Goal: Task Accomplishment & Management: Use online tool/utility

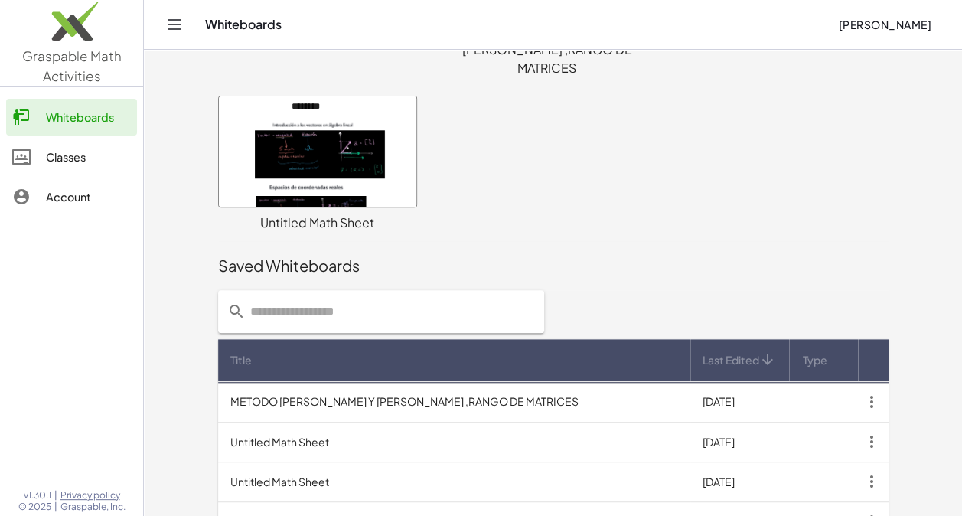
scroll to position [112, 0]
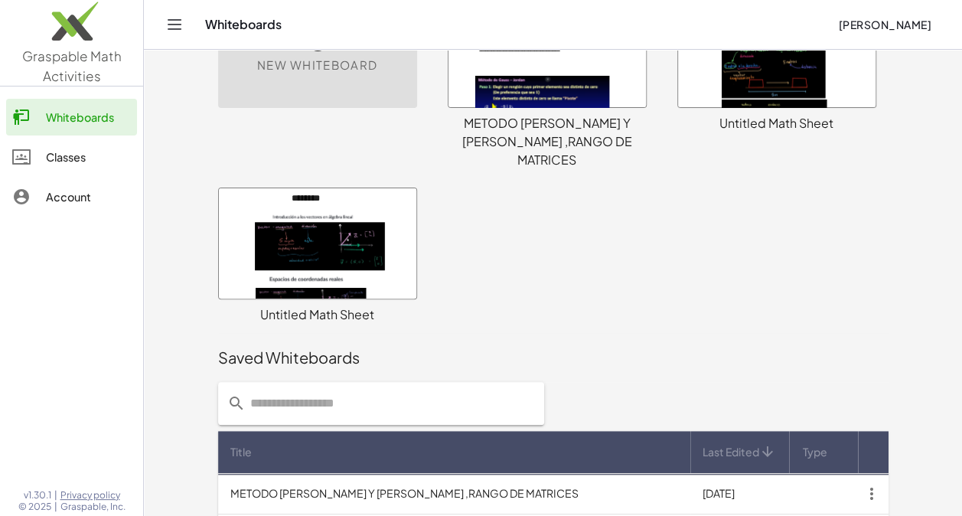
click at [334, 67] on span "New Whiteboard" at bounding box center [317, 66] width 120 height 18
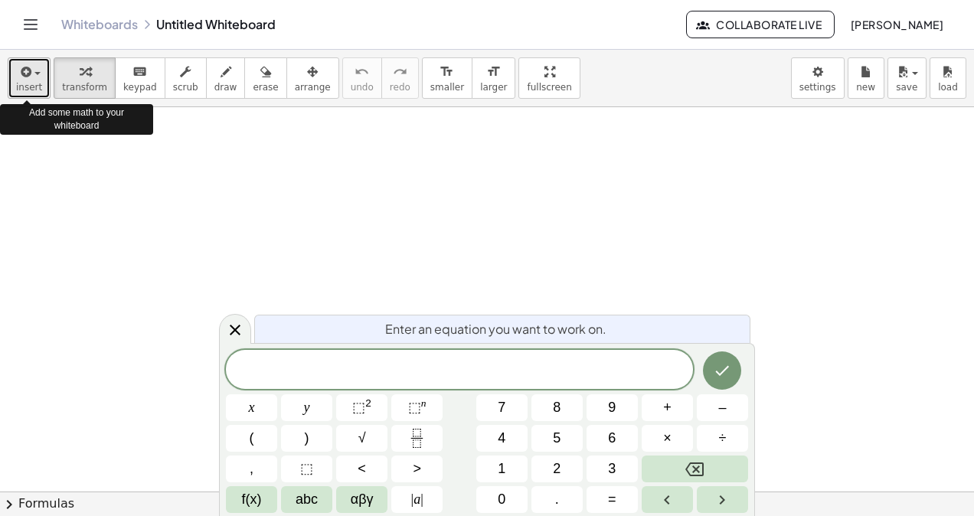
click at [21, 78] on icon "button" at bounding box center [25, 72] width 14 height 18
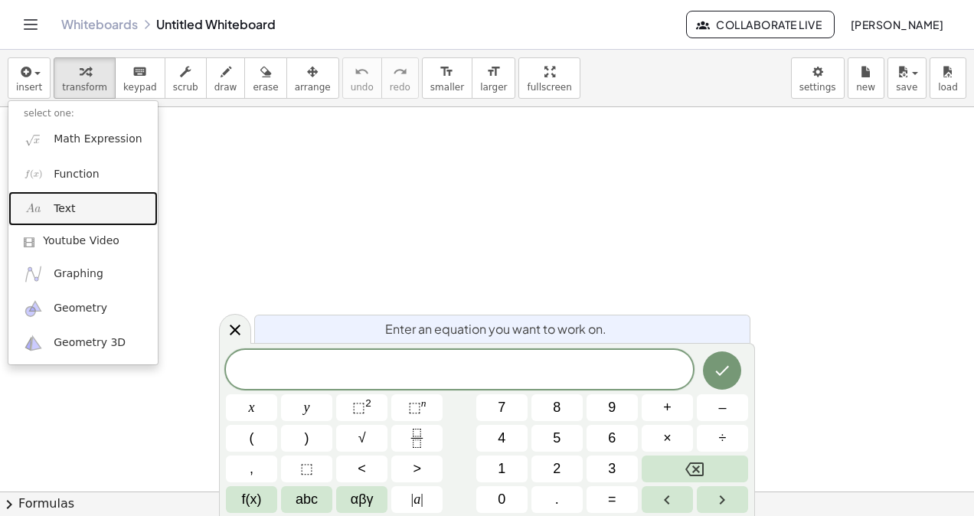
click at [48, 211] on link "Text" at bounding box center [82, 208] width 149 height 34
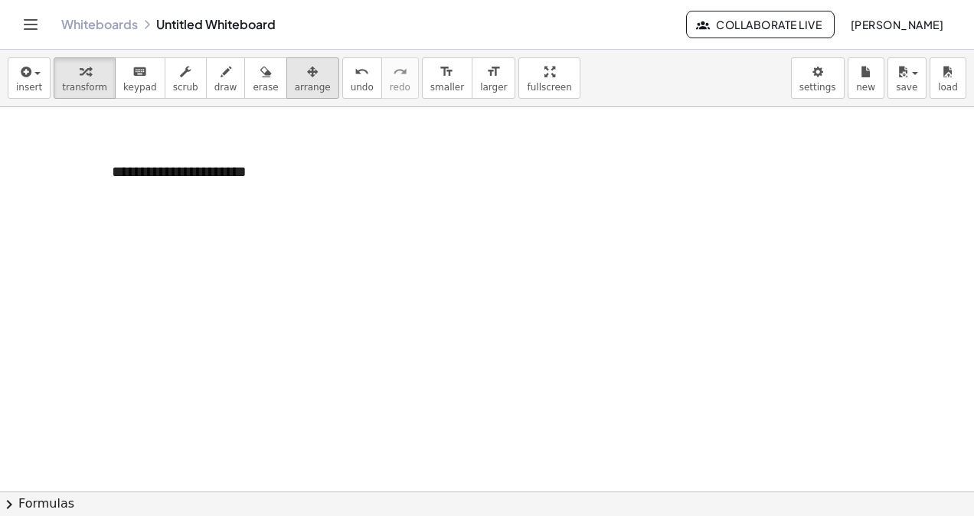
click at [295, 77] on div "button" at bounding box center [313, 71] width 36 height 18
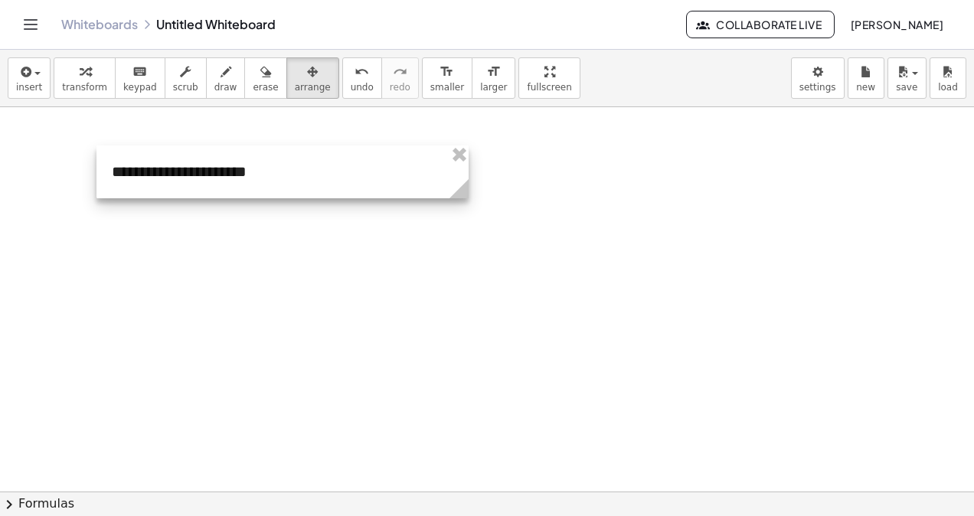
drag, startPoint x: 327, startPoint y: 194, endPoint x: 493, endPoint y: 257, distance: 177.5
click at [493, 257] on div "**********" at bounding box center [487, 492] width 974 height 771
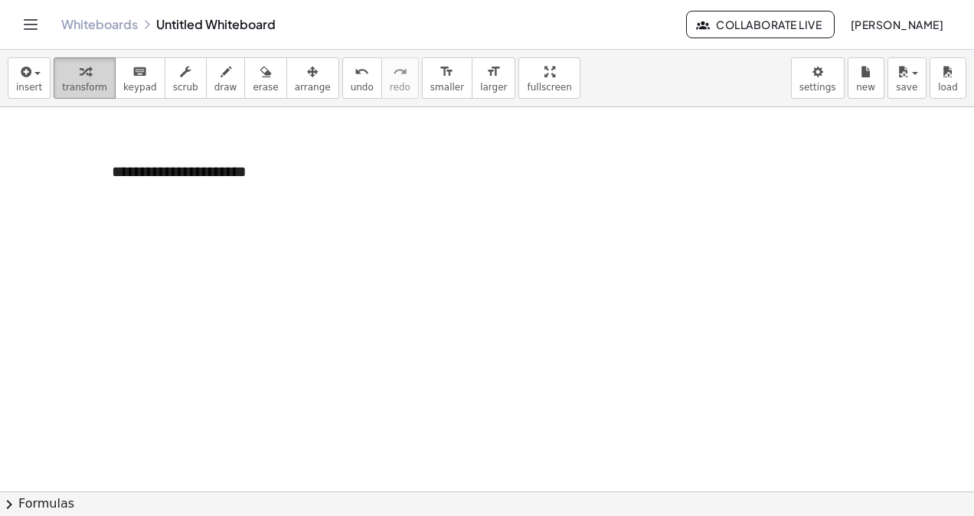
click at [78, 86] on span "transform" at bounding box center [84, 87] width 45 height 11
click at [260, 80] on icon "button" at bounding box center [265, 72] width 11 height 18
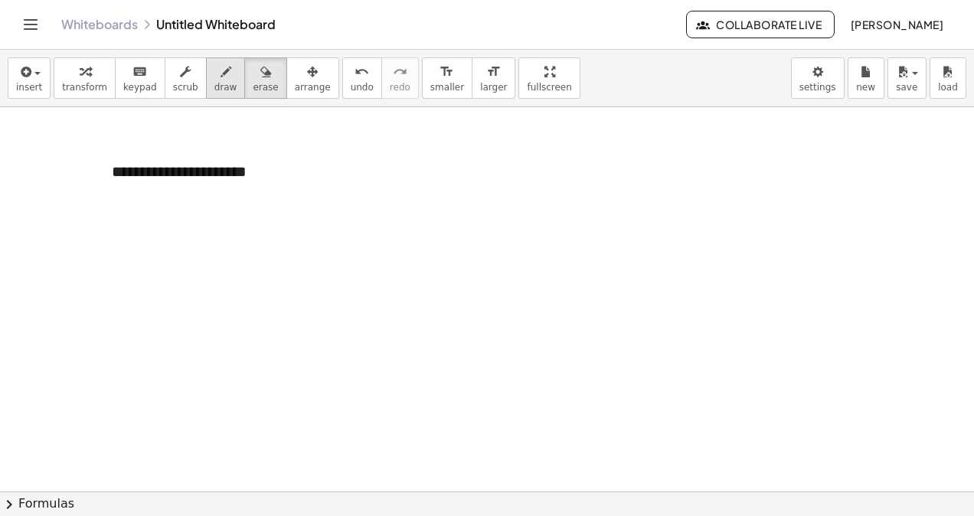
click at [214, 84] on span "draw" at bounding box center [225, 87] width 23 height 11
drag, startPoint x: 177, startPoint y: 93, endPoint x: 155, endPoint y: 92, distance: 22.2
click at [173, 93] on span "scrub" at bounding box center [185, 87] width 25 height 11
click at [147, 90] on button "keyboard keypad" at bounding box center [140, 77] width 51 height 41
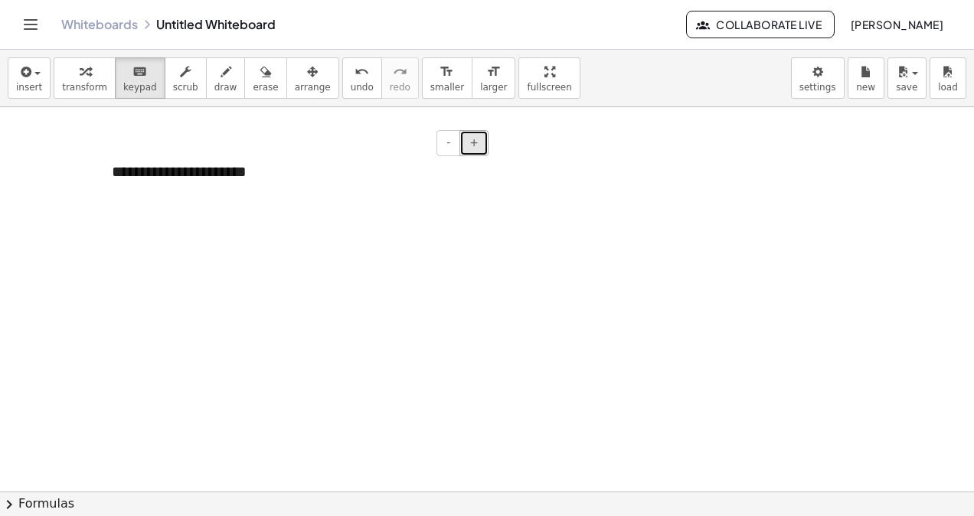
click at [480, 139] on button "+" at bounding box center [473, 143] width 29 height 26
click at [479, 139] on button "+" at bounding box center [473, 143] width 29 height 26
click at [477, 140] on span "+" at bounding box center [473, 142] width 9 height 12
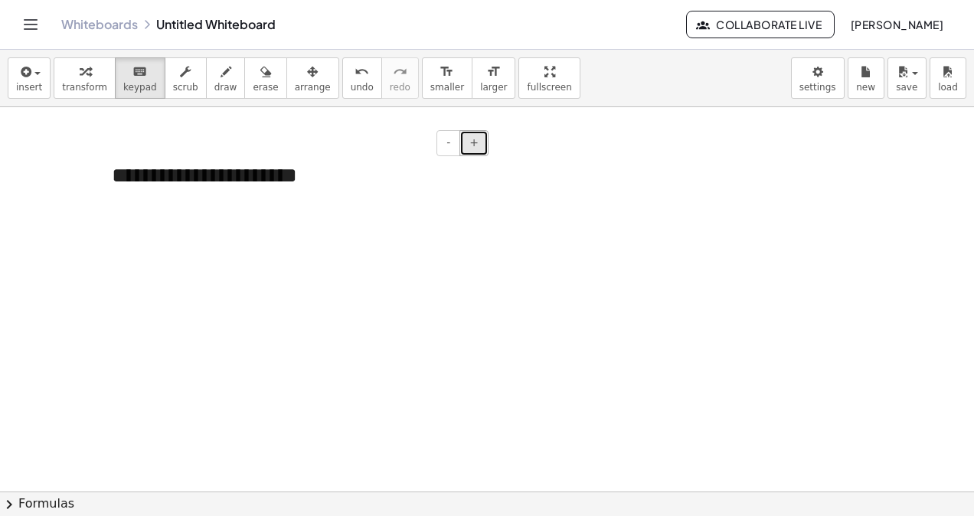
click at [476, 141] on span "+" at bounding box center [473, 142] width 9 height 12
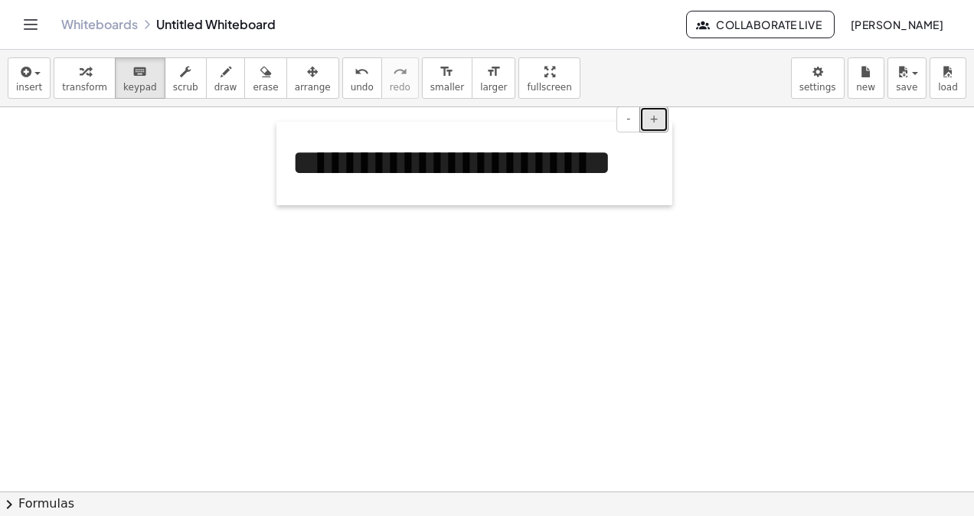
drag, startPoint x: 98, startPoint y: 197, endPoint x: 275, endPoint y: 171, distance: 178.7
click at [276, 171] on div at bounding box center [283, 163] width 15 height 83
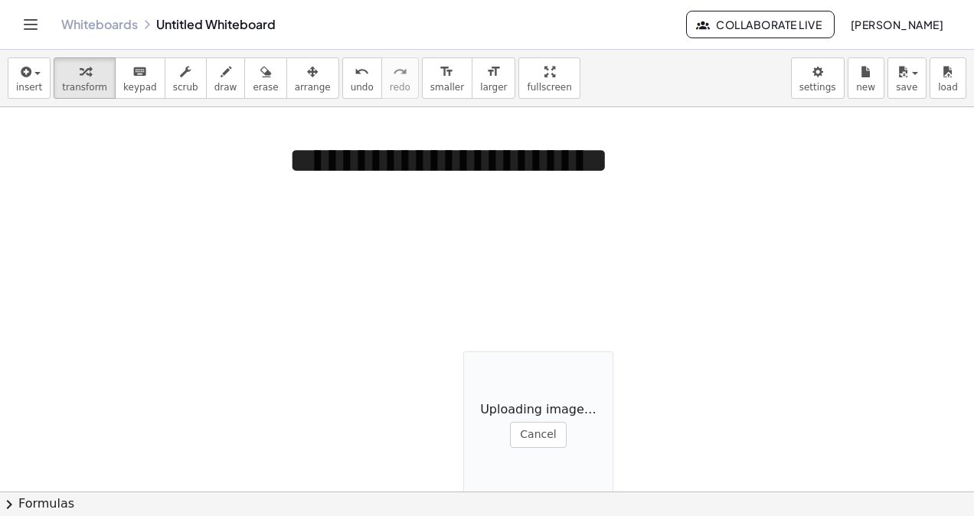
drag, startPoint x: 458, startPoint y: 352, endPoint x: 405, endPoint y: 356, distance: 52.9
click at [396, 356] on div at bounding box center [487, 492] width 974 height 771
click at [470, 349] on div at bounding box center [487, 492] width 974 height 771
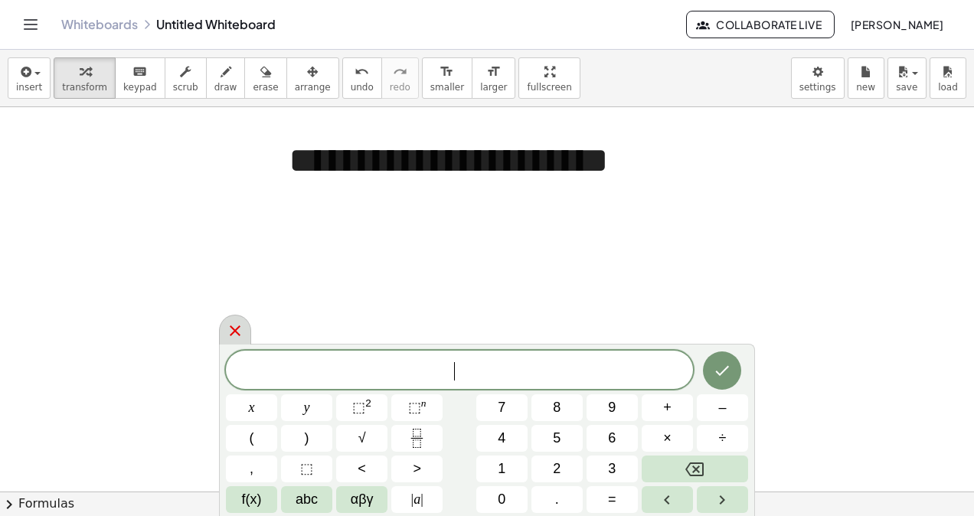
click at [233, 334] on icon at bounding box center [235, 330] width 18 height 18
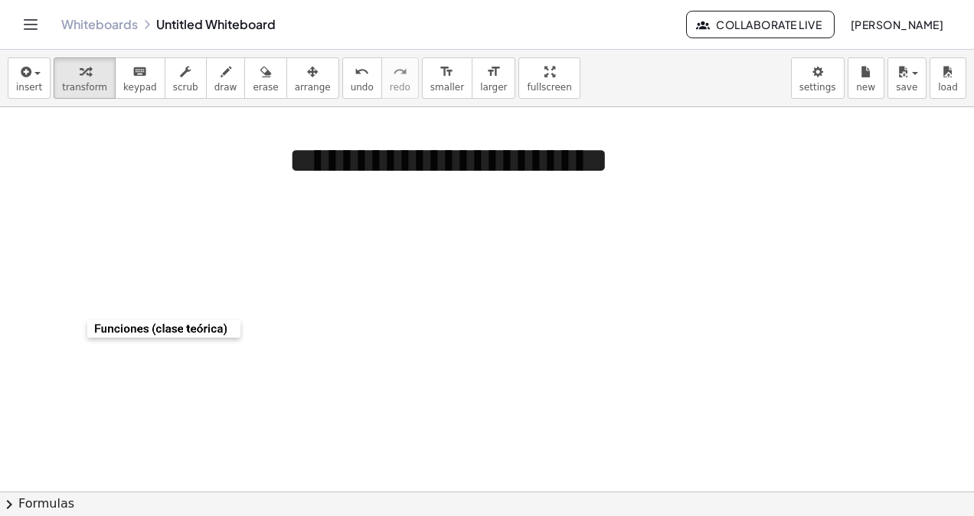
drag, startPoint x: 474, startPoint y: 351, endPoint x: 161, endPoint y: 193, distance: 350.2
click at [91, 320] on div at bounding box center [94, 329] width 15 height 18
click at [295, 82] on span "arrange" at bounding box center [313, 87] width 36 height 11
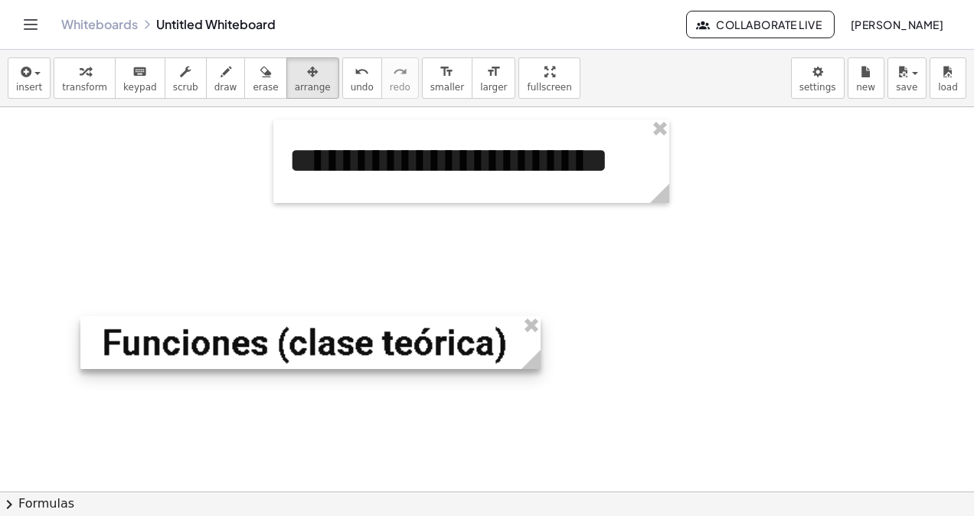
drag, startPoint x: 236, startPoint y: 326, endPoint x: 479, endPoint y: 375, distance: 247.5
click at [542, 377] on div "**********" at bounding box center [487, 492] width 974 height 771
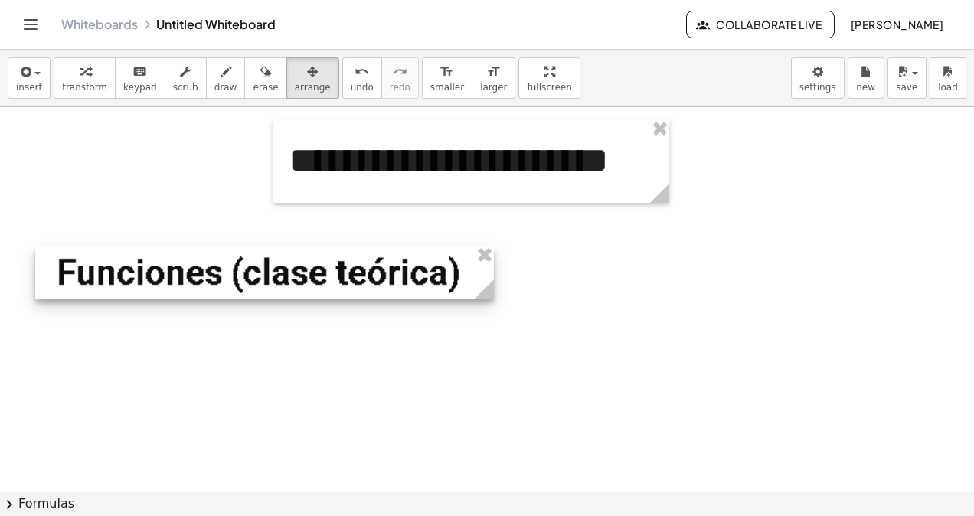
drag, startPoint x: 367, startPoint y: 344, endPoint x: 326, endPoint y: 276, distance: 80.3
click at [326, 276] on div at bounding box center [264, 272] width 458 height 53
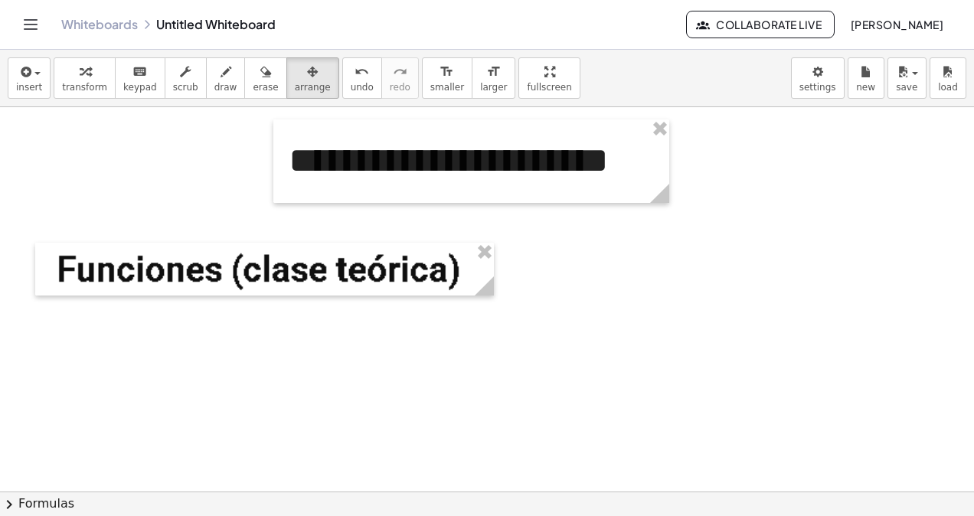
scroll to position [77, 0]
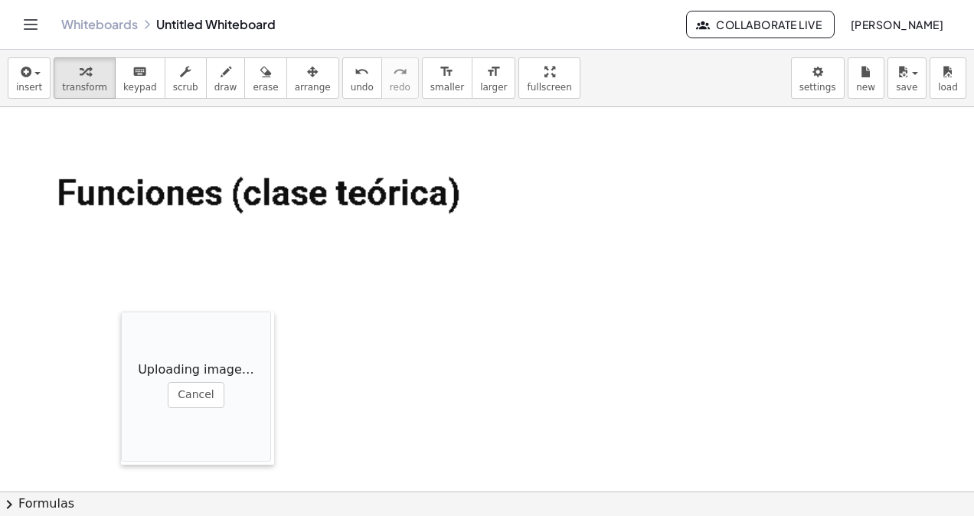
drag, startPoint x: 419, startPoint y: 360, endPoint x: 222, endPoint y: 306, distance: 204.6
click at [136, 312] on div at bounding box center [128, 388] width 15 height 153
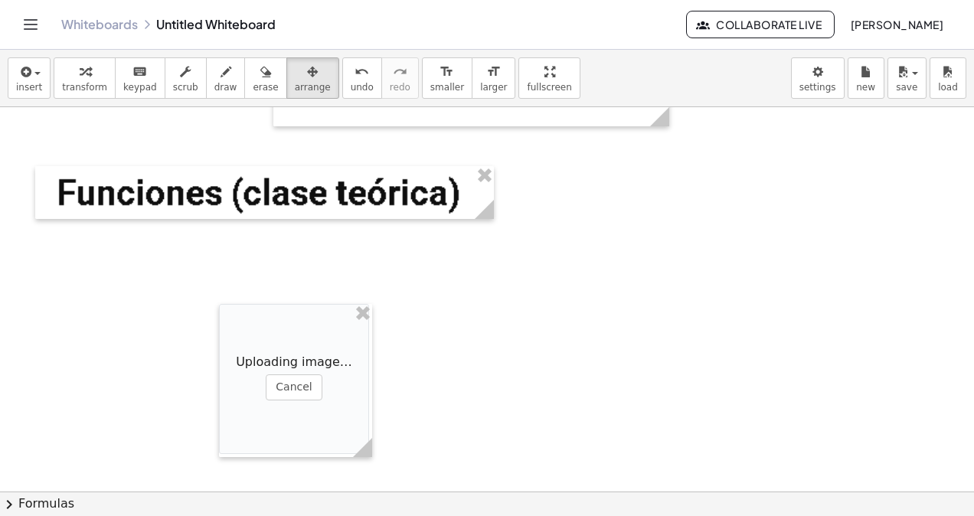
drag, startPoint x: 279, startPoint y: 84, endPoint x: 345, endPoint y: 214, distance: 146.2
click at [295, 84] on span "arrange" at bounding box center [313, 87] width 36 height 11
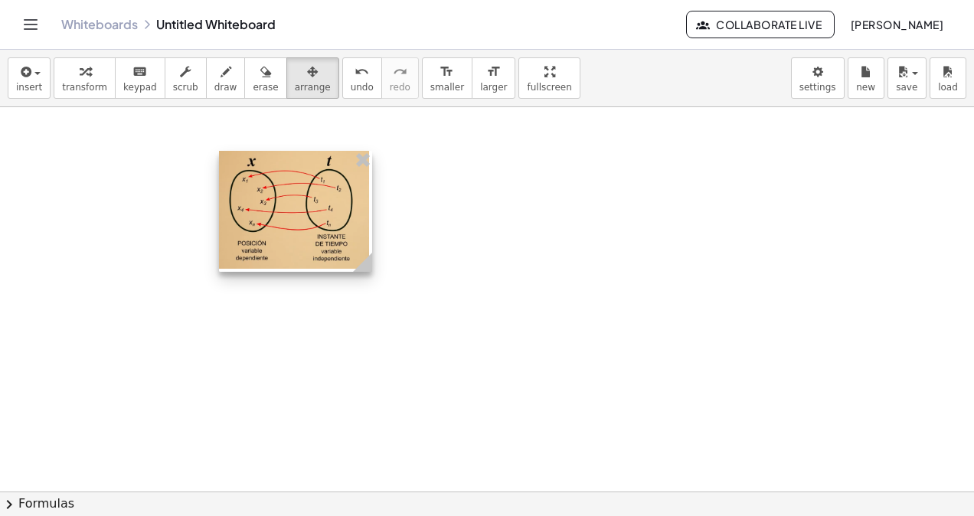
scroll to position [306, 0]
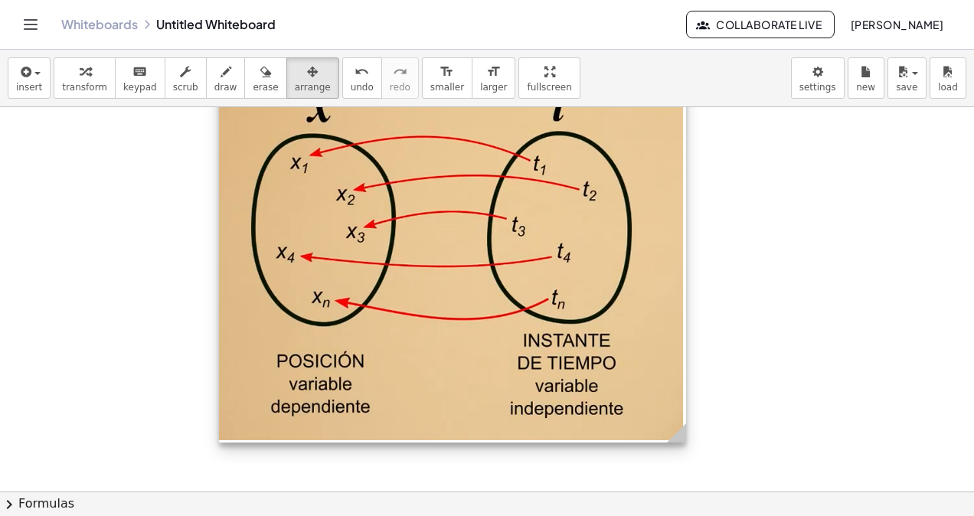
drag, startPoint x: 370, startPoint y: 190, endPoint x: 677, endPoint y: 450, distance: 402.4
click at [680, 452] on div "**********" at bounding box center [487, 186] width 974 height 771
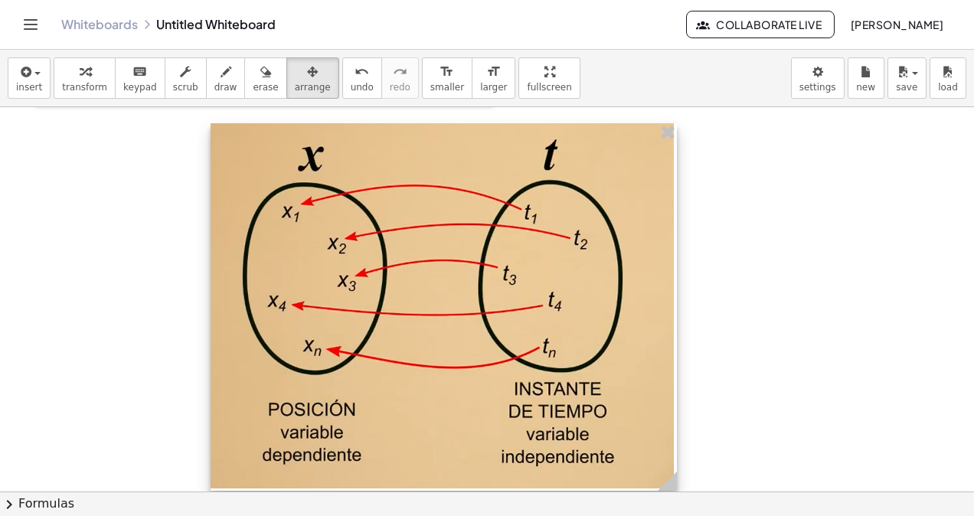
drag, startPoint x: 456, startPoint y: 390, endPoint x: 445, endPoint y: 326, distance: 65.2
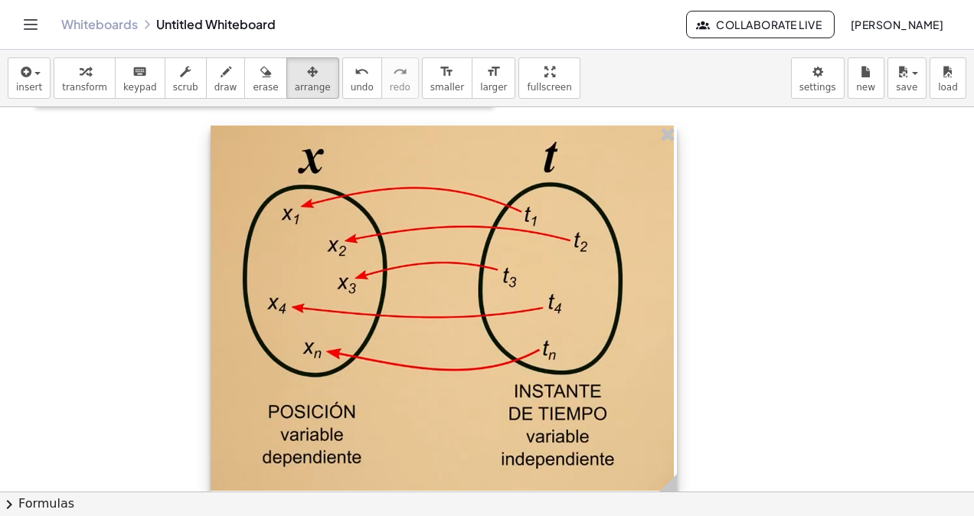
click at [446, 326] on div at bounding box center [443, 310] width 466 height 368
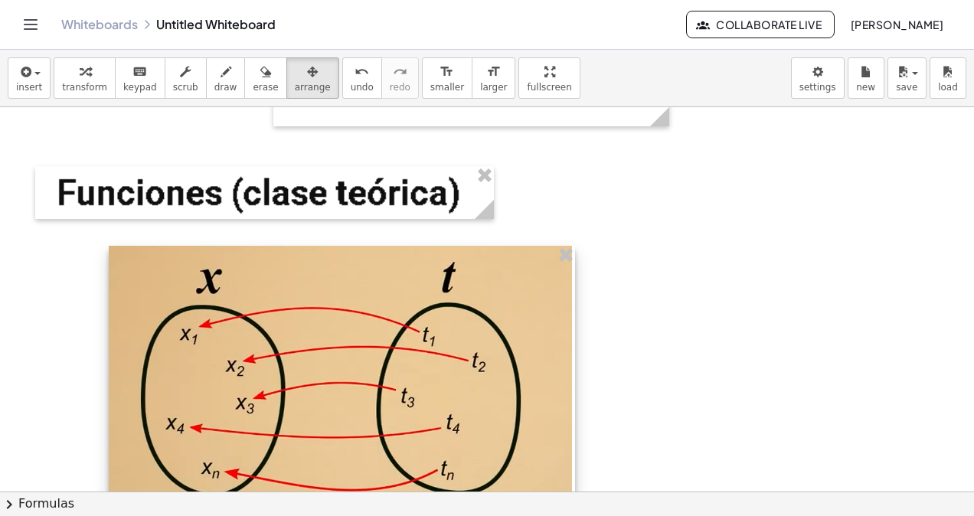
drag, startPoint x: 383, startPoint y: 347, endPoint x: 288, endPoint y: 352, distance: 95.8
click at [288, 352] on div at bounding box center [342, 430] width 466 height 368
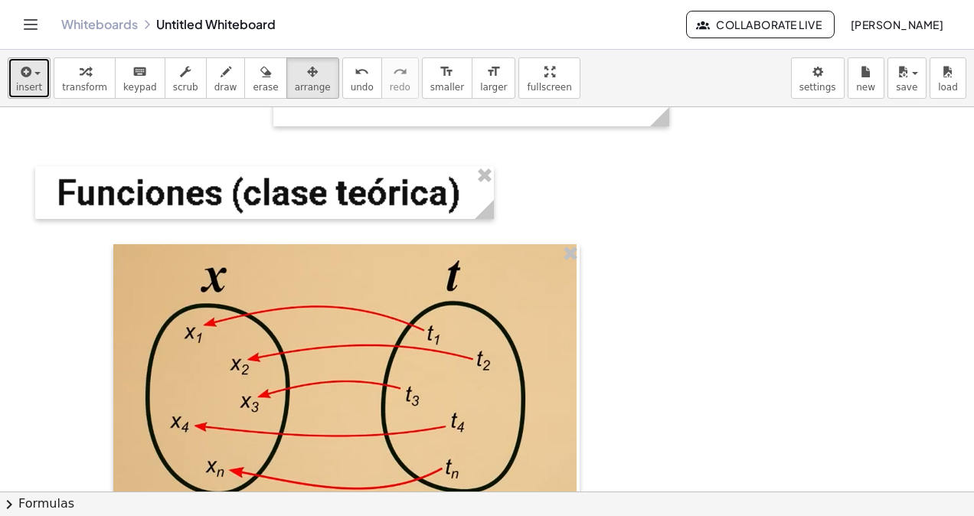
click at [24, 89] on span "insert" at bounding box center [29, 87] width 26 height 11
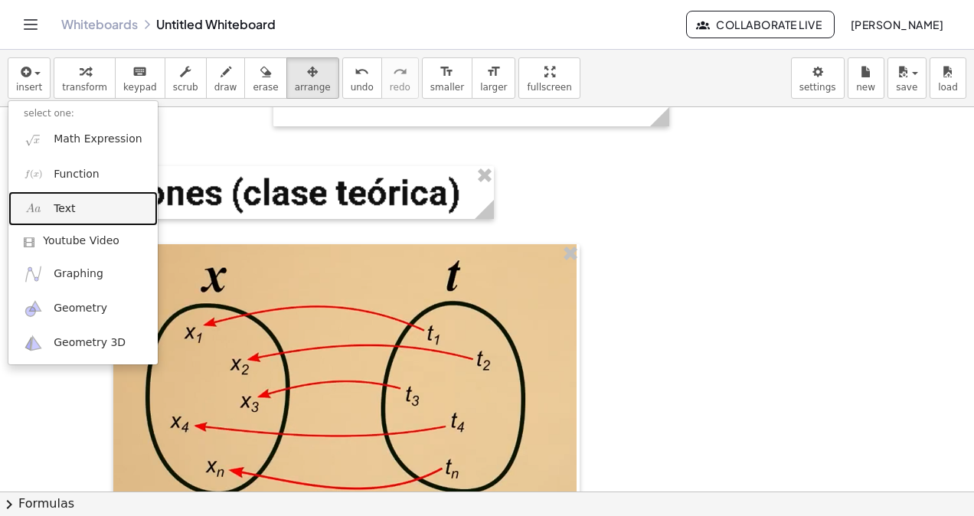
click at [96, 217] on link "Text" at bounding box center [82, 208] width 149 height 34
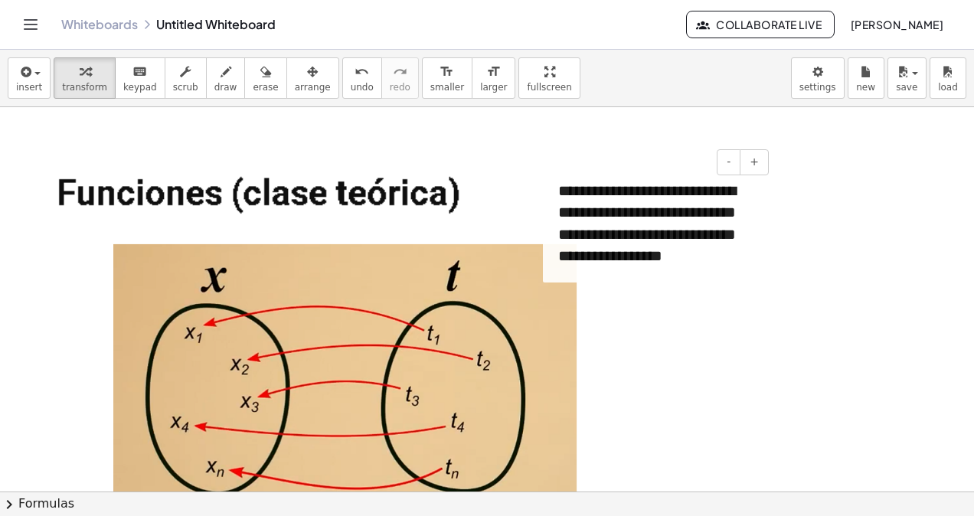
click at [548, 165] on div "- +" at bounding box center [654, 162] width 230 height 26
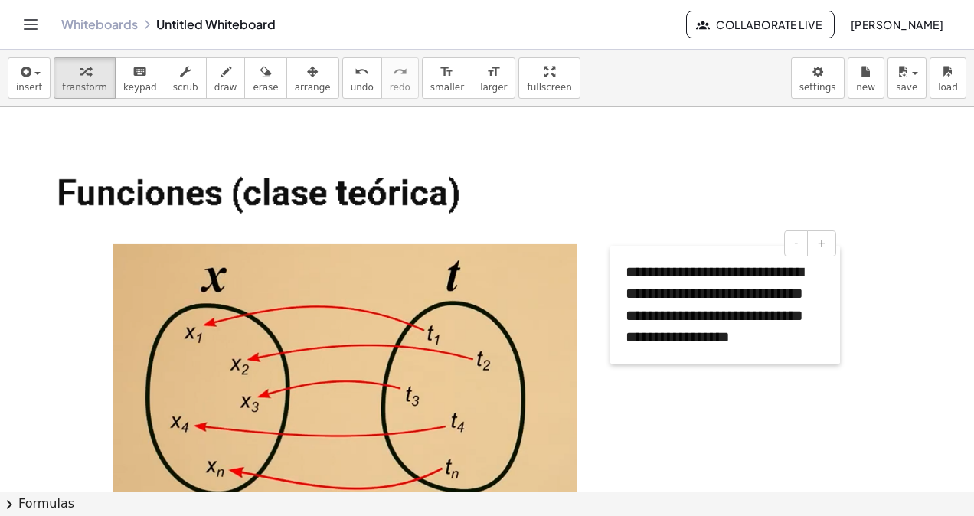
drag, startPoint x: 548, startPoint y: 179, endPoint x: 609, endPoint y: 261, distance: 102.3
click at [610, 261] on div at bounding box center [617, 305] width 15 height 118
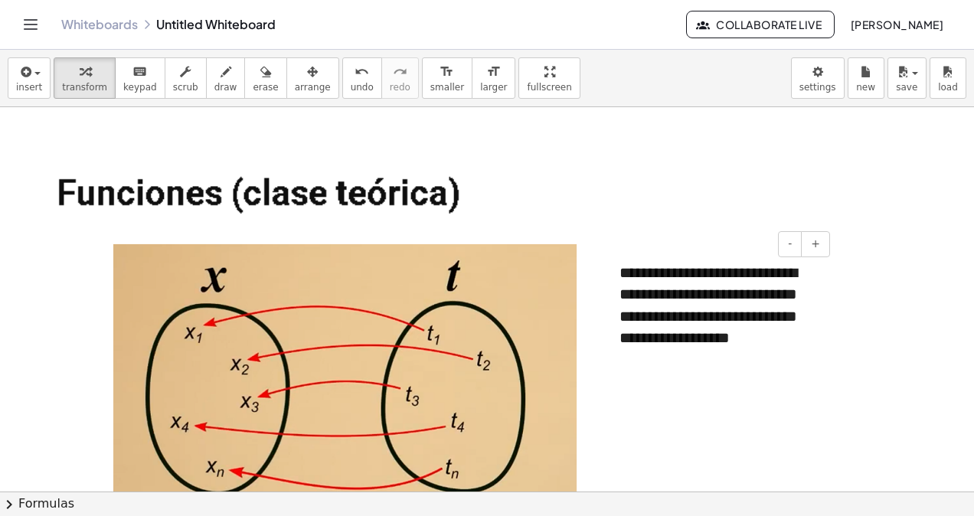
scroll to position [230, 0]
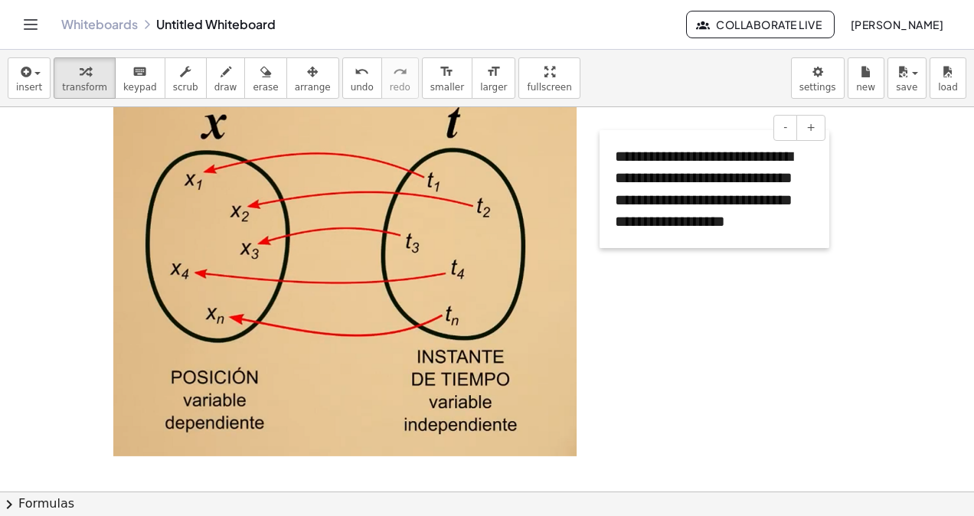
drag, startPoint x: 609, startPoint y: 197, endPoint x: 605, endPoint y: 234, distance: 37.0
click at [605, 234] on div at bounding box center [606, 189] width 15 height 118
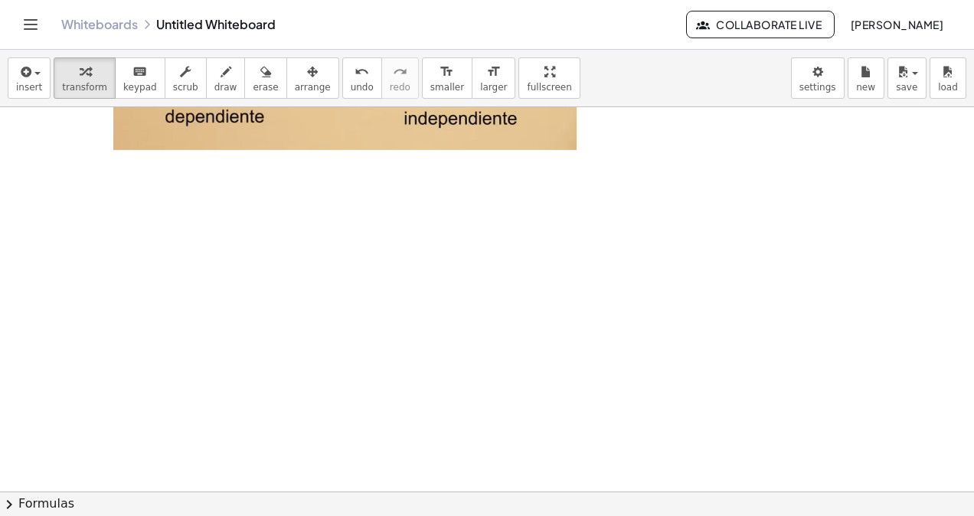
scroll to position [383, 0]
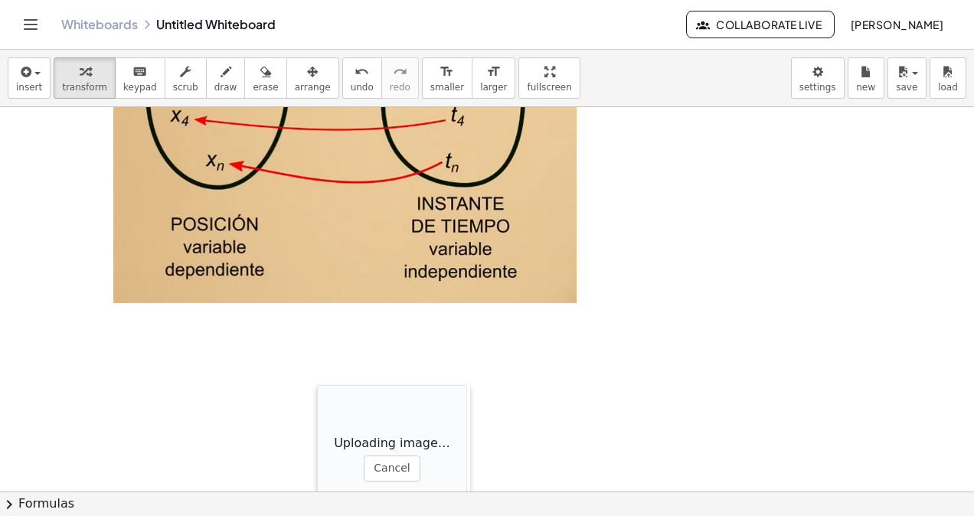
drag, startPoint x: 355, startPoint y: 406, endPoint x: 228, endPoint y: 242, distance: 207.9
click at [317, 385] on div at bounding box center [324, 461] width 15 height 153
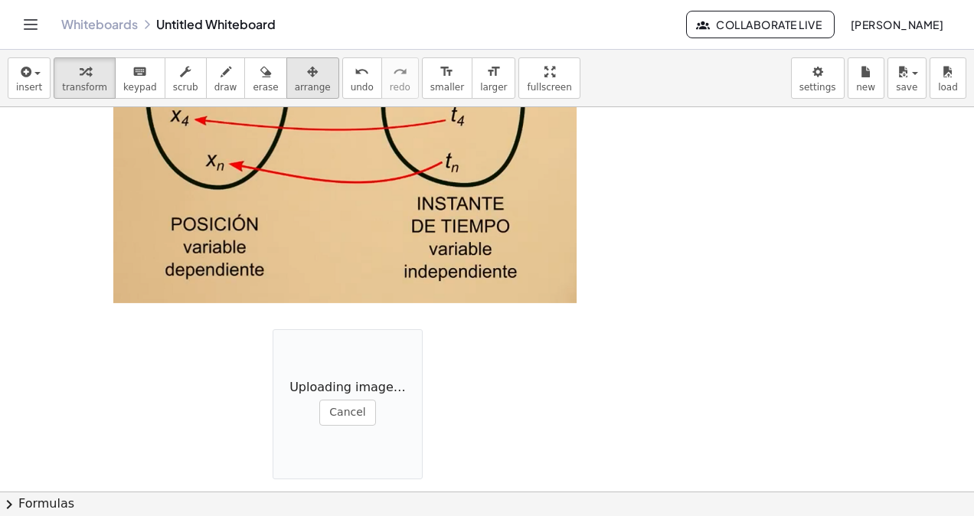
click at [295, 86] on span "arrange" at bounding box center [313, 87] width 36 height 11
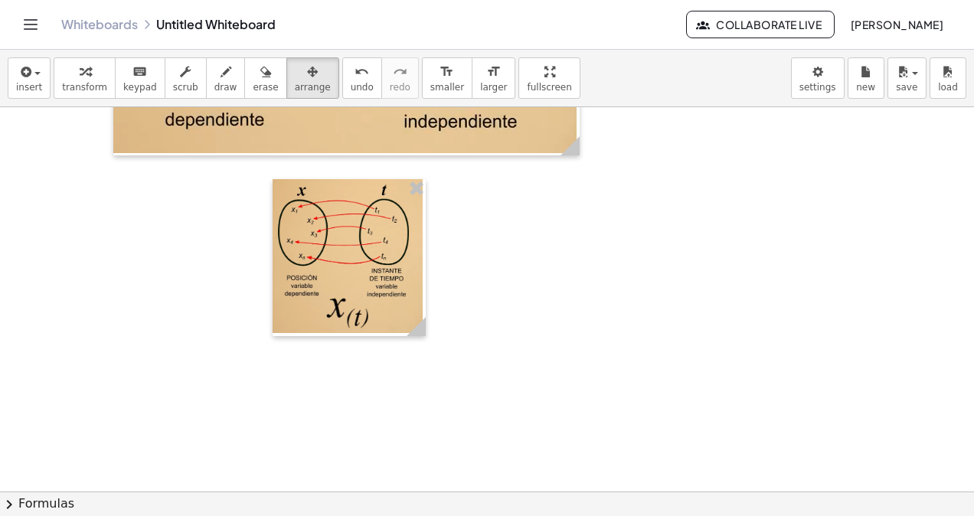
scroll to position [533, 0]
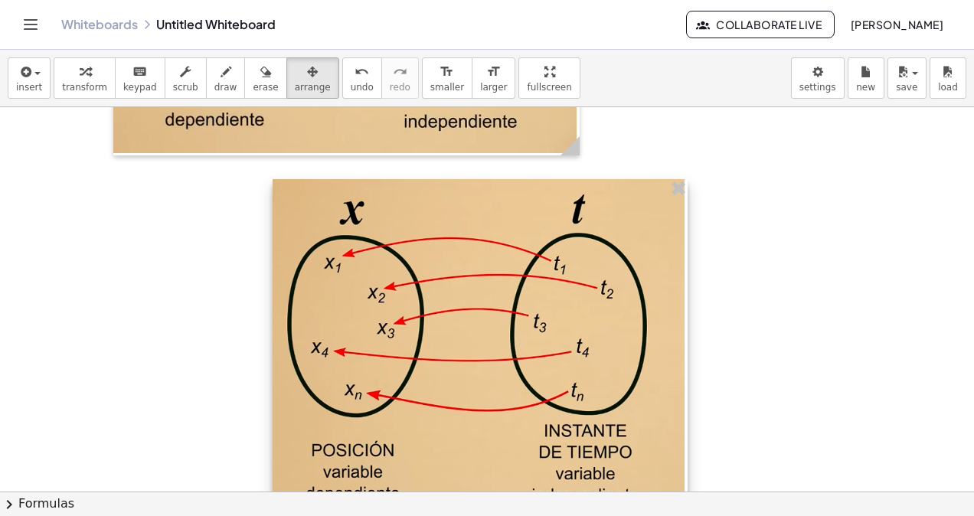
drag, startPoint x: 422, startPoint y: 331, endPoint x: 684, endPoint y: 396, distance: 269.7
click at [684, 396] on div at bounding box center [479, 392] width 415 height 426
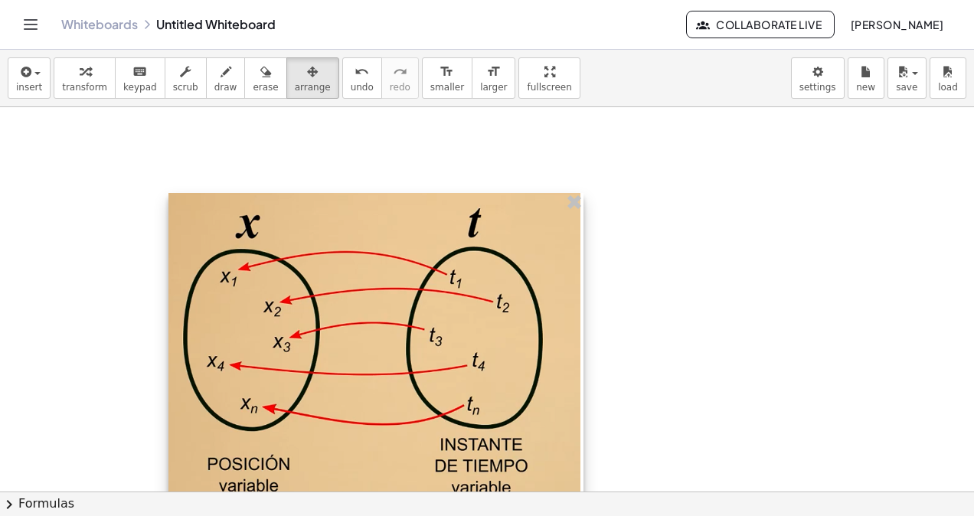
scroll to position [150, 0]
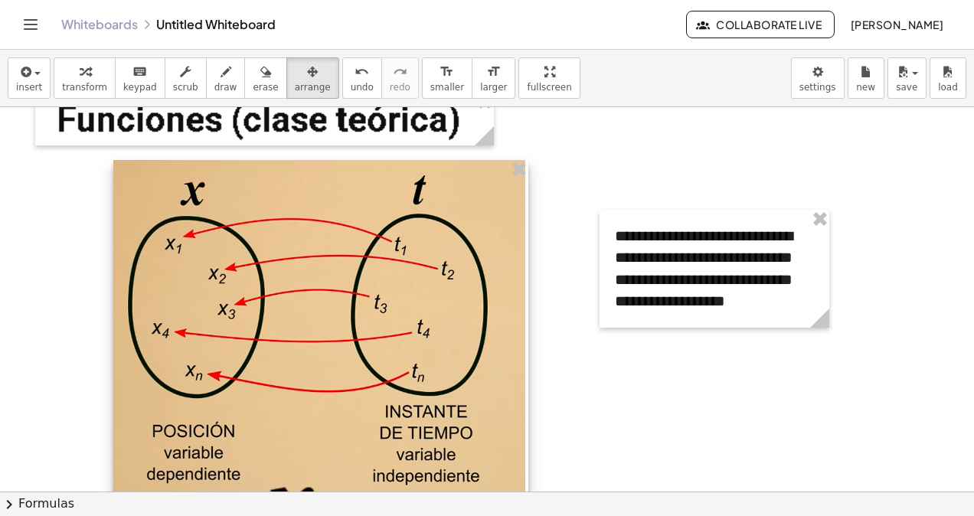
drag, startPoint x: 297, startPoint y: 348, endPoint x: 138, endPoint y: -54, distance: 432.2
click at [138, 0] on html "**********" at bounding box center [487, 258] width 974 height 516
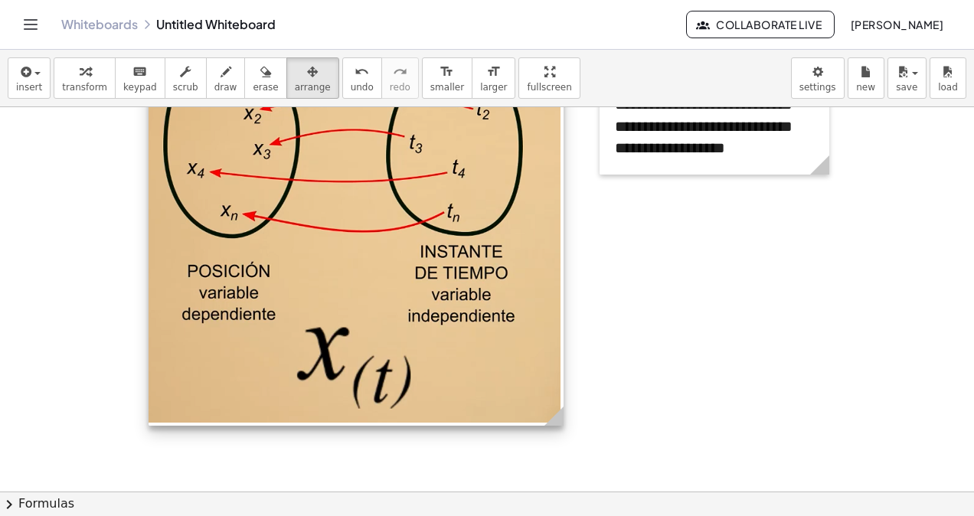
drag, startPoint x: 439, startPoint y: 378, endPoint x: 475, endPoint y: 371, distance: 35.9
click at [475, 371] on div at bounding box center [355, 213] width 415 height 426
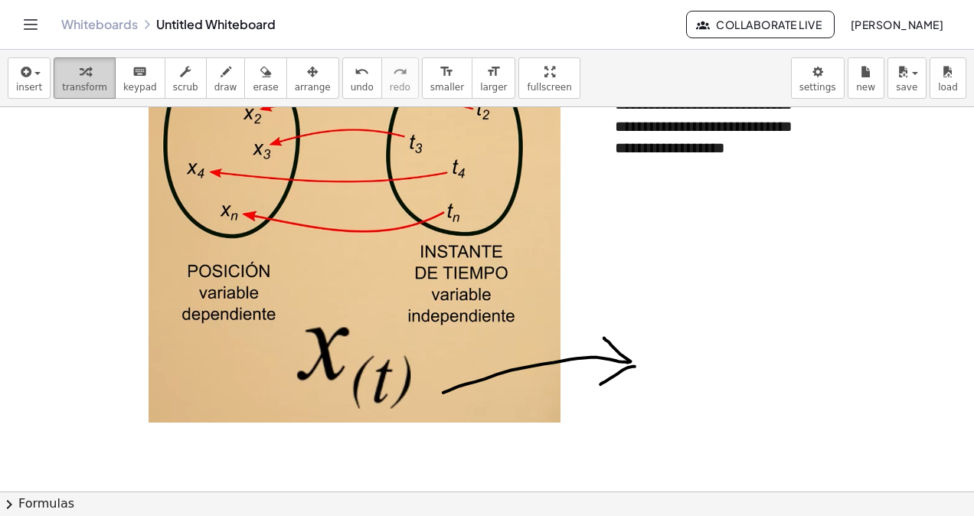
click at [54, 86] on button "transform" at bounding box center [85, 77] width 62 height 41
click at [31, 86] on span "insert" at bounding box center [29, 87] width 26 height 11
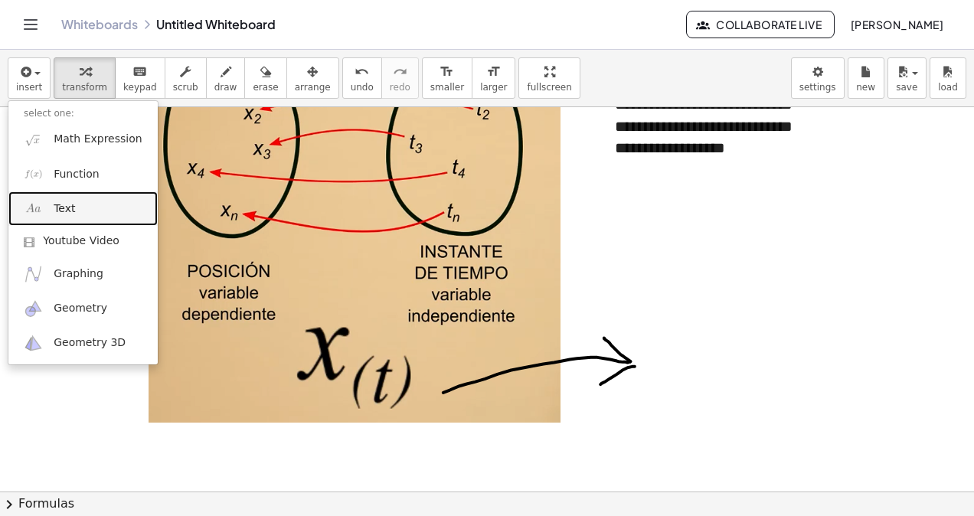
click at [60, 211] on span "Text" at bounding box center [64, 208] width 21 height 15
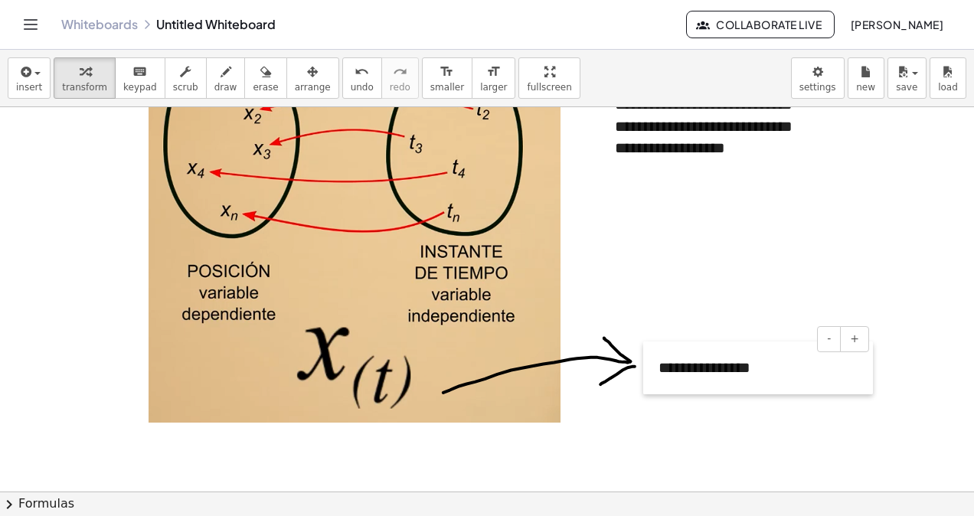
drag, startPoint x: 614, startPoint y: 217, endPoint x: 640, endPoint y: 352, distance: 137.9
click at [644, 354] on div at bounding box center [650, 367] width 15 height 53
click at [342, 83] on button "undo undo" at bounding box center [362, 77] width 40 height 41
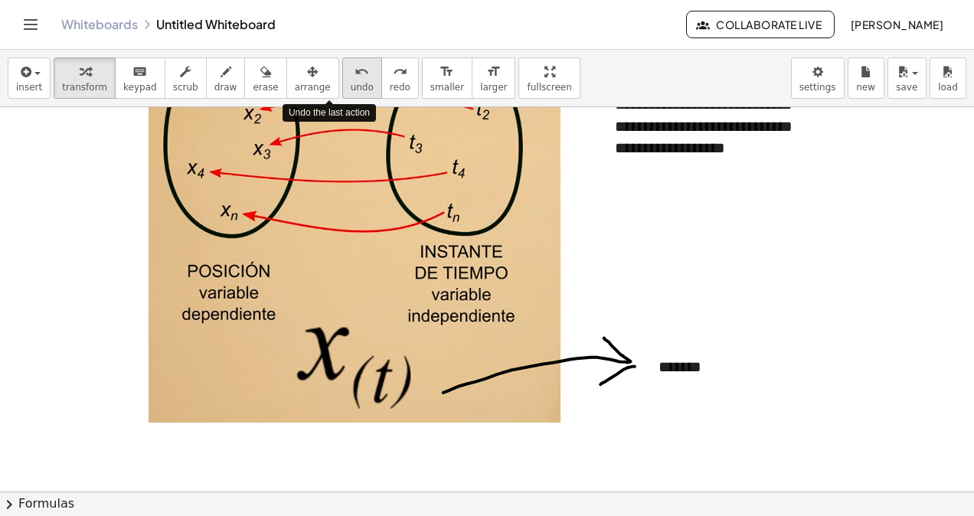
click at [342, 83] on button "undo undo" at bounding box center [362, 77] width 40 height 41
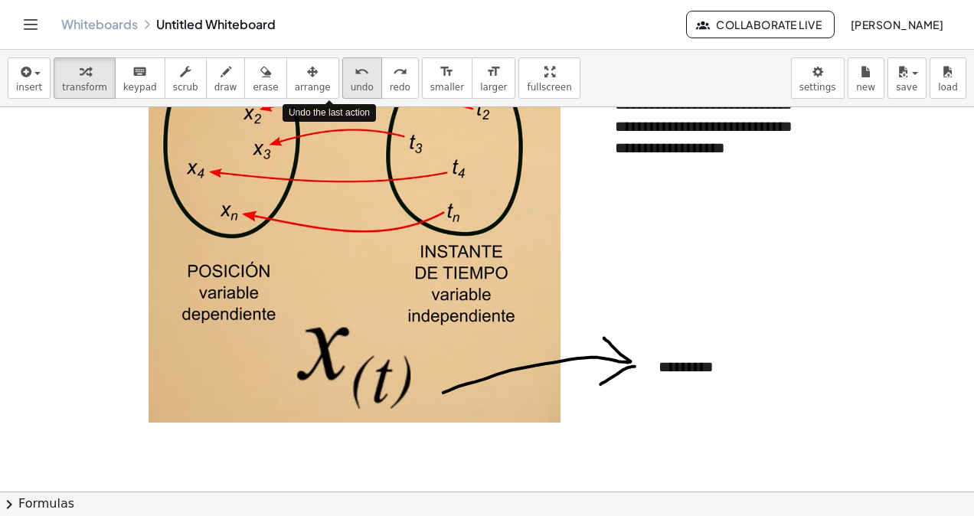
click at [342, 83] on button "undo undo" at bounding box center [362, 77] width 40 height 41
click at [351, 83] on span "undo" at bounding box center [362, 87] width 23 height 11
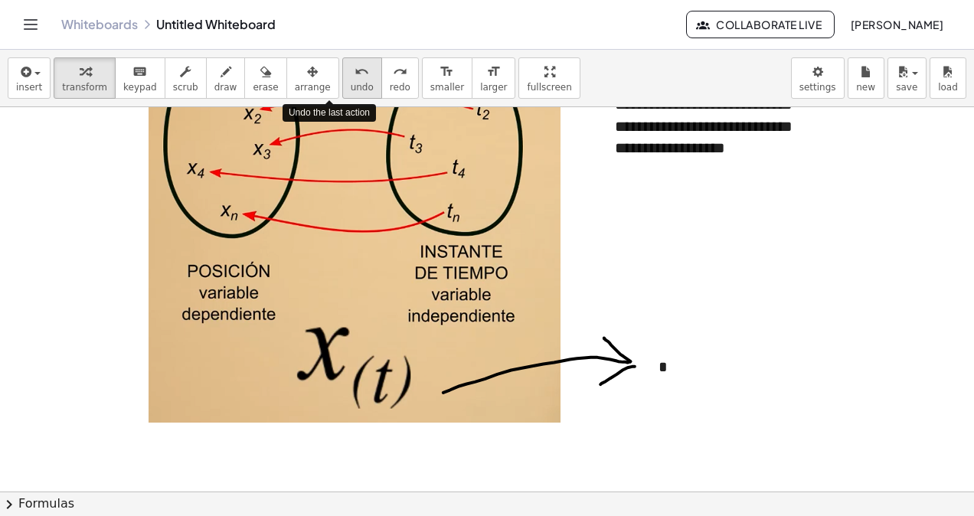
click at [351, 84] on span "undo" at bounding box center [362, 87] width 23 height 11
click at [351, 85] on span "undo" at bounding box center [362, 87] width 23 height 11
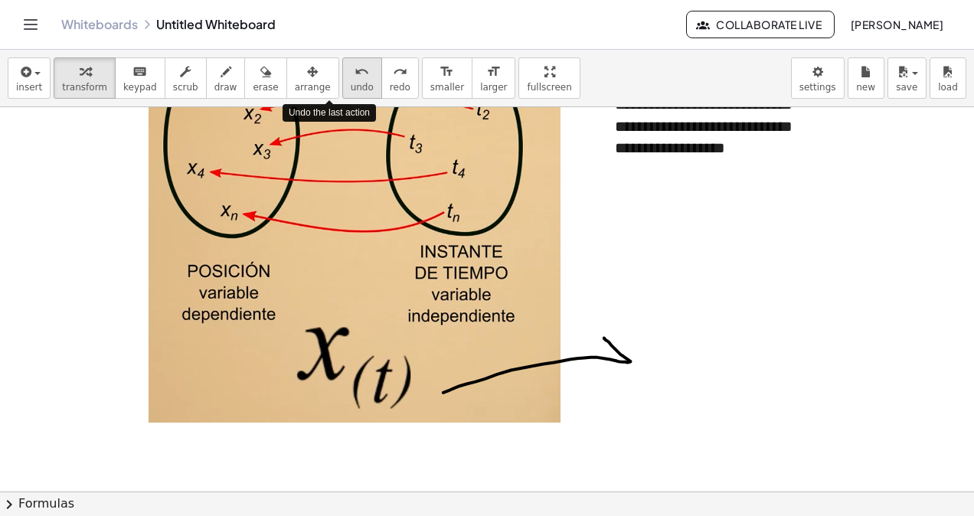
click at [351, 85] on span "undo" at bounding box center [362, 87] width 23 height 11
click at [351, 86] on span "undo" at bounding box center [362, 87] width 23 height 11
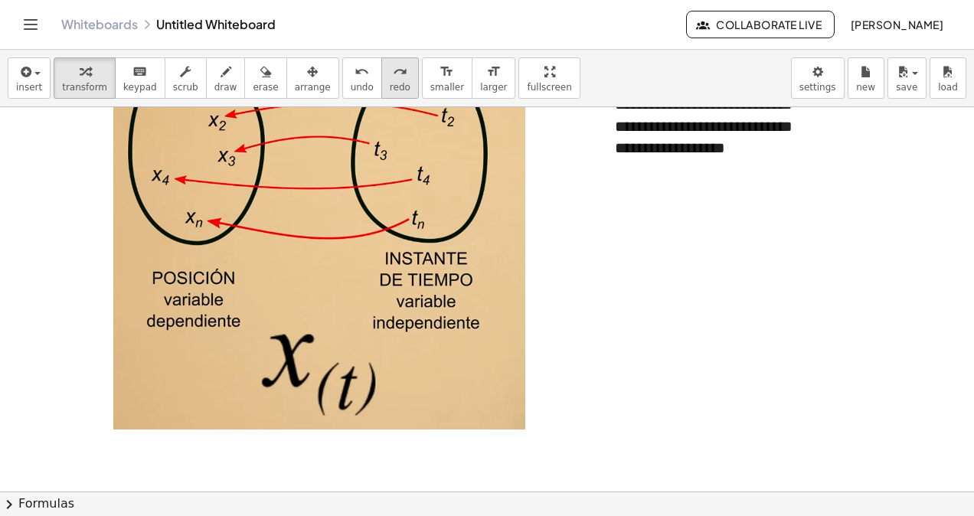
click at [381, 77] on button "redo redo" at bounding box center [400, 77] width 38 height 41
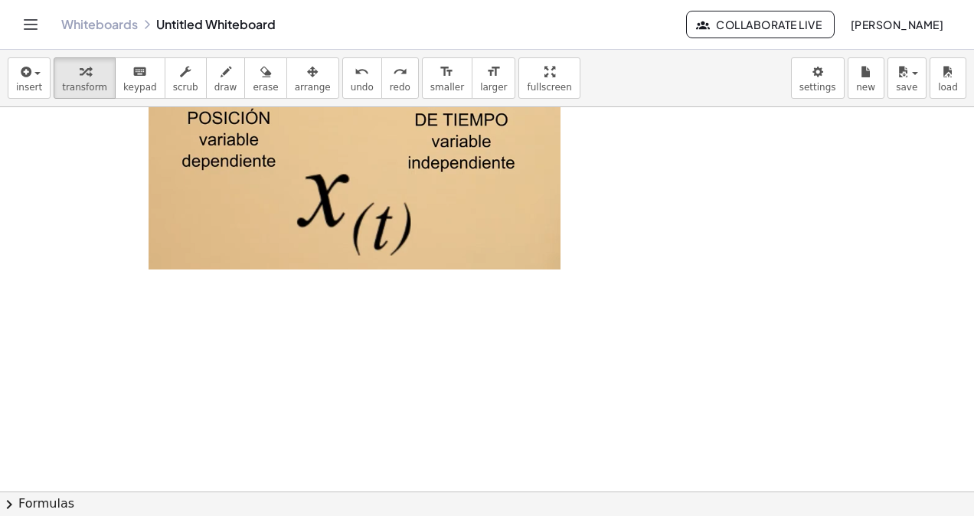
scroll to position [533, 0]
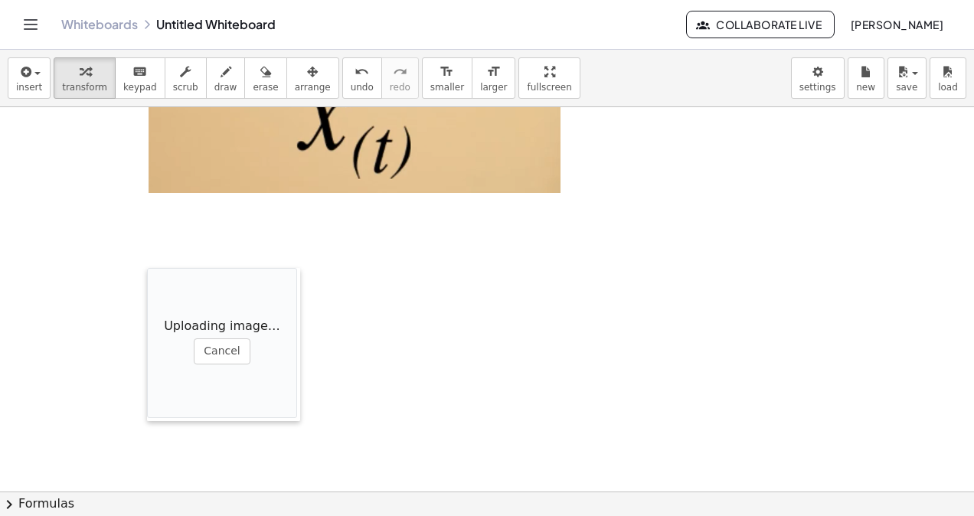
drag, startPoint x: 471, startPoint y: 341, endPoint x: 153, endPoint y: 282, distance: 323.9
click at [153, 283] on div at bounding box center [154, 344] width 15 height 153
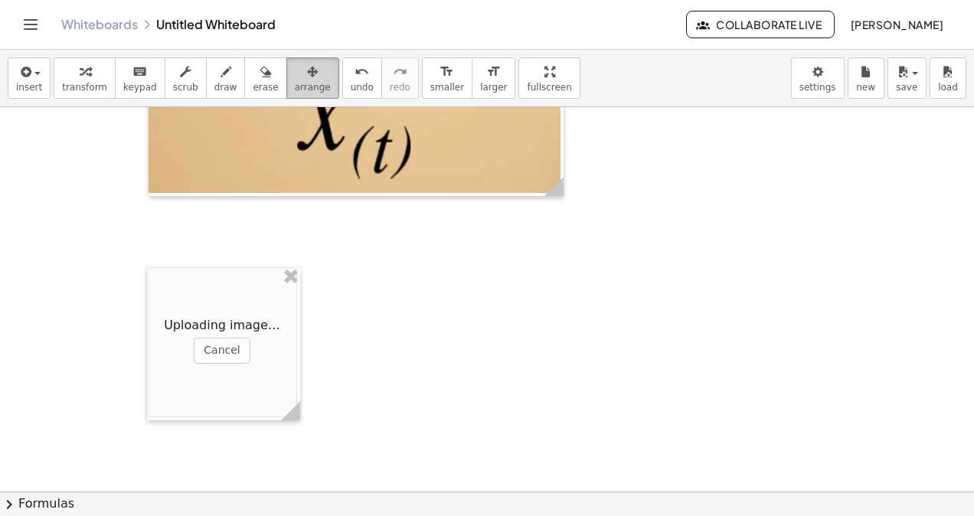
click at [295, 75] on div "button" at bounding box center [313, 71] width 36 height 18
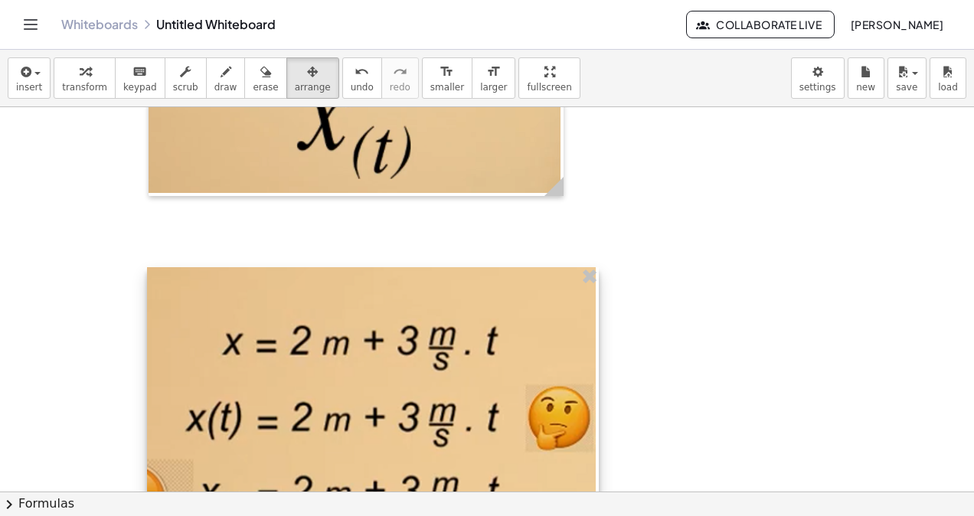
drag, startPoint x: 303, startPoint y: 365, endPoint x: 602, endPoint y: 424, distance: 304.3
click at [602, 424] on div "**********" at bounding box center [487, 152] width 974 height 1156
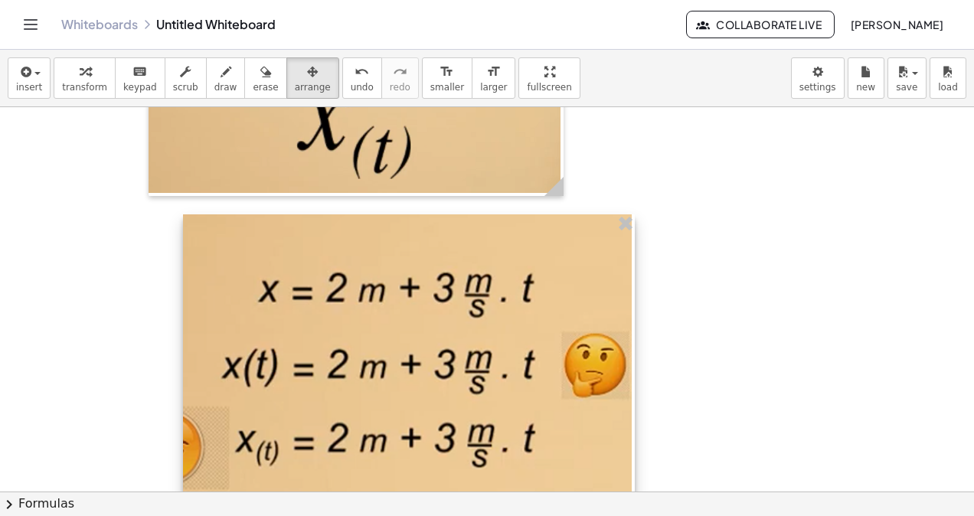
drag, startPoint x: 502, startPoint y: 419, endPoint x: 536, endPoint y: 369, distance: 60.7
click at [536, 369] on div at bounding box center [409, 378] width 452 height 328
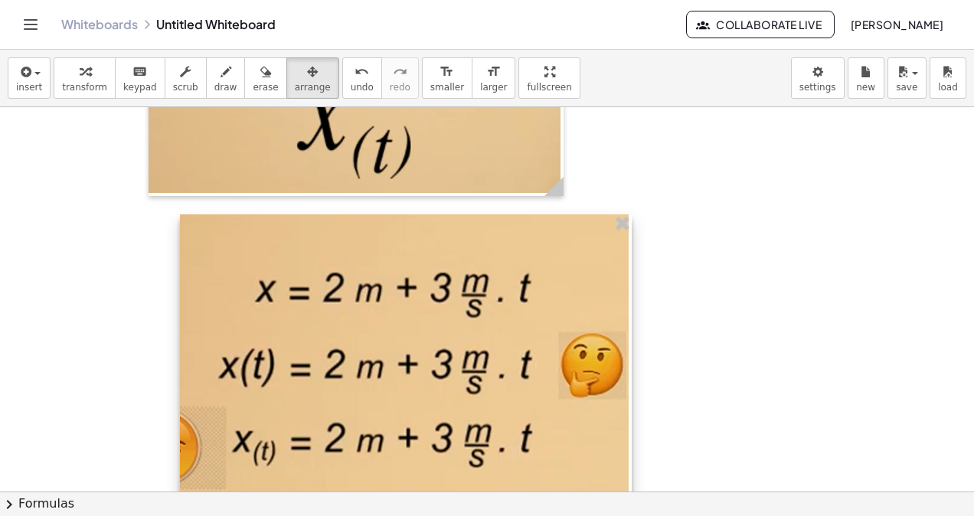
scroll to position [609, 0]
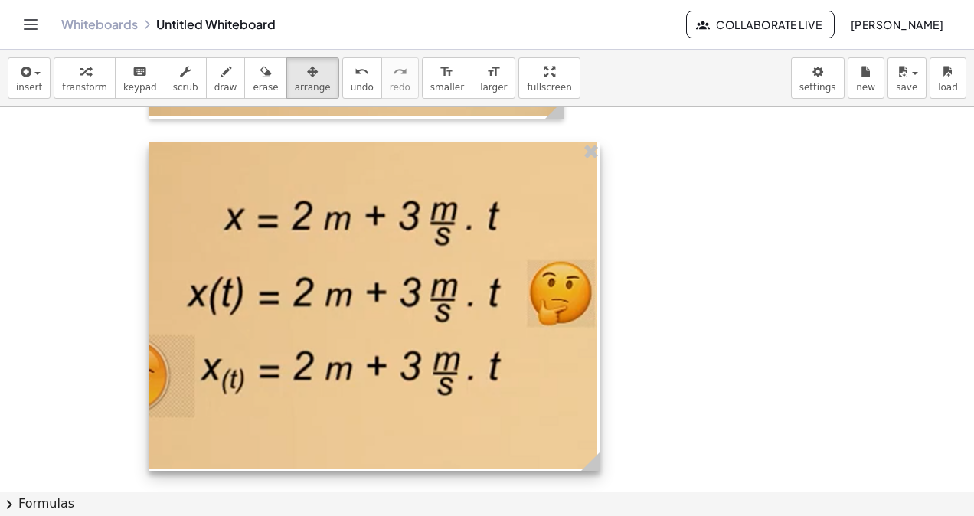
drag, startPoint x: 291, startPoint y: 325, endPoint x: 271, endPoint y: 328, distance: 20.1
click at [271, 328] on div at bounding box center [374, 306] width 452 height 328
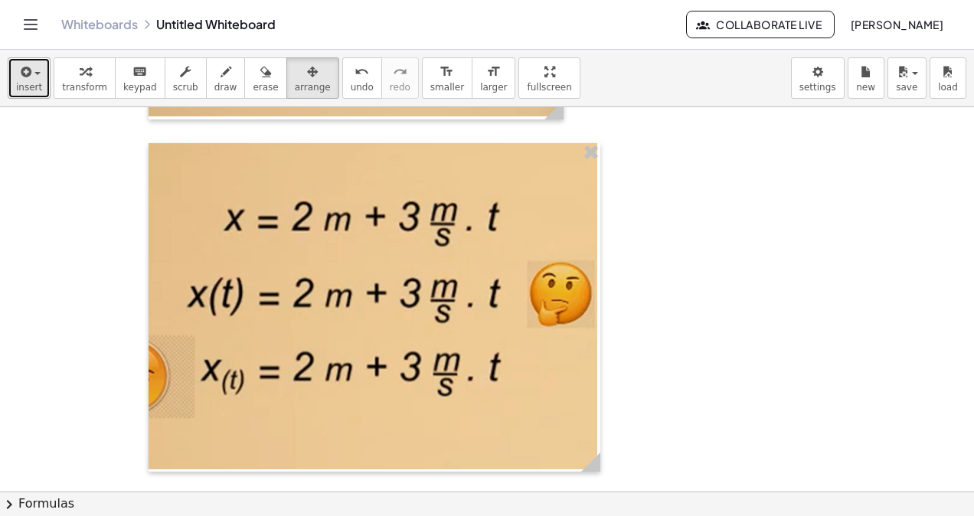
click at [22, 84] on span "insert" at bounding box center [29, 87] width 26 height 11
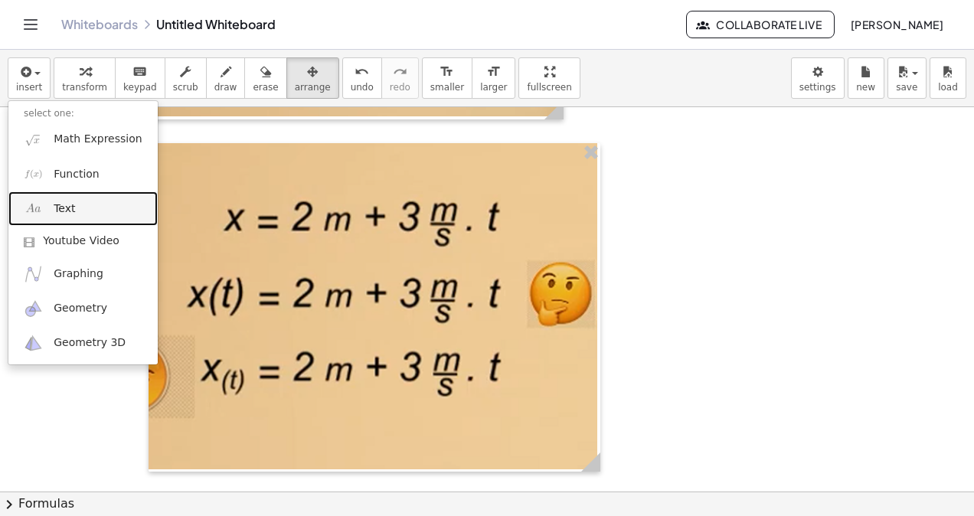
click at [52, 219] on link "Text" at bounding box center [82, 208] width 149 height 34
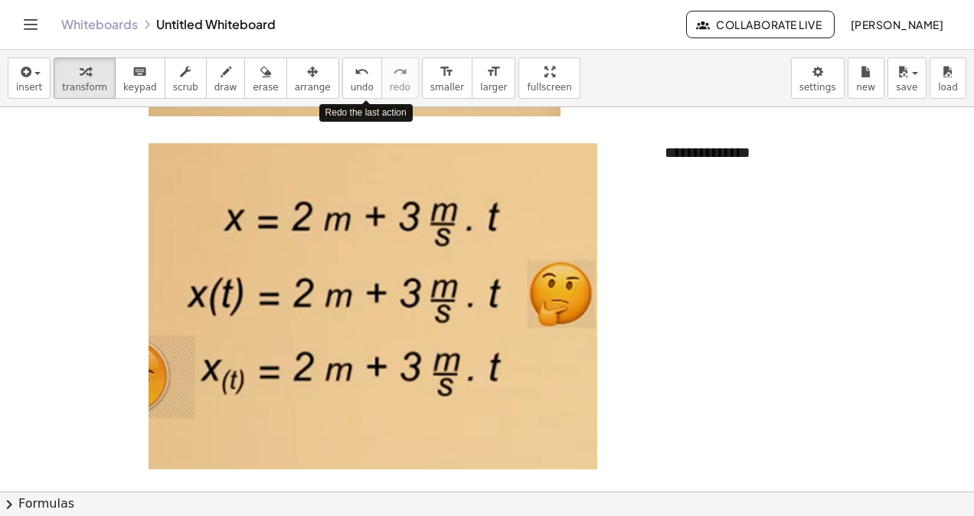
click at [0, 491] on button "chevron_right Formulas" at bounding box center [487, 503] width 974 height 24
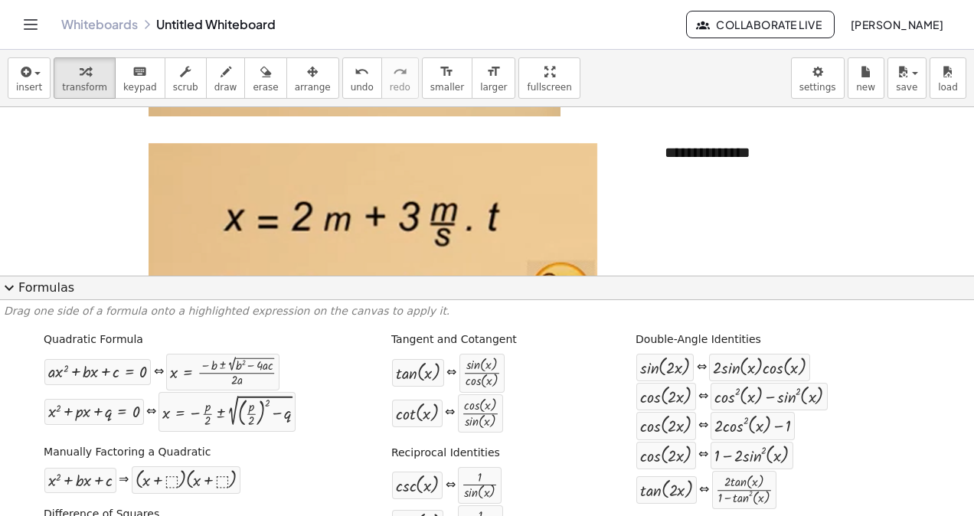
click at [706, 225] on div at bounding box center [487, 76] width 974 height 1156
click at [817, 119] on div "- +" at bounding box center [760, 124] width 230 height 26
click at [792, 151] on div "**********" at bounding box center [764, 152] width 230 height 53
click at [13, 295] on span "expand_more" at bounding box center [9, 288] width 18 height 18
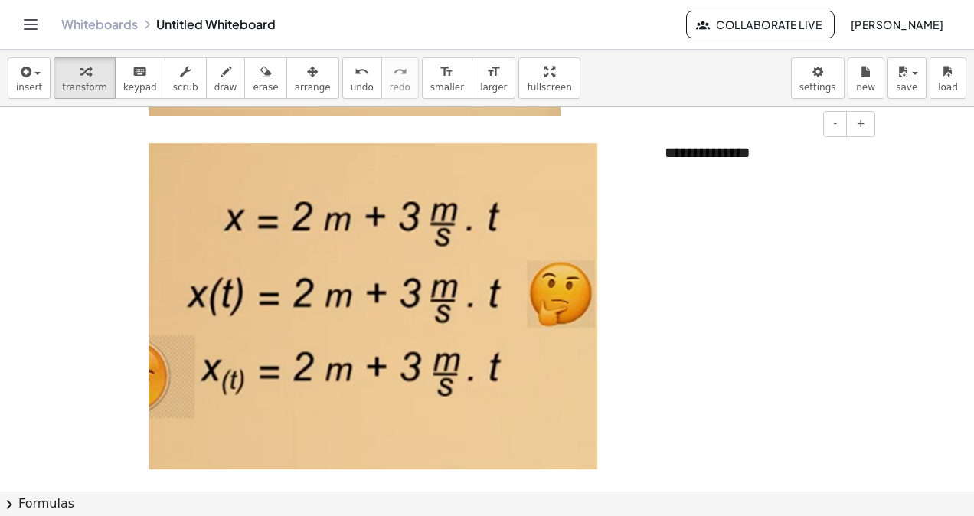
click at [772, 153] on div "**********" at bounding box center [764, 152] width 230 height 53
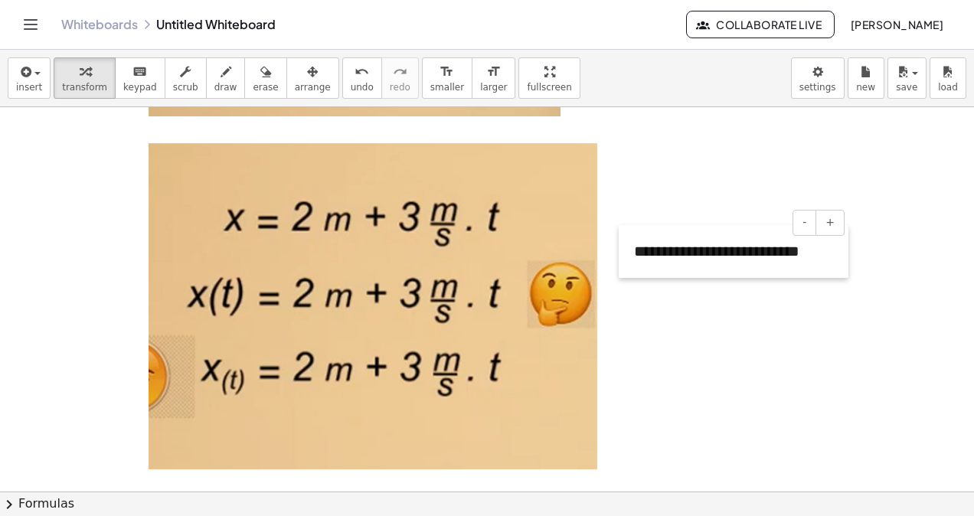
drag, startPoint x: 660, startPoint y: 149, endPoint x: 630, endPoint y: 249, distance: 103.9
click at [630, 249] on div at bounding box center [625, 251] width 15 height 53
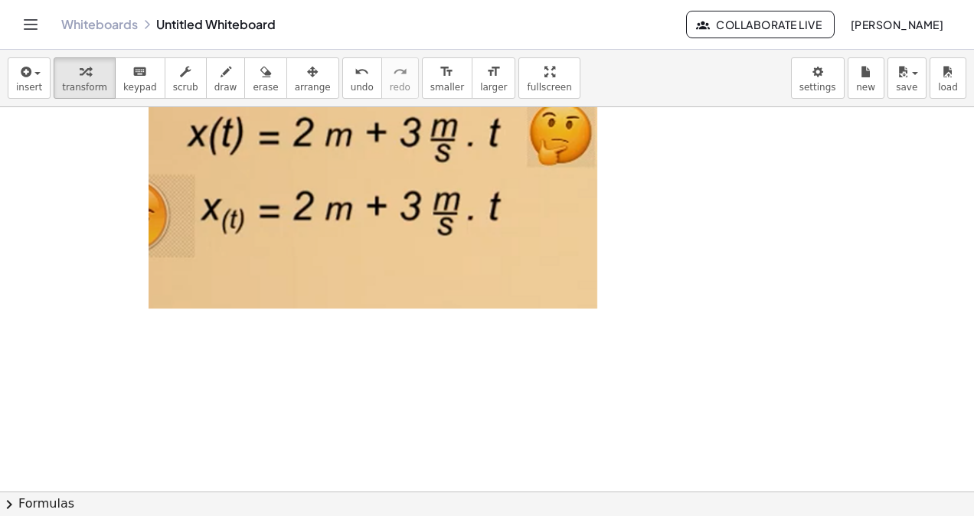
scroll to position [923, 0]
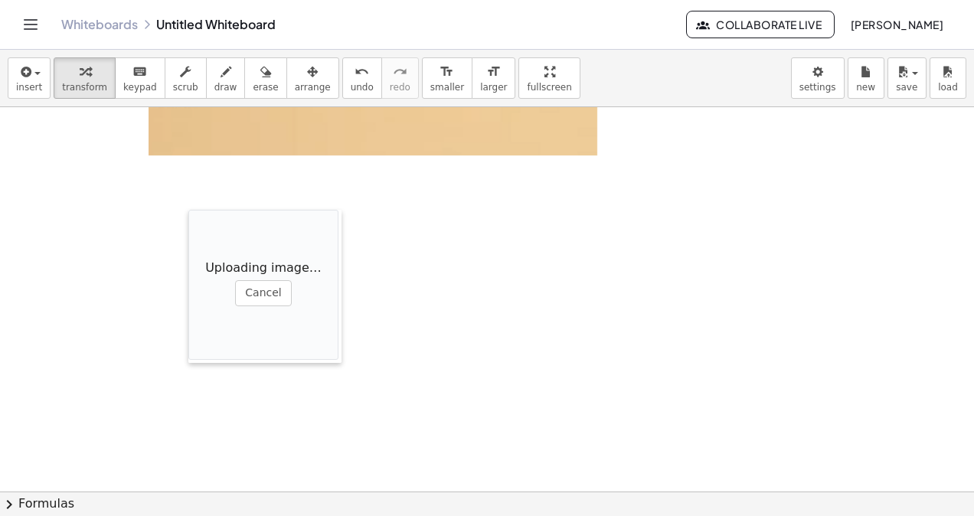
drag, startPoint x: 403, startPoint y: 309, endPoint x: 191, endPoint y: 223, distance: 229.4
click at [191, 223] on div at bounding box center [195, 286] width 15 height 153
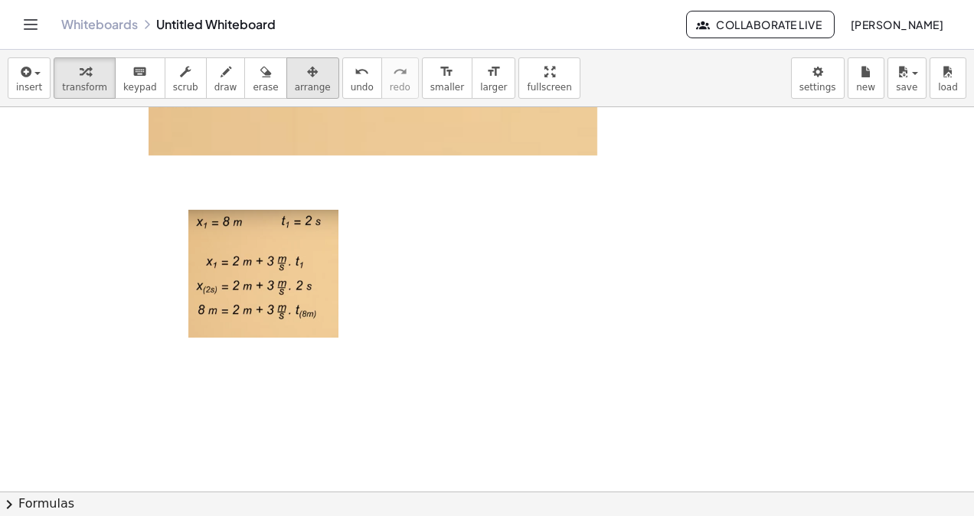
drag, startPoint x: 306, startPoint y: 73, endPoint x: 292, endPoint y: 81, distance: 16.1
click at [307, 74] on div "insert select one: Math Expression Function Text Youtube Video Graphing Geometr…" at bounding box center [487, 78] width 974 height 57
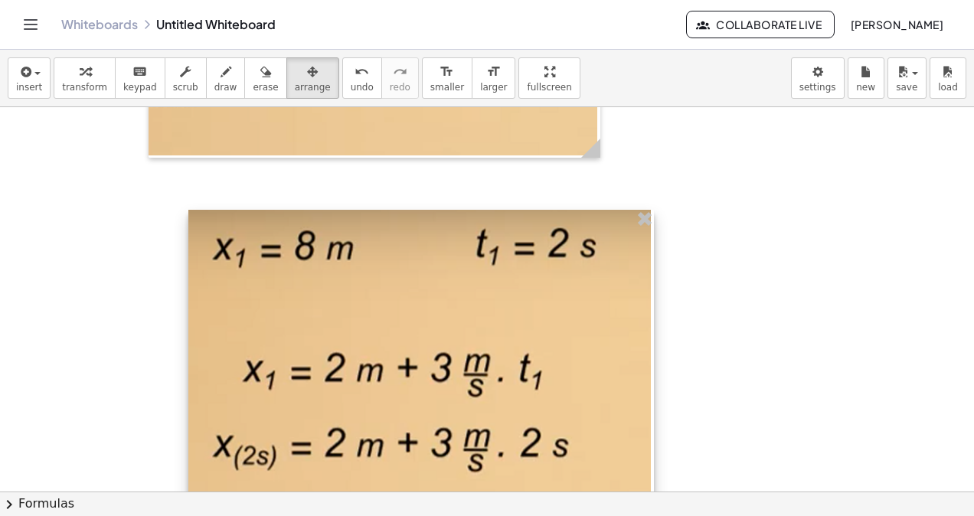
drag, startPoint x: 335, startPoint y: 334, endPoint x: 609, endPoint y: 431, distance: 290.5
click at [649, 431] on div at bounding box center [420, 408] width 465 height 397
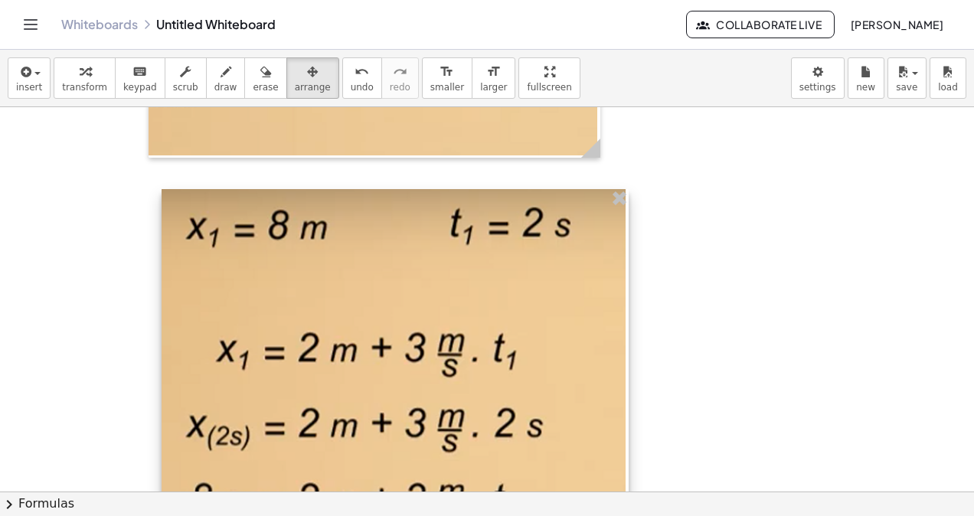
drag, startPoint x: 605, startPoint y: 431, endPoint x: 579, endPoint y: 410, distance: 33.2
click at [579, 410] on div at bounding box center [394, 388] width 467 height 398
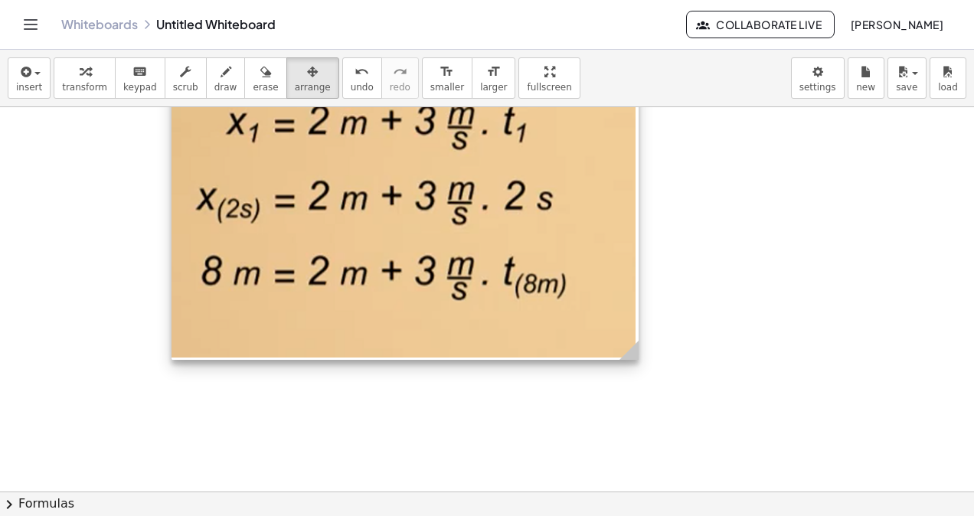
scroll to position [1076, 0]
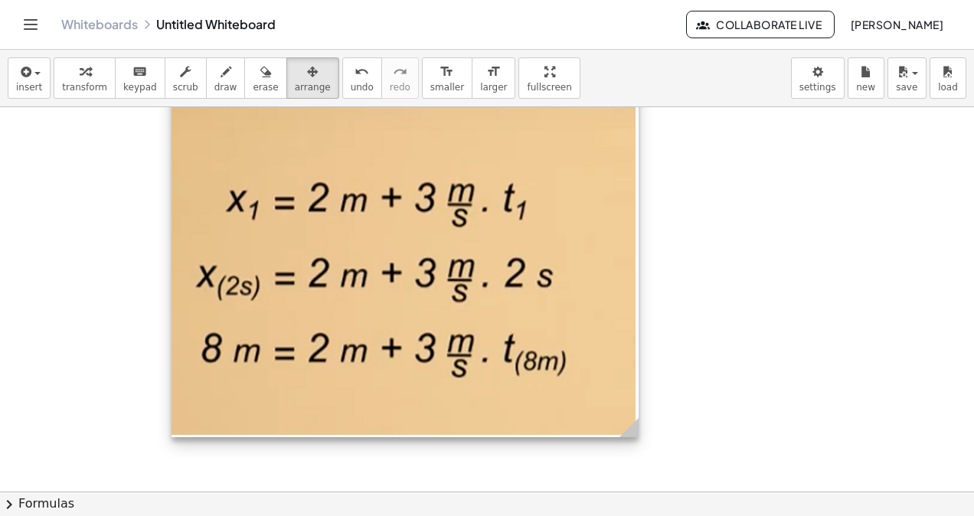
drag, startPoint x: 413, startPoint y: 276, endPoint x: 423, endPoint y: 279, distance: 10.4
click at [423, 279] on div at bounding box center [404, 238] width 467 height 398
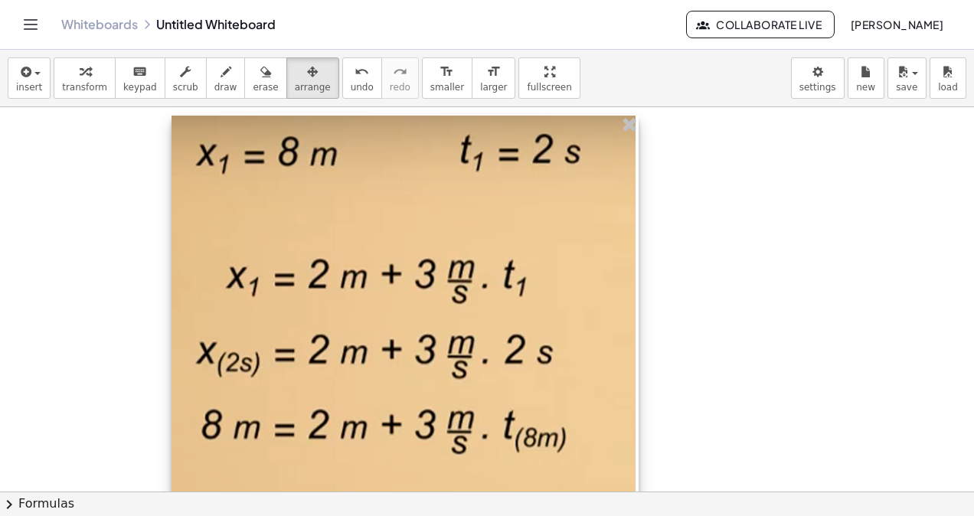
scroll to position [923, 0]
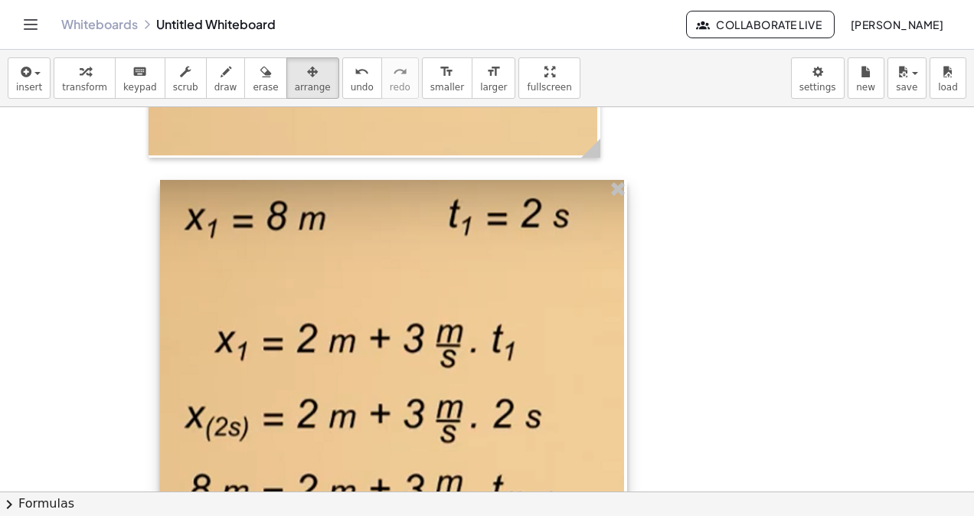
drag, startPoint x: 359, startPoint y: 337, endPoint x: 349, endPoint y: 323, distance: 17.0
click at [349, 323] on div at bounding box center [393, 379] width 467 height 398
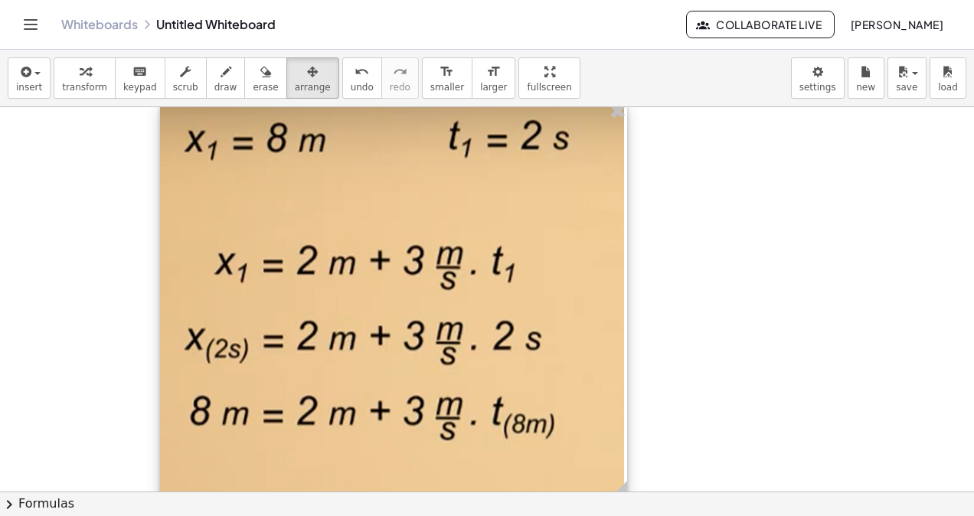
scroll to position [1076, 0]
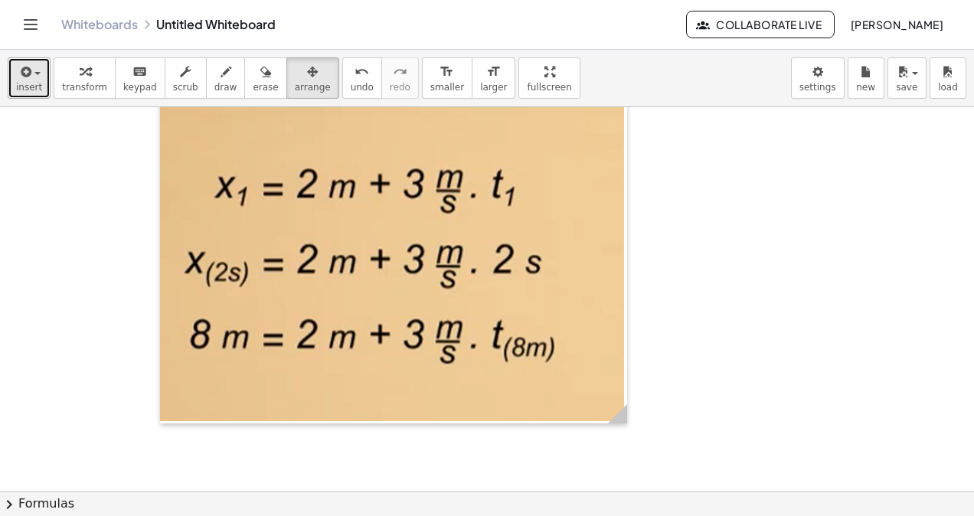
click at [46, 80] on button "insert" at bounding box center [29, 77] width 43 height 41
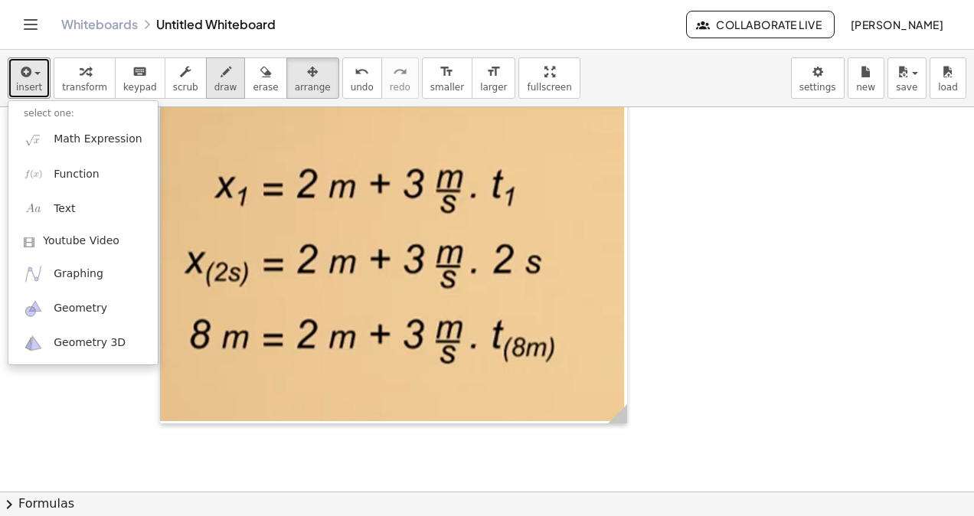
click at [214, 85] on span "draw" at bounding box center [225, 87] width 23 height 11
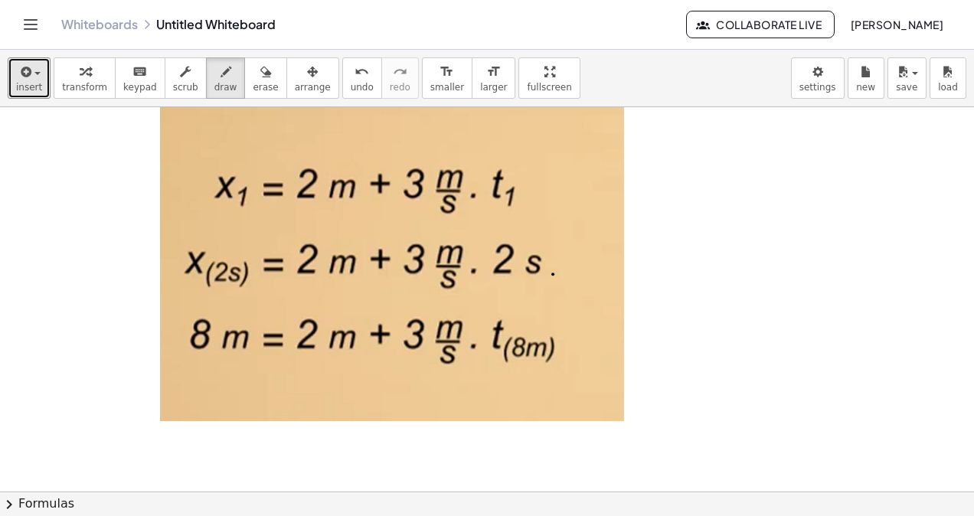
drag, startPoint x: 553, startPoint y: 272, endPoint x: 571, endPoint y: 246, distance: 31.9
drag, startPoint x: 533, startPoint y: 240, endPoint x: 566, endPoint y: 260, distance: 39.1
drag, startPoint x: 568, startPoint y: 351, endPoint x: 593, endPoint y: 317, distance: 42.7
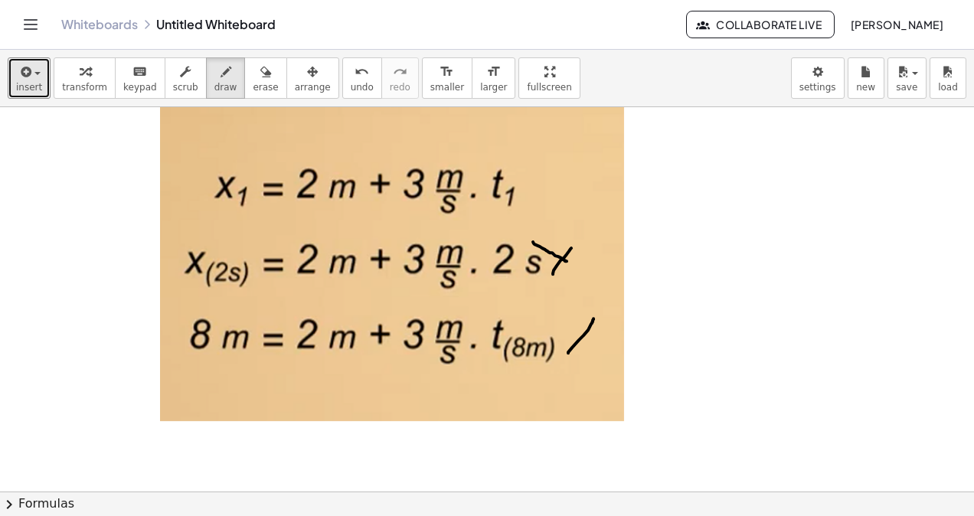
drag, startPoint x: 570, startPoint y: 325, endPoint x: 533, endPoint y: 187, distance: 143.5
drag, startPoint x: 530, startPoint y: 184, endPoint x: 570, endPoint y: 169, distance: 42.4
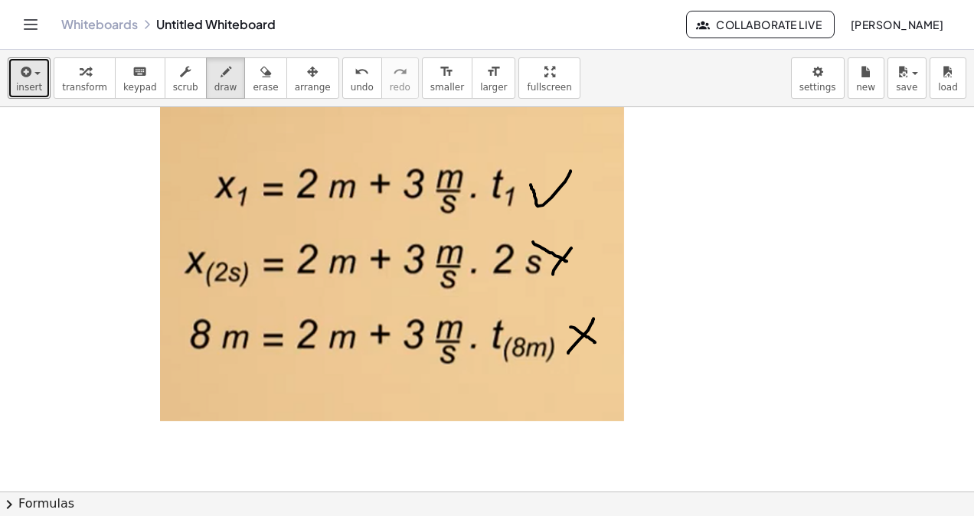
scroll to position [1000, 0]
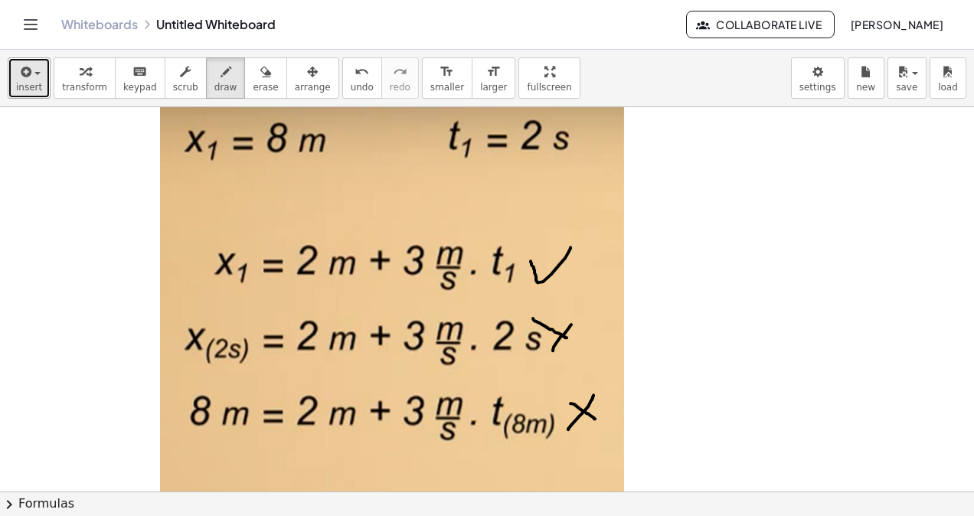
click at [14, 81] on button "insert" at bounding box center [29, 77] width 43 height 41
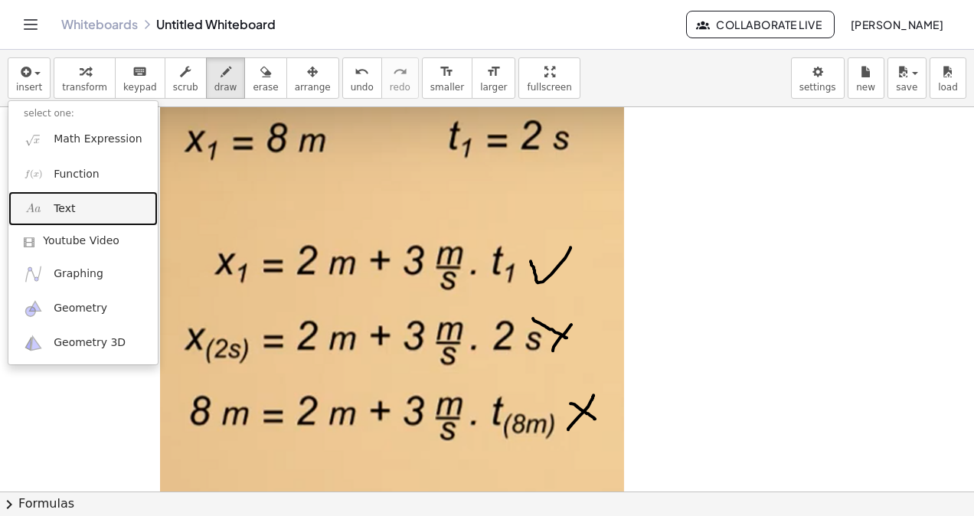
click at [66, 214] on span "Text" at bounding box center [64, 208] width 21 height 15
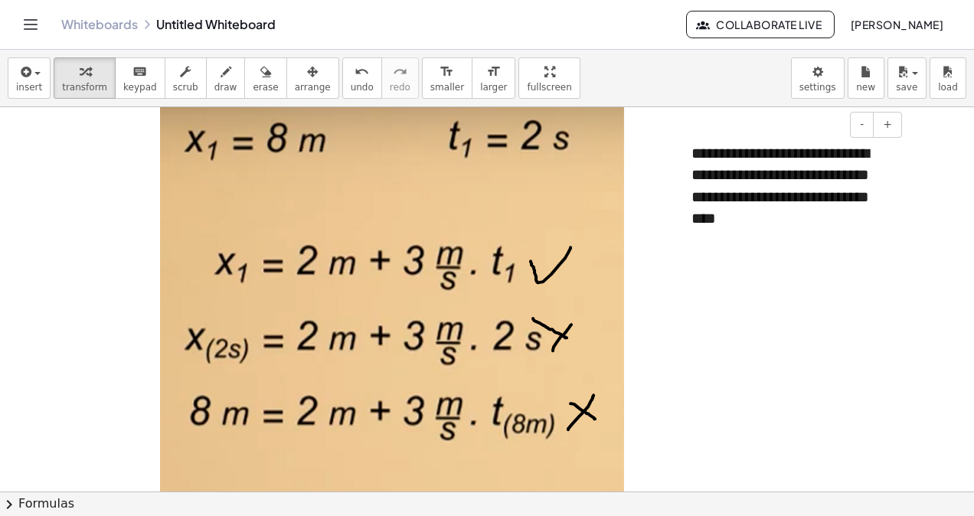
click at [703, 204] on div "**********" at bounding box center [791, 186] width 230 height 118
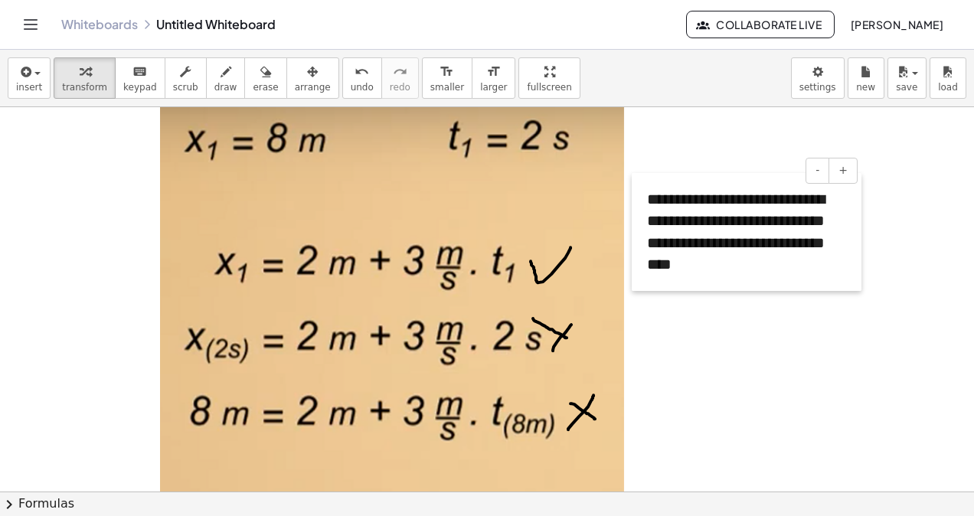
drag, startPoint x: 683, startPoint y: 220, endPoint x: 677, endPoint y: 271, distance: 51.6
click at [640, 268] on div at bounding box center [638, 232] width 15 height 118
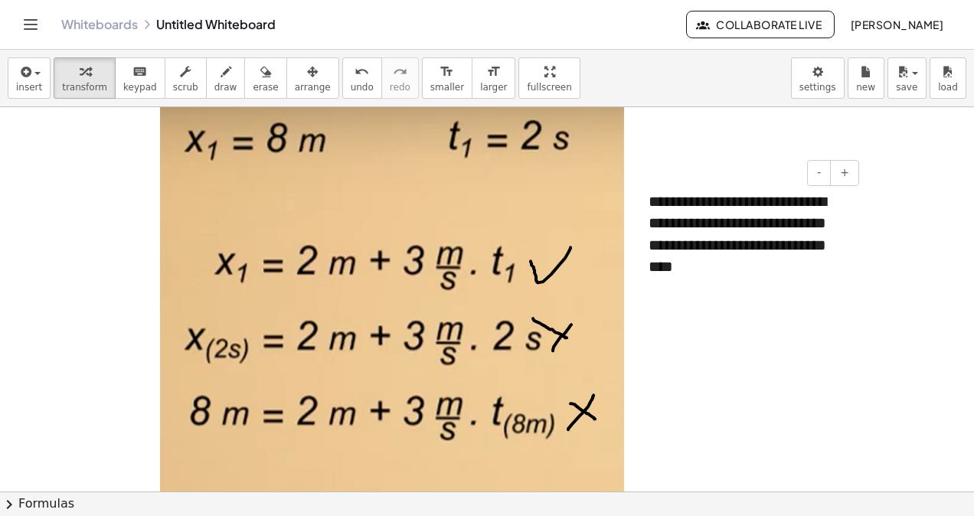
click at [700, 250] on div "**********" at bounding box center [748, 234] width 230 height 118
click at [814, 268] on div "**********" at bounding box center [748, 234] width 230 height 118
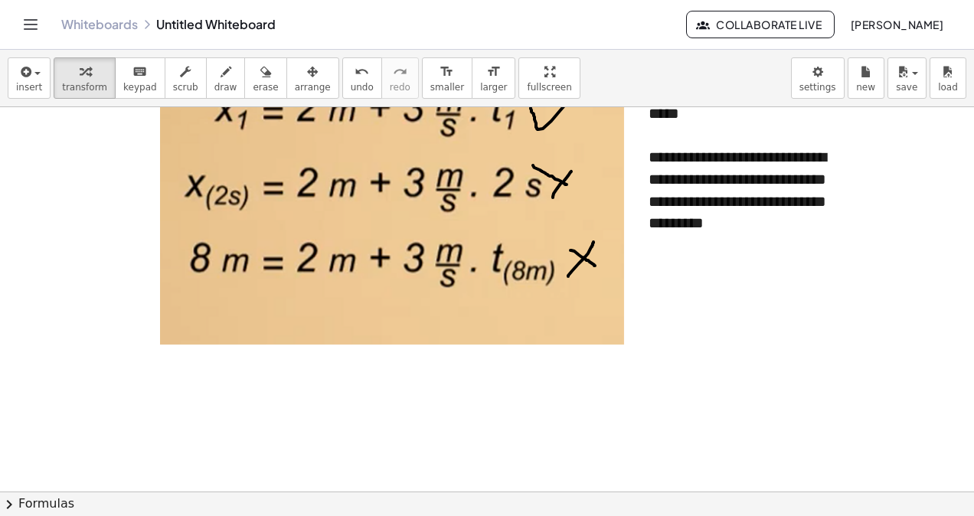
scroll to position [1229, 0]
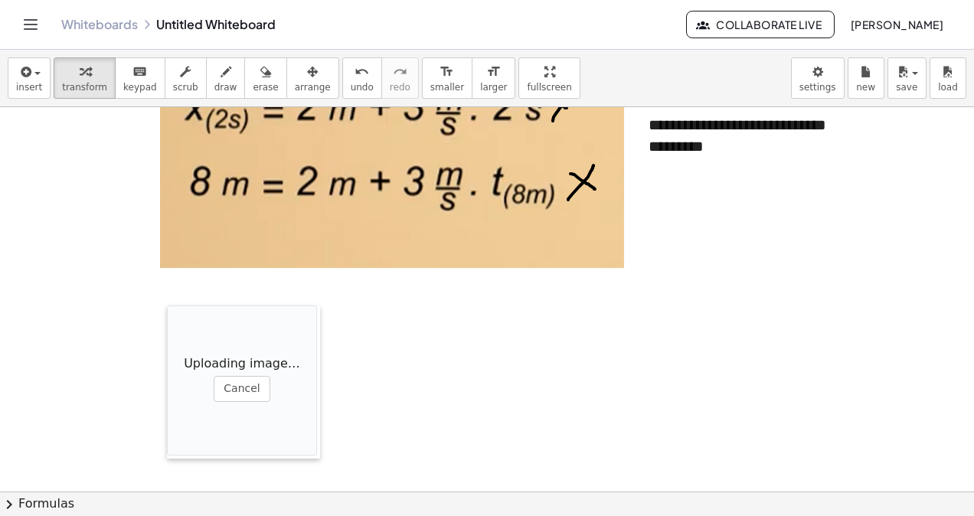
drag, startPoint x: 474, startPoint y: 393, endPoint x: 164, endPoint y: 301, distance: 323.3
click at [167, 305] on div at bounding box center [174, 381] width 15 height 153
click at [263, 44] on div "Whiteboards Untitled Whiteboard Collaborate Live Juan Francisco Davila" at bounding box center [486, 24] width 937 height 49
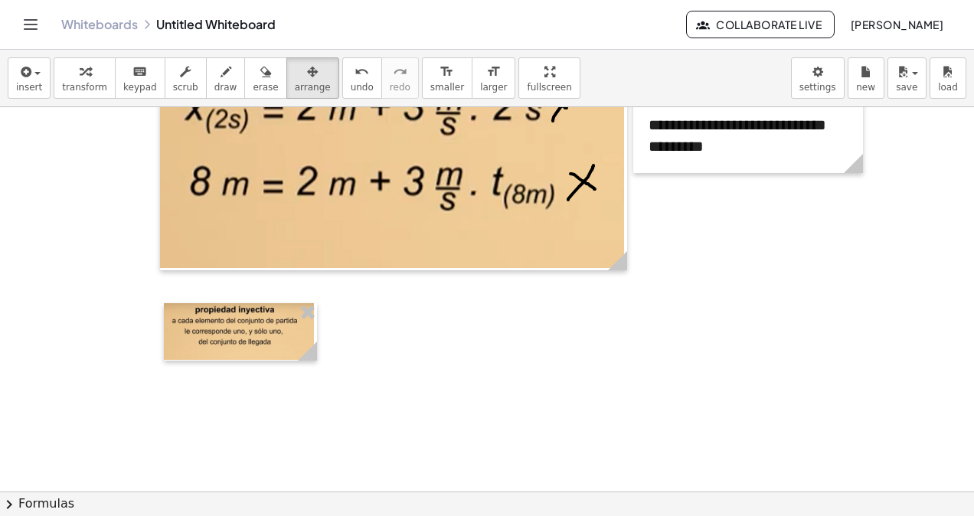
drag, startPoint x: 277, startPoint y: 66, endPoint x: 304, endPoint y: 181, distance: 117.9
click at [295, 67] on div "button" at bounding box center [313, 71] width 36 height 18
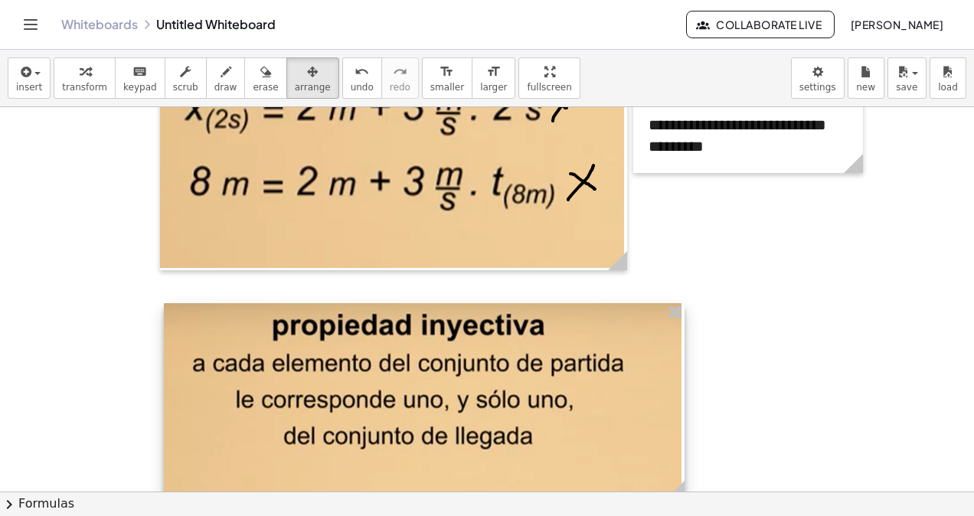
drag, startPoint x: 312, startPoint y: 357, endPoint x: 680, endPoint y: 418, distance: 372.3
click at [680, 418] on div at bounding box center [424, 401] width 520 height 197
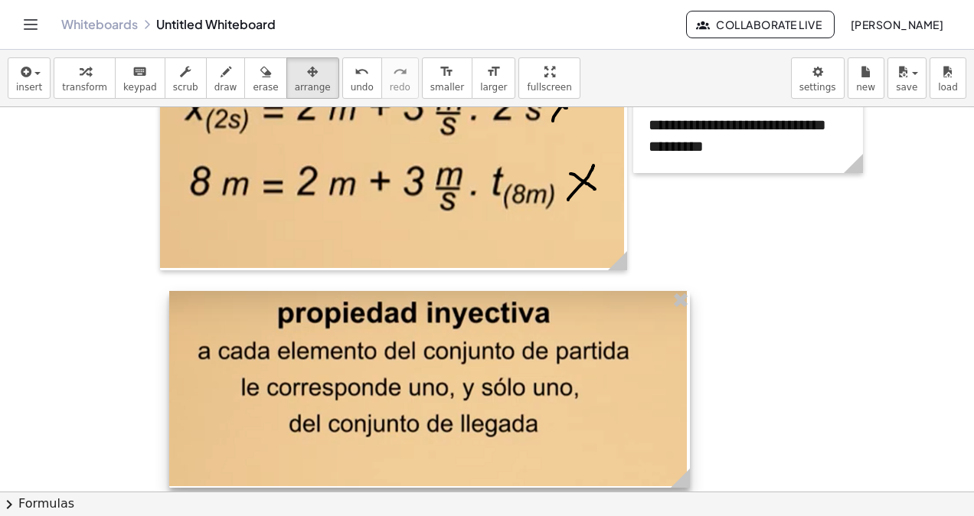
drag, startPoint x: 575, startPoint y: 416, endPoint x: 580, endPoint y: 404, distance: 13.4
click at [580, 404] on div at bounding box center [429, 389] width 520 height 197
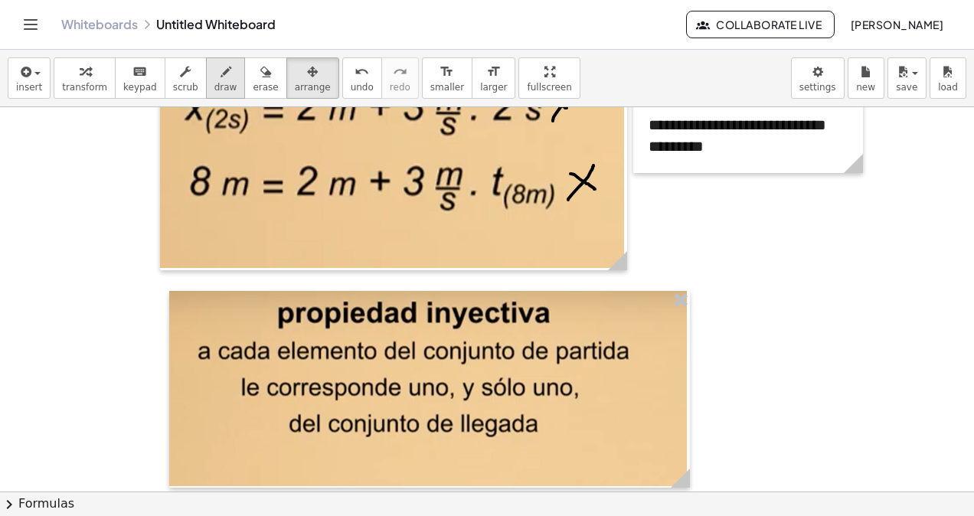
click at [214, 89] on span "draw" at bounding box center [225, 87] width 23 height 11
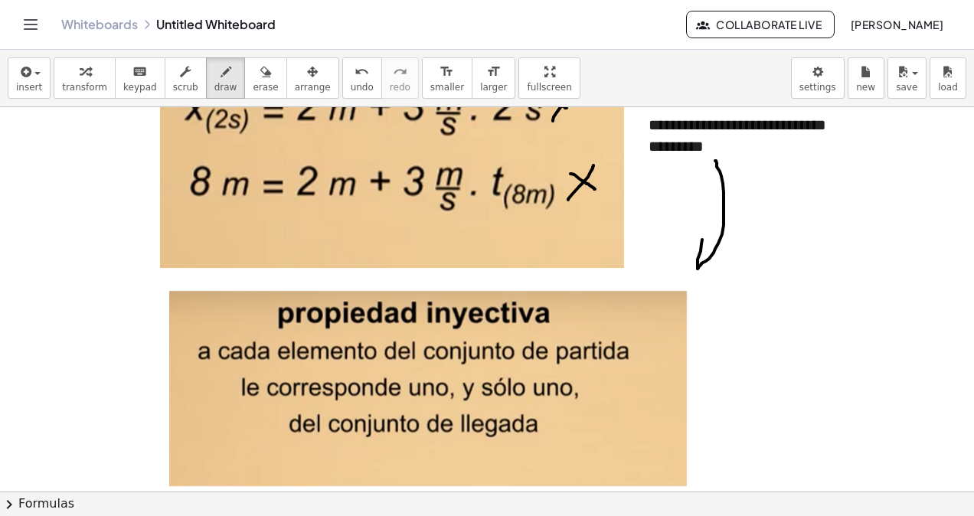
drag, startPoint x: 715, startPoint y: 159, endPoint x: 700, endPoint y: 260, distance: 102.1
drag, startPoint x: 700, startPoint y: 260, endPoint x: 779, endPoint y: 272, distance: 80.4
drag, startPoint x: 332, startPoint y: 73, endPoint x: 396, endPoint y: 144, distance: 95.3
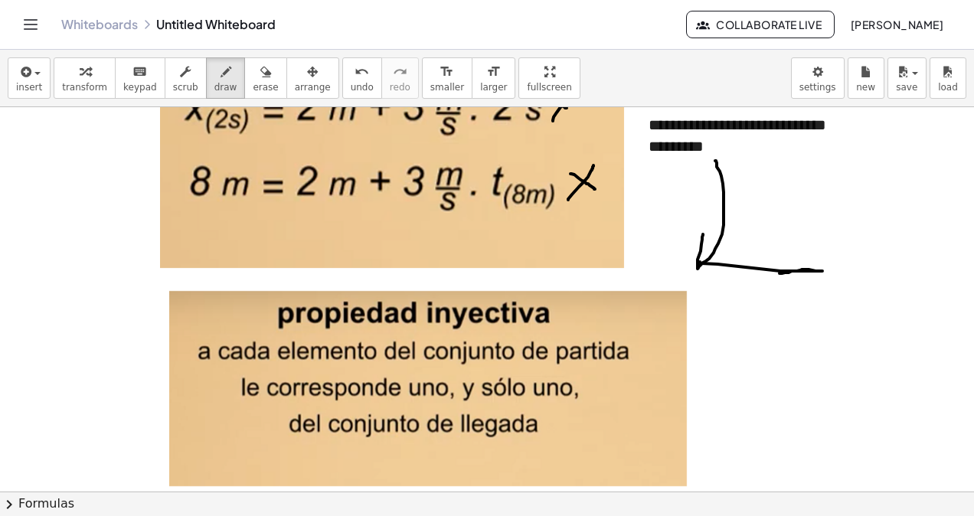
click at [342, 80] on button "undo undo" at bounding box center [362, 77] width 40 height 41
drag, startPoint x: 699, startPoint y: 266, endPoint x: 726, endPoint y: 255, distance: 29.1
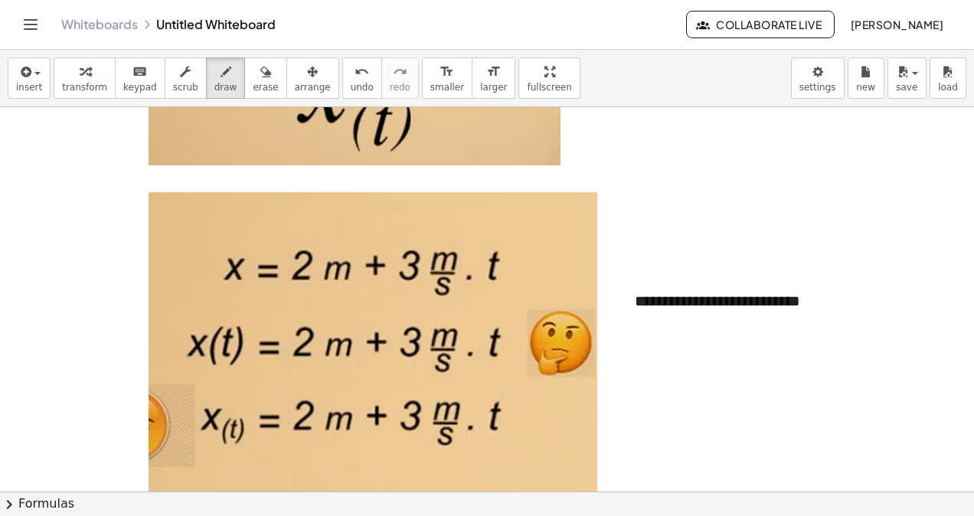
scroll to position [538, 0]
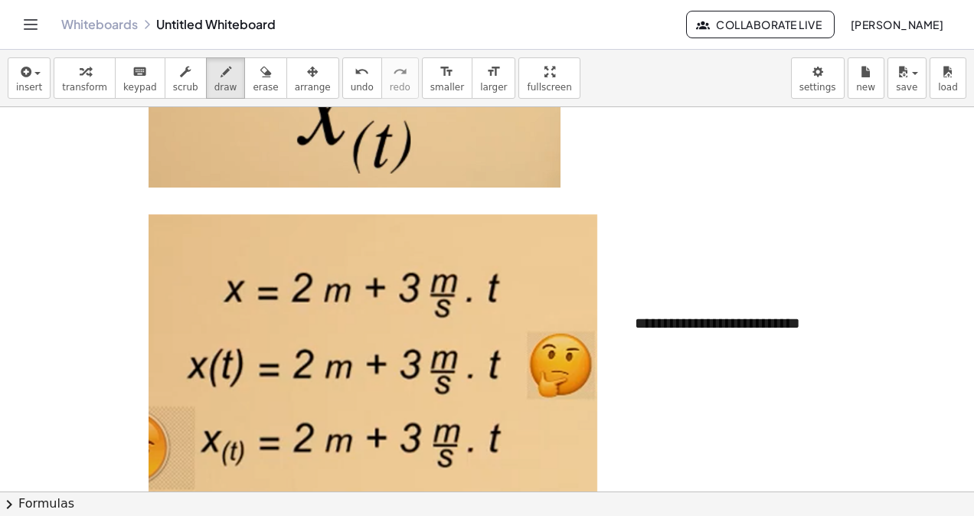
click at [342, 89] on div "undo undo redo redo" at bounding box center [380, 77] width 77 height 41
click at [342, 89] on button "undo undo" at bounding box center [362, 77] width 40 height 41
click at [390, 90] on span "redo" at bounding box center [400, 87] width 21 height 11
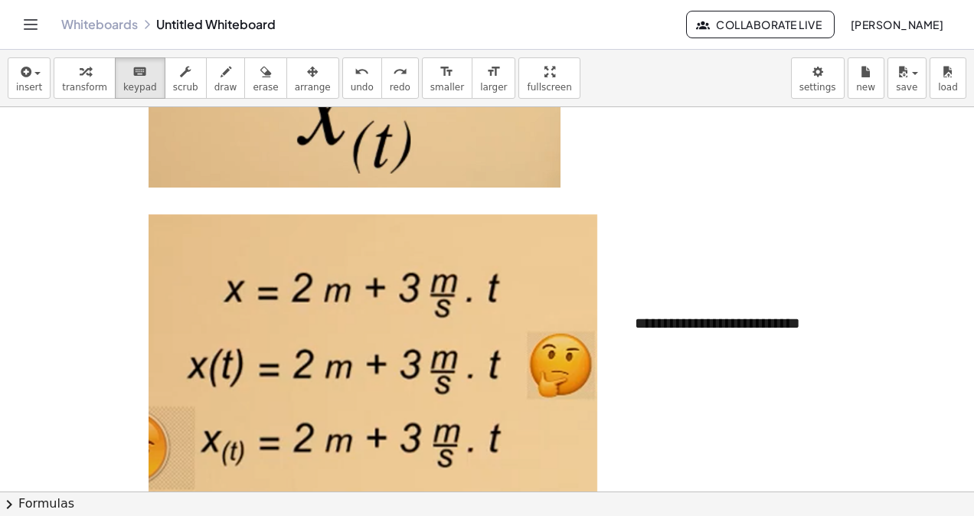
drag, startPoint x: 141, startPoint y: 75, endPoint x: 689, endPoint y: 334, distance: 606.0
click at [689, 334] on div "**********" at bounding box center [487, 283] width 974 height 466
click at [730, 328] on div "**********" at bounding box center [734, 323] width 230 height 53
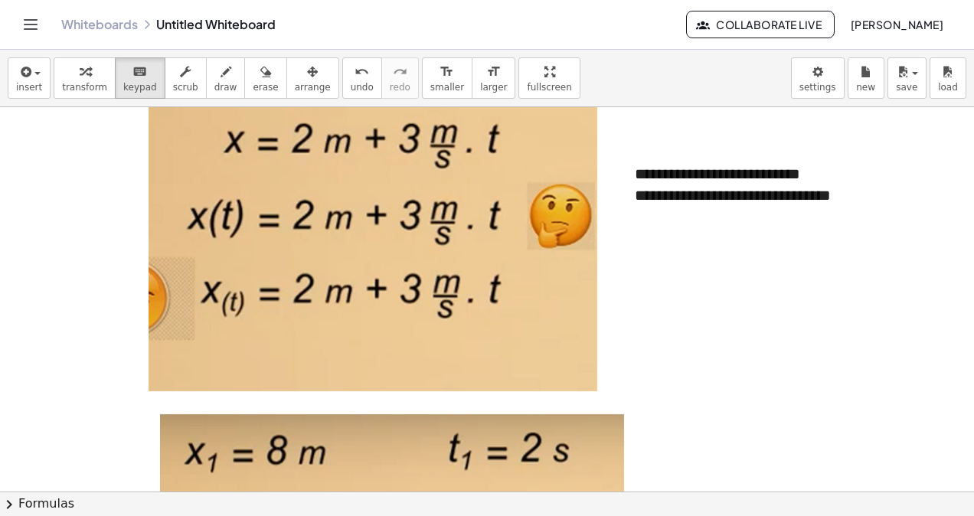
scroll to position [684, 0]
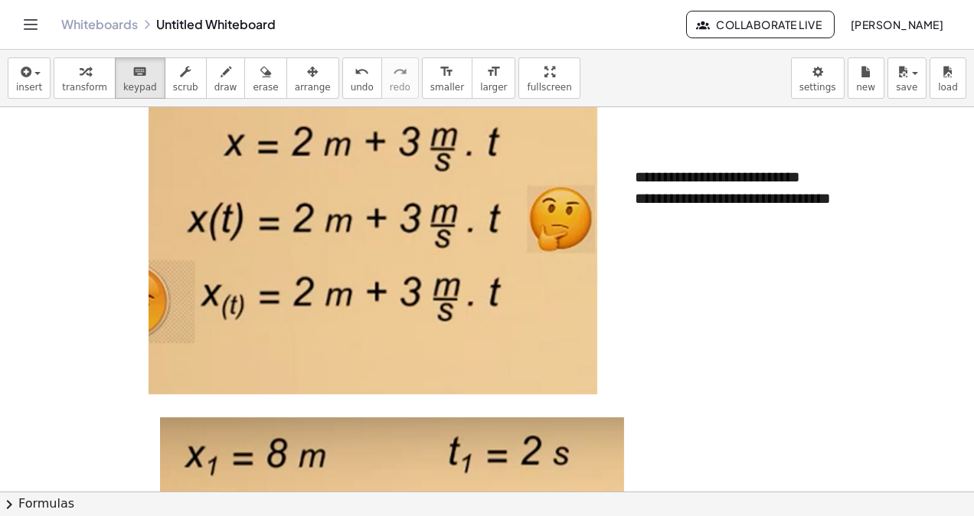
click at [643, 344] on div at bounding box center [487, 386] width 974 height 1926
click at [657, 274] on div at bounding box center [487, 386] width 974 height 1926
click at [664, 279] on div at bounding box center [487, 386] width 974 height 1926
click at [897, 72] on icon "button" at bounding box center [902, 72] width 14 height 18
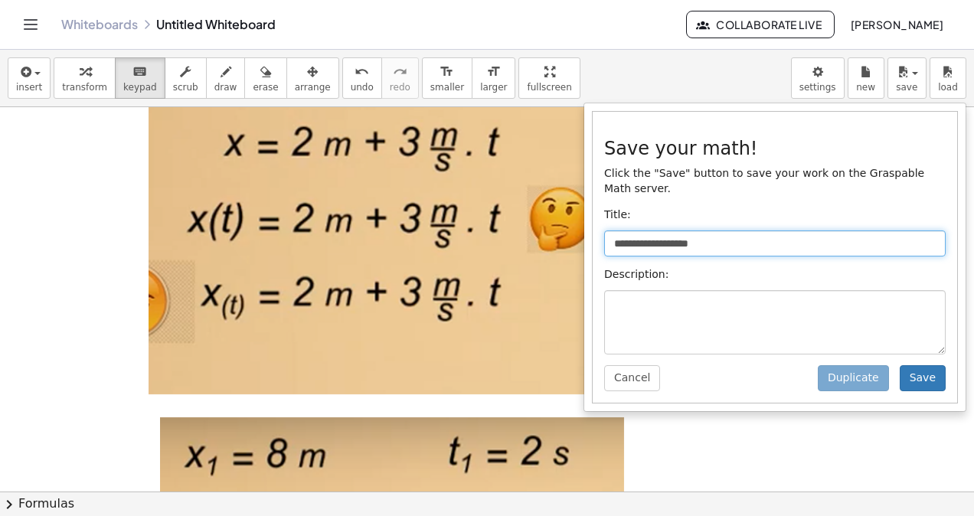
click at [847, 230] on input "**********" at bounding box center [774, 243] width 341 height 26
type input "*"
type input "**********"
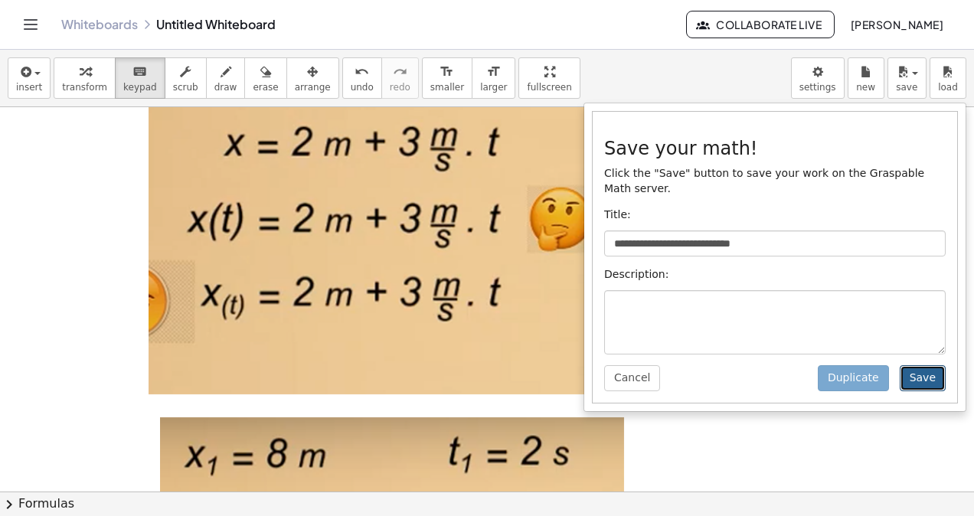
click at [915, 373] on button "Save" at bounding box center [922, 378] width 46 height 26
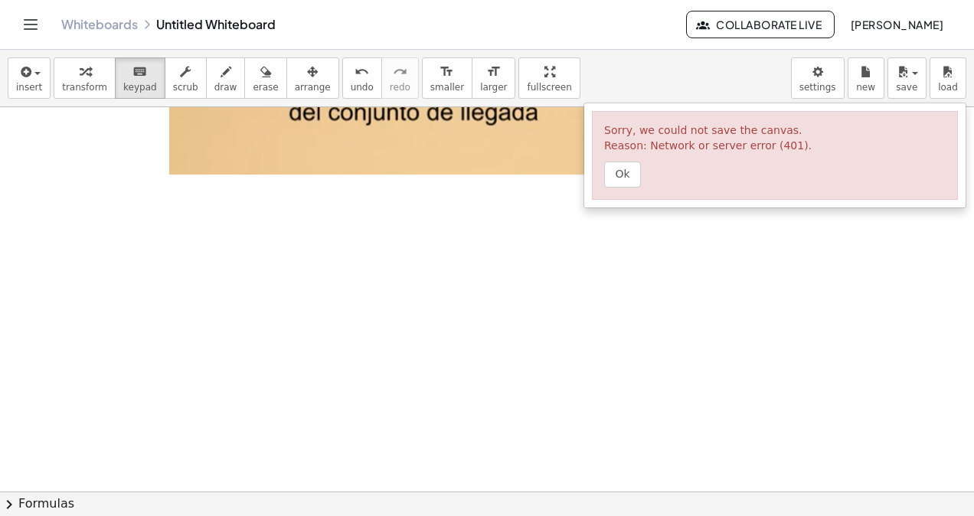
scroll to position [1388, 0]
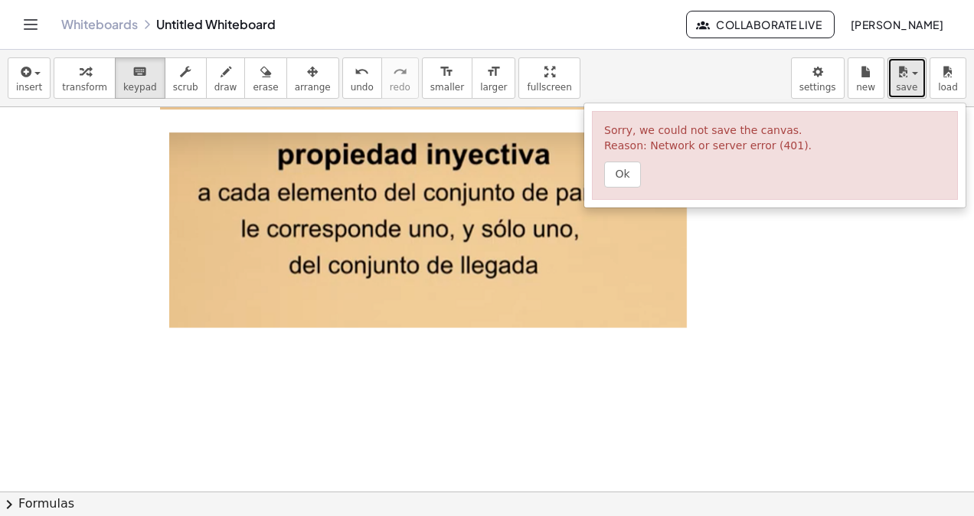
click at [915, 76] on div "button" at bounding box center [906, 71] width 22 height 18
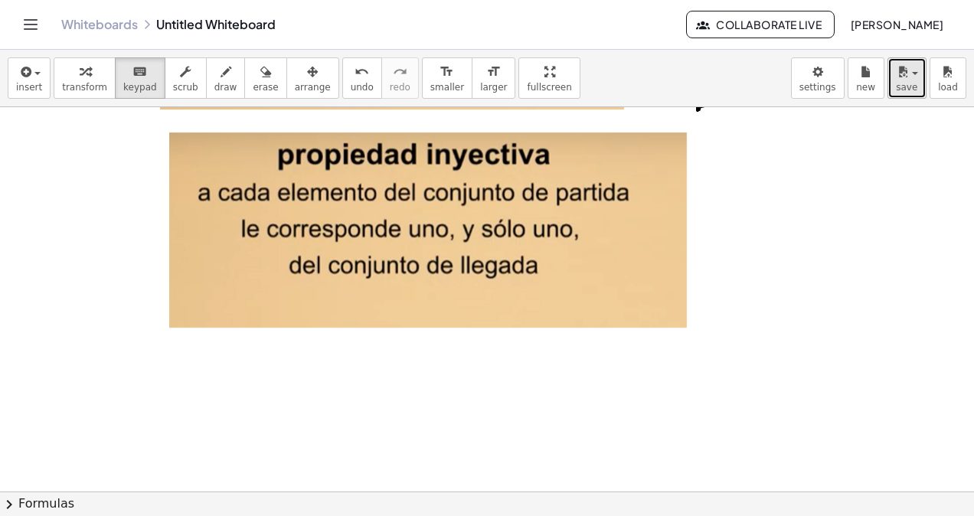
click at [910, 94] on button "save" at bounding box center [906, 77] width 39 height 41
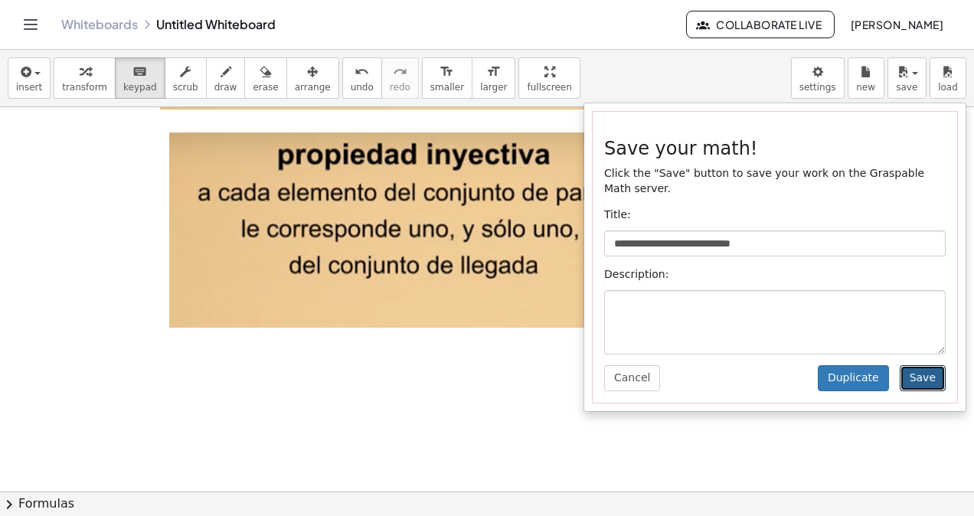
click at [929, 365] on button "Save" at bounding box center [922, 378] width 46 height 26
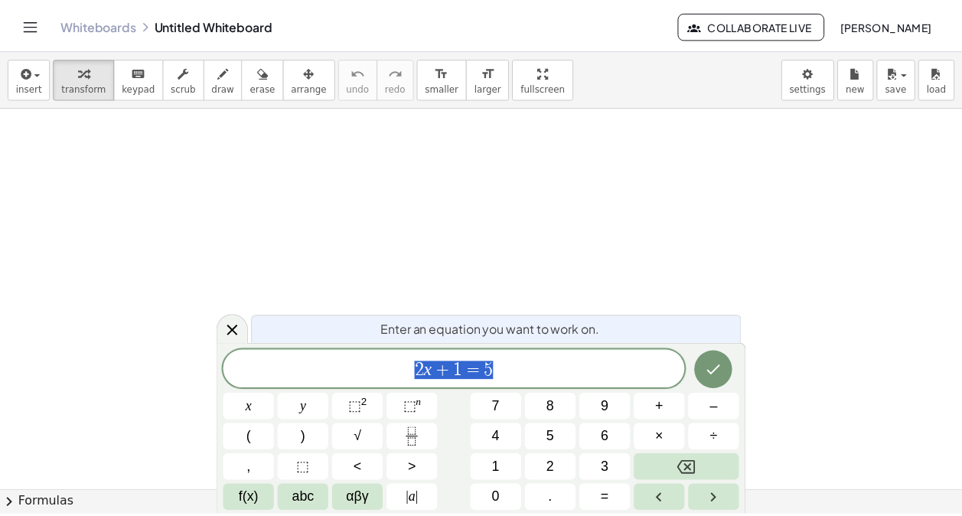
scroll to position [713, 0]
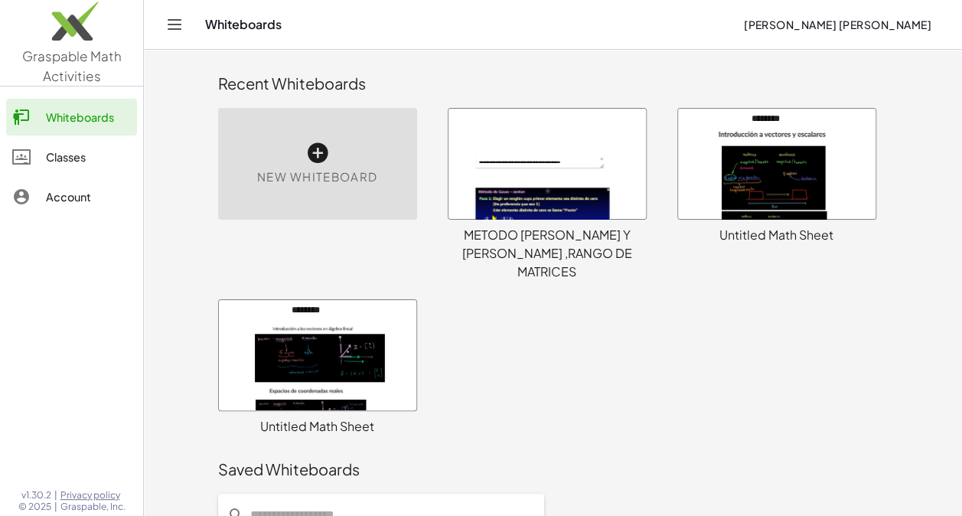
click at [326, 156] on icon at bounding box center [317, 153] width 24 height 24
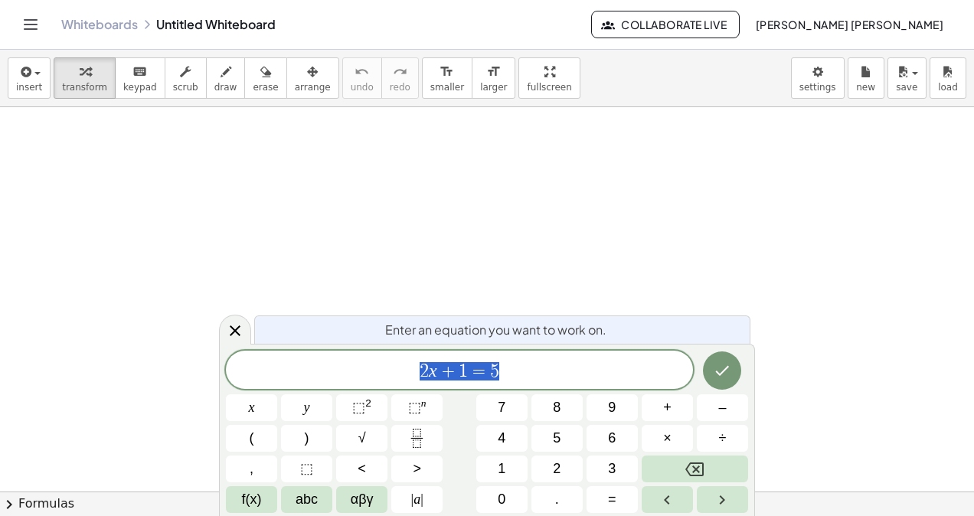
click at [214, 328] on div at bounding box center [487, 492] width 974 height 771
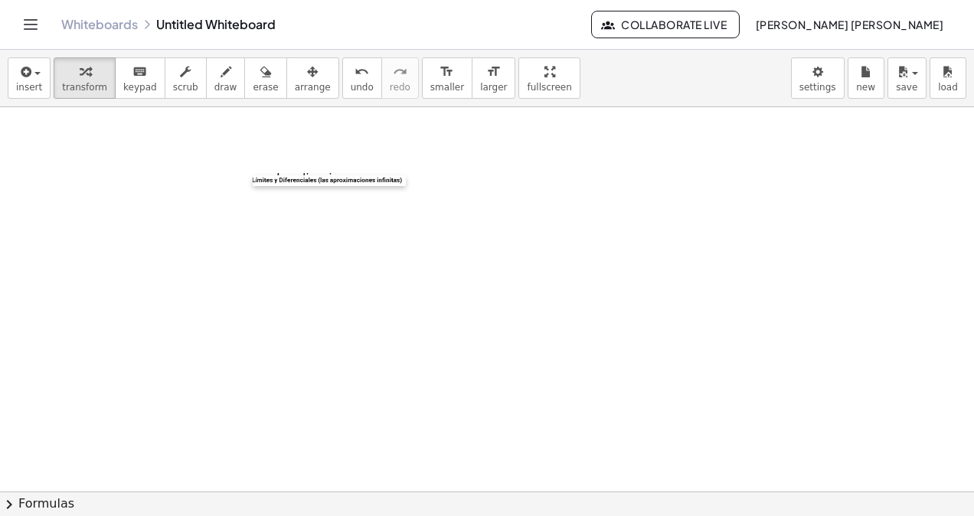
drag, startPoint x: 463, startPoint y: 266, endPoint x: 232, endPoint y: 166, distance: 251.9
click at [232, 181] on div "Loading image…" at bounding box center [487, 492] width 974 height 771
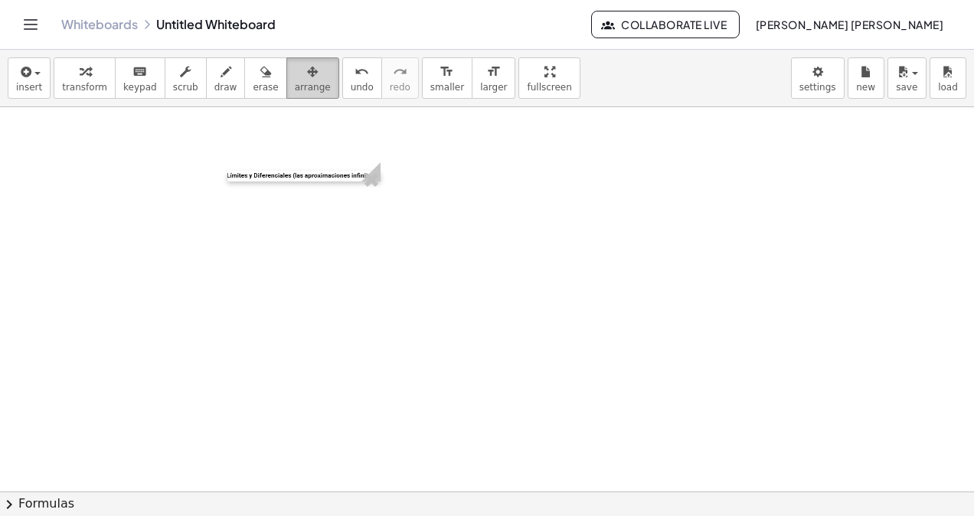
click at [307, 72] on icon "button" at bounding box center [312, 72] width 11 height 18
drag, startPoint x: 382, startPoint y: 171, endPoint x: 438, endPoint y: 196, distance: 61.3
click at [438, 196] on div at bounding box center [487, 492] width 974 height 771
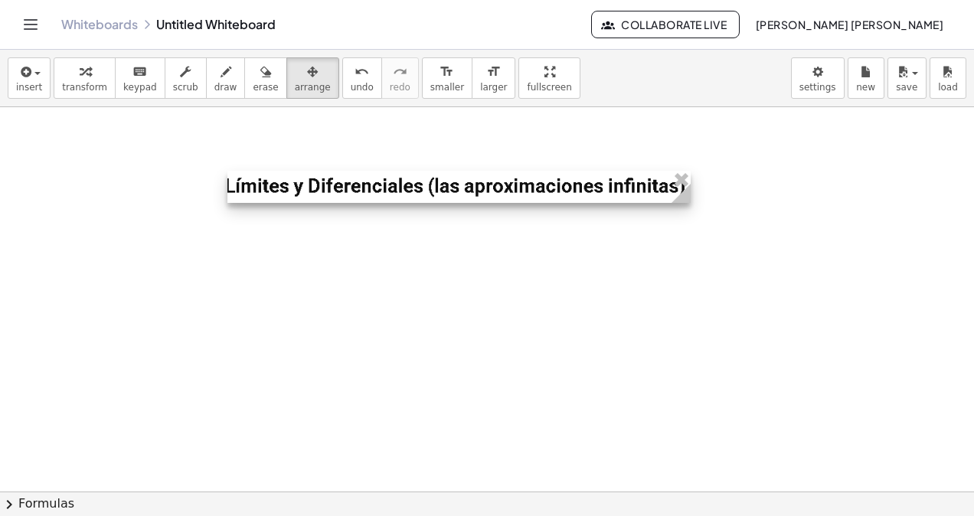
drag, startPoint x: 383, startPoint y: 171, endPoint x: 693, endPoint y: 236, distance: 316.6
click at [693, 236] on div at bounding box center [487, 492] width 974 height 771
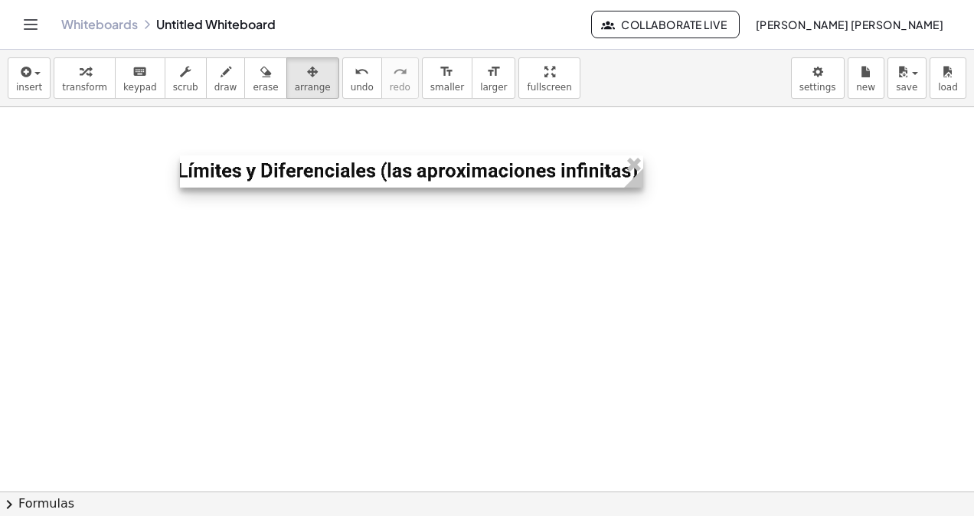
drag, startPoint x: 559, startPoint y: 194, endPoint x: 511, endPoint y: 178, distance: 50.6
click at [511, 178] on div at bounding box center [411, 171] width 463 height 33
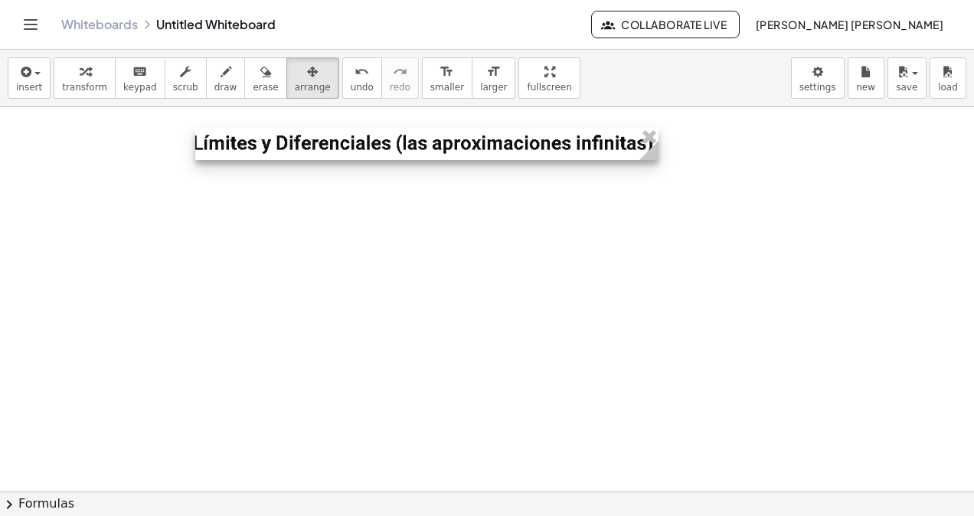
drag, startPoint x: 504, startPoint y: 159, endPoint x: 520, endPoint y: 131, distance: 32.9
click at [520, 131] on div at bounding box center [426, 144] width 463 height 33
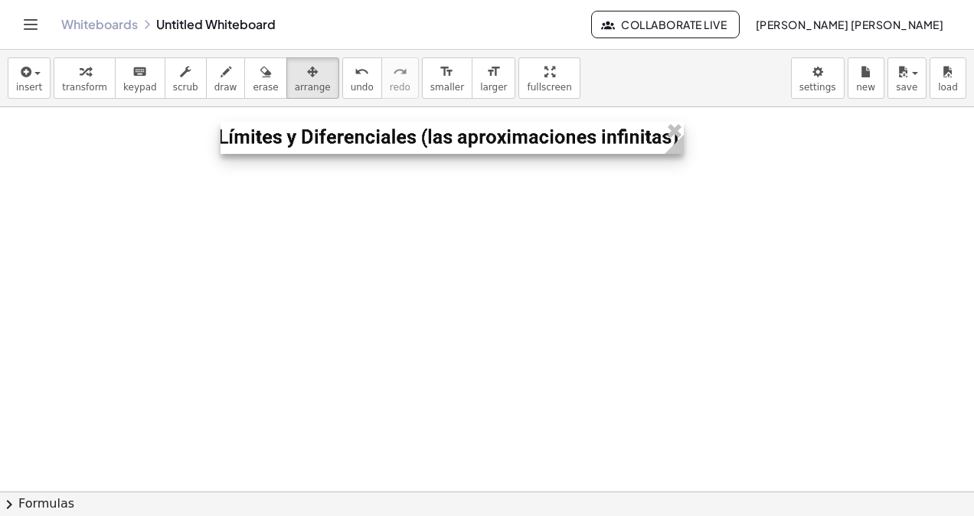
drag, startPoint x: 549, startPoint y: 148, endPoint x: 579, endPoint y: 148, distance: 30.6
click at [576, 142] on div at bounding box center [451, 138] width 463 height 33
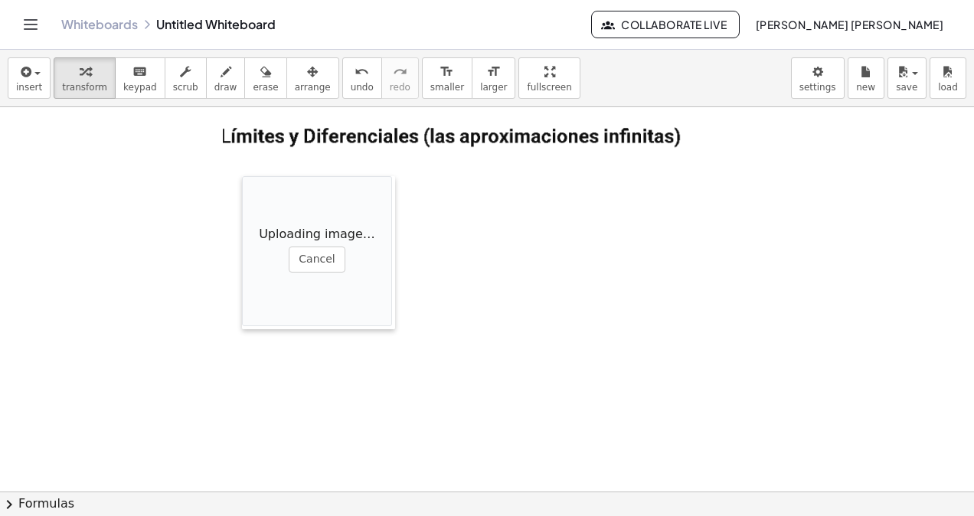
drag, startPoint x: 473, startPoint y: 256, endPoint x: 247, endPoint y: 188, distance: 235.8
click at [247, 188] on div at bounding box center [249, 252] width 15 height 153
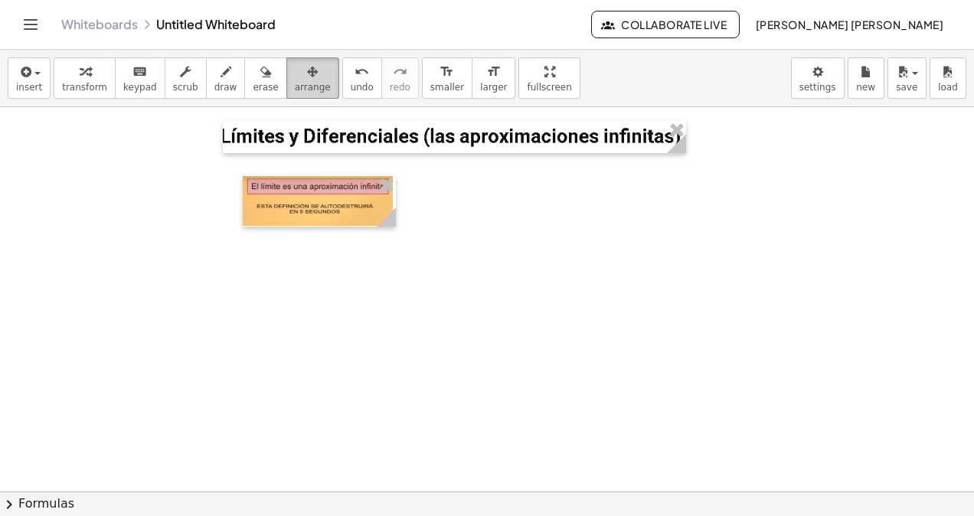
click at [301, 90] on button "arrange" at bounding box center [312, 77] width 53 height 41
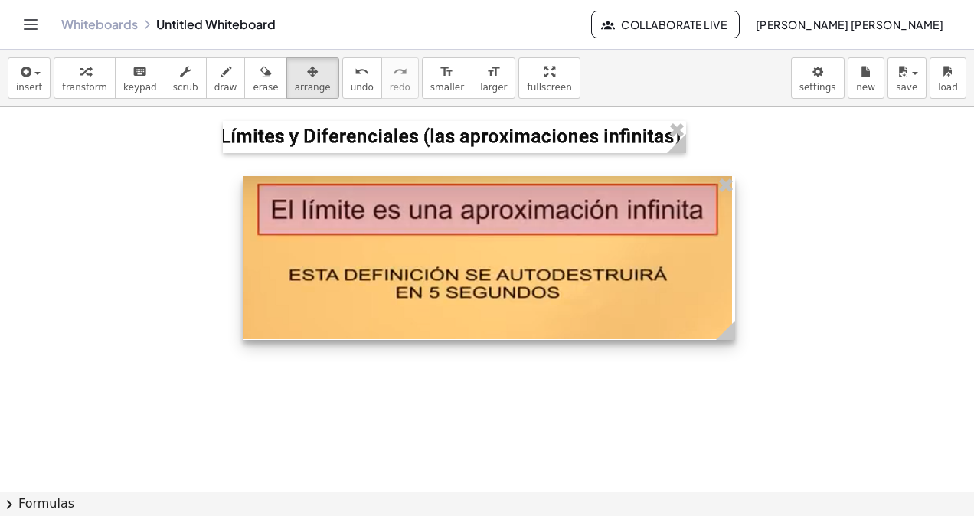
drag, startPoint x: 393, startPoint y: 220, endPoint x: 674, endPoint y: 310, distance: 294.8
click at [733, 355] on div at bounding box center [487, 492] width 974 height 771
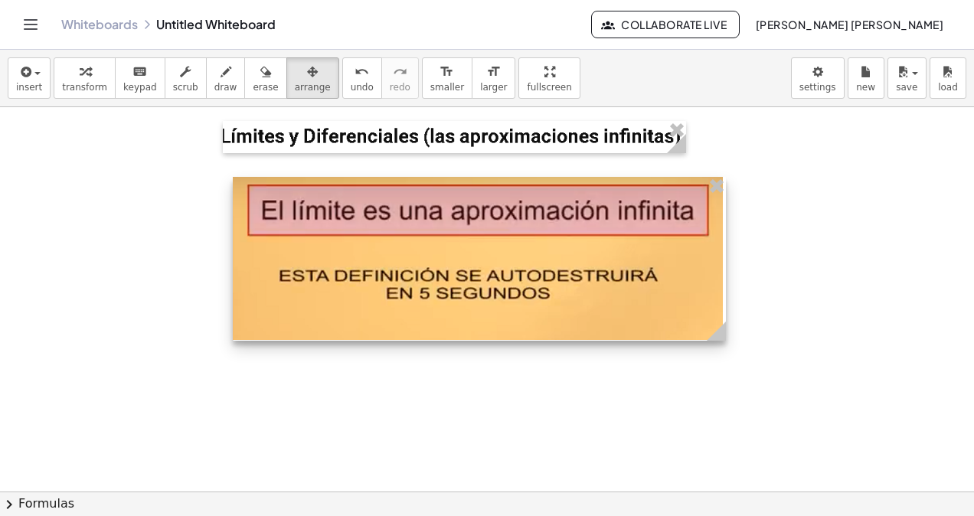
drag, startPoint x: 641, startPoint y: 280, endPoint x: 623, endPoint y: 284, distance: 18.8
click at [623, 284] on div at bounding box center [479, 259] width 493 height 165
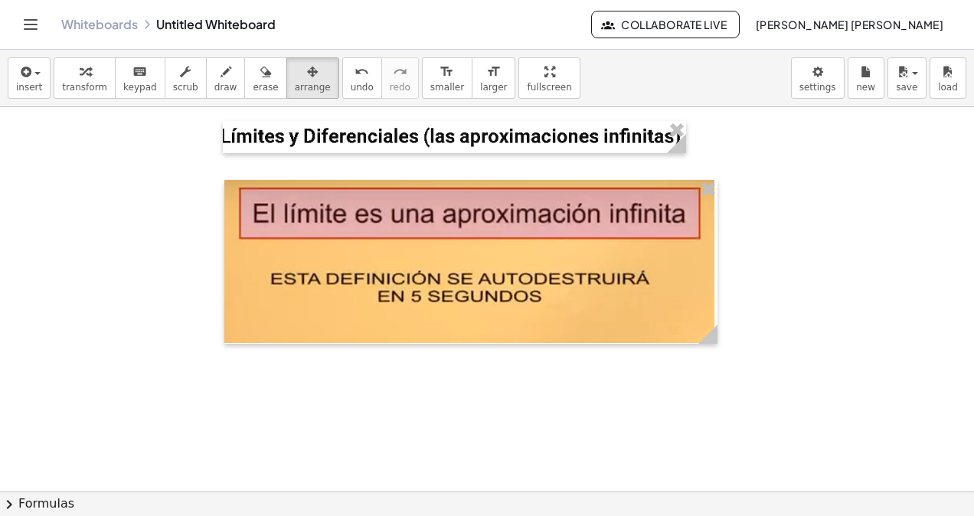
scroll to position [153, 0]
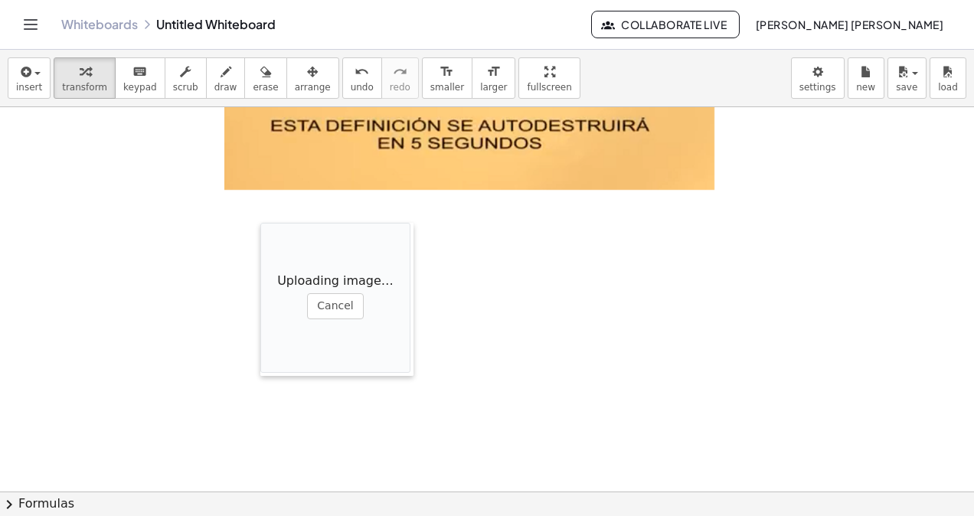
drag, startPoint x: 433, startPoint y: 268, endPoint x: 242, endPoint y: 220, distance: 197.1
click at [260, 223] on div at bounding box center [267, 299] width 15 height 153
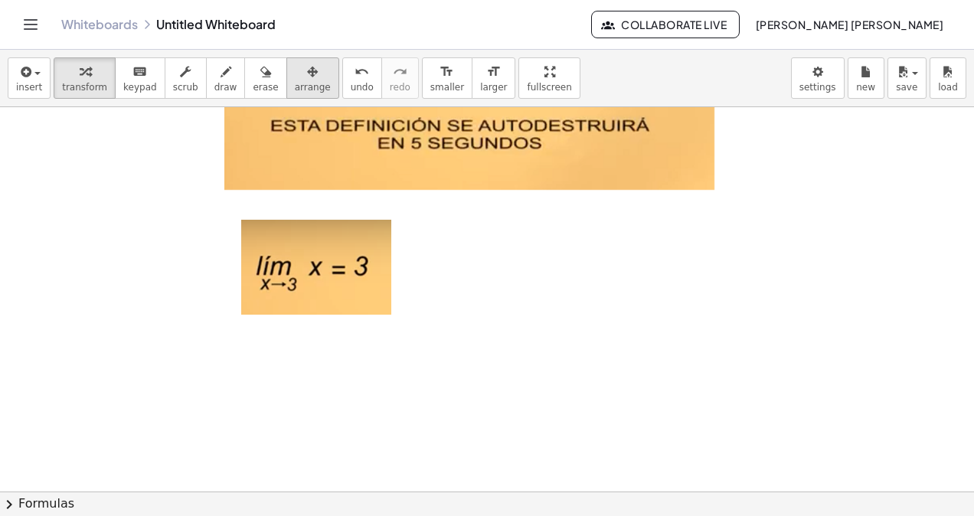
click at [307, 66] on icon "button" at bounding box center [312, 72] width 11 height 18
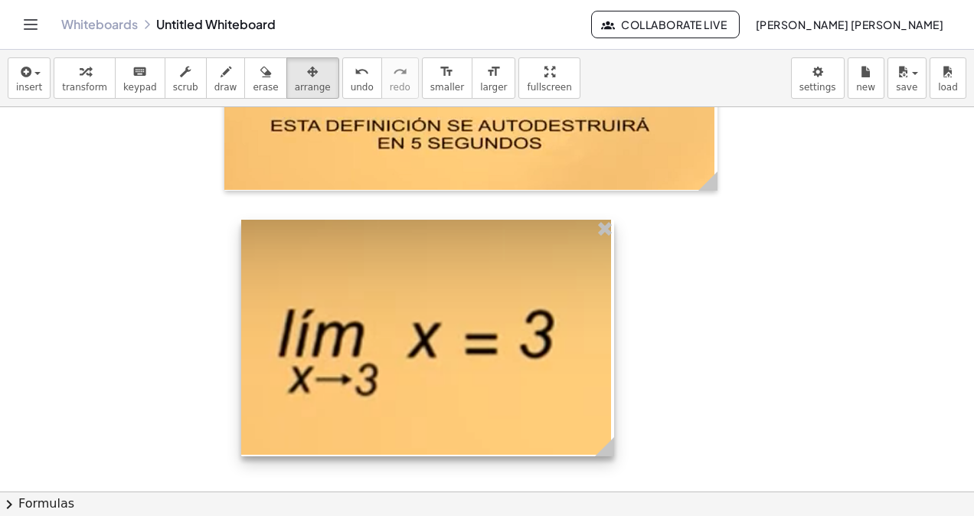
drag, startPoint x: 390, startPoint y: 302, endPoint x: 625, endPoint y: 346, distance: 239.0
click at [614, 346] on div at bounding box center [427, 338] width 373 height 237
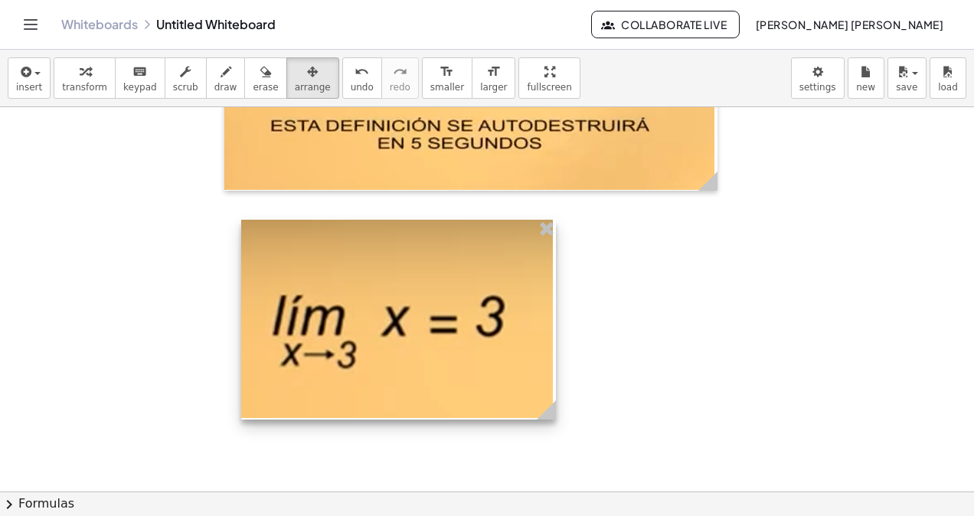
drag, startPoint x: 625, startPoint y: 458, endPoint x: 546, endPoint y: 437, distance: 80.8
click at [546, 437] on div at bounding box center [487, 339] width 974 height 771
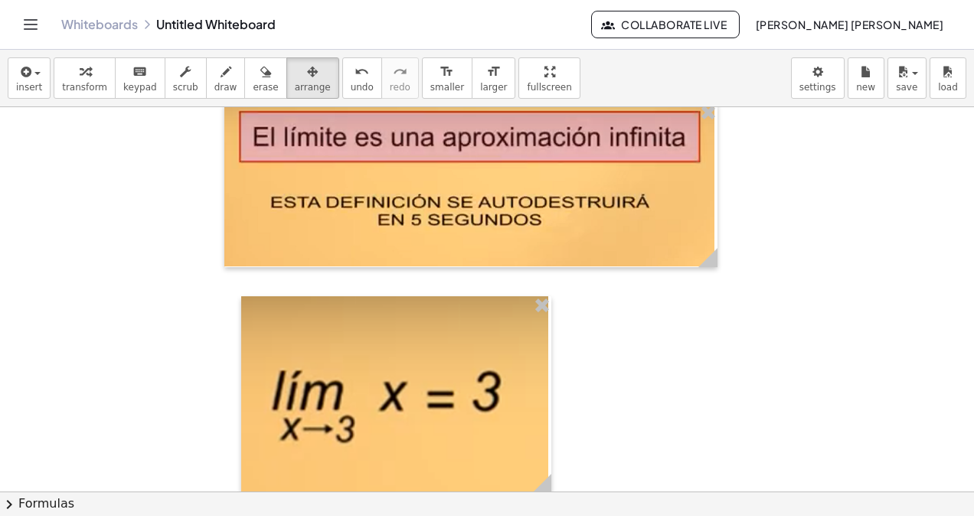
scroll to position [0, 0]
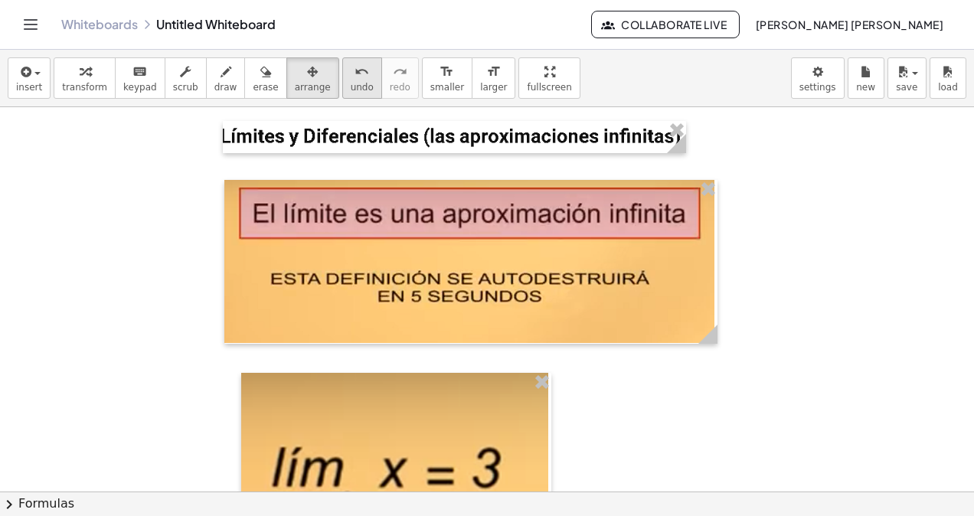
click at [354, 75] on icon "undo" at bounding box center [361, 72] width 15 height 18
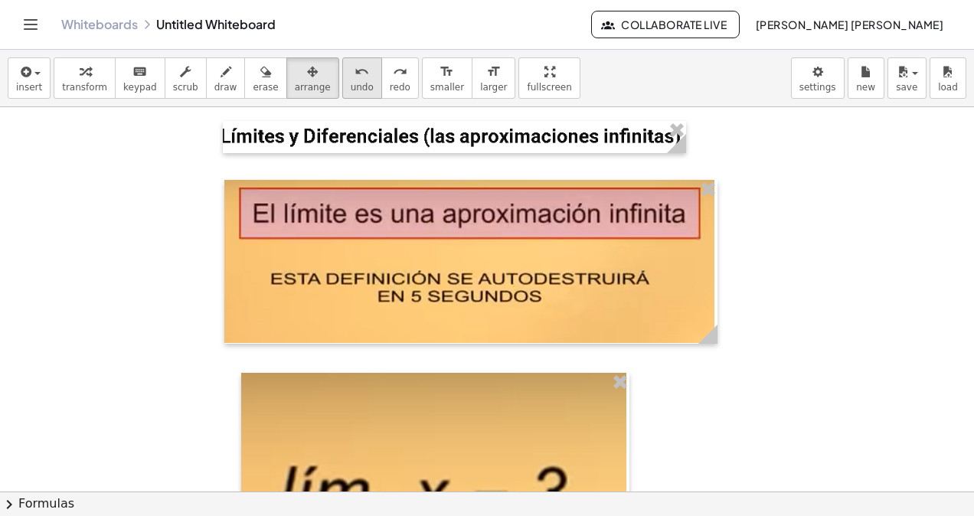
click at [354, 75] on icon "undo" at bounding box center [361, 72] width 15 height 18
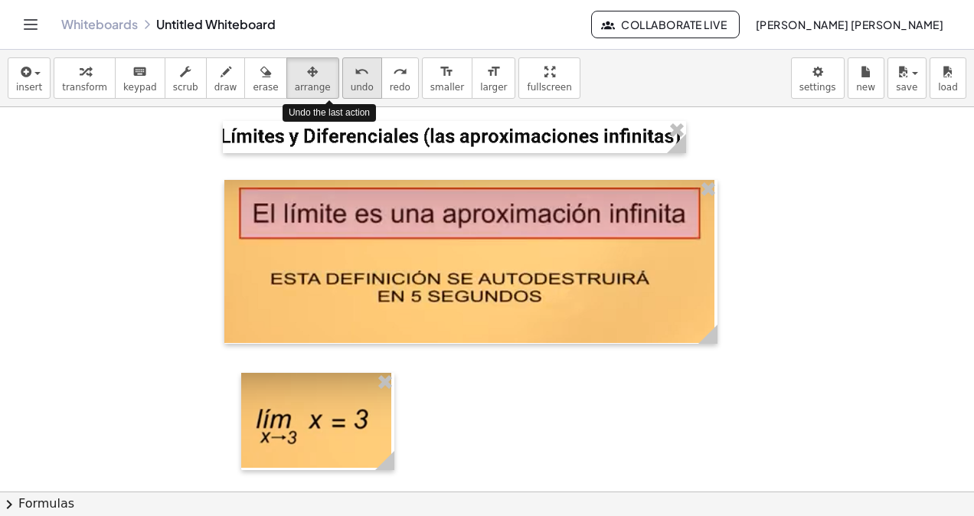
click at [354, 75] on icon "undo" at bounding box center [361, 72] width 15 height 18
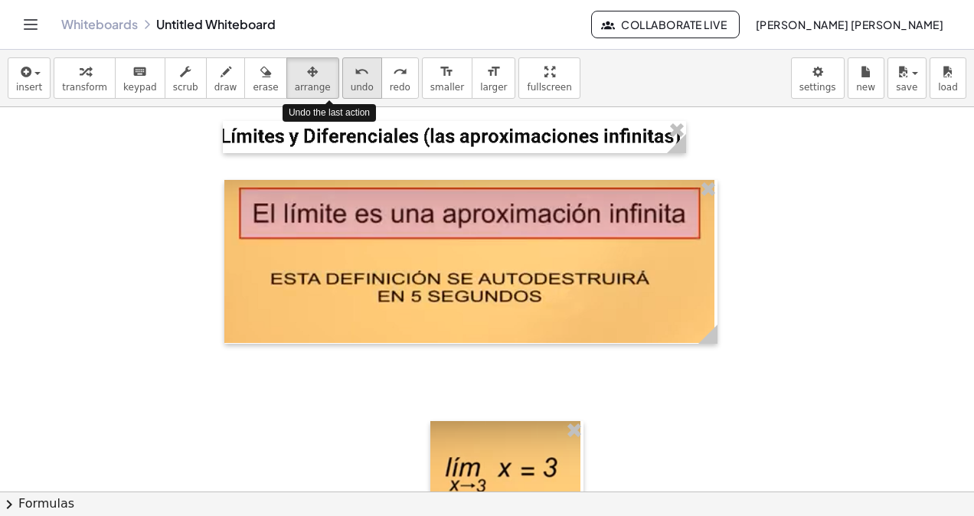
click at [354, 75] on icon "undo" at bounding box center [361, 72] width 15 height 18
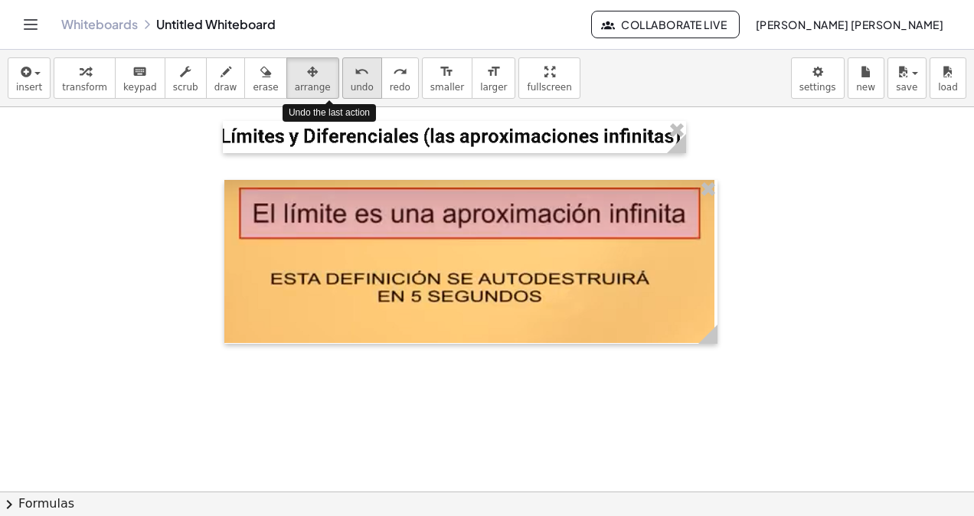
click at [354, 76] on icon "undo" at bounding box center [361, 72] width 15 height 18
click at [354, 75] on icon "undo" at bounding box center [361, 72] width 15 height 18
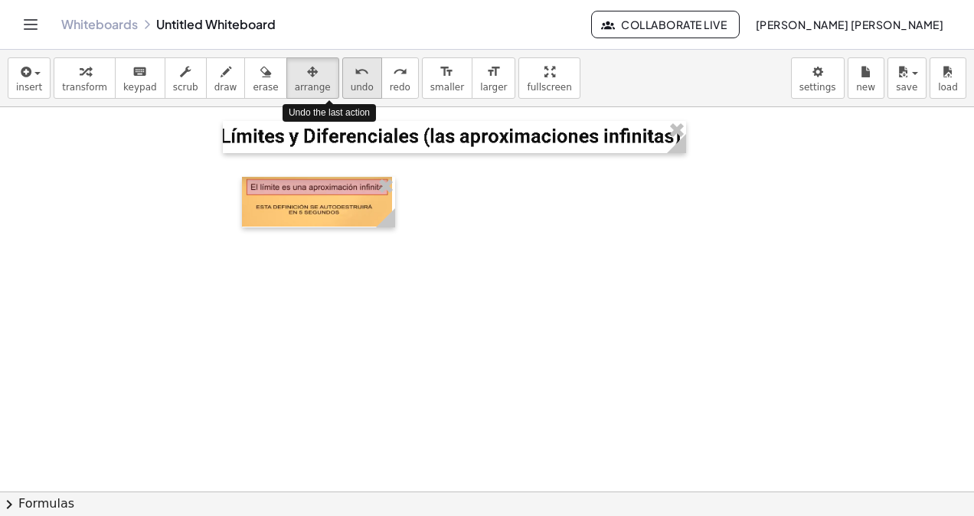
click at [354, 73] on icon "undo" at bounding box center [361, 72] width 15 height 18
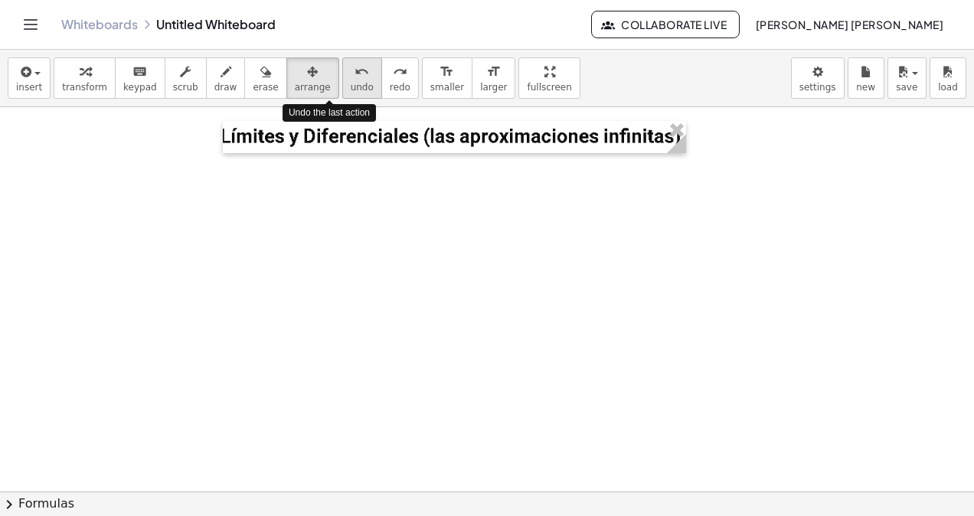
click at [354, 73] on icon "undo" at bounding box center [361, 72] width 15 height 18
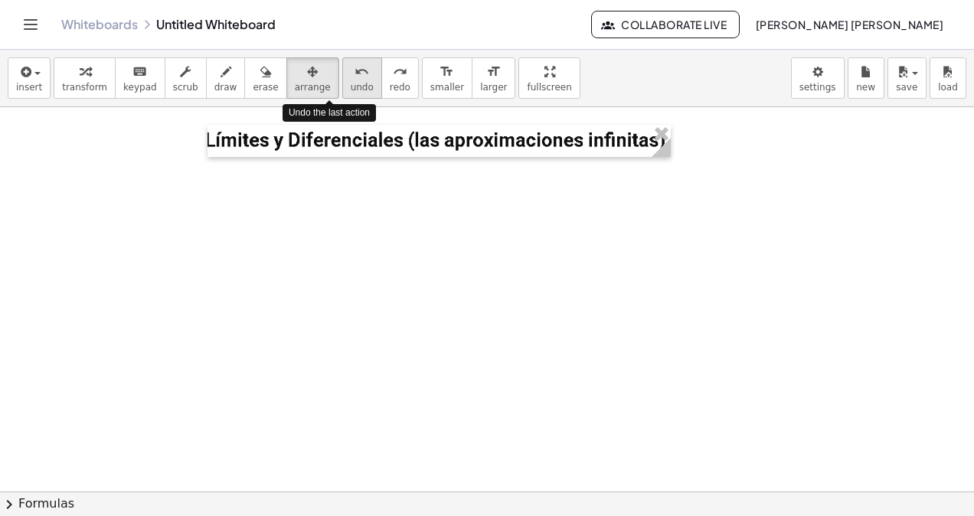
click at [354, 73] on icon "undo" at bounding box center [361, 72] width 15 height 18
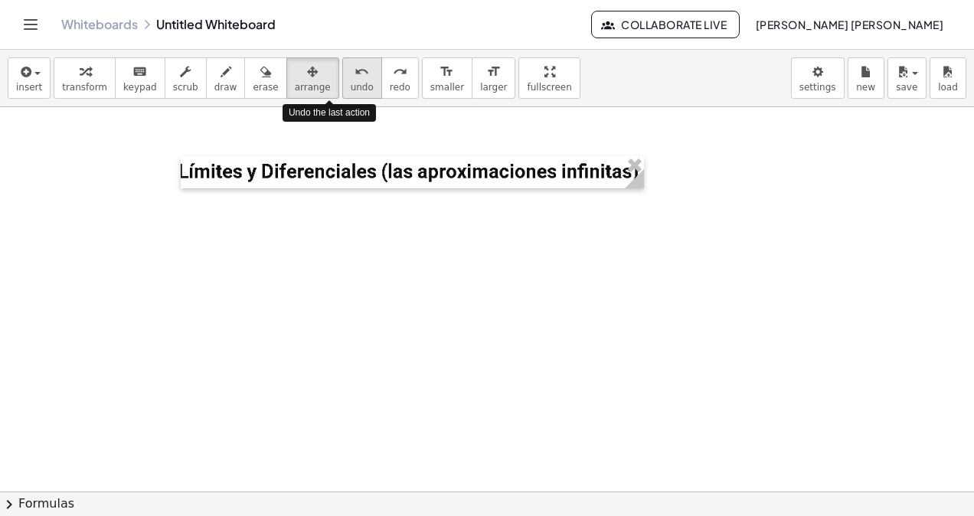
click at [354, 74] on icon "undo" at bounding box center [361, 72] width 15 height 18
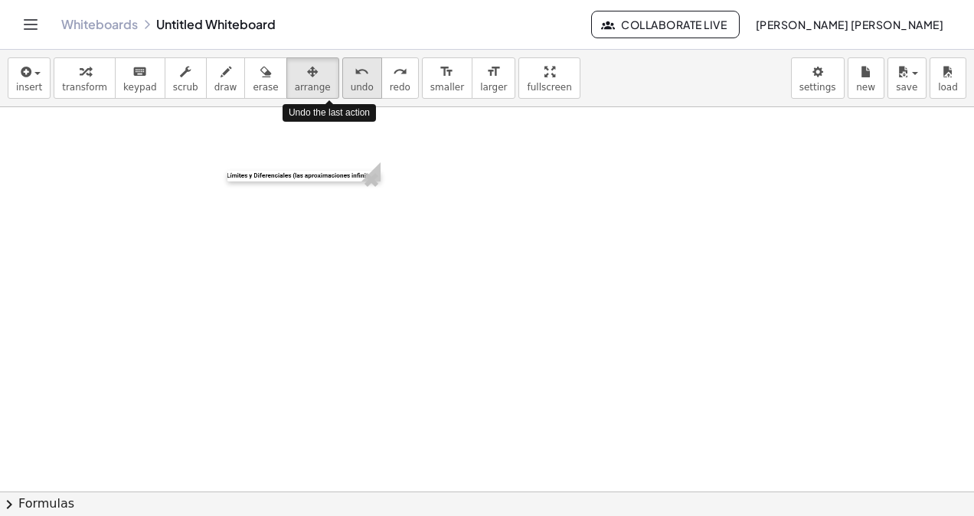
click at [354, 77] on icon "undo" at bounding box center [361, 72] width 15 height 18
click at [351, 84] on span "undo" at bounding box center [362, 87] width 23 height 11
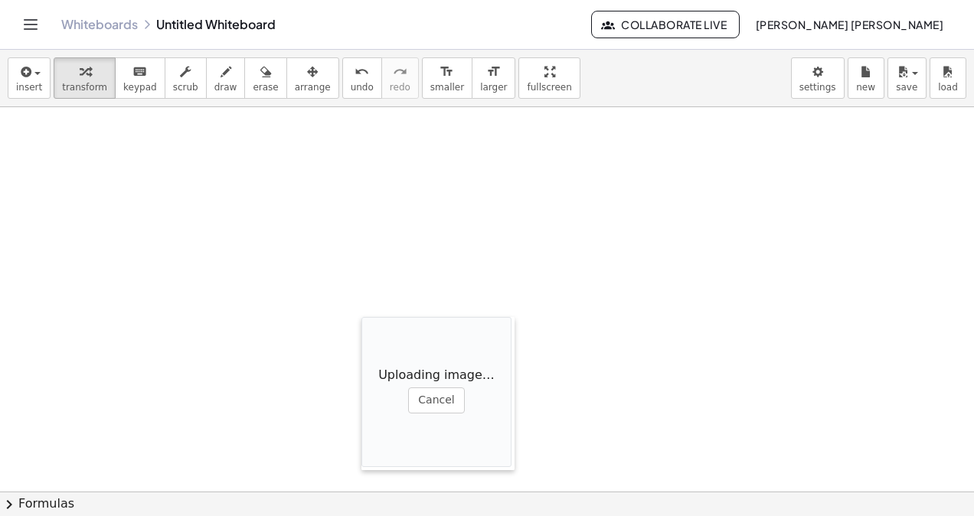
drag, startPoint x: 478, startPoint y: 250, endPoint x: 288, endPoint y: 277, distance: 191.7
click at [361, 317] on div at bounding box center [368, 393] width 15 height 153
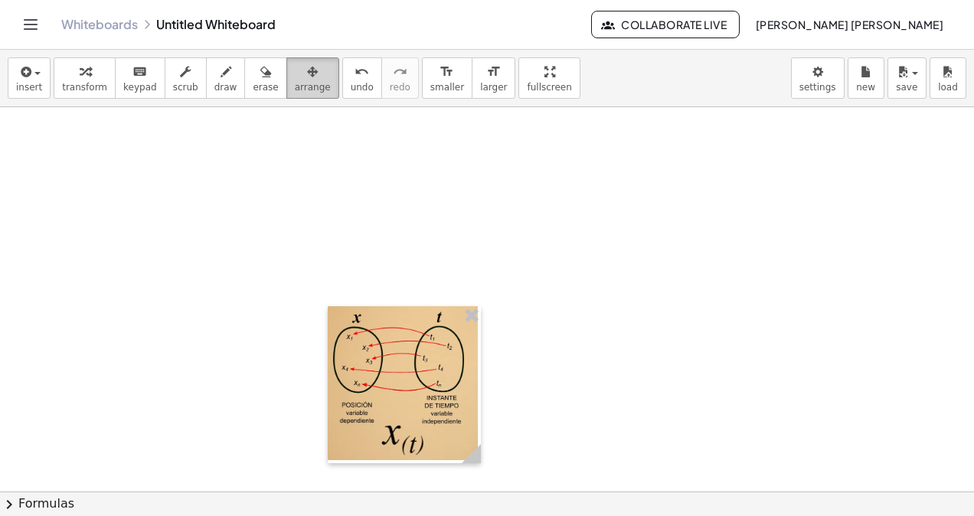
click at [295, 90] on span "arrange" at bounding box center [313, 87] width 36 height 11
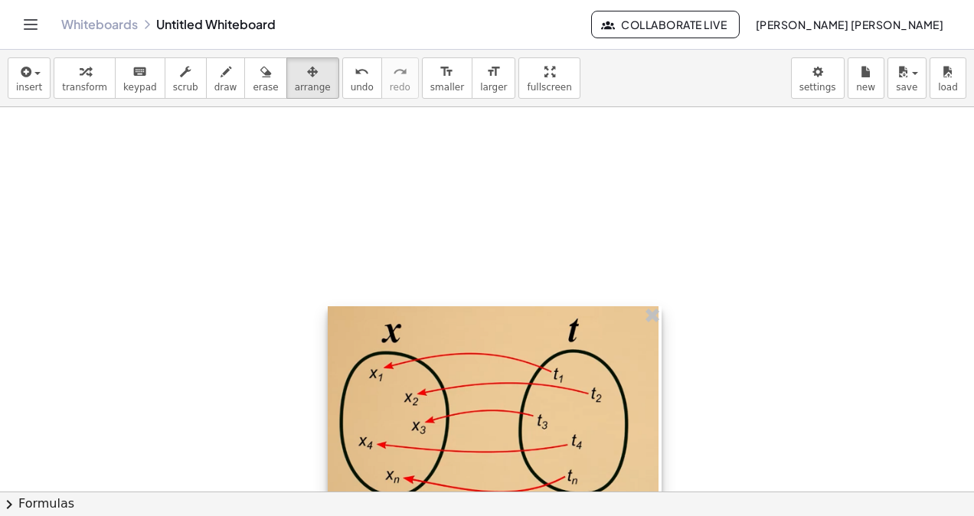
drag, startPoint x: 476, startPoint y: 451, endPoint x: 681, endPoint y: 482, distance: 207.5
click at [661, 482] on div at bounding box center [495, 477] width 334 height 342
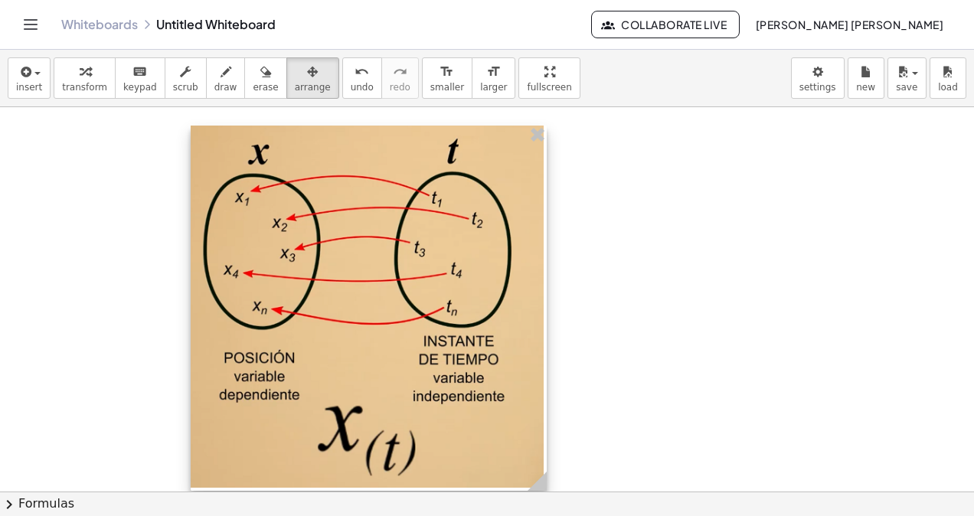
drag, startPoint x: 550, startPoint y: 440, endPoint x: 424, endPoint y: 265, distance: 216.0
click at [422, 263] on div at bounding box center [369, 308] width 356 height 365
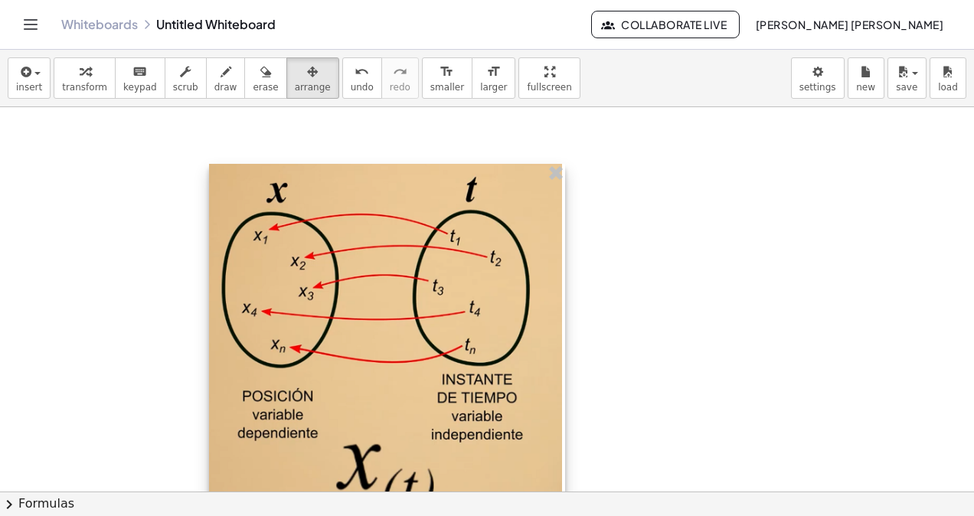
drag, startPoint x: 426, startPoint y: 265, endPoint x: 436, endPoint y: 305, distance: 41.2
click at [436, 305] on div at bounding box center [387, 346] width 356 height 365
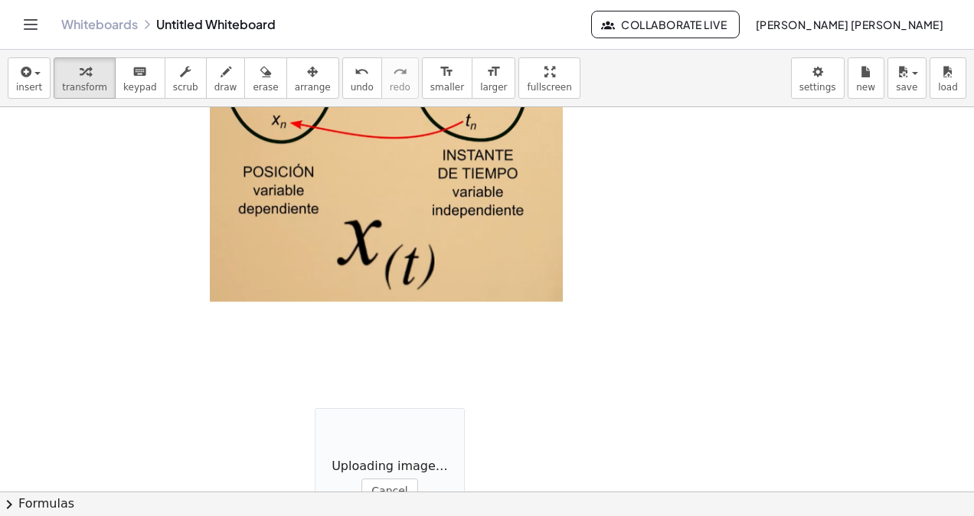
scroll to position [306, 0]
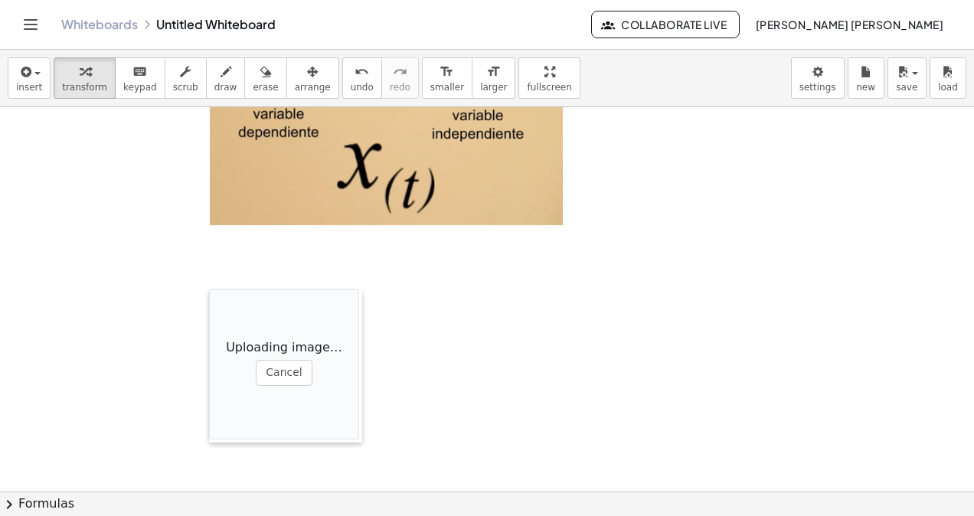
drag, startPoint x: 315, startPoint y: 357, endPoint x: 235, endPoint y: 230, distance: 149.7
click at [209, 292] on div at bounding box center [216, 365] width 15 height 153
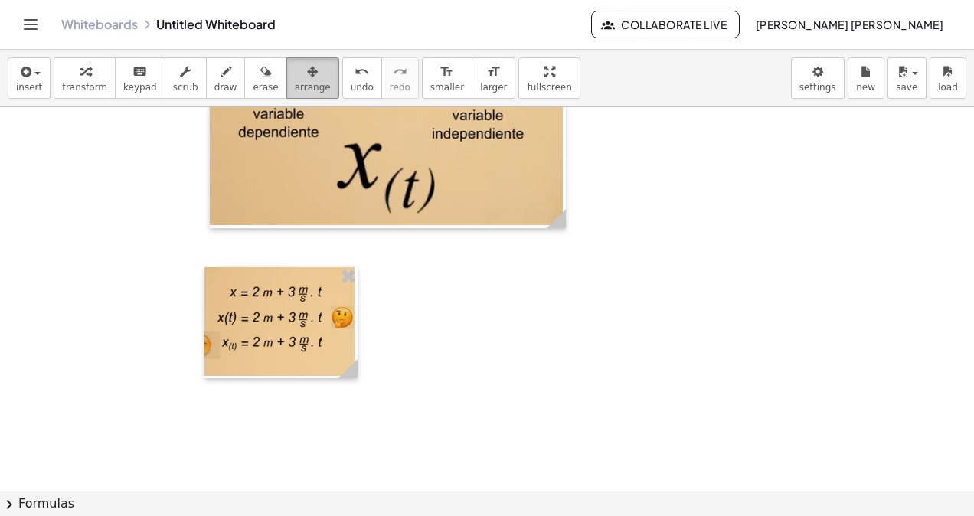
click at [295, 90] on span "arrange" at bounding box center [313, 87] width 36 height 11
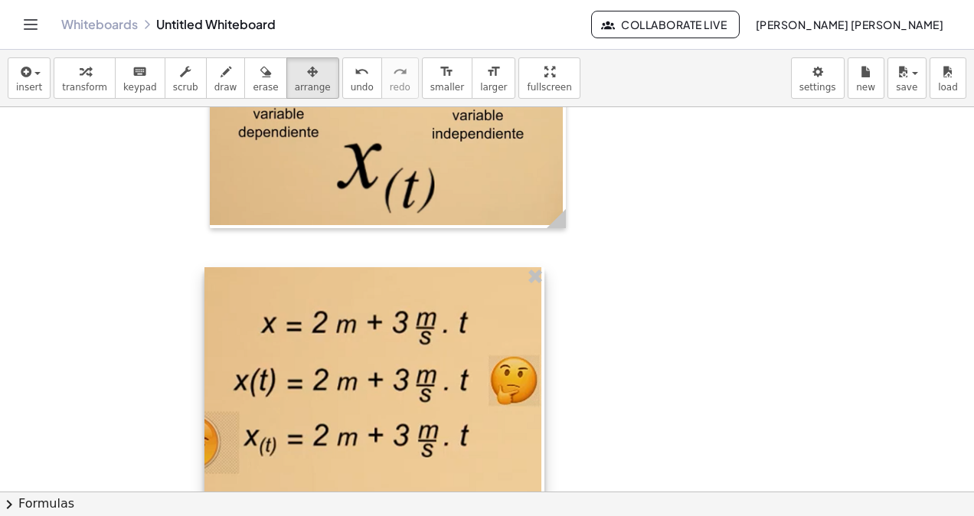
drag, startPoint x: 349, startPoint y: 369, endPoint x: 536, endPoint y: 433, distance: 197.5
click at [536, 433] on div at bounding box center [374, 390] width 340 height 247
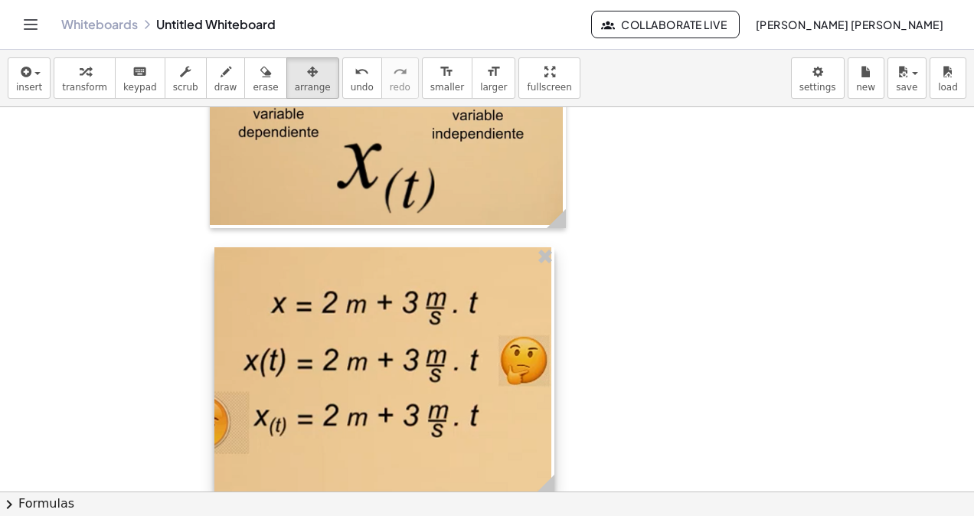
drag, startPoint x: 462, startPoint y: 443, endPoint x: 475, endPoint y: 421, distance: 25.3
click at [475, 421] on div at bounding box center [384, 370] width 340 height 247
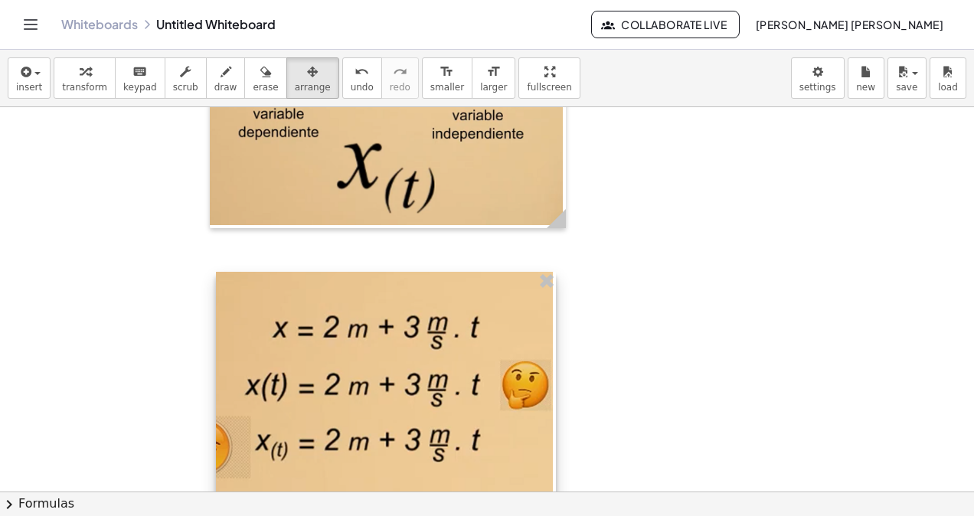
drag, startPoint x: 471, startPoint y: 428, endPoint x: 462, endPoint y: 456, distance: 30.0
click at [463, 456] on div at bounding box center [386, 395] width 340 height 247
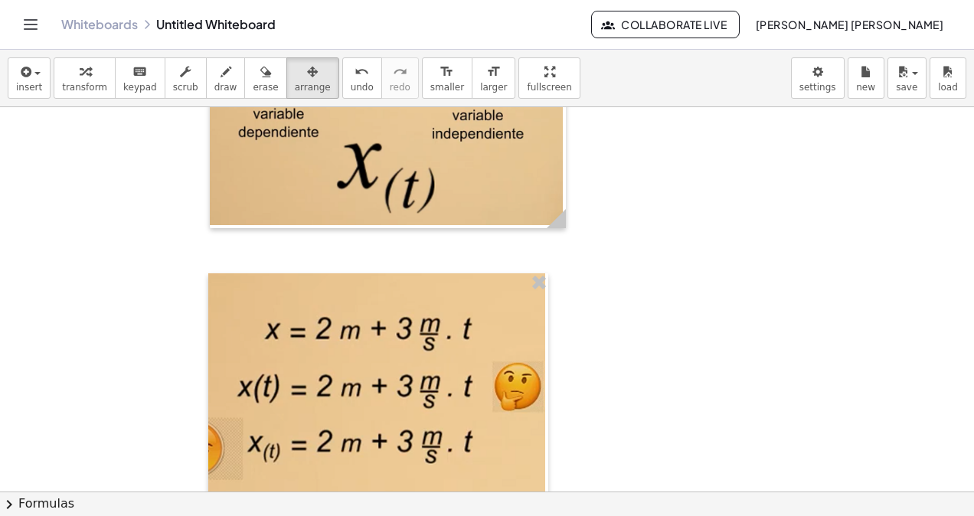
scroll to position [459, 0]
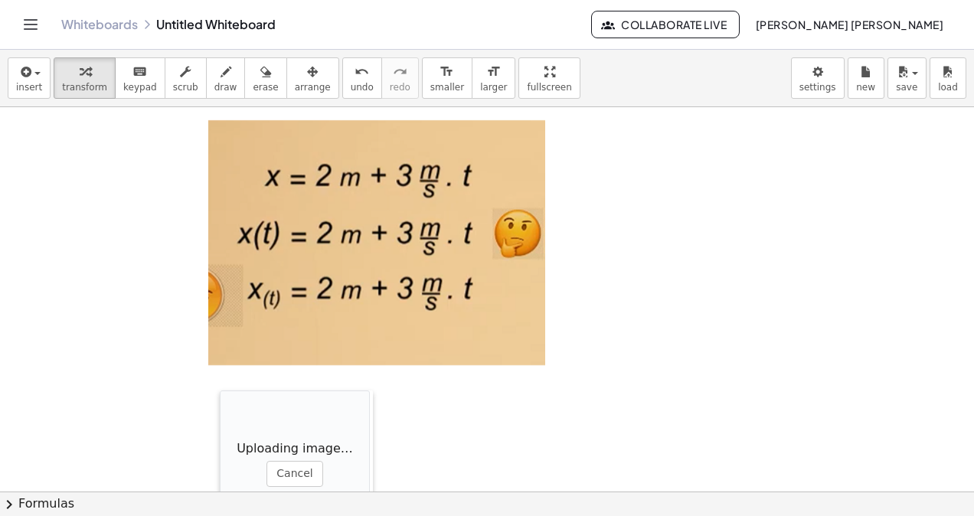
drag, startPoint x: 333, startPoint y: 442, endPoint x: 213, endPoint y: 392, distance: 130.1
click at [220, 393] on div at bounding box center [227, 466] width 15 height 153
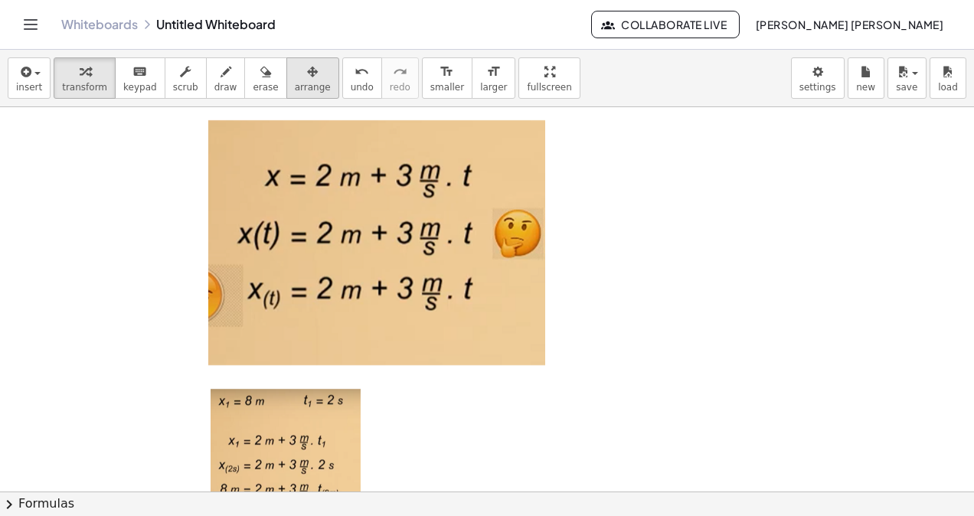
click at [295, 86] on span "arrange" at bounding box center [313, 87] width 36 height 11
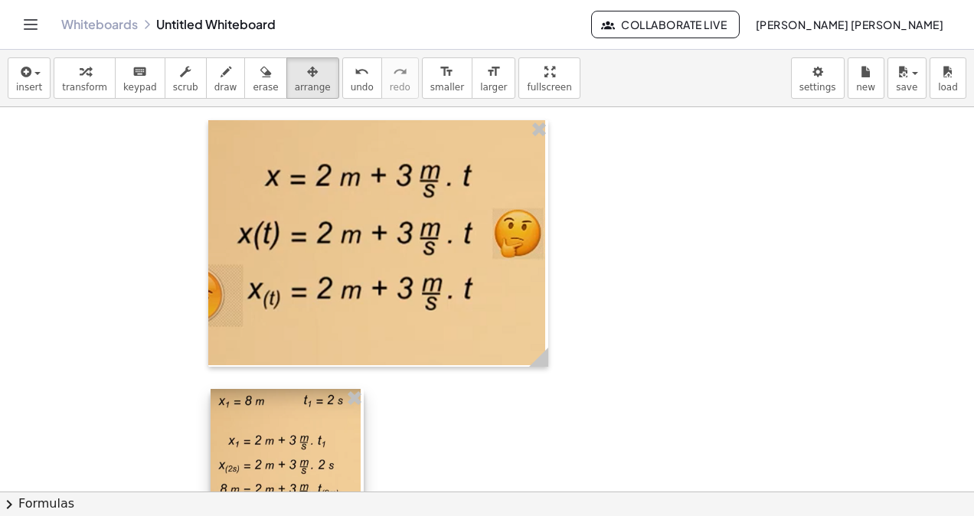
scroll to position [689, 0]
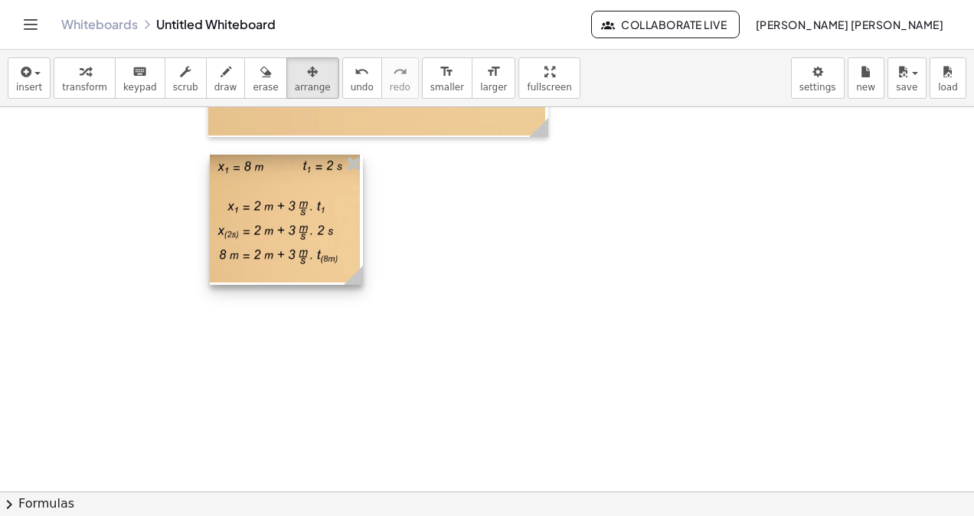
click at [329, 276] on div at bounding box center [286, 220] width 153 height 131
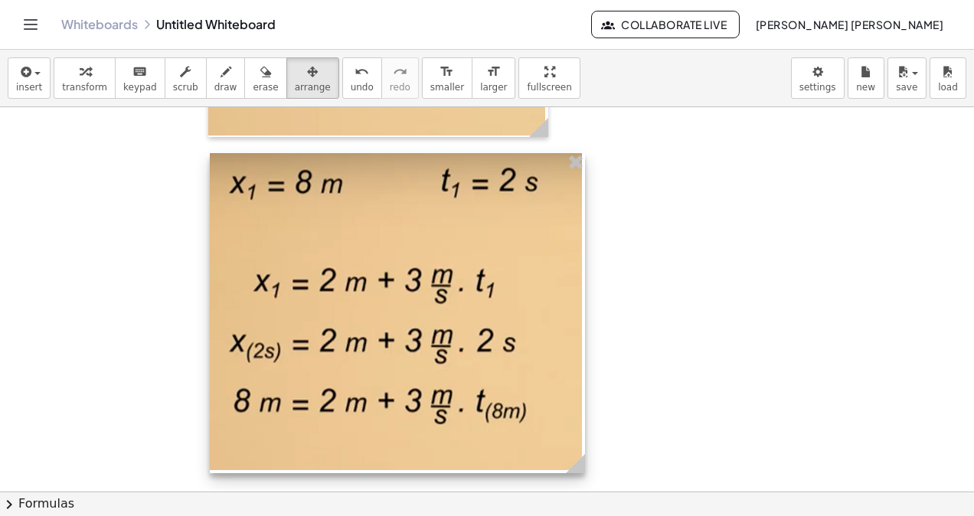
drag, startPoint x: 390, startPoint y: 285, endPoint x: 579, endPoint y: 332, distance: 194.7
click at [579, 332] on div at bounding box center [397, 313] width 375 height 320
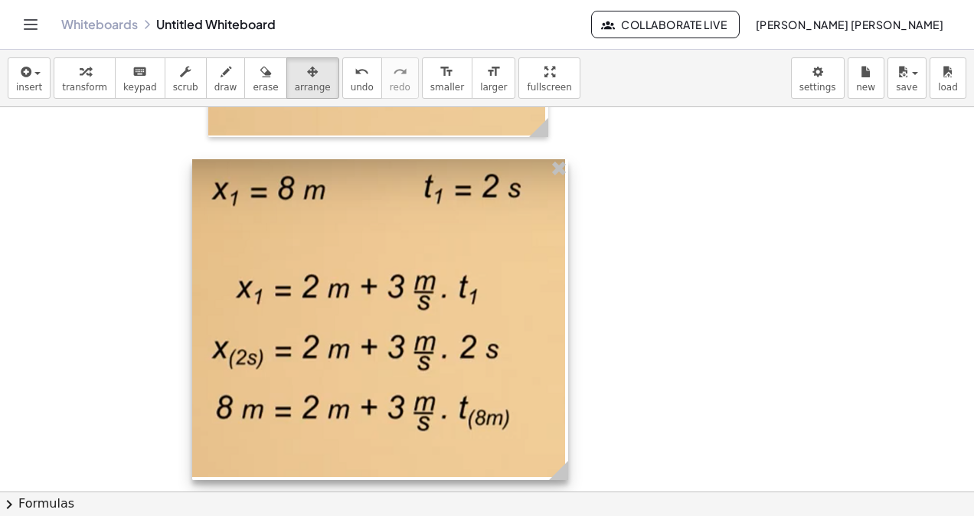
drag, startPoint x: 579, startPoint y: 334, endPoint x: 562, endPoint y: 340, distance: 18.6
click at [562, 340] on div at bounding box center [380, 319] width 376 height 321
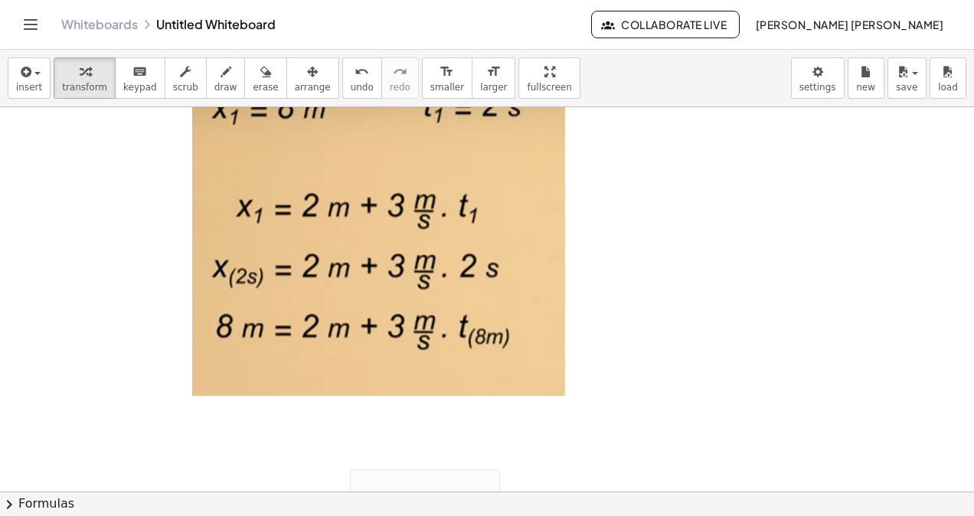
scroll to position [923, 0]
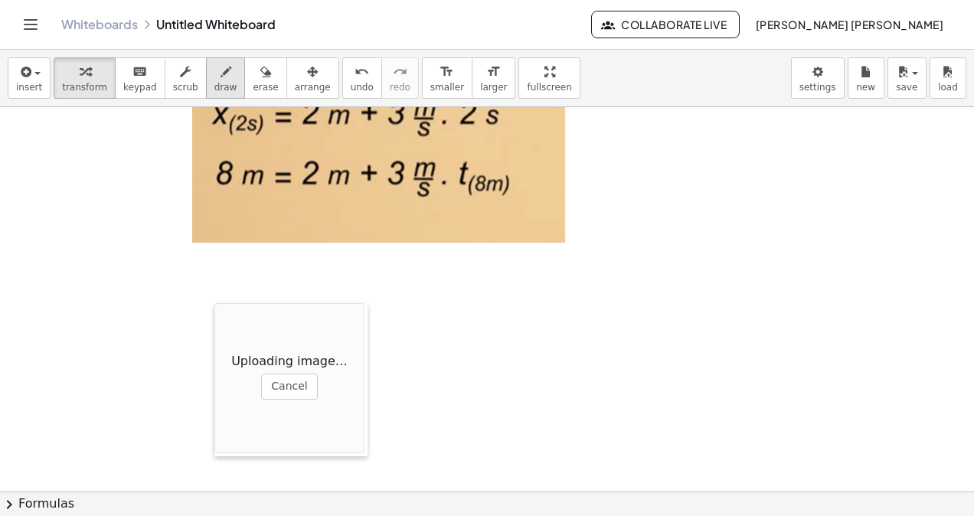
drag, startPoint x: 336, startPoint y: 373, endPoint x: 202, endPoint y: 67, distance: 334.2
click at [230, 341] on div at bounding box center [221, 379] width 15 height 153
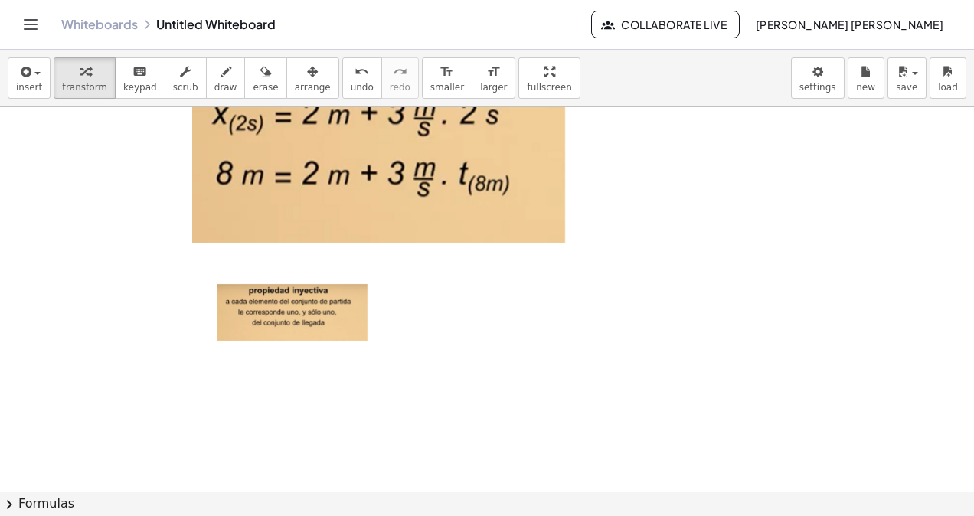
click at [285, 98] on div "insert select one: Math Expression Function Text Youtube Video Graphing Geometr…" at bounding box center [487, 78] width 974 height 57
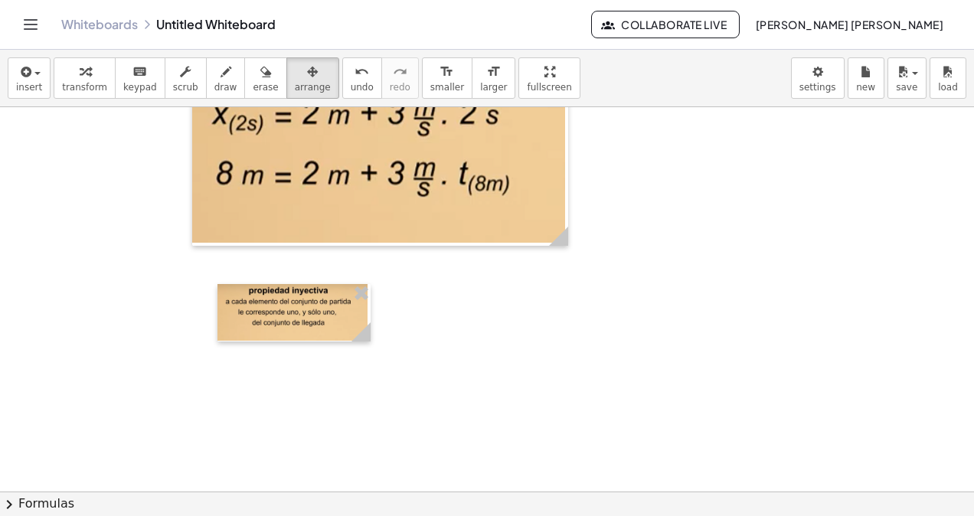
drag, startPoint x: 274, startPoint y: 78, endPoint x: 363, endPoint y: 429, distance: 361.6
click at [286, 92] on button "arrange" at bounding box center [312, 77] width 53 height 41
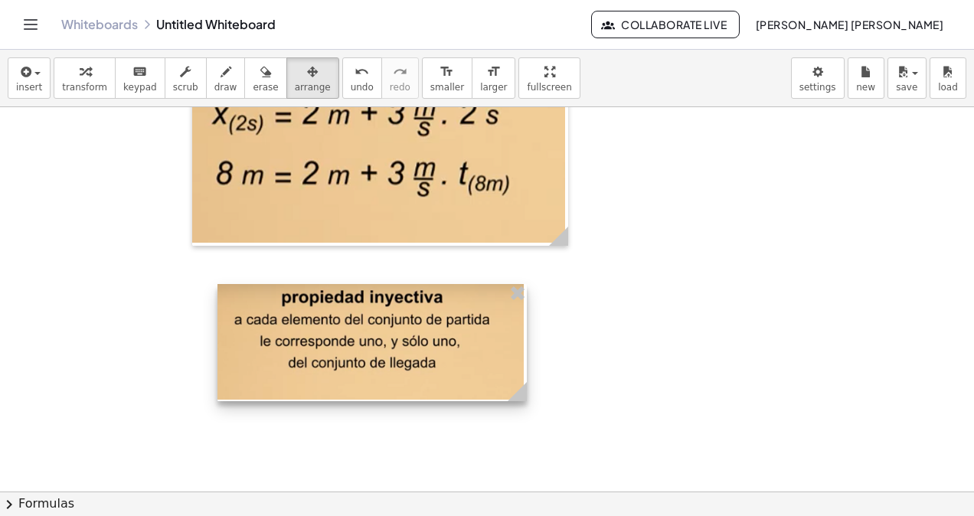
drag, startPoint x: 363, startPoint y: 334, endPoint x: 519, endPoint y: 393, distance: 166.9
click at [519, 393] on icon at bounding box center [516, 391] width 19 height 19
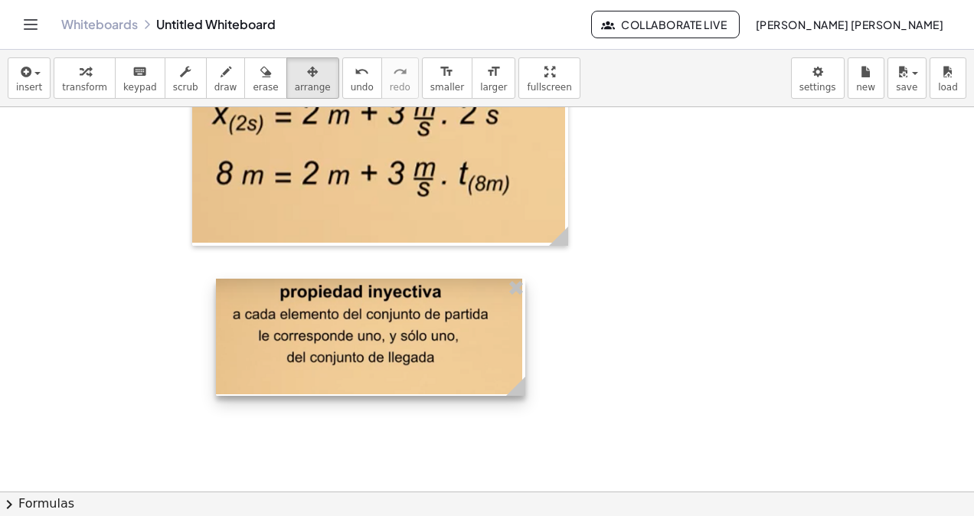
click at [473, 387] on div at bounding box center [370, 337] width 309 height 117
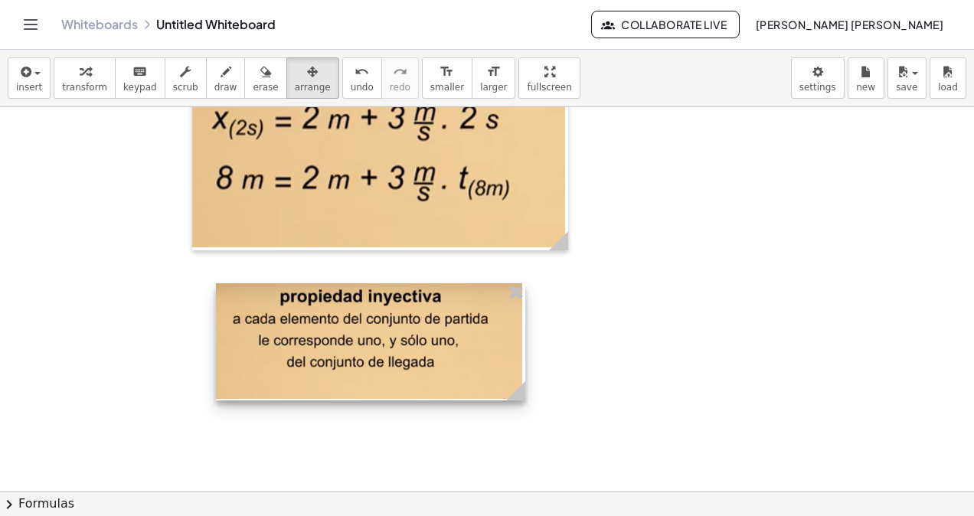
scroll to position [1148, 0]
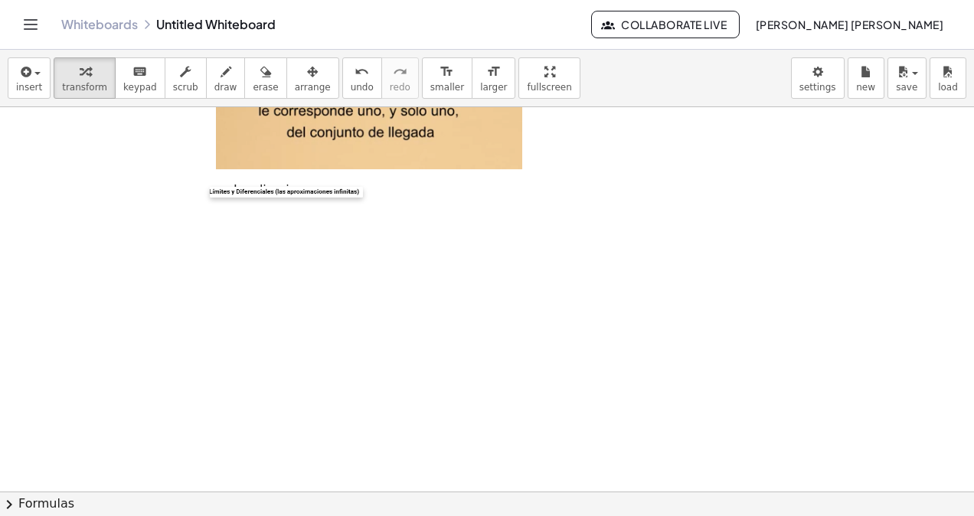
drag, startPoint x: 351, startPoint y: 294, endPoint x: 210, endPoint y: 186, distance: 177.4
click at [210, 187] on div at bounding box center [217, 192] width 15 height 11
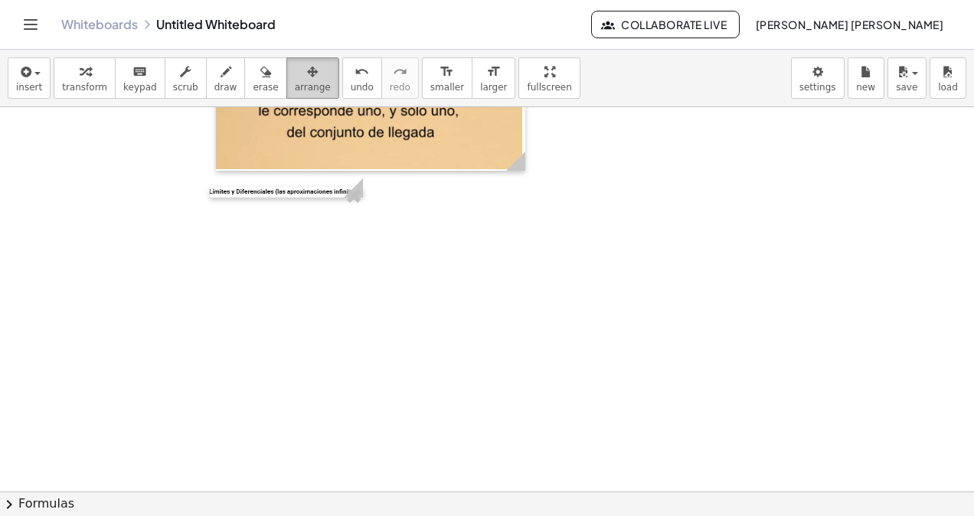
click at [295, 85] on span "arrange" at bounding box center [313, 87] width 36 height 11
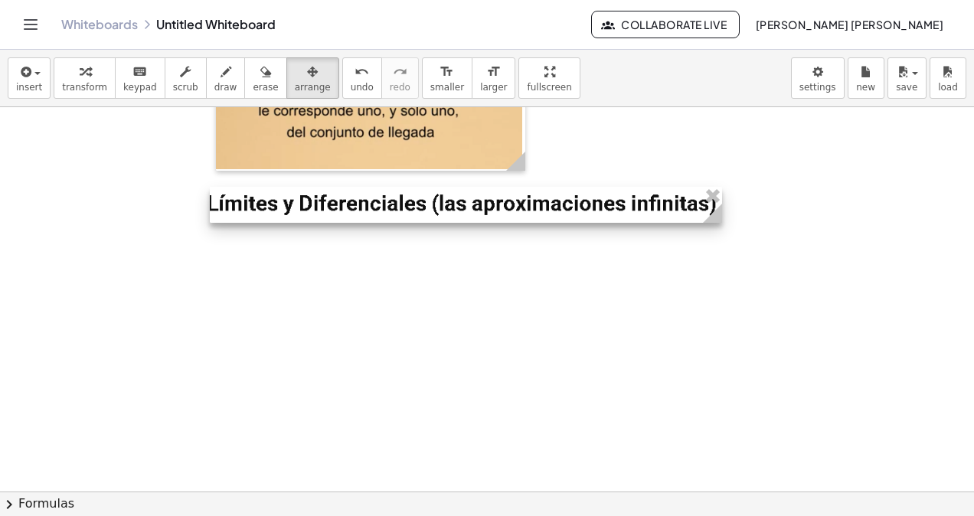
drag, startPoint x: 365, startPoint y: 189, endPoint x: 735, endPoint y: 265, distance: 377.4
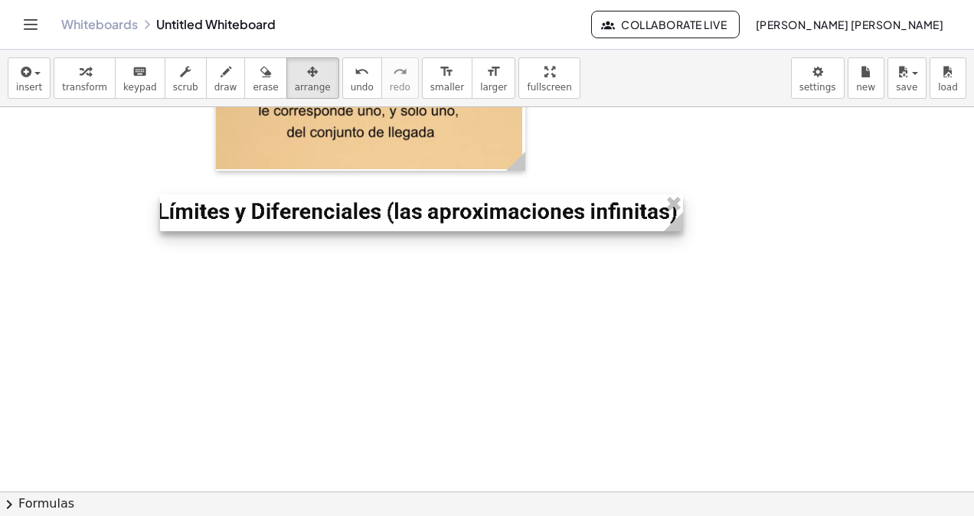
drag, startPoint x: 597, startPoint y: 207, endPoint x: 550, endPoint y: 214, distance: 48.1
click at [550, 214] on div at bounding box center [421, 212] width 523 height 37
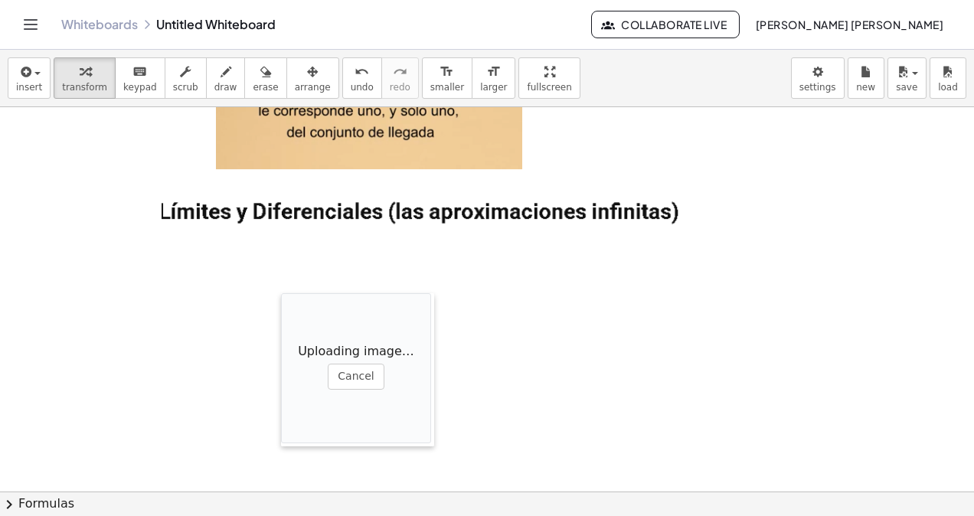
drag, startPoint x: 478, startPoint y: 325, endPoint x: 245, endPoint y: 281, distance: 236.9
click at [281, 293] on div at bounding box center [288, 369] width 15 height 153
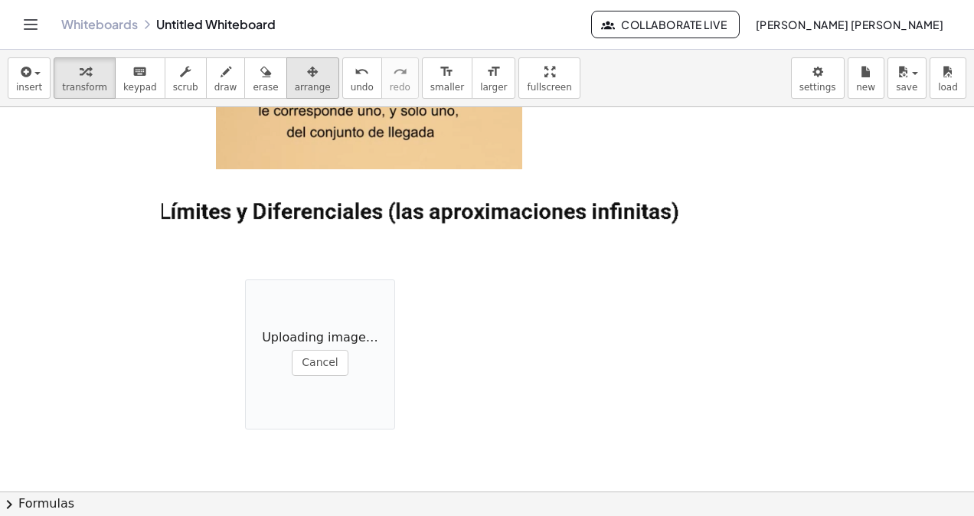
click at [295, 93] on span "arrange" at bounding box center [313, 87] width 36 height 11
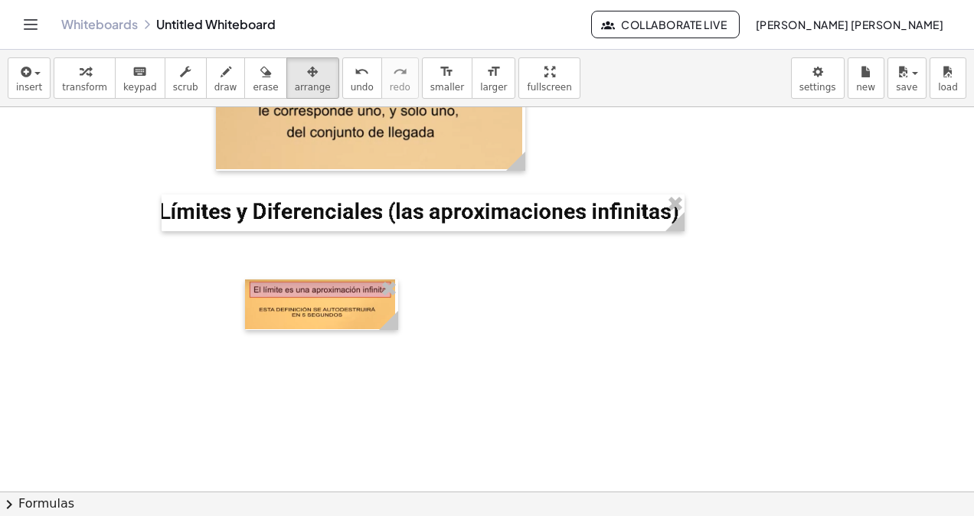
scroll to position [1232, 0]
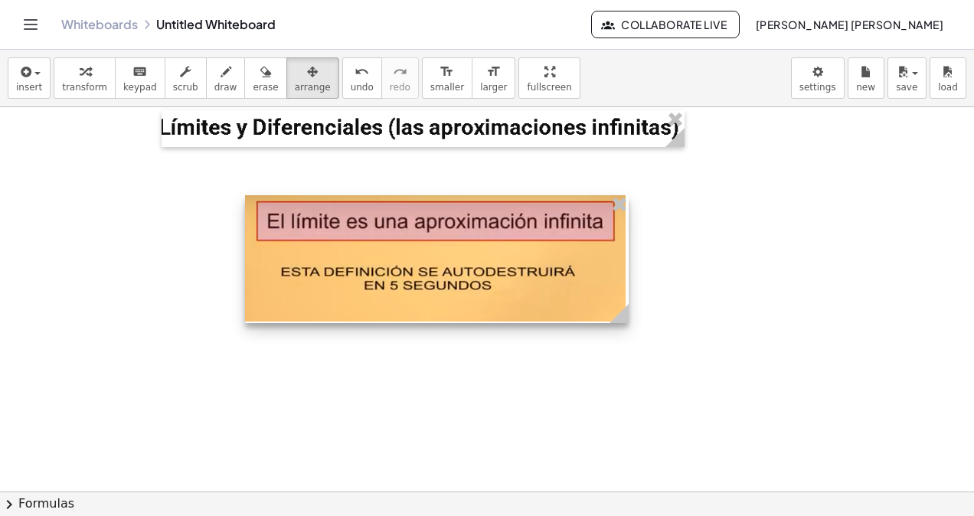
drag, startPoint x: 381, startPoint y: 240, endPoint x: 612, endPoint y: 283, distance: 235.1
click at [612, 283] on div at bounding box center [436, 259] width 383 height 128
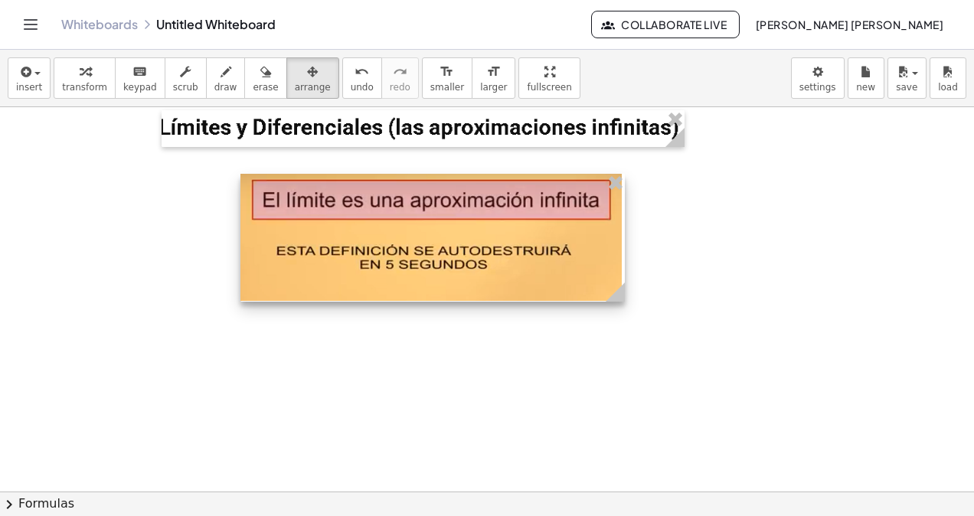
drag, startPoint x: 548, startPoint y: 272, endPoint x: 545, endPoint y: 256, distance: 16.4
click at [545, 256] on div at bounding box center [432, 238] width 384 height 128
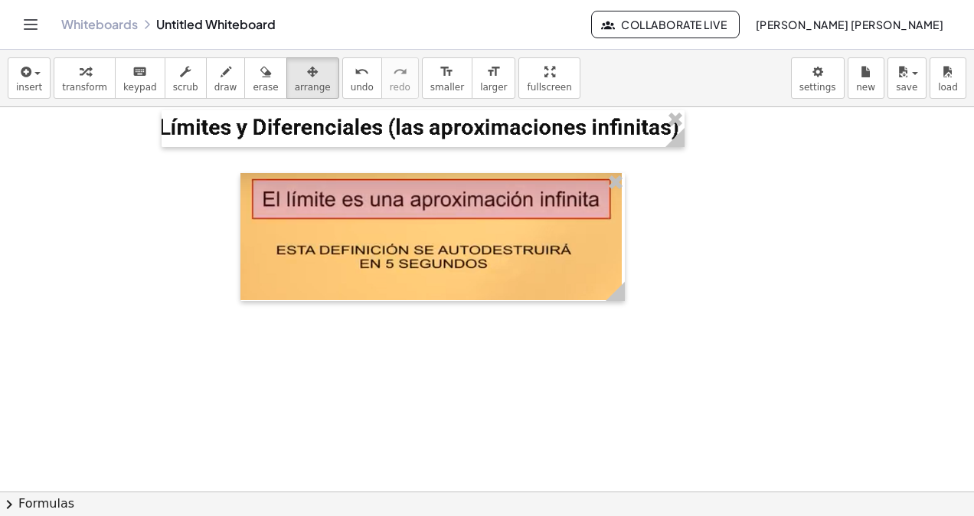
scroll to position [1385, 0]
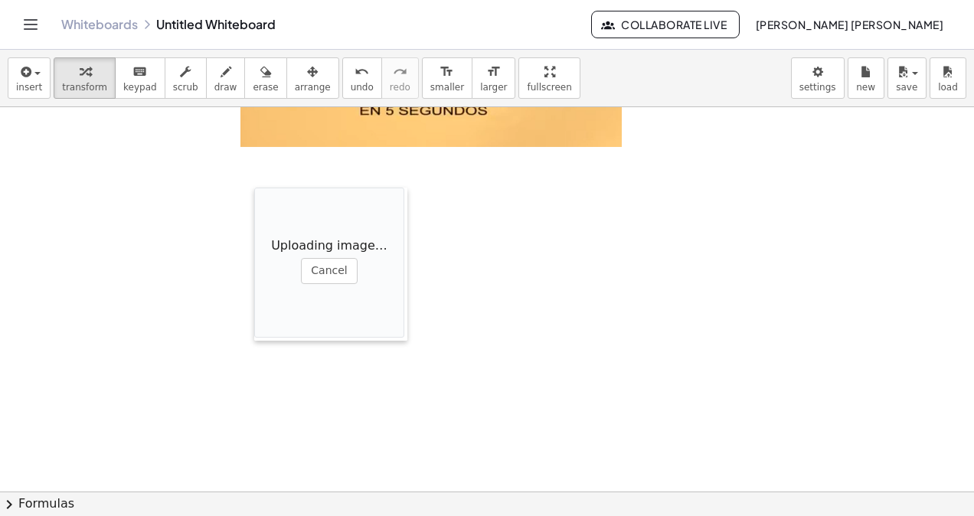
drag, startPoint x: 462, startPoint y: 250, endPoint x: 253, endPoint y: 174, distance: 223.0
click at [256, 188] on div at bounding box center [261, 264] width 15 height 153
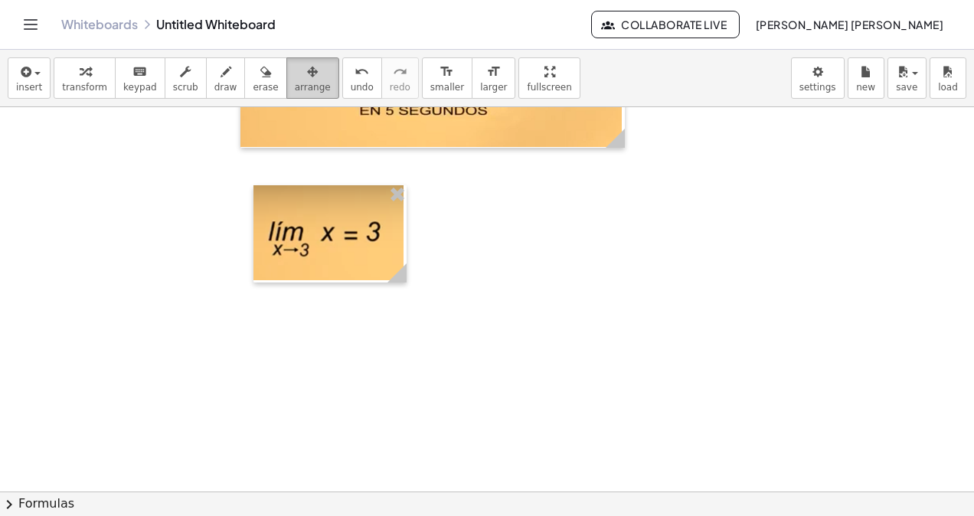
click at [295, 87] on span "arrange" at bounding box center [313, 87] width 36 height 11
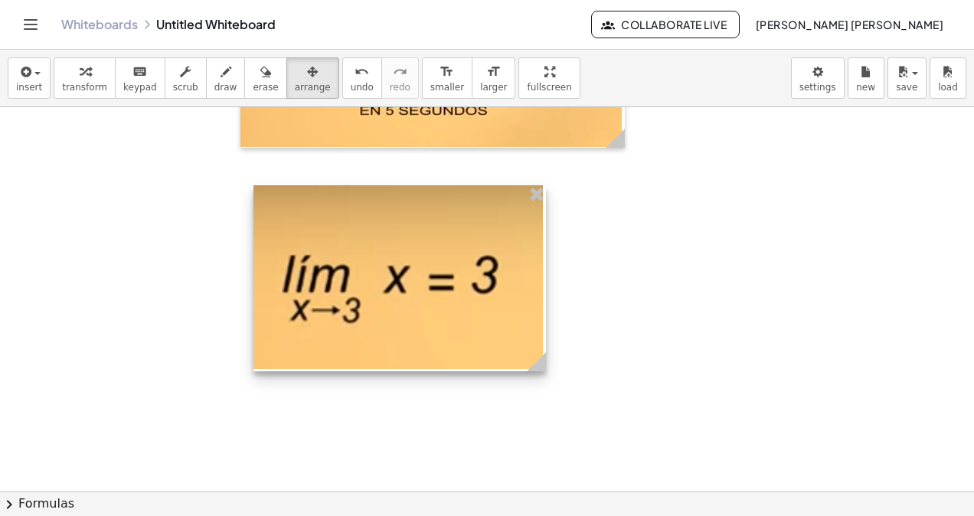
drag, startPoint x: 407, startPoint y: 273, endPoint x: 546, endPoint y: 299, distance: 141.7
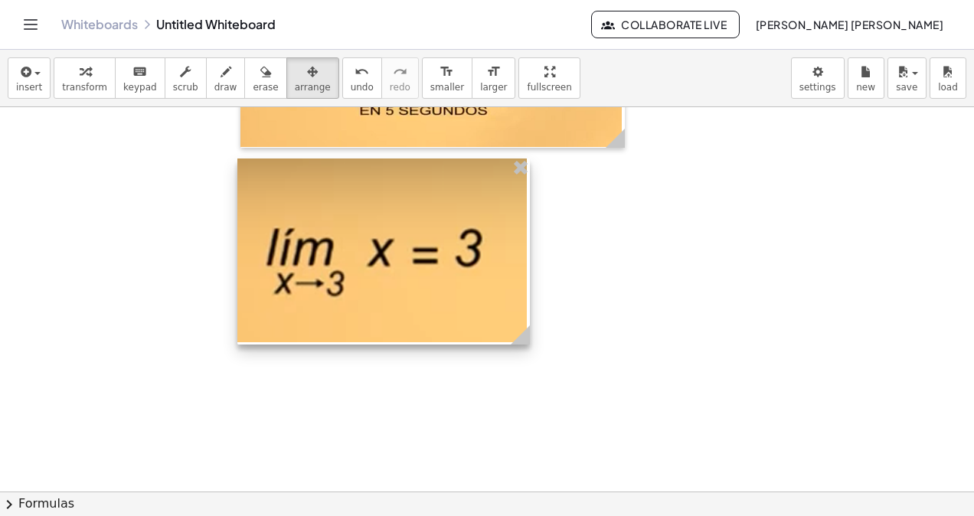
drag, startPoint x: 483, startPoint y: 282, endPoint x: 469, endPoint y: 269, distance: 18.9
click at [474, 269] on div at bounding box center [383, 251] width 292 height 186
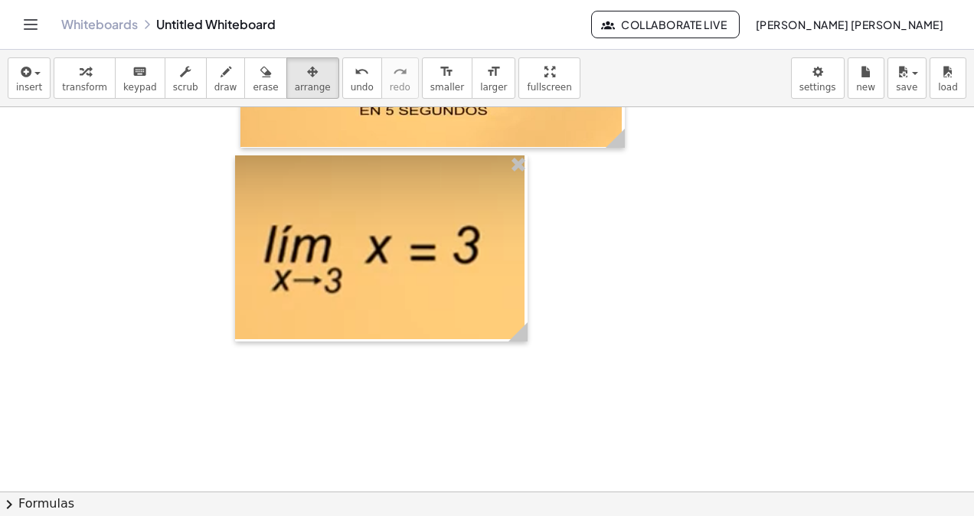
scroll to position [1462, 0]
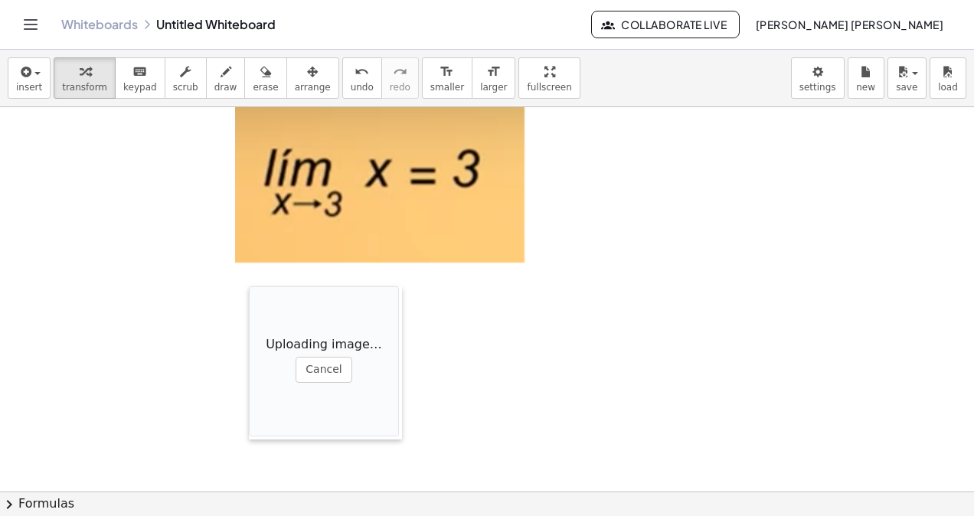
drag, startPoint x: 297, startPoint y: 328, endPoint x: 242, endPoint y: 279, distance: 73.7
click at [249, 286] on div at bounding box center [256, 362] width 15 height 153
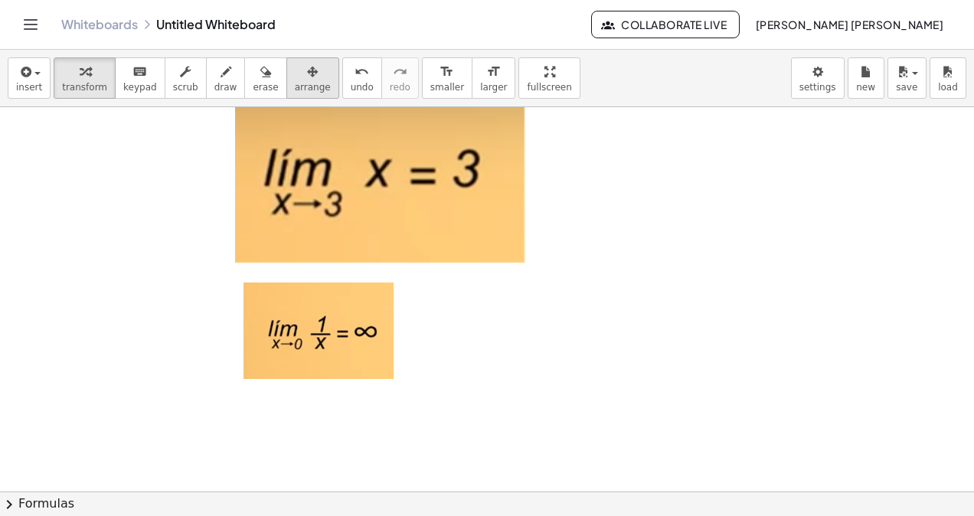
click at [286, 95] on button "arrange" at bounding box center [312, 77] width 53 height 41
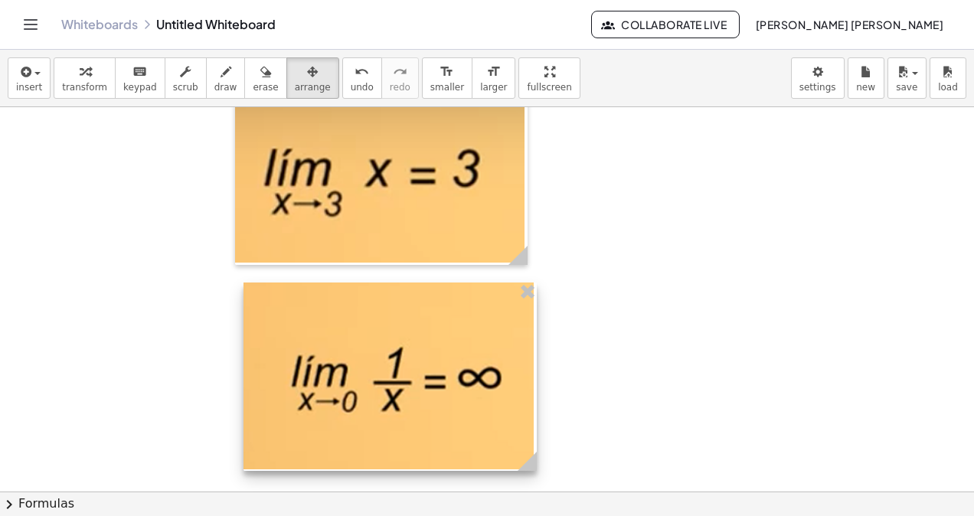
drag, startPoint x: 387, startPoint y: 377, endPoint x: 527, endPoint y: 395, distance: 141.3
click at [527, 395] on div at bounding box center [389, 376] width 293 height 189
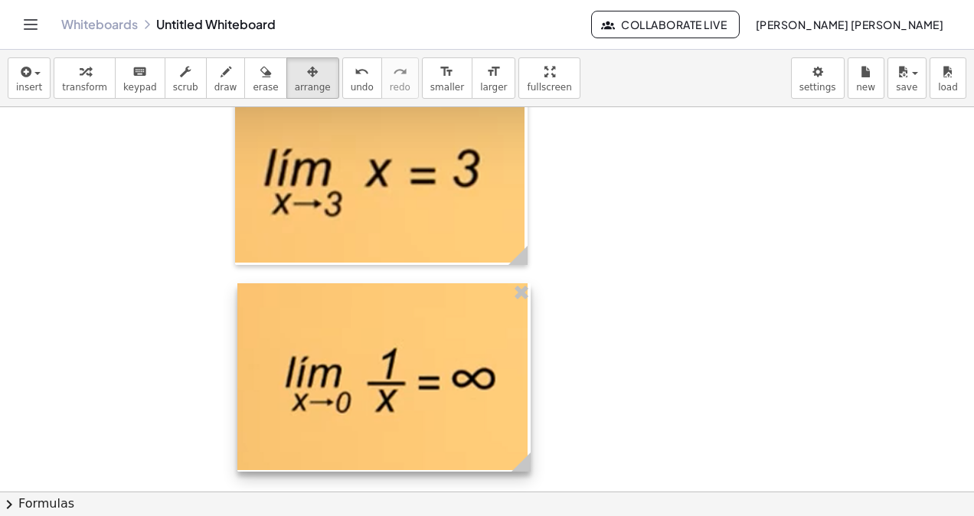
drag, startPoint x: 478, startPoint y: 416, endPoint x: 465, endPoint y: 418, distance: 12.3
click at [466, 418] on div at bounding box center [383, 377] width 293 height 189
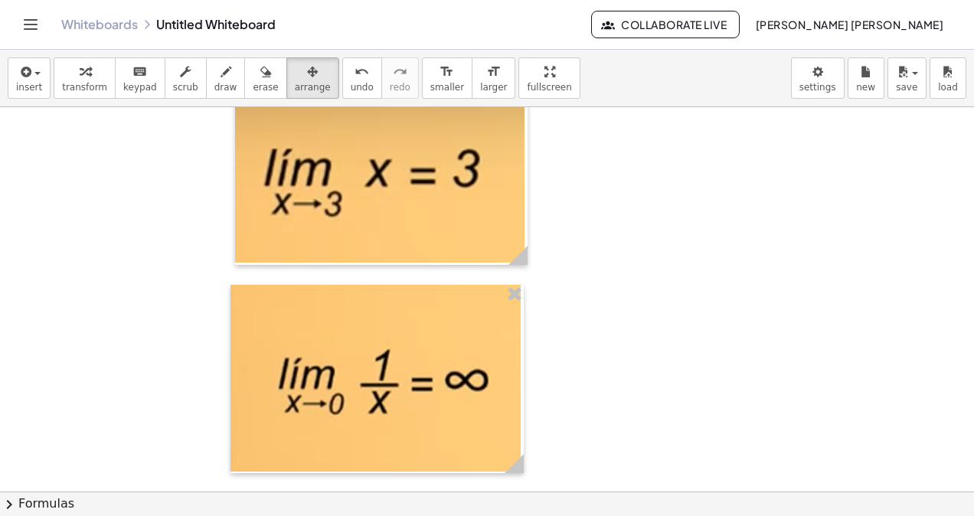
scroll to position [1615, 0]
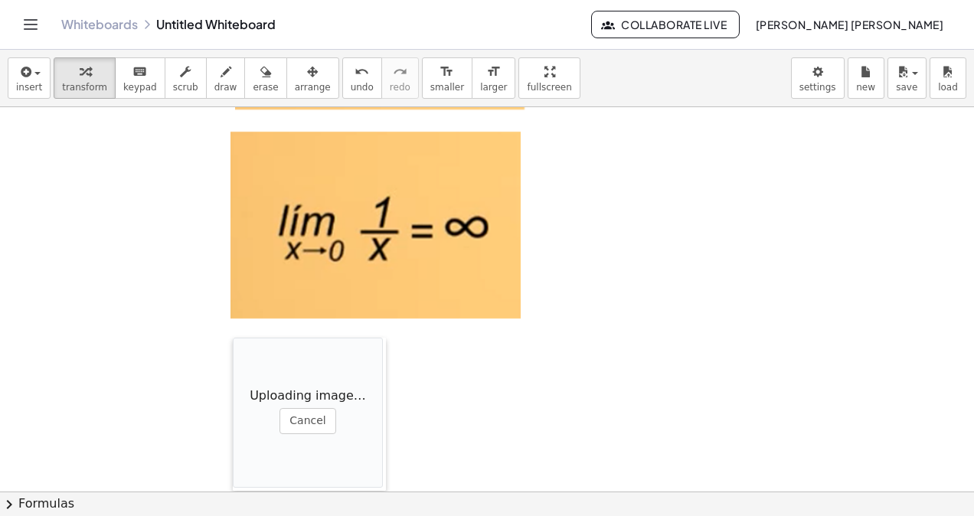
drag, startPoint x: 383, startPoint y: 455, endPoint x: 234, endPoint y: 338, distance: 190.2
click at [234, 338] on div at bounding box center [240, 414] width 15 height 153
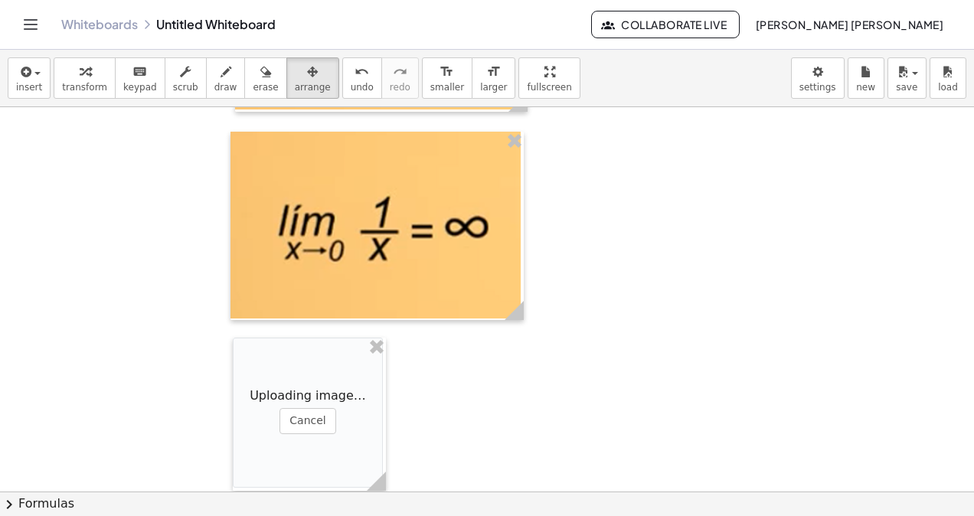
drag, startPoint x: 277, startPoint y: 81, endPoint x: 329, endPoint y: 250, distance: 177.0
click at [295, 83] on span "arrange" at bounding box center [313, 87] width 36 height 11
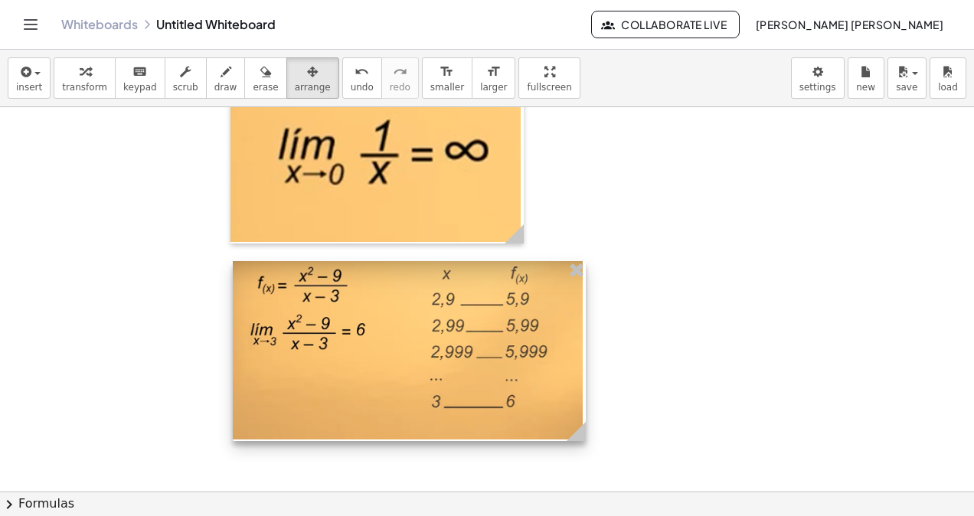
drag, startPoint x: 382, startPoint y: 337, endPoint x: 609, endPoint y: 410, distance: 238.9
click at [585, 410] on div at bounding box center [409, 351] width 353 height 180
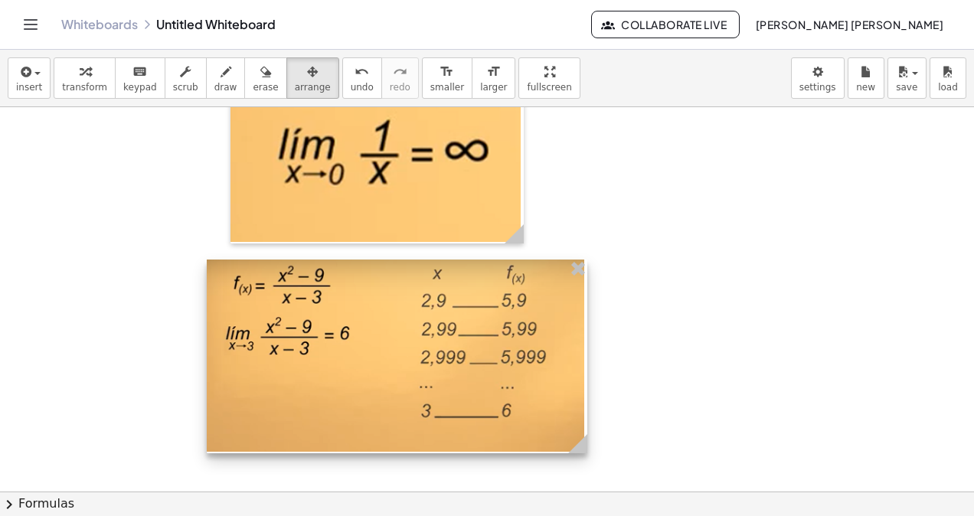
drag, startPoint x: 536, startPoint y: 393, endPoint x: 514, endPoint y: 392, distance: 21.4
click at [514, 392] on div at bounding box center [397, 356] width 380 height 194
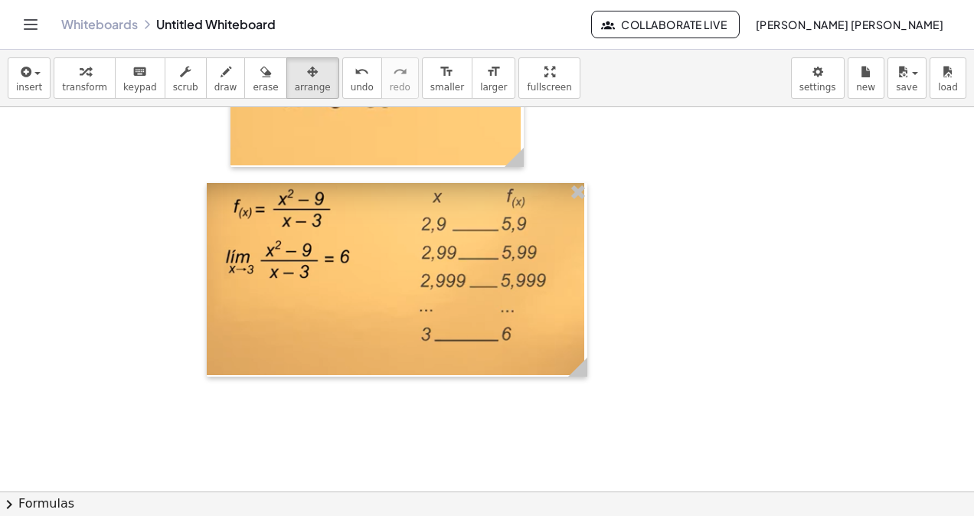
scroll to position [1770, 0]
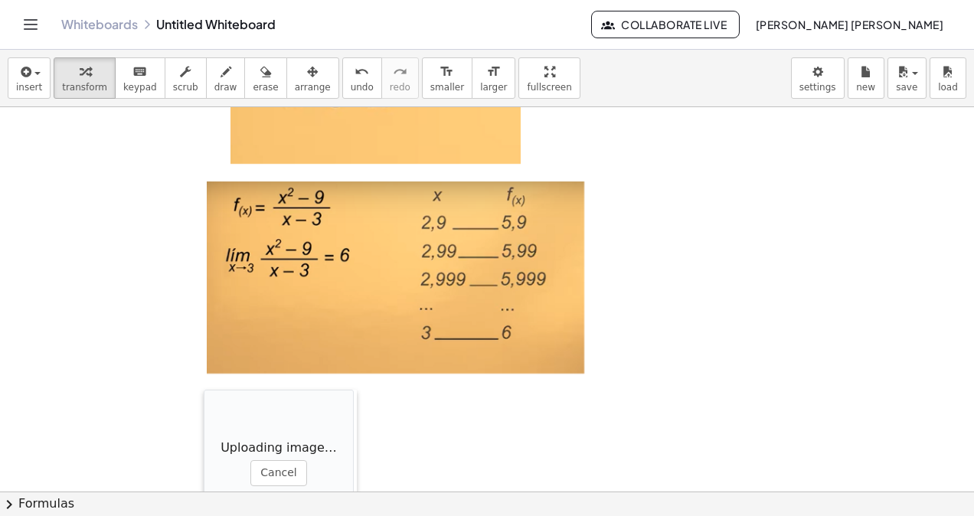
drag, startPoint x: 266, startPoint y: 326, endPoint x: 204, endPoint y: 389, distance: 88.2
click at [204, 390] on div at bounding box center [211, 466] width 15 height 153
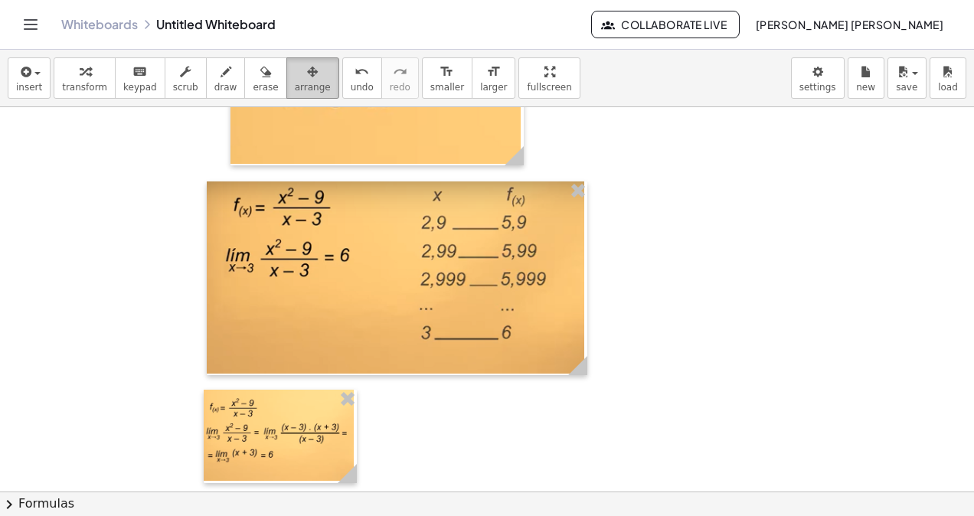
drag, startPoint x: 282, startPoint y: 86, endPoint x: 271, endPoint y: 139, distance: 53.9
click at [295, 87] on span "arrange" at bounding box center [313, 87] width 36 height 11
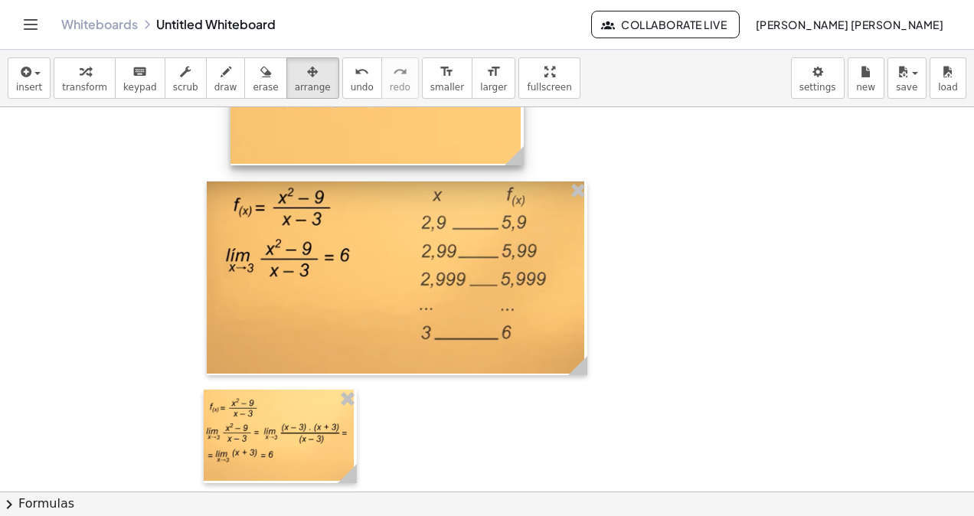
scroll to position [1923, 0]
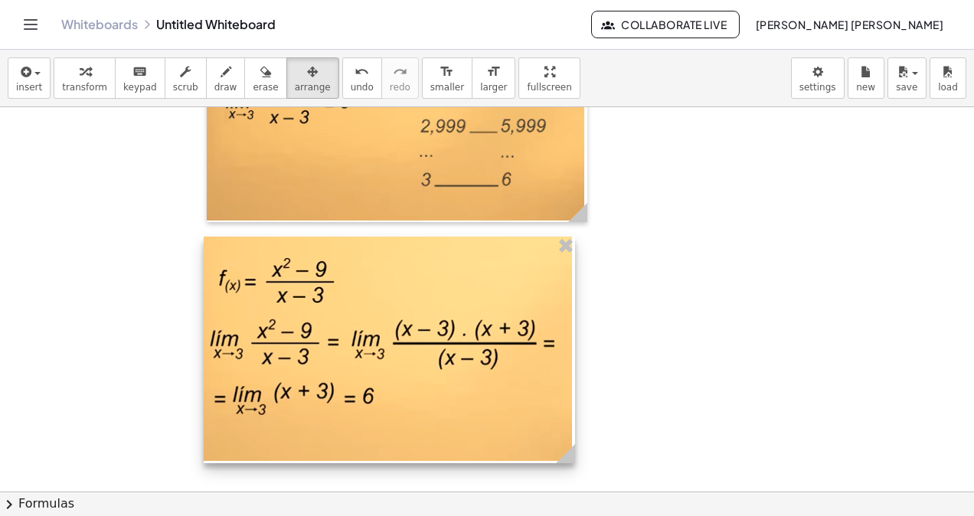
drag, startPoint x: 353, startPoint y: 320, endPoint x: 571, endPoint y: 384, distance: 227.4
click at [571, 384] on div at bounding box center [389, 349] width 371 height 227
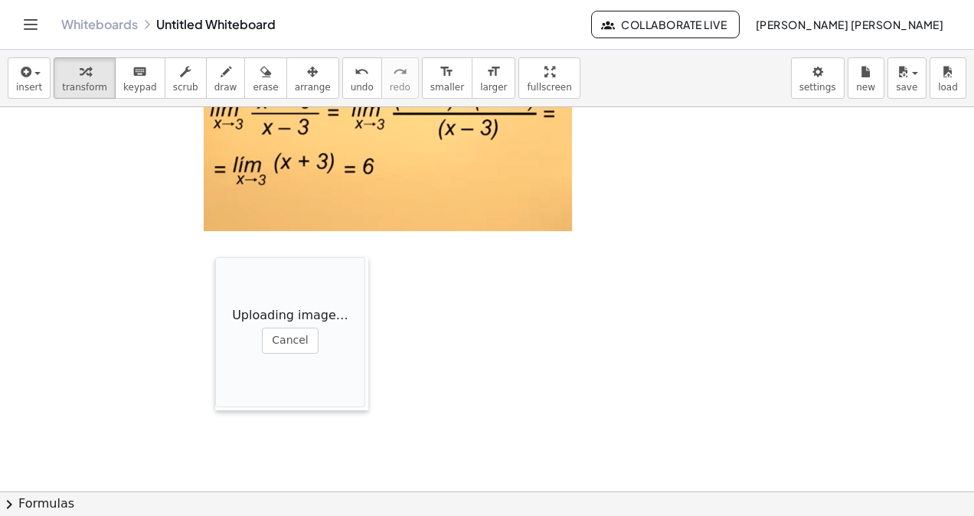
drag, startPoint x: 380, startPoint y: 400, endPoint x: 207, endPoint y: 240, distance: 234.5
click at [215, 257] on div at bounding box center [222, 333] width 15 height 153
click at [300, 53] on div "insert select one: Math Expression Function Text Youtube Video Graphing Geometr…" at bounding box center [487, 78] width 974 height 57
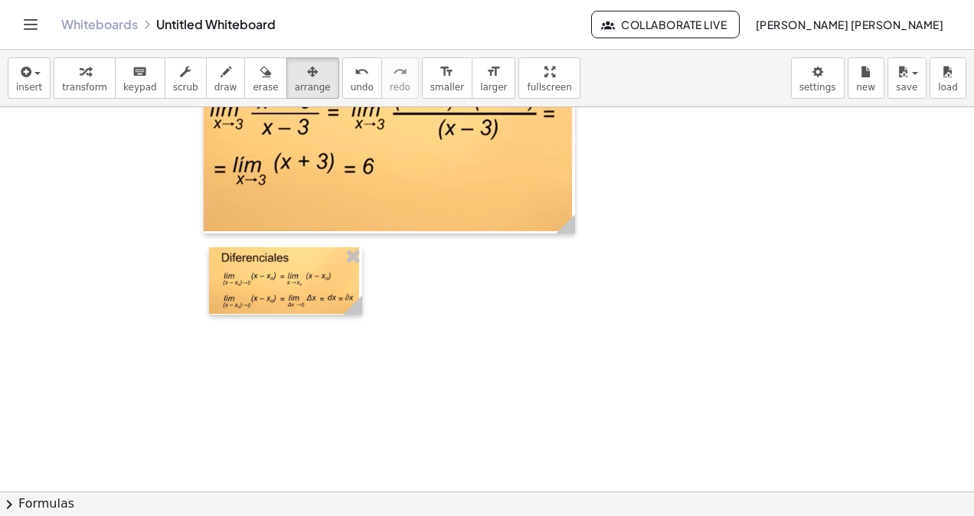
drag, startPoint x: 294, startPoint y: 64, endPoint x: 354, endPoint y: 366, distance: 307.4
click at [295, 75] on div "button" at bounding box center [313, 71] width 36 height 18
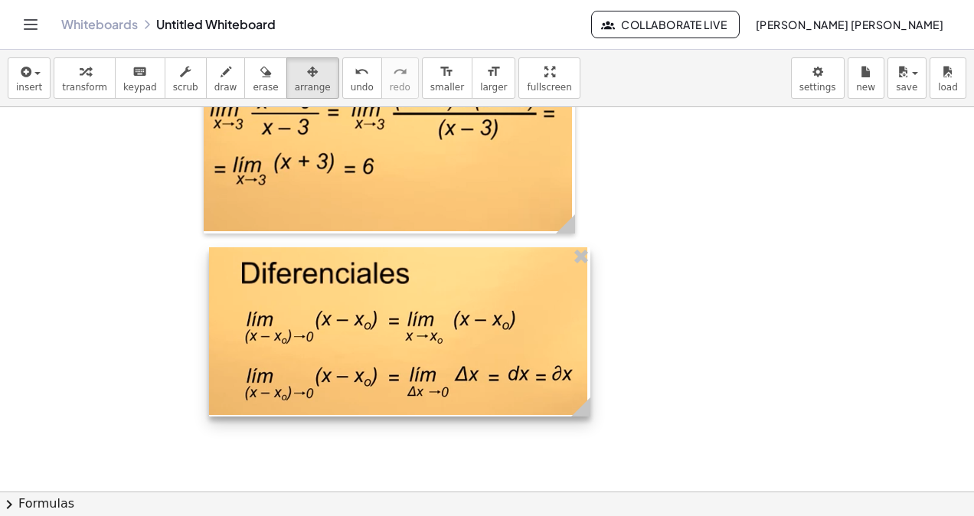
drag, startPoint x: 351, startPoint y: 308, endPoint x: 595, endPoint y: 409, distance: 264.9
click at [595, 409] on g at bounding box center [583, 409] width 27 height 27
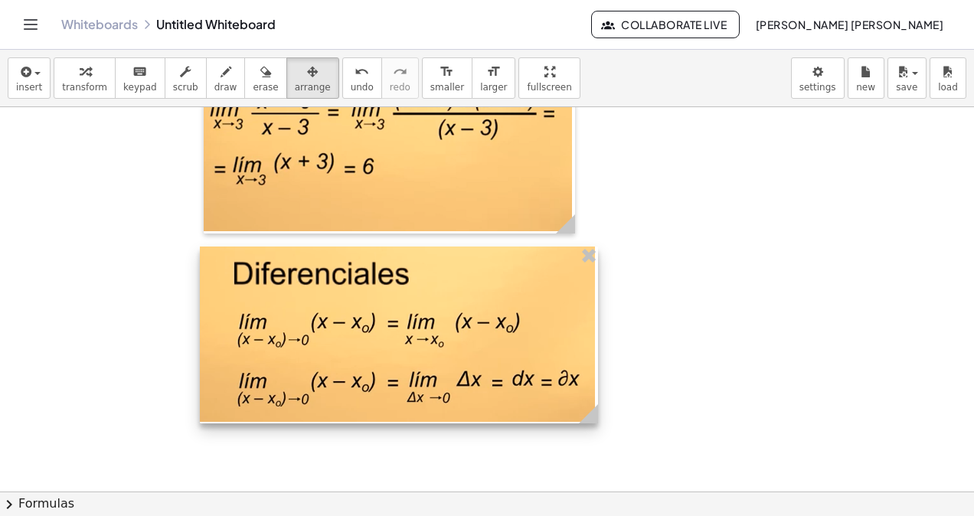
drag, startPoint x: 465, startPoint y: 383, endPoint x: 456, endPoint y: 383, distance: 9.2
click at [456, 383] on div at bounding box center [399, 334] width 398 height 177
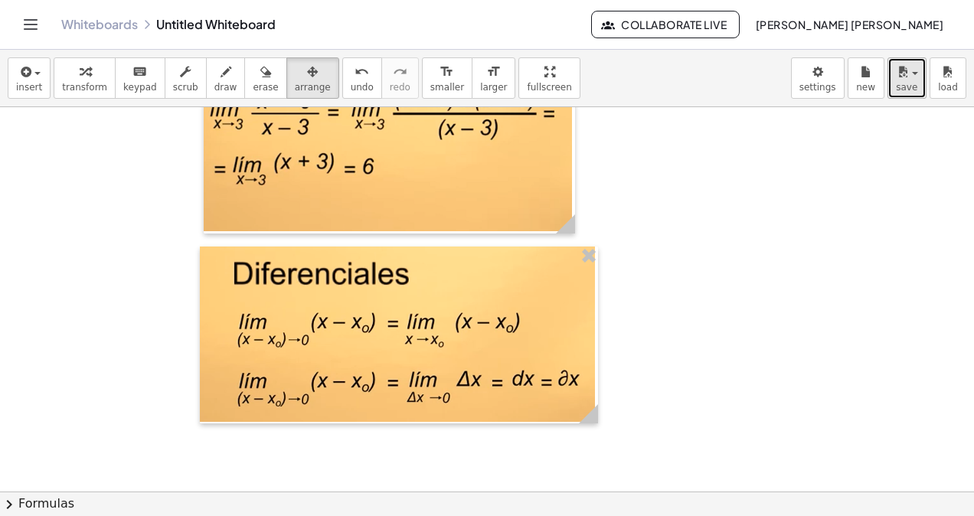
click at [902, 80] on icon "button" at bounding box center [902, 72] width 14 height 18
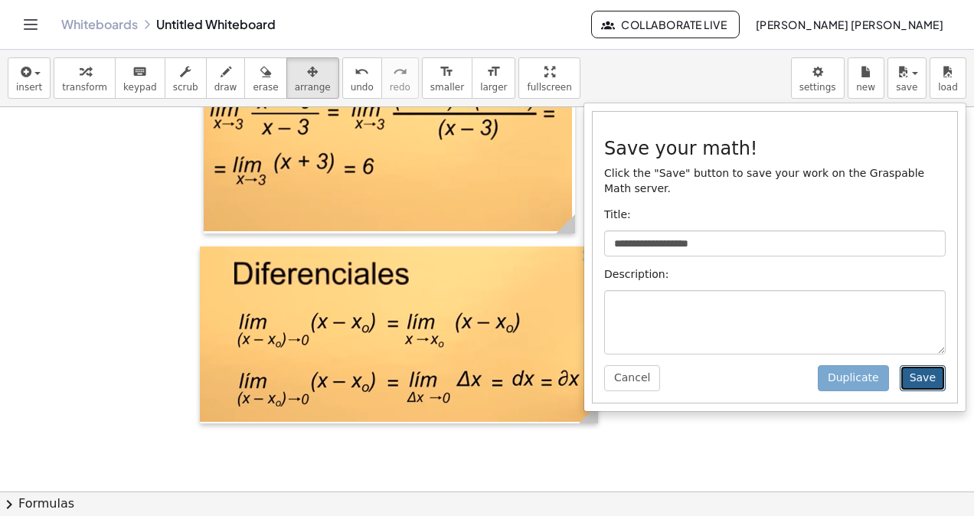
click at [918, 365] on button "Save" at bounding box center [922, 378] width 46 height 26
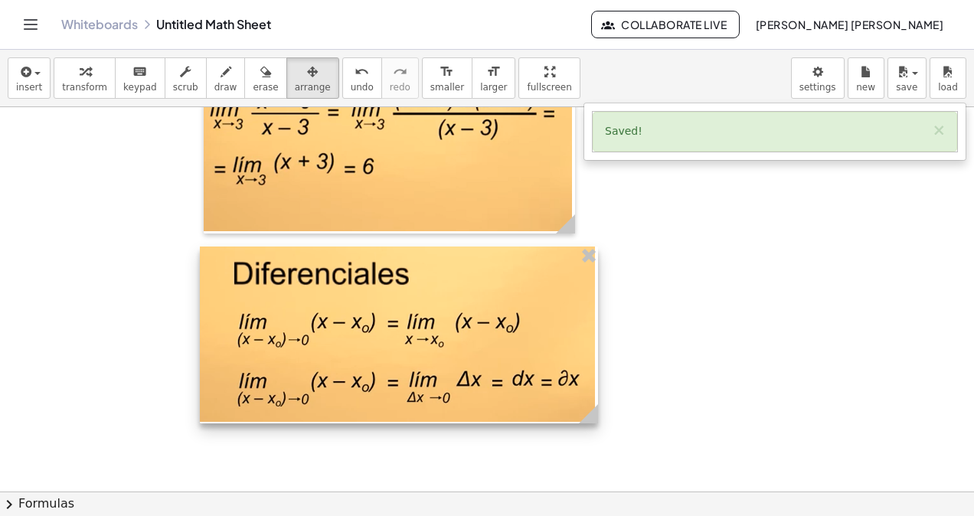
scroll to position [2311, 0]
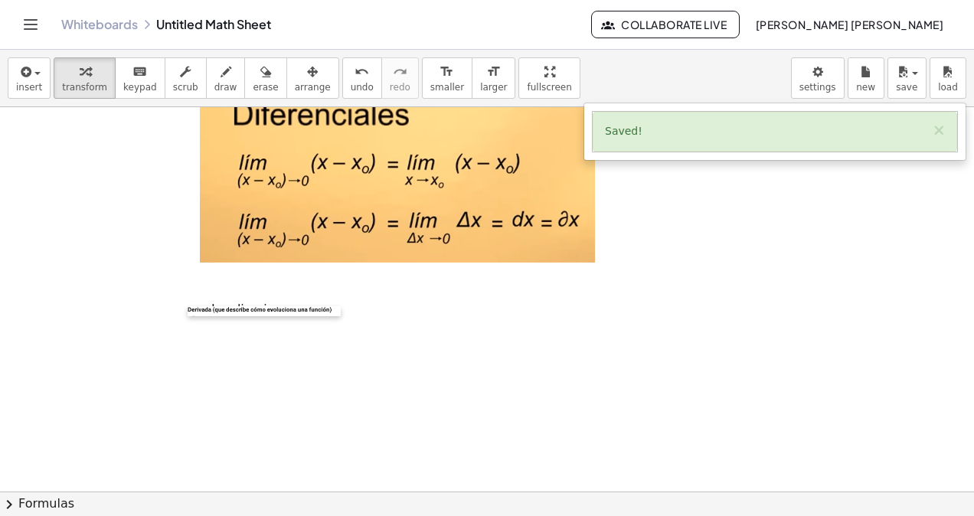
drag, startPoint x: 412, startPoint y: 374, endPoint x: 246, endPoint y: 209, distance: 234.3
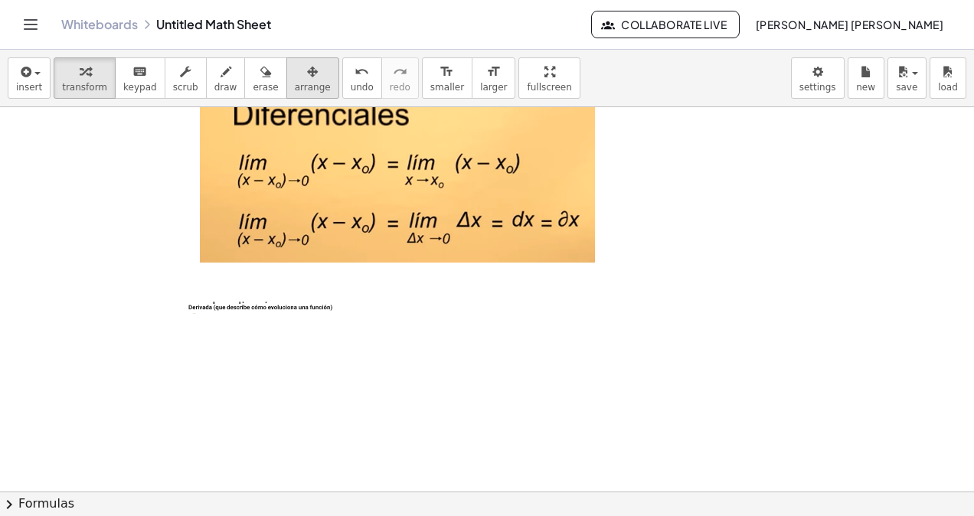
click at [286, 94] on button "arrange" at bounding box center [312, 77] width 53 height 41
click at [351, 90] on span "undo" at bounding box center [362, 87] width 23 height 11
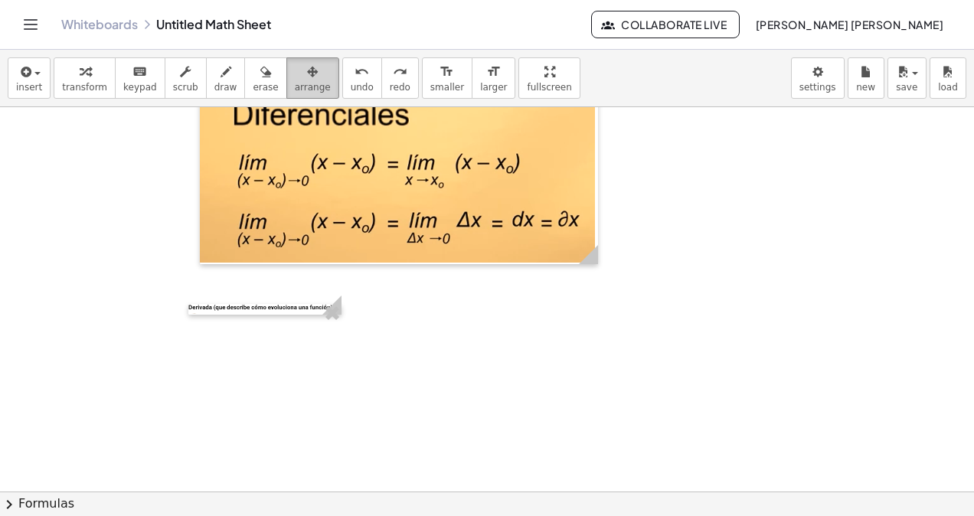
click at [295, 83] on span "arrange" at bounding box center [313, 87] width 36 height 11
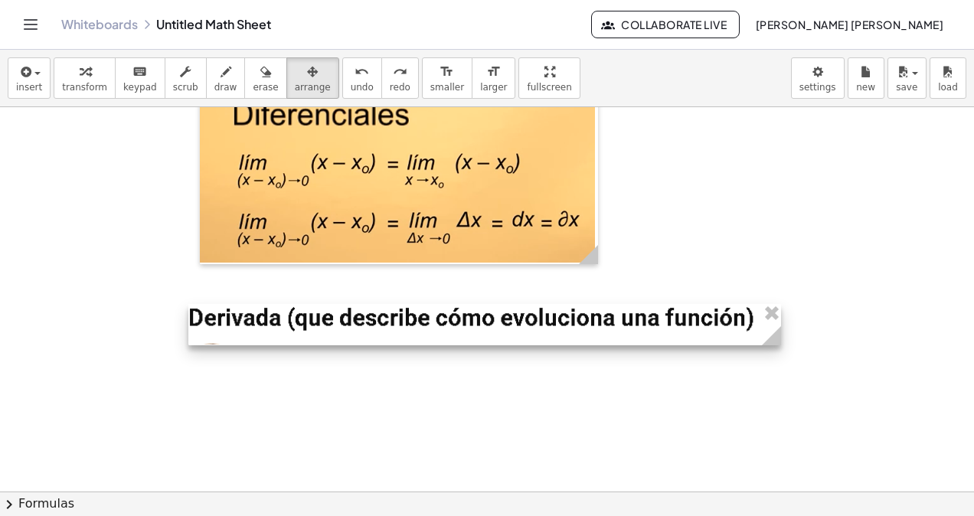
drag, startPoint x: 337, startPoint y: 298, endPoint x: 776, endPoint y: 403, distance: 451.7
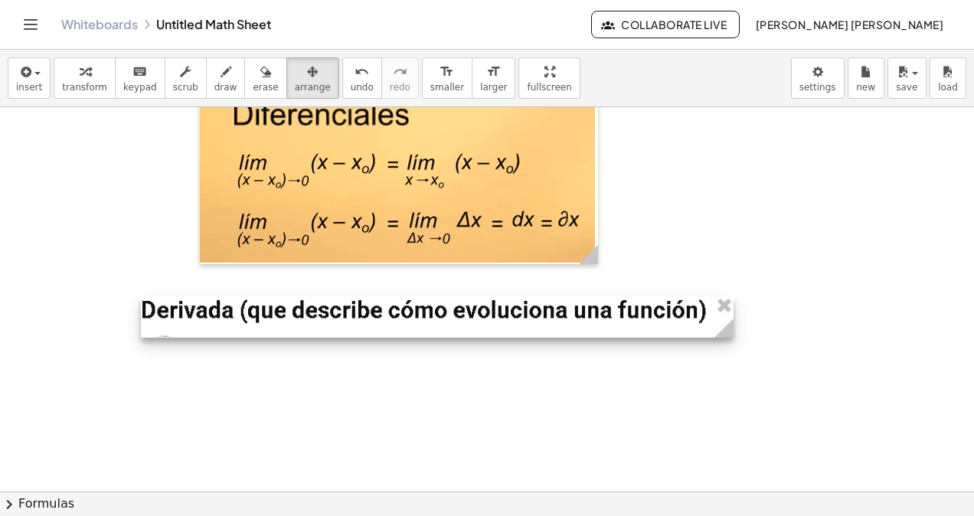
drag, startPoint x: 592, startPoint y: 327, endPoint x: 607, endPoint y: 324, distance: 15.6
click at [607, 324] on div at bounding box center [437, 316] width 592 height 41
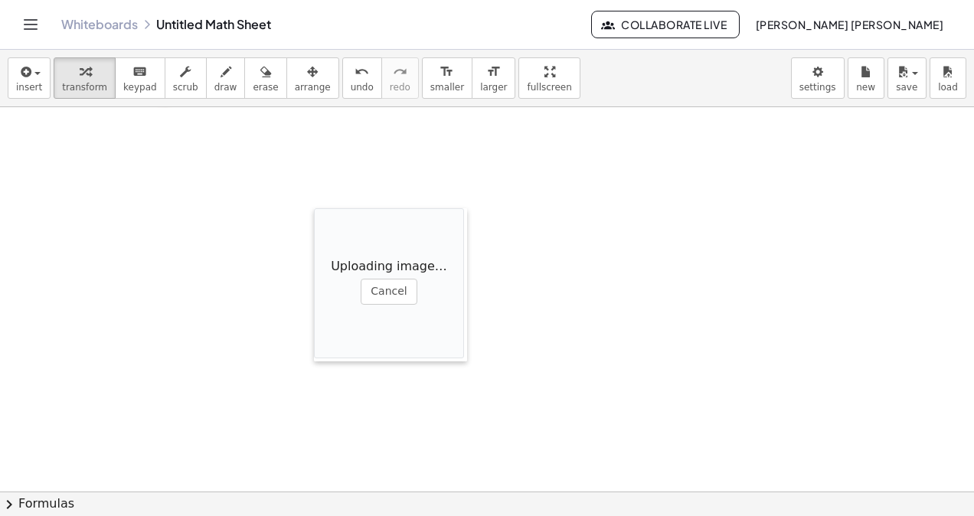
scroll to position [2388, 0]
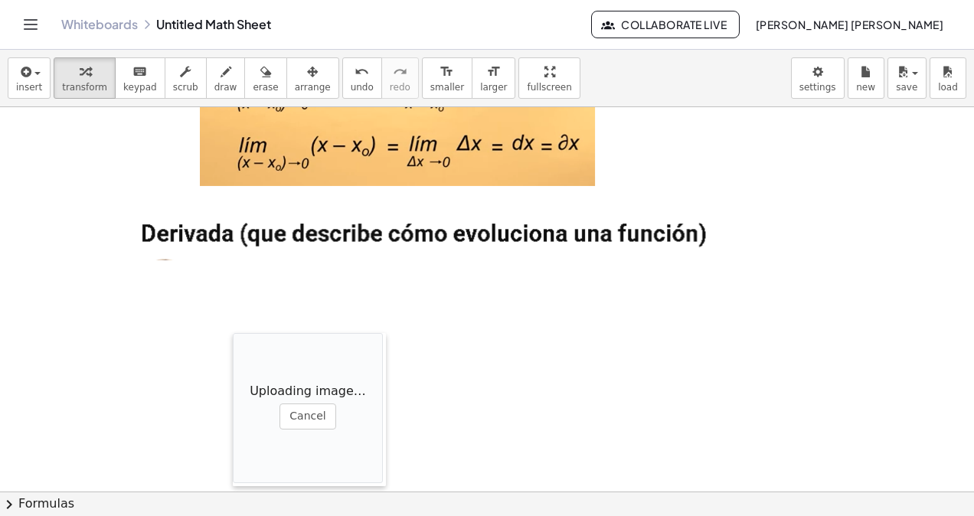
drag, startPoint x: 429, startPoint y: 272, endPoint x: 220, endPoint y: 194, distance: 222.3
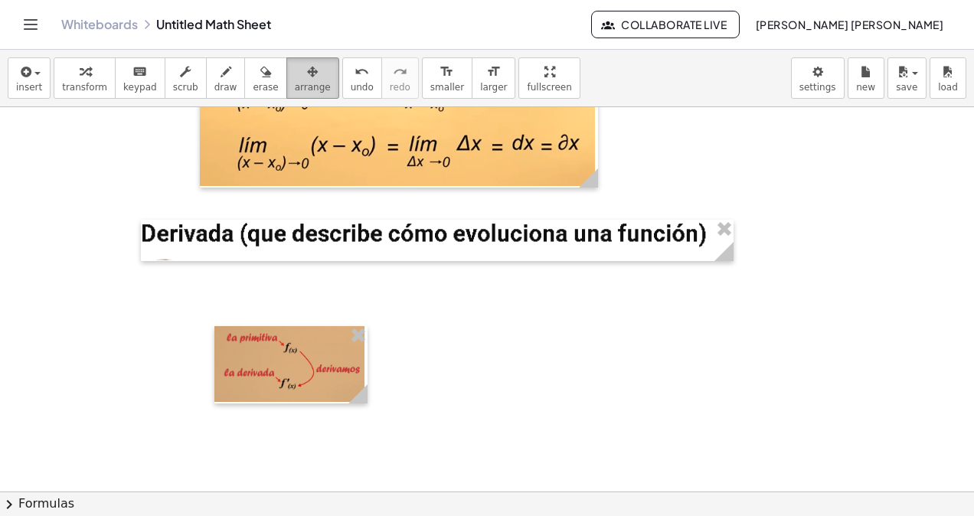
click at [295, 71] on div "button" at bounding box center [313, 71] width 36 height 18
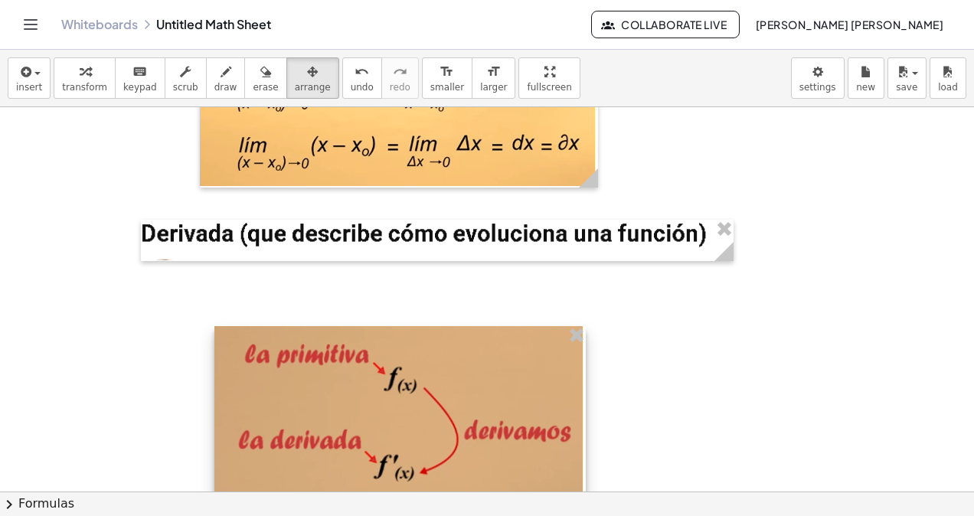
drag, startPoint x: 364, startPoint y: 389, endPoint x: 582, endPoint y: 419, distance: 220.2
click at [582, 419] on div at bounding box center [399, 420] width 371 height 188
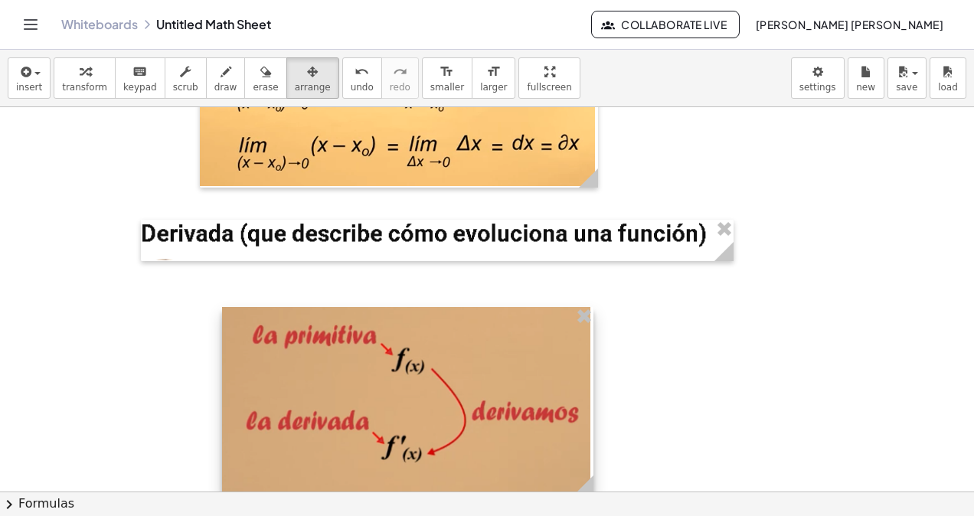
drag, startPoint x: 542, startPoint y: 400, endPoint x: 543, endPoint y: 414, distance: 14.6
click at [543, 414] on div at bounding box center [407, 401] width 371 height 188
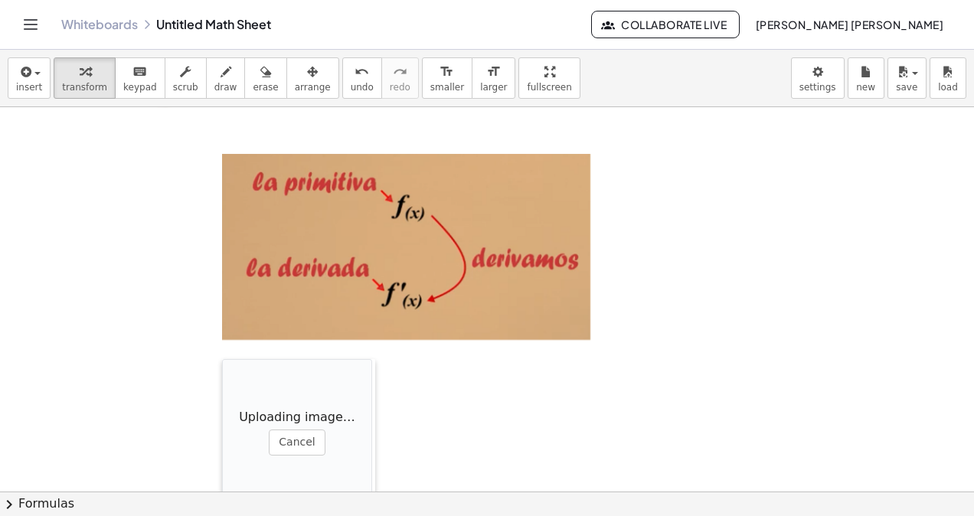
drag, startPoint x: 355, startPoint y: 197, endPoint x: 222, endPoint y: 358, distance: 208.7
click at [222, 359] on div at bounding box center [229, 435] width 15 height 153
click at [295, 75] on div "button" at bounding box center [313, 71] width 36 height 18
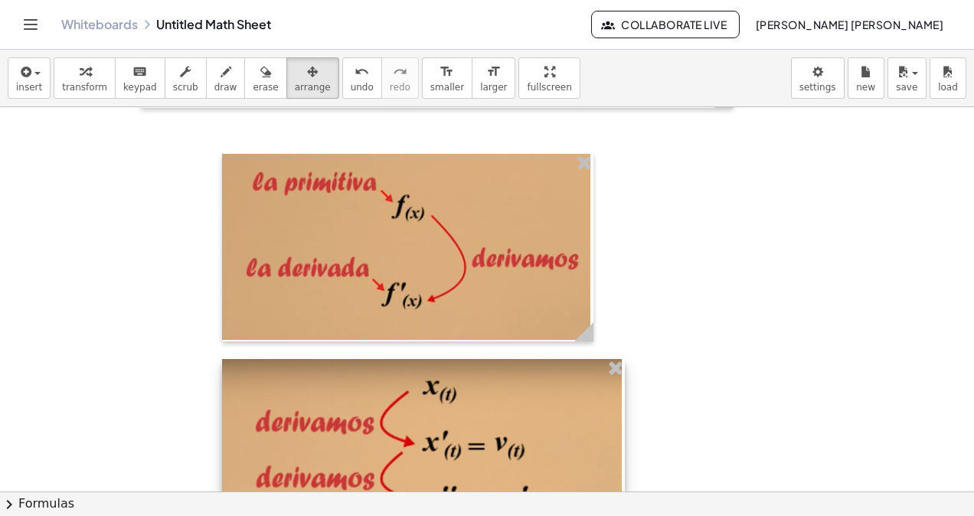
drag, startPoint x: 364, startPoint y: 413, endPoint x: 614, endPoint y: 452, distance: 252.5
click at [614, 452] on div at bounding box center [423, 448] width 403 height 178
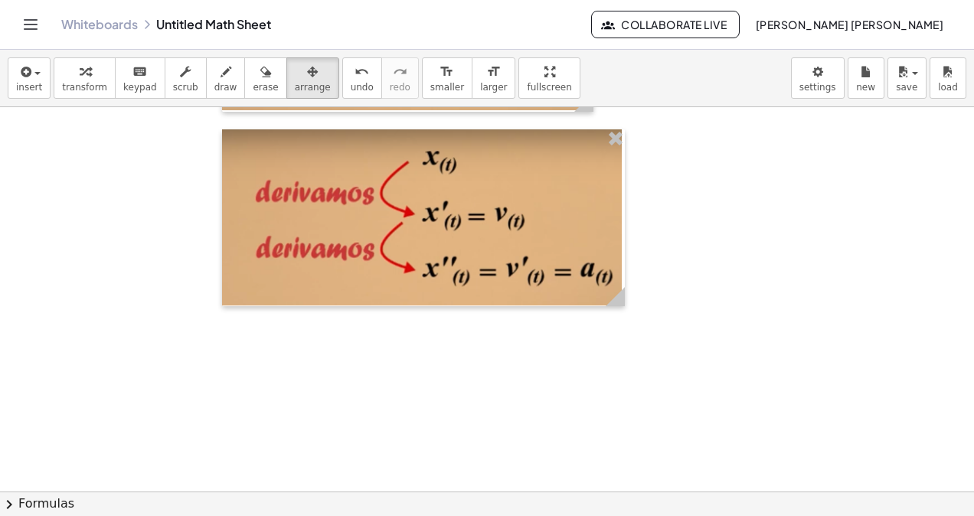
scroll to position [2847, 0]
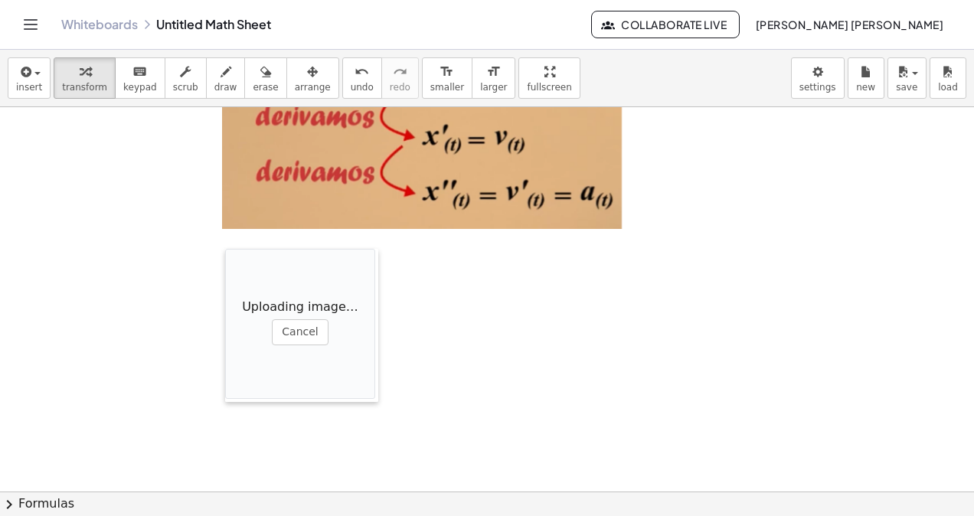
drag, startPoint x: 436, startPoint y: 355, endPoint x: 227, endPoint y: 248, distance: 234.8
click at [227, 249] on div at bounding box center [232, 325] width 15 height 153
click at [307, 80] on icon "button" at bounding box center [312, 72] width 11 height 18
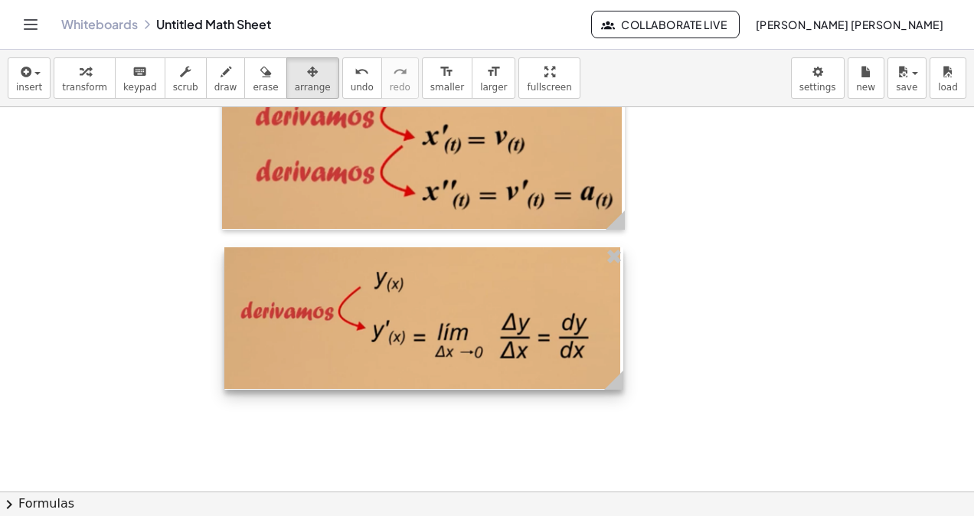
drag, startPoint x: 374, startPoint y: 298, endPoint x: 620, endPoint y: 354, distance: 251.8
click at [619, 354] on div at bounding box center [423, 318] width 399 height 142
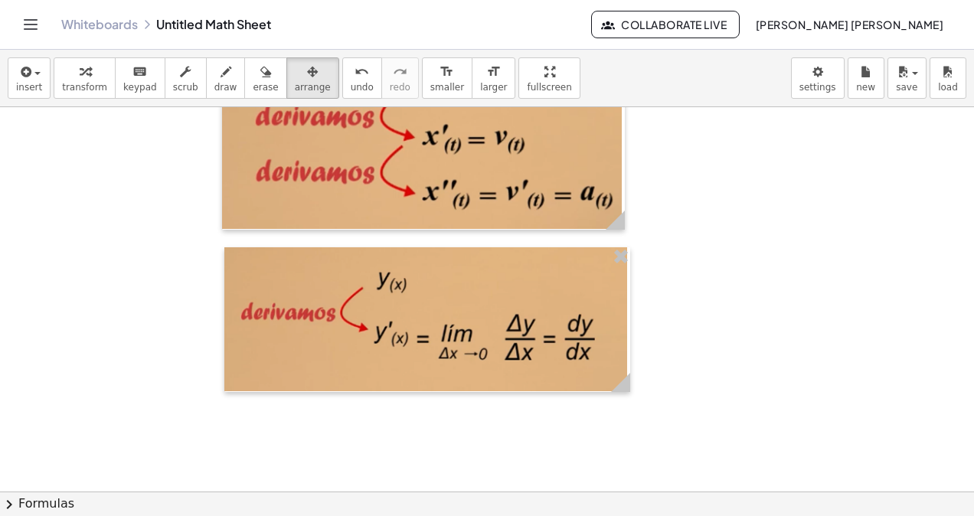
scroll to position [2924, 0]
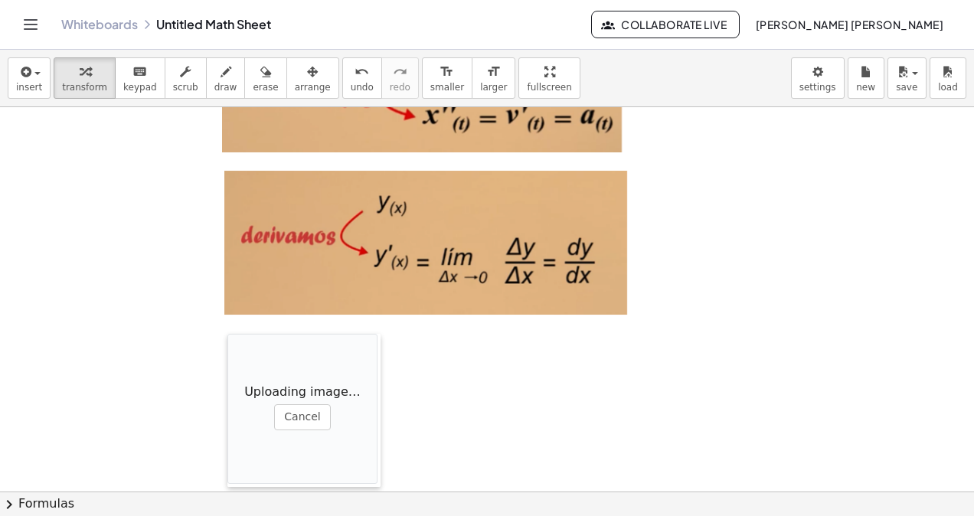
drag, startPoint x: 286, startPoint y: 328, endPoint x: 220, endPoint y: 331, distance: 66.7
click at [227, 334] on div at bounding box center [234, 410] width 15 height 153
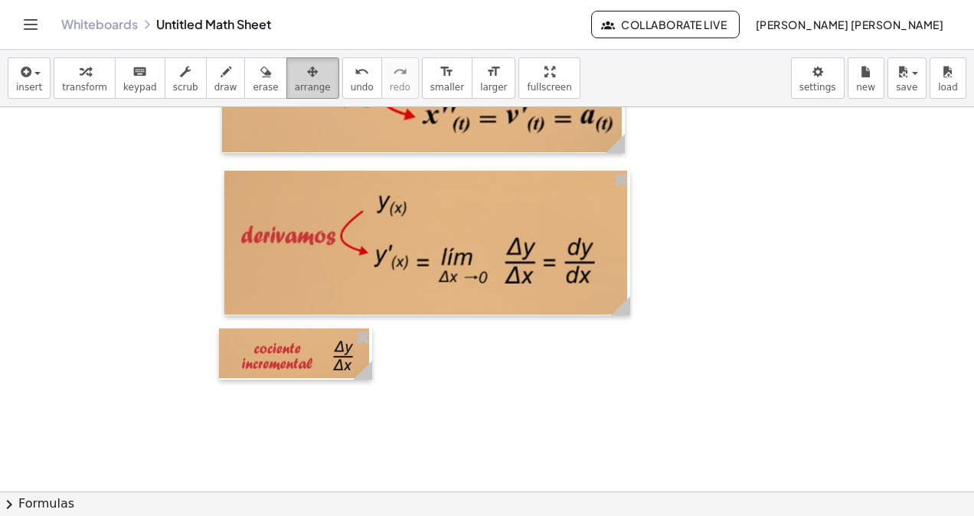
click at [305, 80] on button "arrange" at bounding box center [312, 77] width 53 height 41
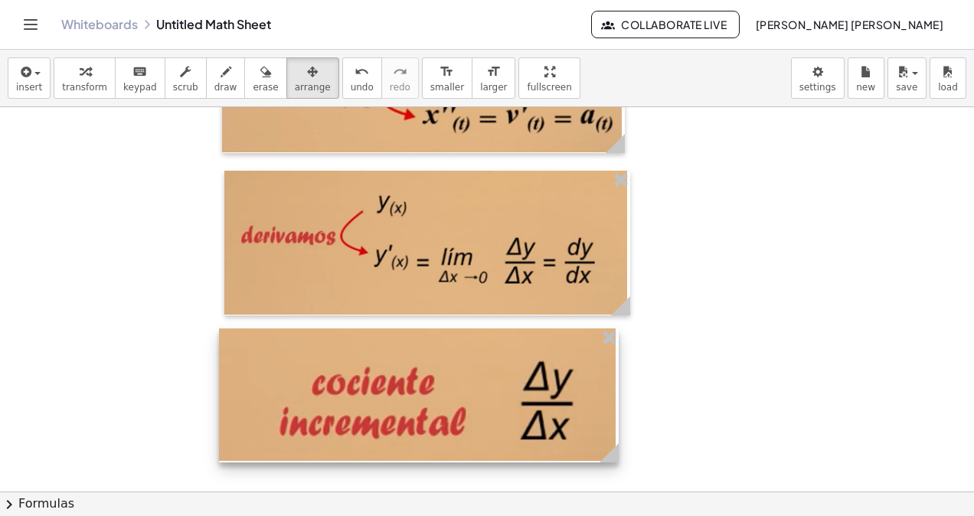
drag, startPoint x: 366, startPoint y: 367, endPoint x: 612, endPoint y: 406, distance: 249.4
click at [612, 406] on div at bounding box center [419, 395] width 400 height 134
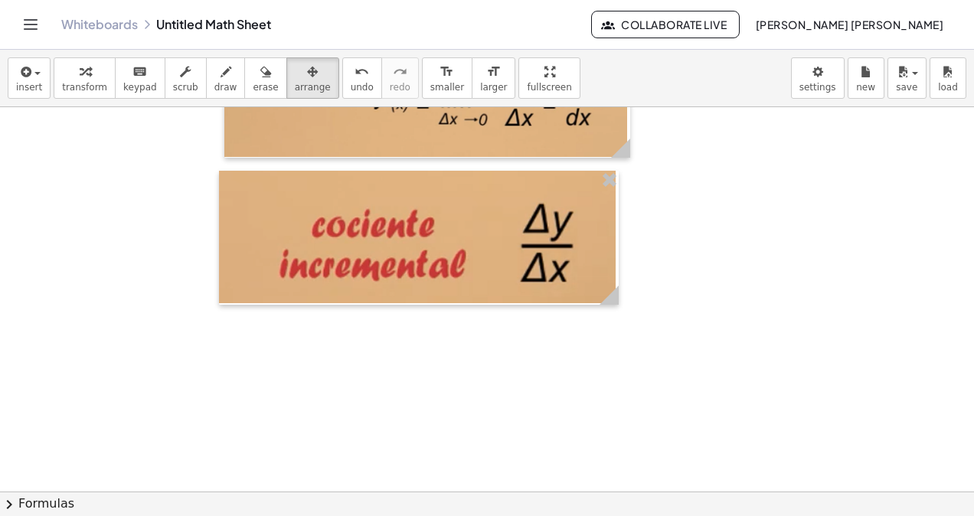
scroll to position [3158, 0]
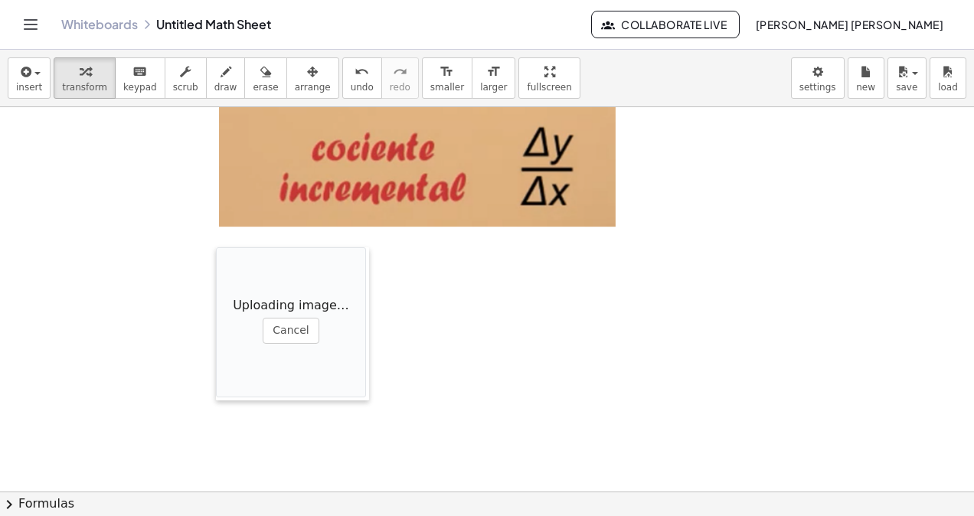
drag, startPoint x: 442, startPoint y: 347, endPoint x: 216, endPoint y: 249, distance: 246.8
click at [216, 249] on div at bounding box center [223, 323] width 15 height 153
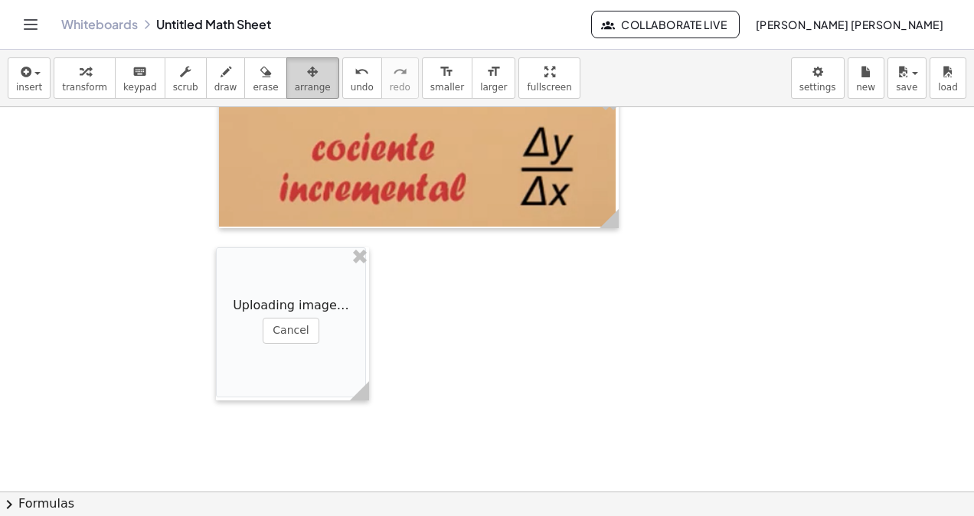
click at [307, 77] on icon "button" at bounding box center [312, 72] width 11 height 18
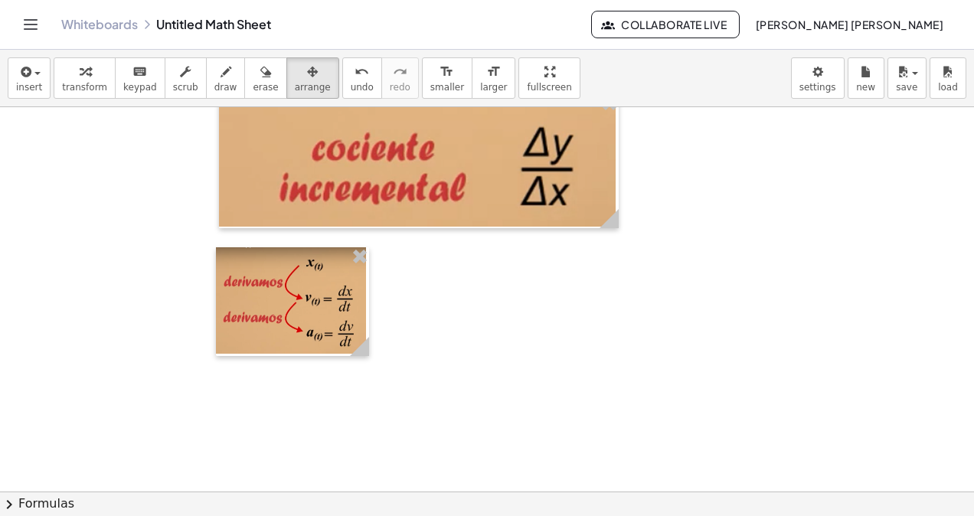
drag, startPoint x: 359, startPoint y: 384, endPoint x: 402, endPoint y: 377, distance: 43.5
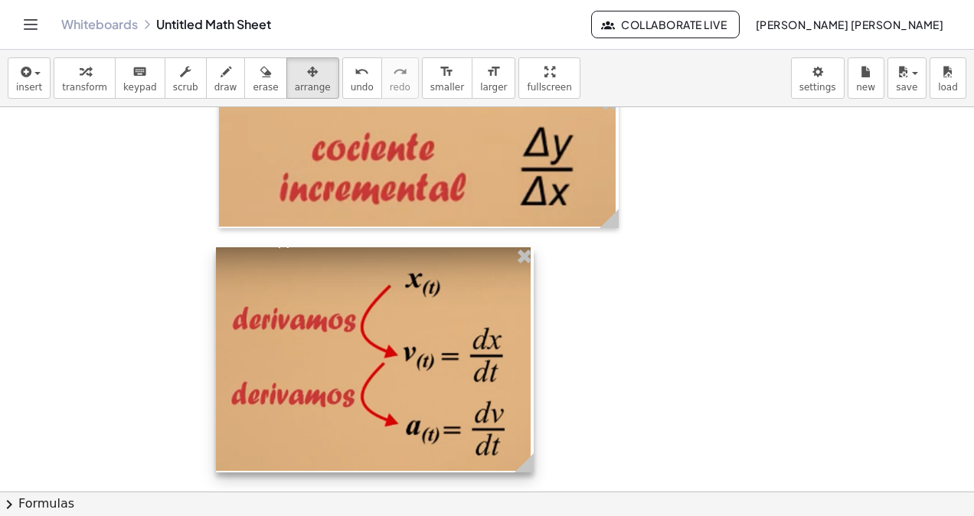
drag, startPoint x: 359, startPoint y: 344, endPoint x: 523, endPoint y: 370, distance: 165.8
click at [523, 370] on div at bounding box center [375, 360] width 318 height 226
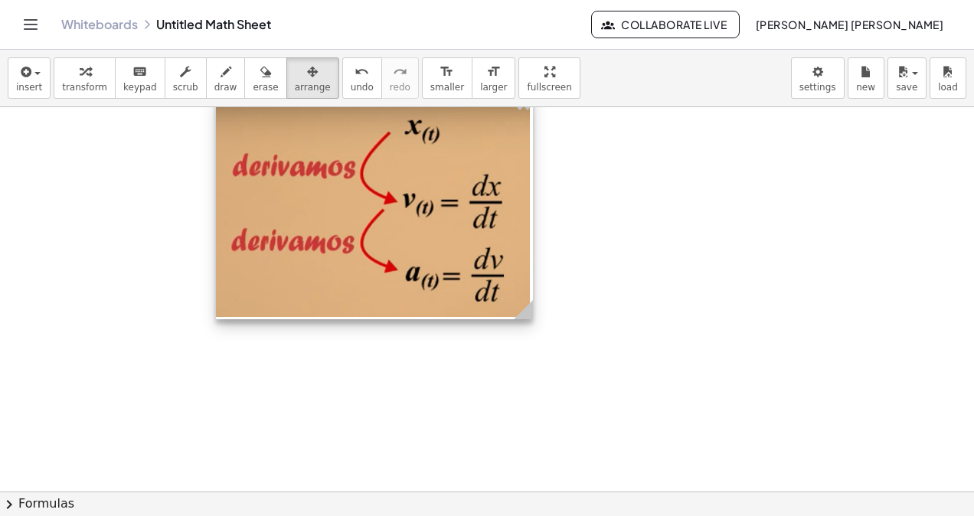
scroll to position [3387, 0]
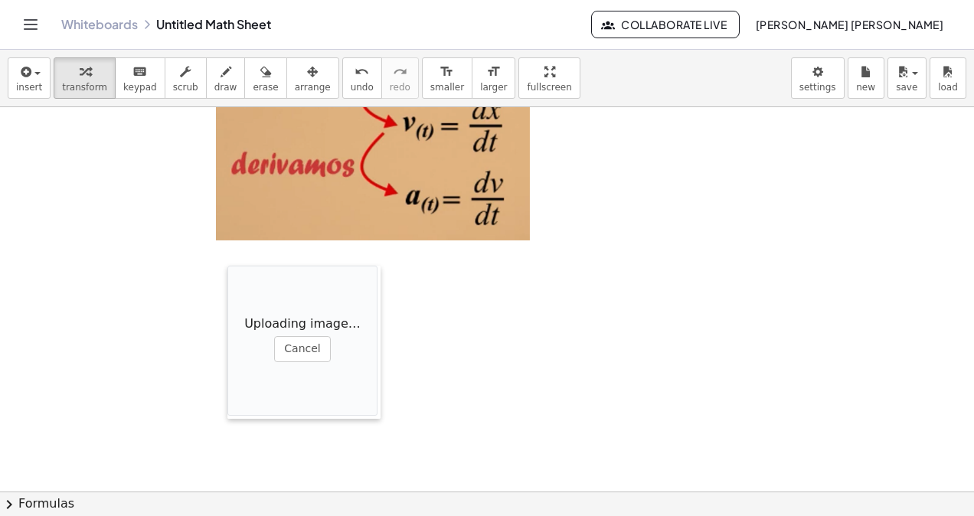
drag, startPoint x: 402, startPoint y: 331, endPoint x: 230, endPoint y: 266, distance: 184.1
click at [230, 266] on div at bounding box center [234, 342] width 15 height 153
click at [295, 88] on span "arrange" at bounding box center [313, 87] width 36 height 11
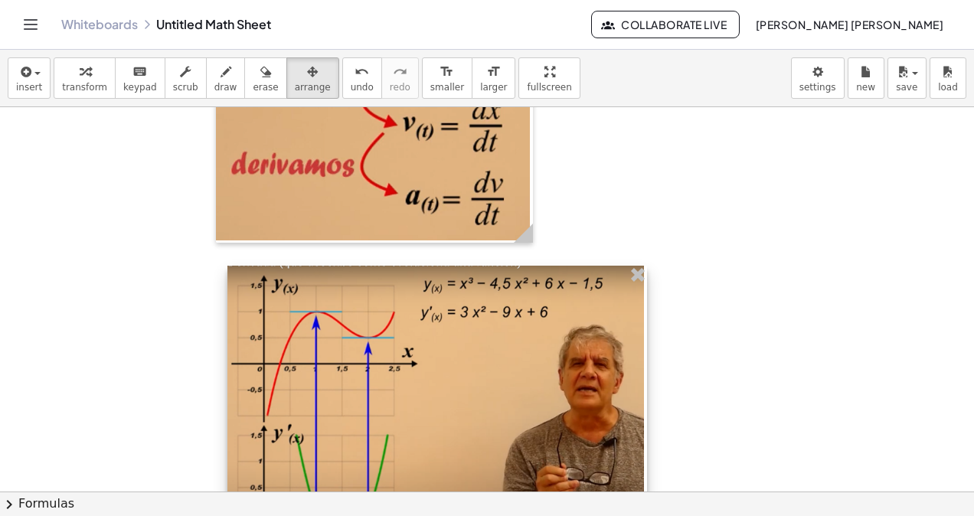
drag, startPoint x: 363, startPoint y: 365, endPoint x: 629, endPoint y: 401, distance: 268.8
click at [629, 401] on div at bounding box center [436, 417] width 419 height 302
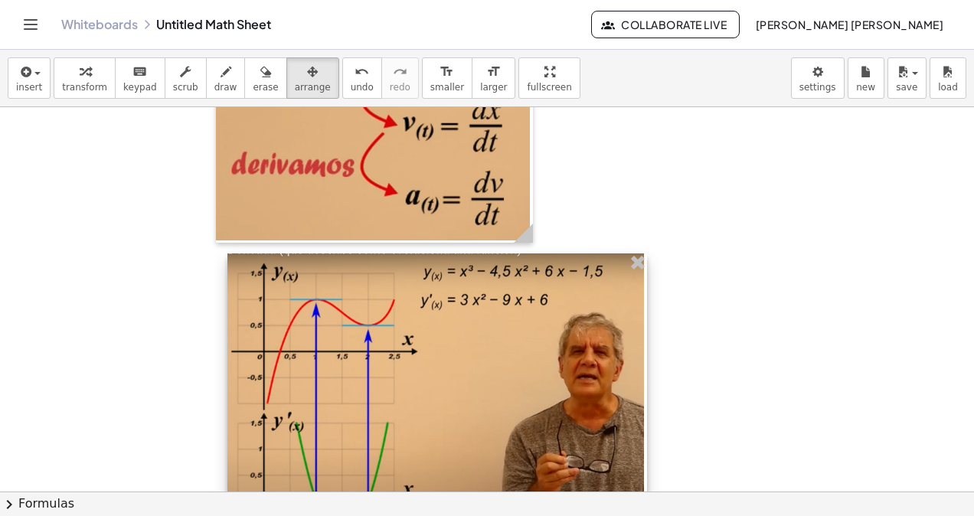
drag, startPoint x: 599, startPoint y: 390, endPoint x: 584, endPoint y: 386, distance: 15.0
click at [598, 377] on div at bounding box center [436, 404] width 419 height 302
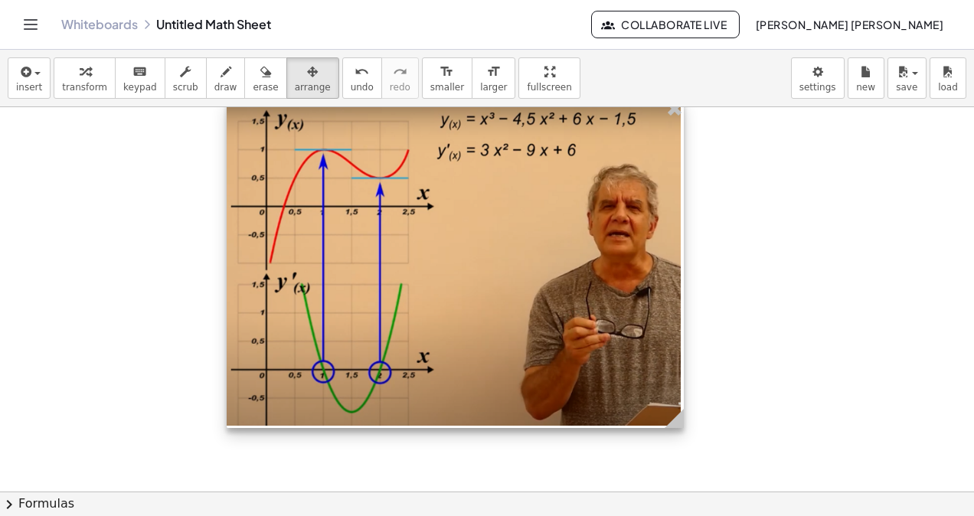
drag, startPoint x: 630, startPoint y: 396, endPoint x: 680, endPoint y: 434, distance: 62.3
click at [680, 428] on icon at bounding box center [673, 418] width 19 height 19
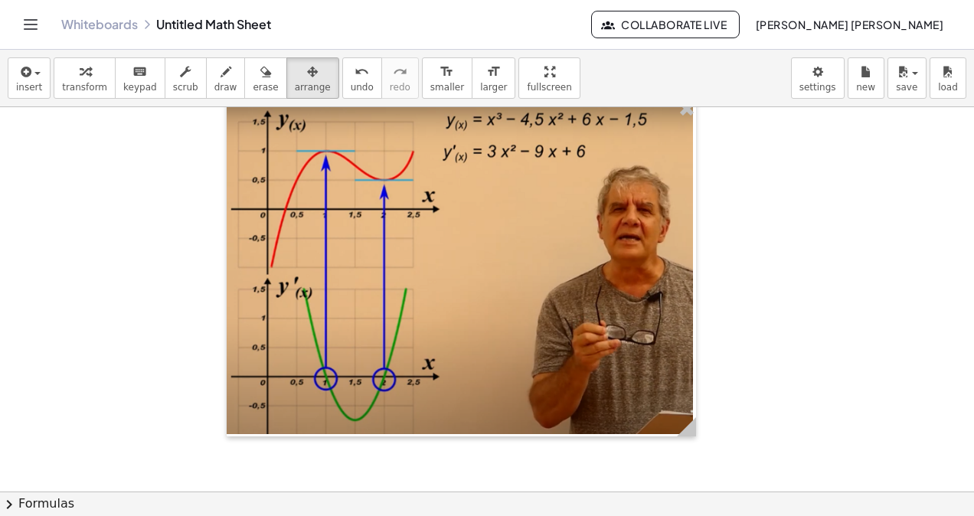
scroll to position [3617, 0]
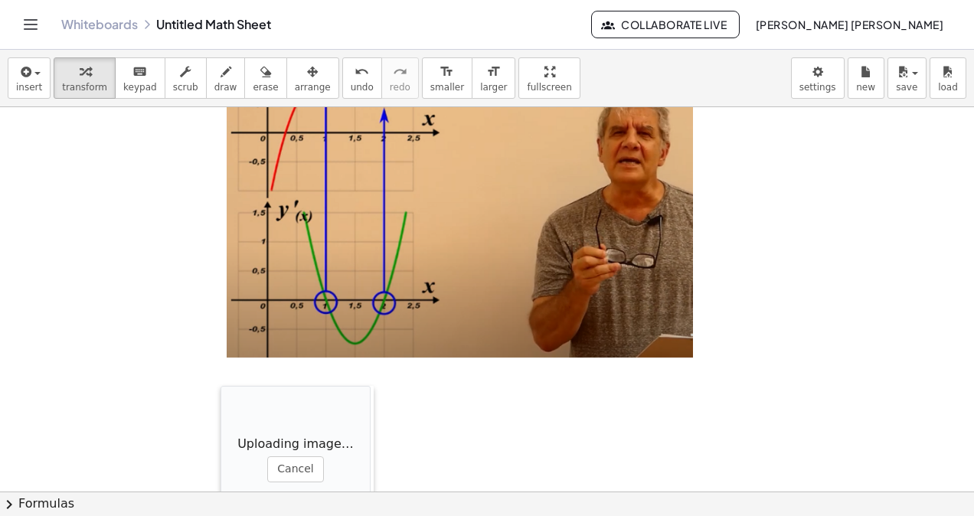
drag, startPoint x: 352, startPoint y: 285, endPoint x: 232, endPoint y: 370, distance: 147.6
click at [225, 386] on div at bounding box center [227, 462] width 15 height 153
click at [295, 78] on div "button" at bounding box center [313, 71] width 36 height 18
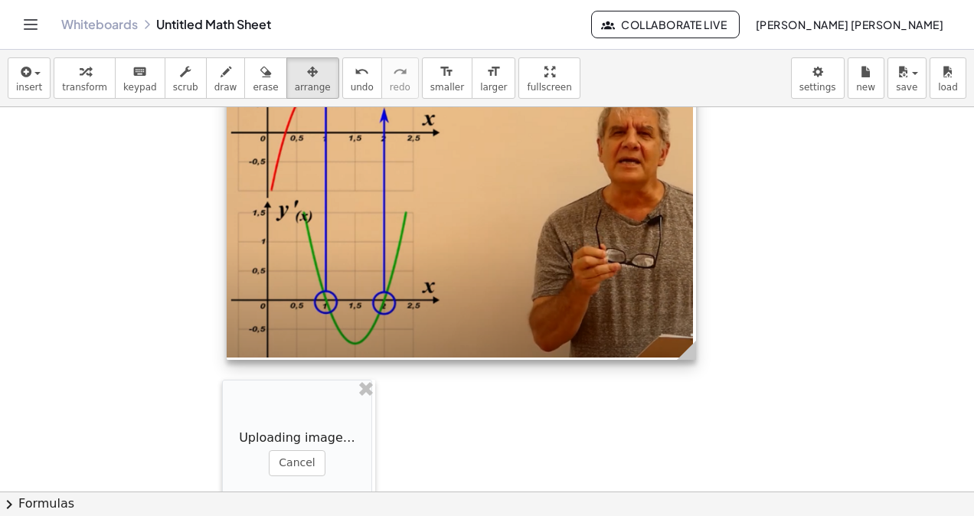
scroll to position [3770, 0]
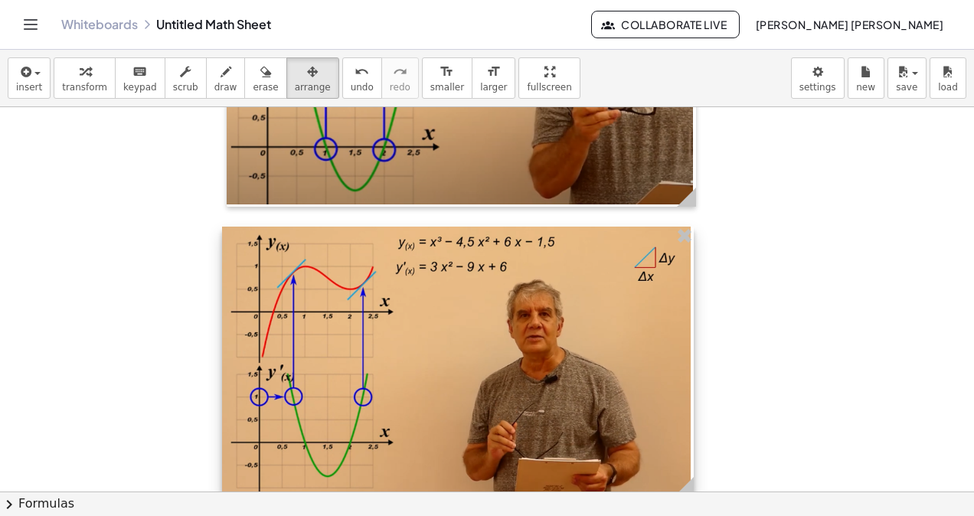
drag, startPoint x: 375, startPoint y: 367, endPoint x: 664, endPoint y: 407, distance: 292.0
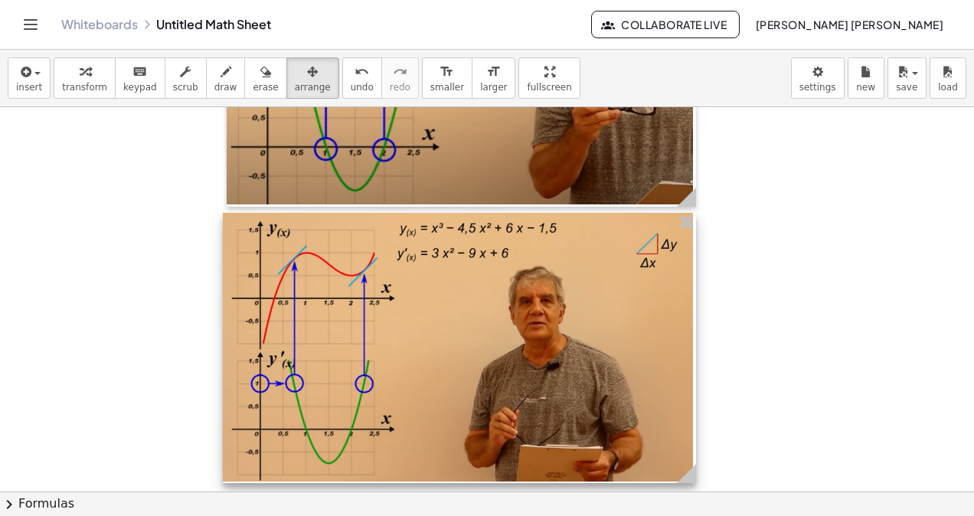
drag, startPoint x: 664, startPoint y: 407, endPoint x: 660, endPoint y: 393, distance: 14.5
click at [664, 393] on div at bounding box center [459, 348] width 473 height 271
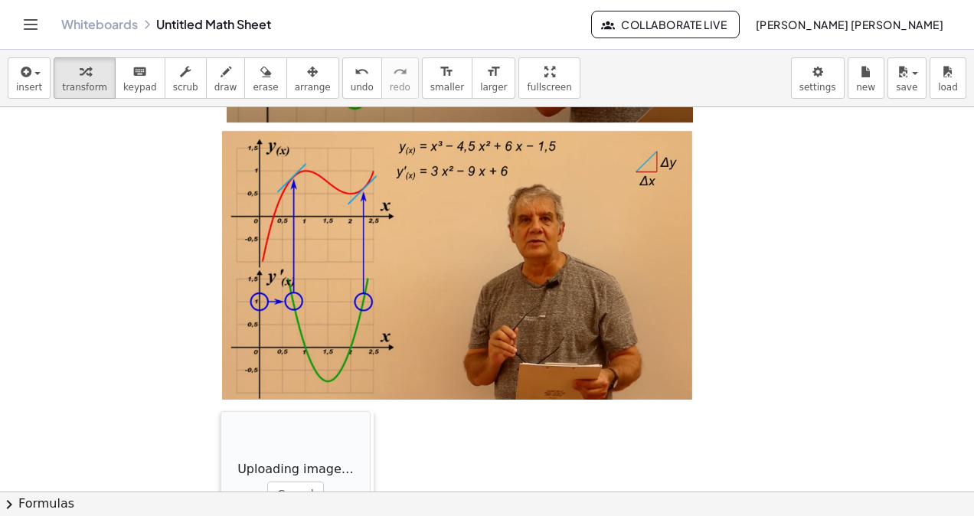
drag, startPoint x: 344, startPoint y: 457, endPoint x: 225, endPoint y: 416, distance: 126.1
click at [225, 416] on div at bounding box center [227, 487] width 15 height 153
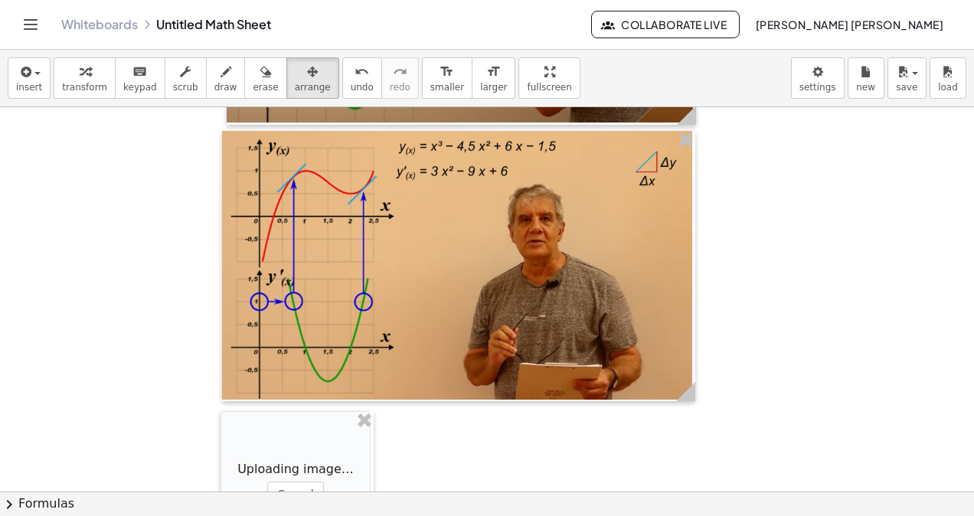
drag, startPoint x: 293, startPoint y: 60, endPoint x: 295, endPoint y: 168, distance: 107.9
click at [292, 64] on button "arrange" at bounding box center [312, 77] width 53 height 41
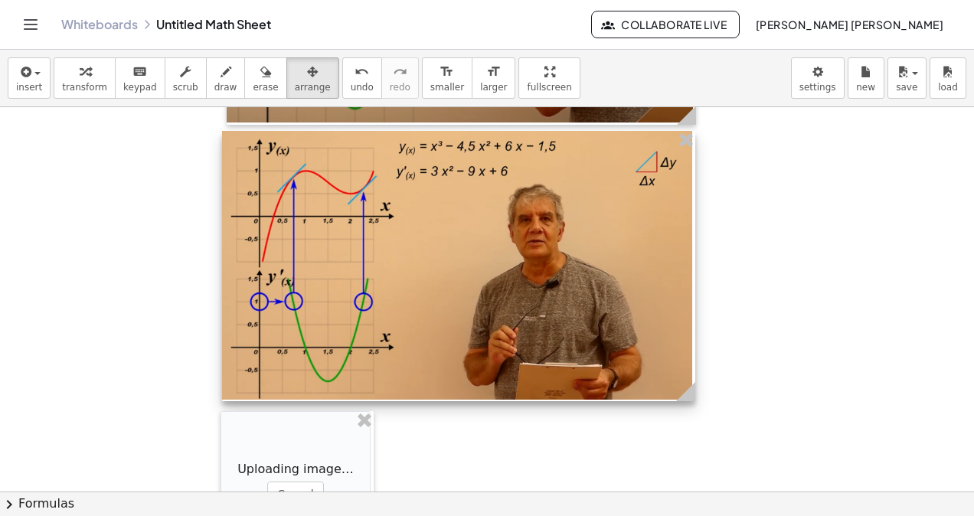
scroll to position [4082, 0]
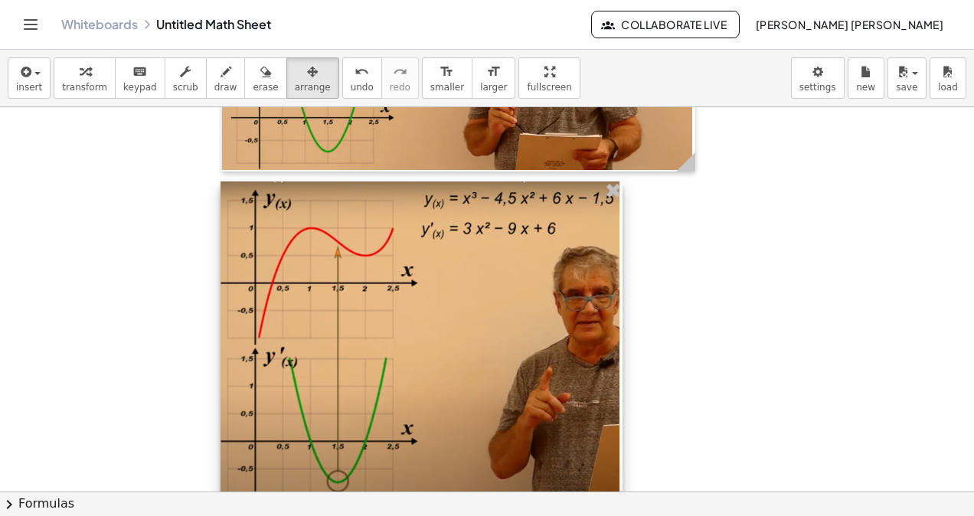
drag, startPoint x: 376, startPoint y: 304, endPoint x: 625, endPoint y: 370, distance: 257.5
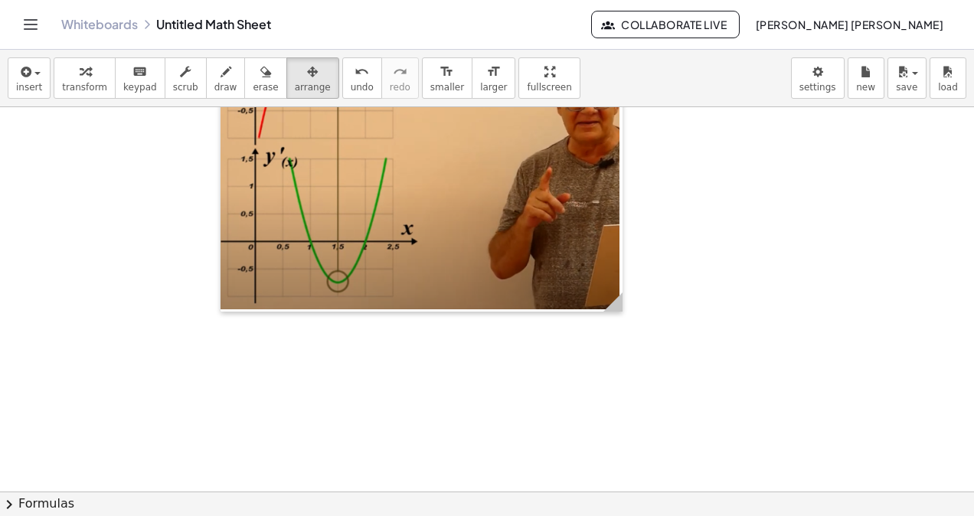
scroll to position [4274, 0]
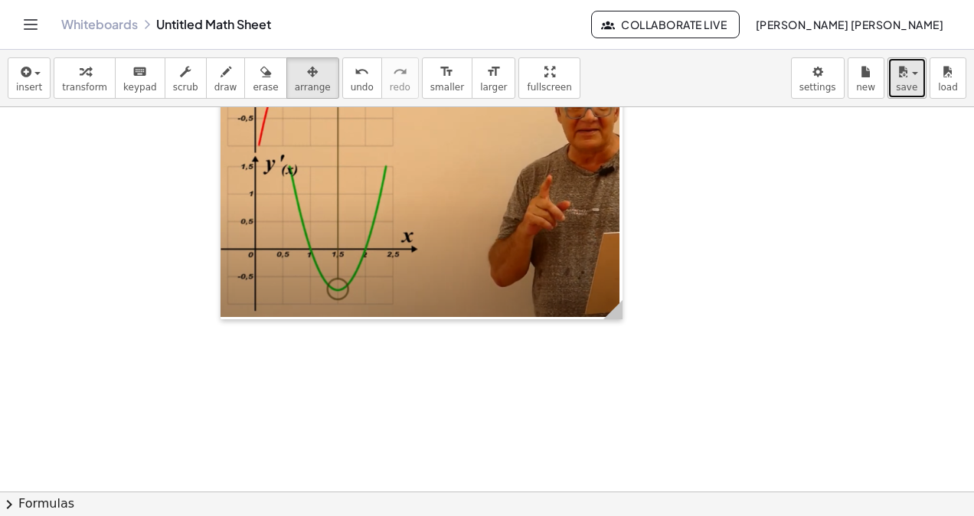
click at [894, 83] on button "save" at bounding box center [906, 77] width 39 height 41
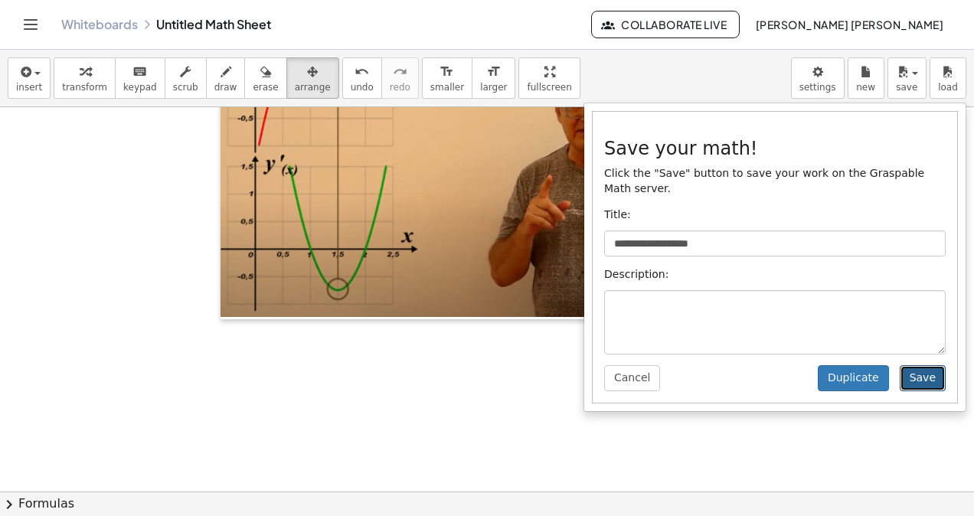
click at [938, 371] on button "Save" at bounding box center [922, 378] width 46 height 26
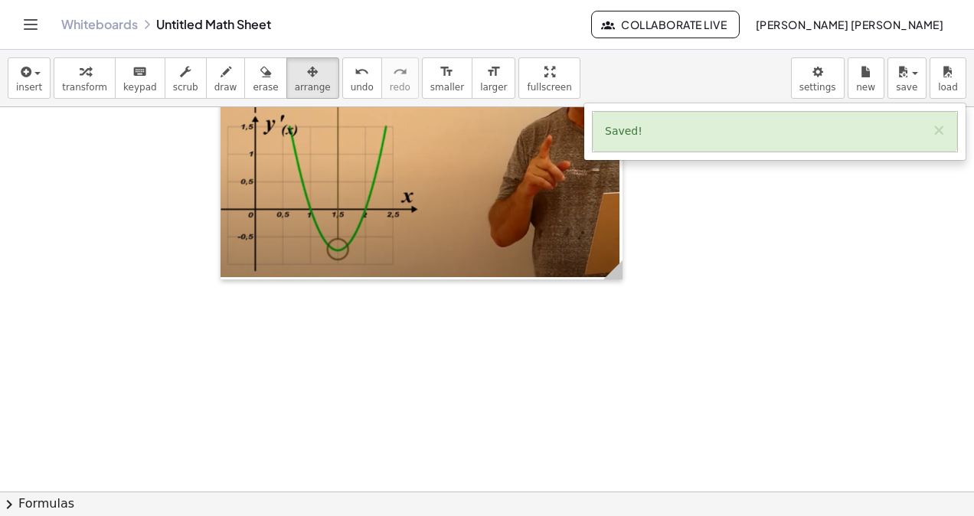
scroll to position [4390, 0]
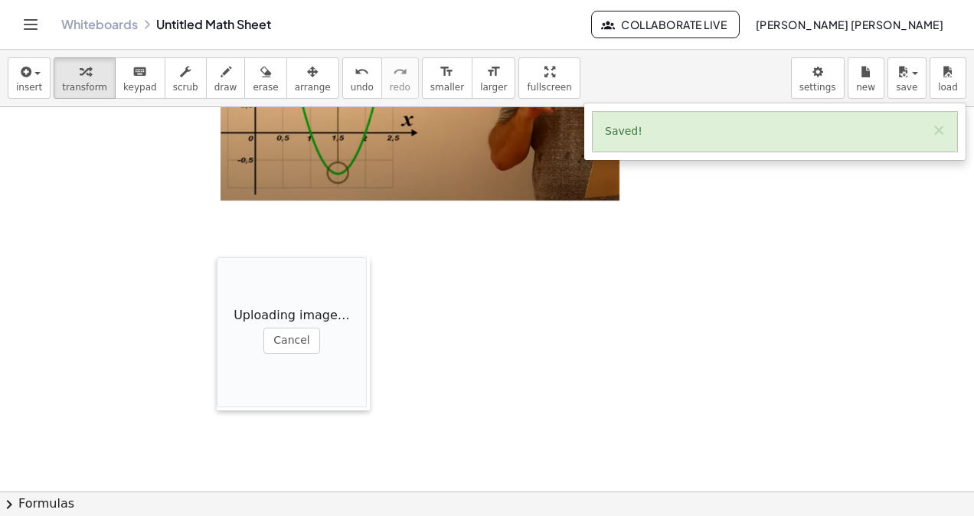
drag, startPoint x: 396, startPoint y: 321, endPoint x: 223, endPoint y: 263, distance: 181.5
click at [223, 263] on div at bounding box center [224, 333] width 15 height 153
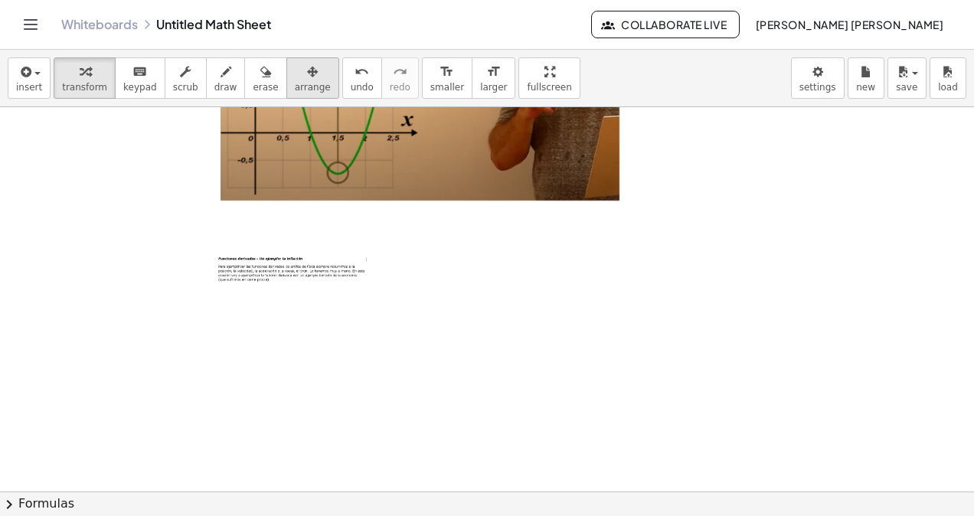
click at [295, 71] on div "button" at bounding box center [313, 71] width 36 height 18
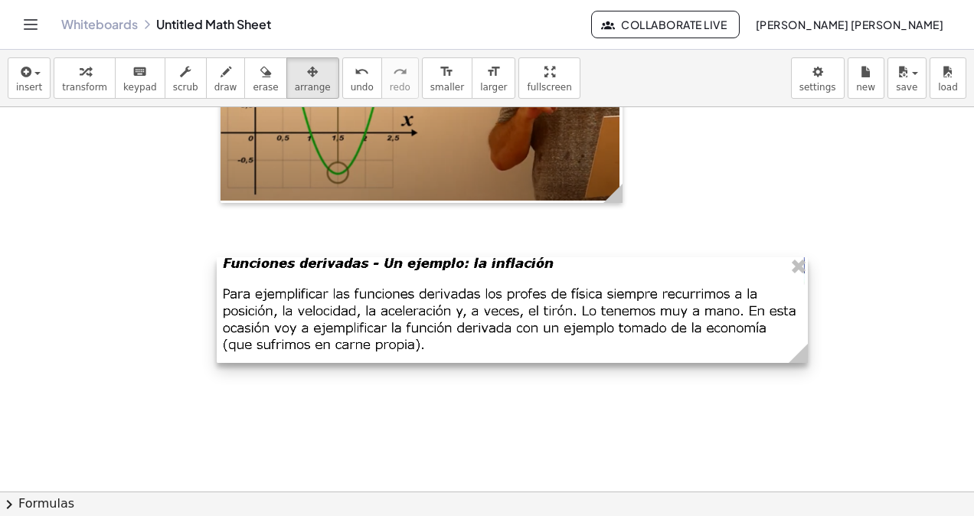
drag, startPoint x: 363, startPoint y: 282, endPoint x: 811, endPoint y: 356, distance: 453.8
click at [807, 356] on icon at bounding box center [797, 353] width 19 height 19
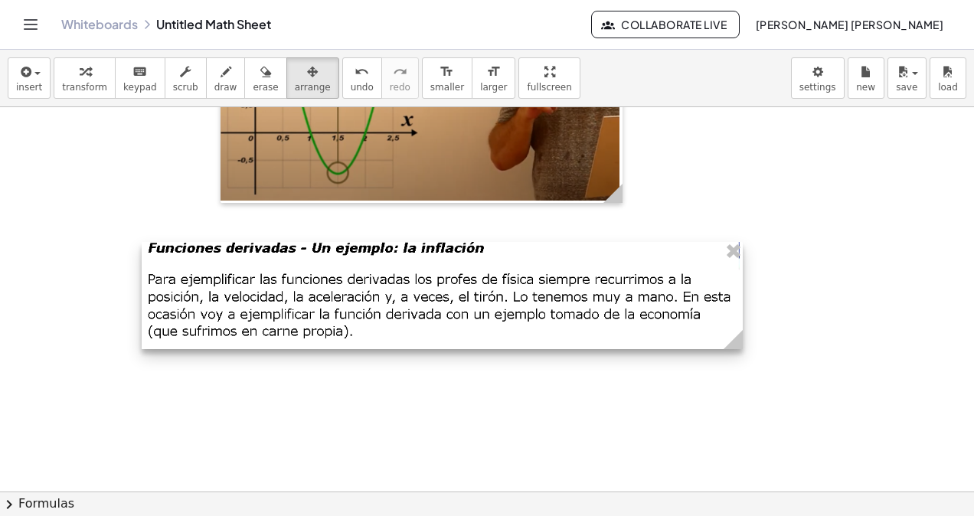
drag, startPoint x: 652, startPoint y: 334, endPoint x: 571, endPoint y: 318, distance: 82.7
click at [571, 318] on div at bounding box center [442, 296] width 601 height 108
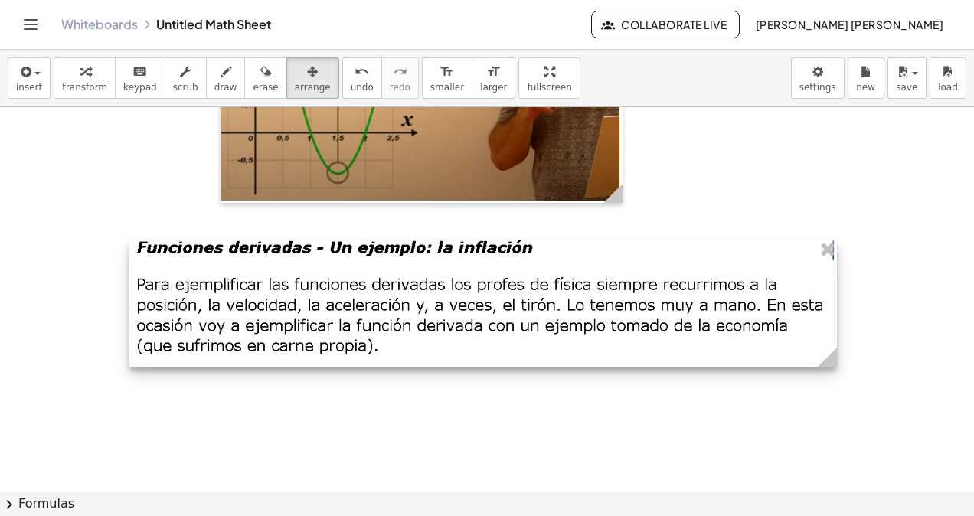
drag, startPoint x: 723, startPoint y: 344, endPoint x: 831, endPoint y: 358, distance: 108.9
click at [831, 358] on icon at bounding box center [826, 356] width 19 height 19
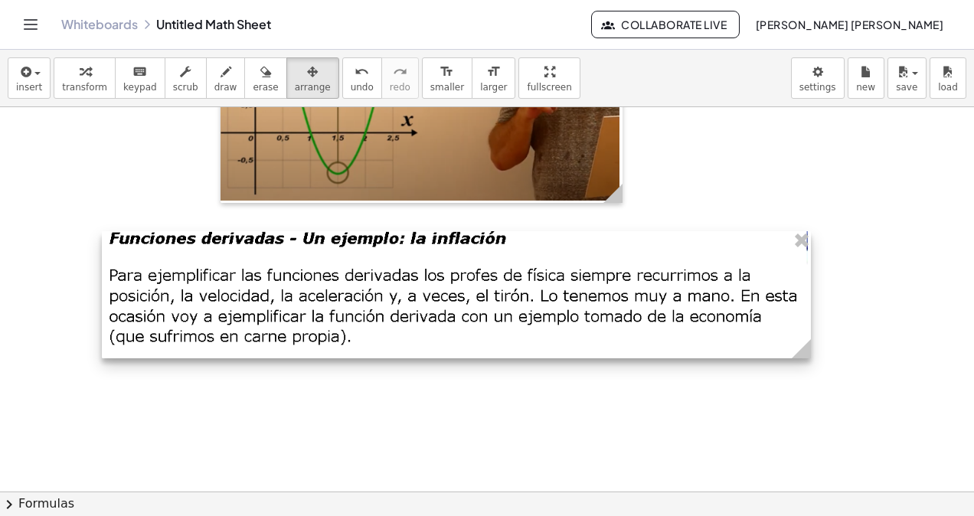
drag, startPoint x: 739, startPoint y: 341, endPoint x: 731, endPoint y: 338, distance: 9.0
click at [731, 338] on div at bounding box center [456, 294] width 709 height 127
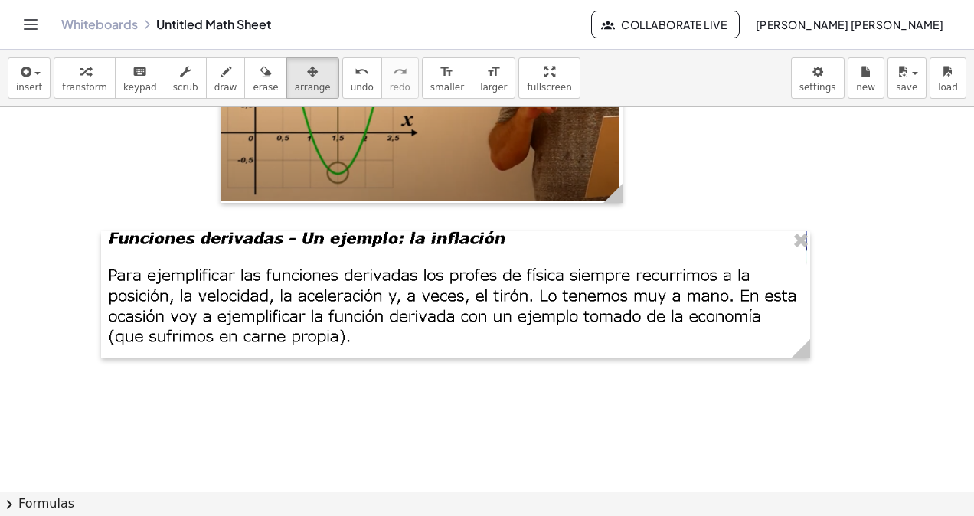
scroll to position [4543, 0]
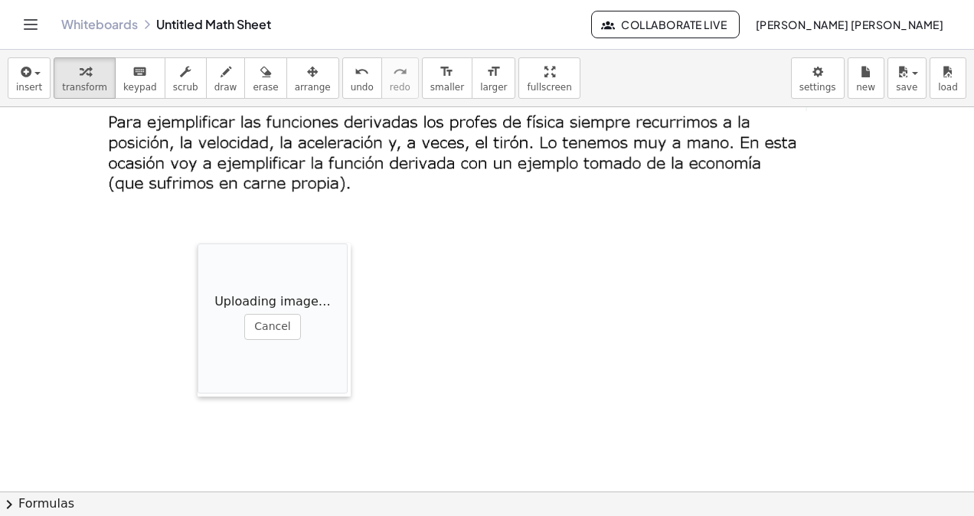
drag, startPoint x: 287, startPoint y: 324, endPoint x: 146, endPoint y: 224, distance: 172.4
click at [197, 243] on div at bounding box center [204, 319] width 15 height 153
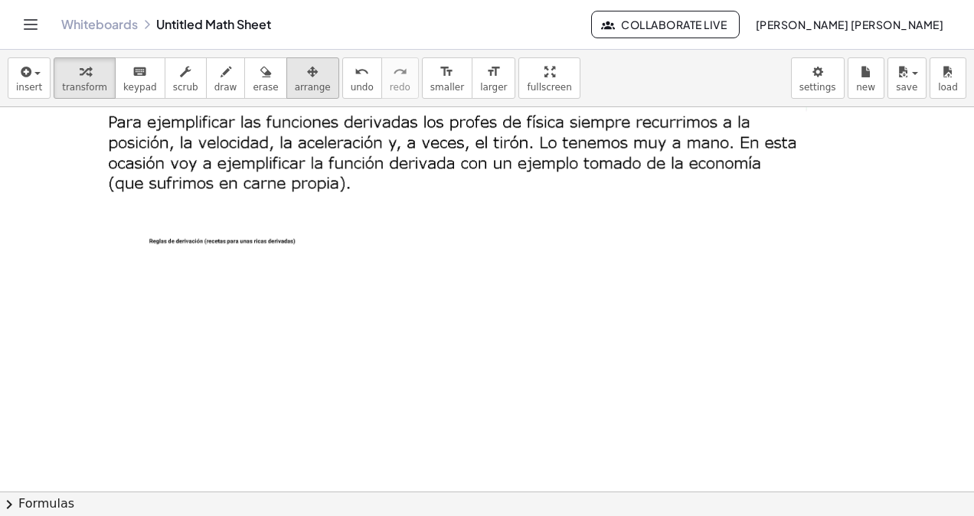
click at [307, 63] on icon "button" at bounding box center [312, 72] width 11 height 18
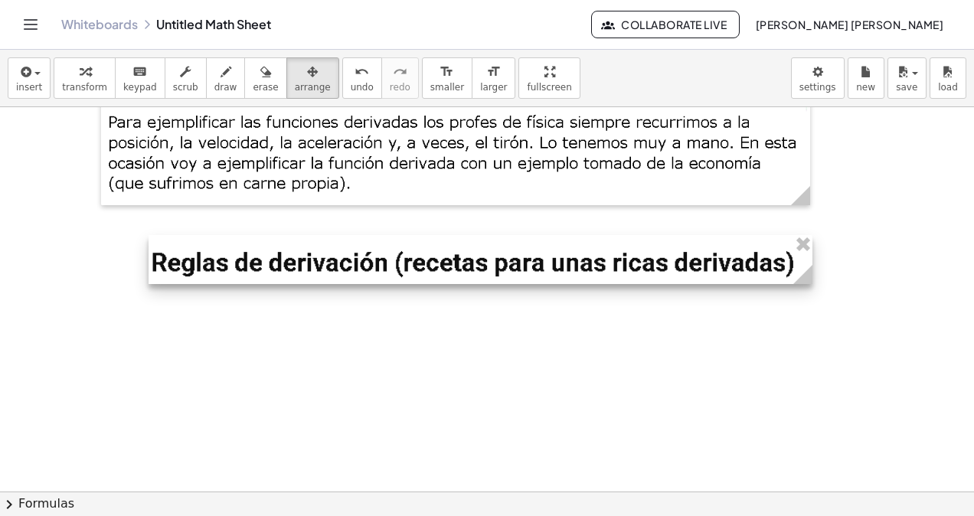
drag, startPoint x: 295, startPoint y: 228, endPoint x: 778, endPoint y: 370, distance: 503.5
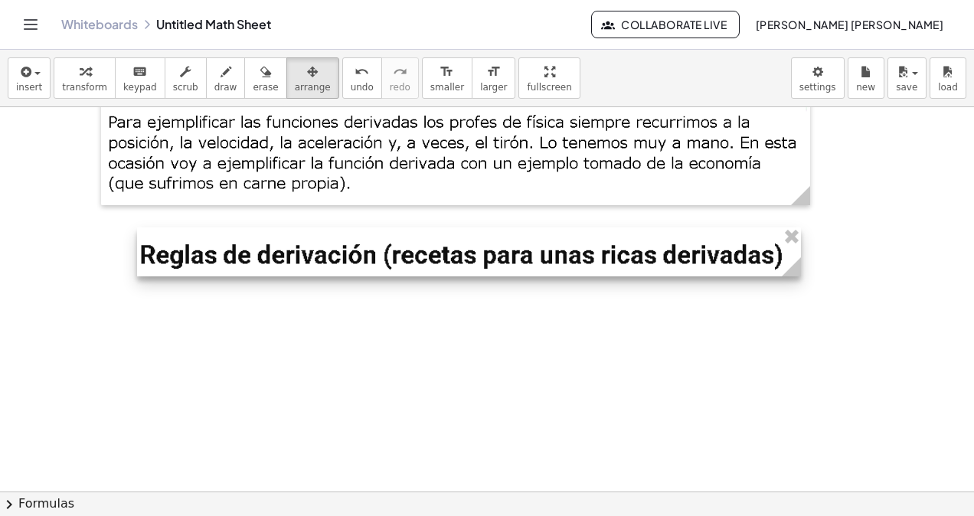
drag, startPoint x: 632, startPoint y: 262, endPoint x: 652, endPoint y: 254, distance: 21.3
click at [652, 254] on div at bounding box center [469, 252] width 664 height 50
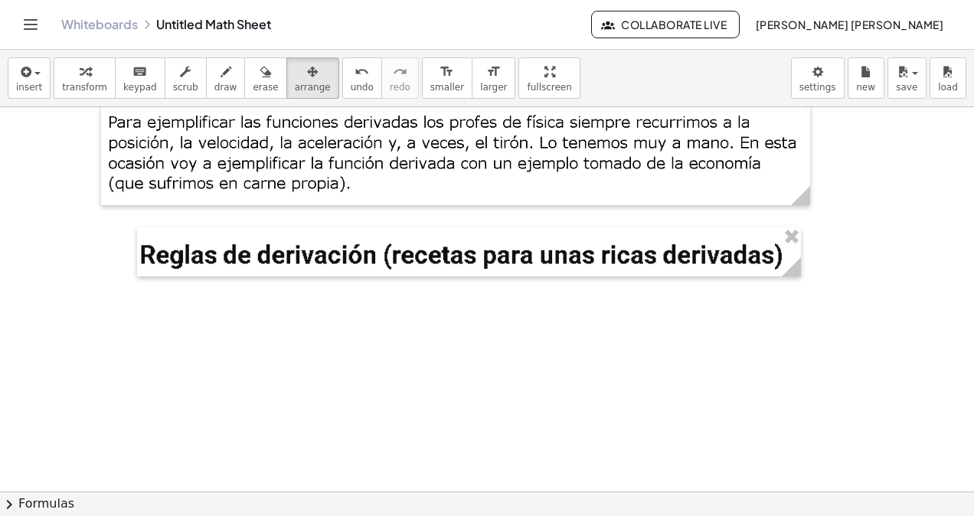
scroll to position [4696, 0]
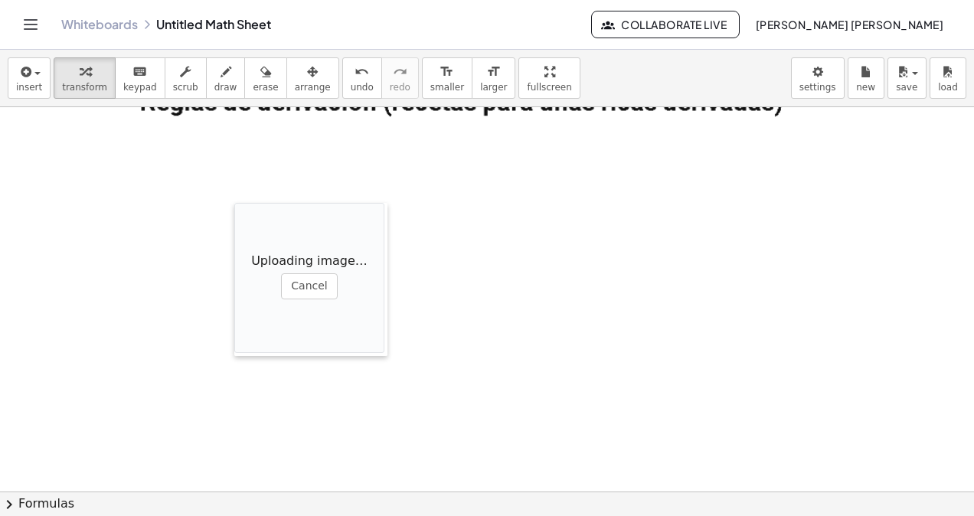
drag, startPoint x: 433, startPoint y: 256, endPoint x: 283, endPoint y: 126, distance: 198.1
click at [234, 203] on div at bounding box center [241, 279] width 15 height 153
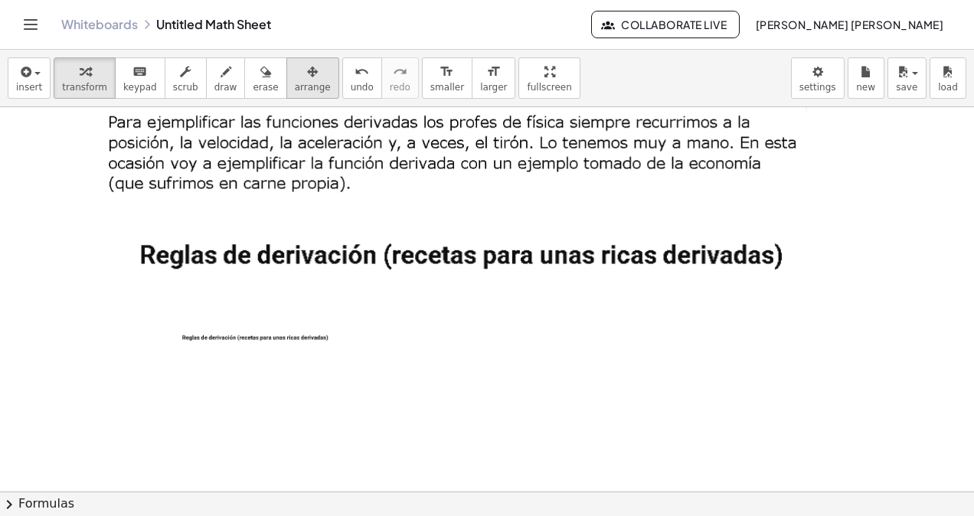
click at [295, 69] on div "button" at bounding box center [313, 71] width 36 height 18
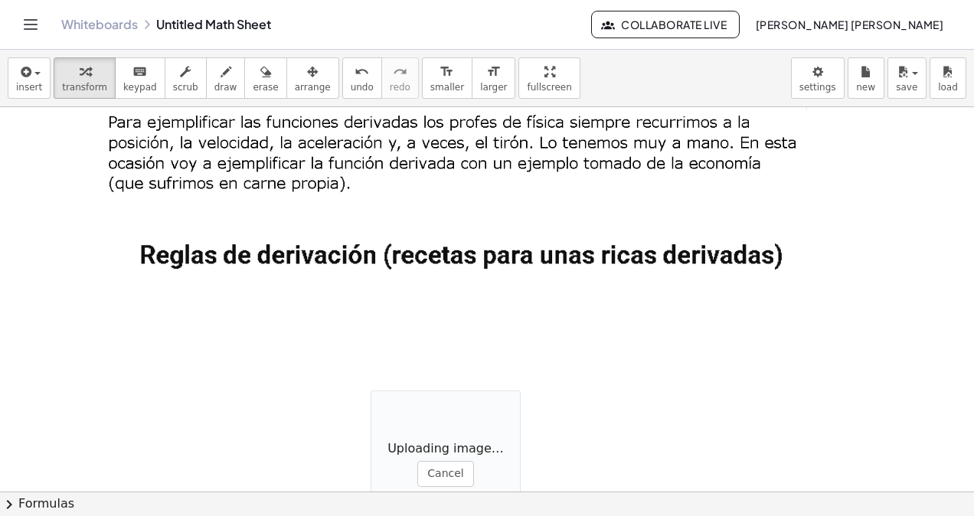
drag, startPoint x: 386, startPoint y: 393, endPoint x: 360, endPoint y: 387, distance: 26.0
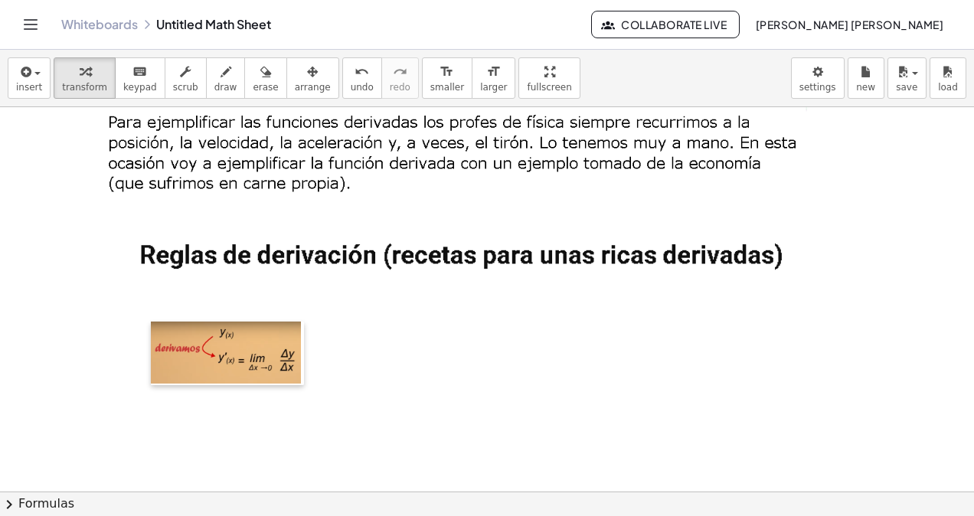
drag, startPoint x: 360, startPoint y: 387, endPoint x: 148, endPoint y: 314, distance: 224.1
click at [151, 321] on div at bounding box center [158, 353] width 15 height 64
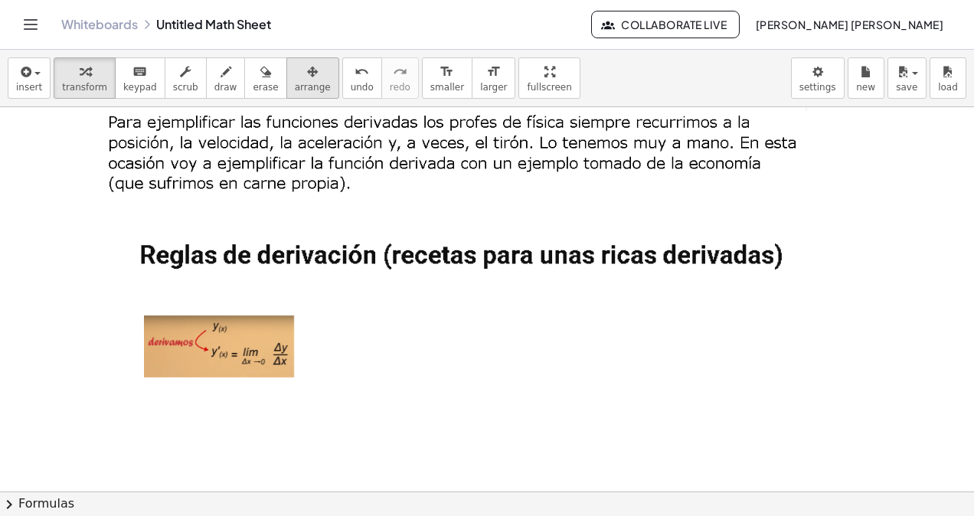
click at [295, 74] on div "button" at bounding box center [313, 71] width 36 height 18
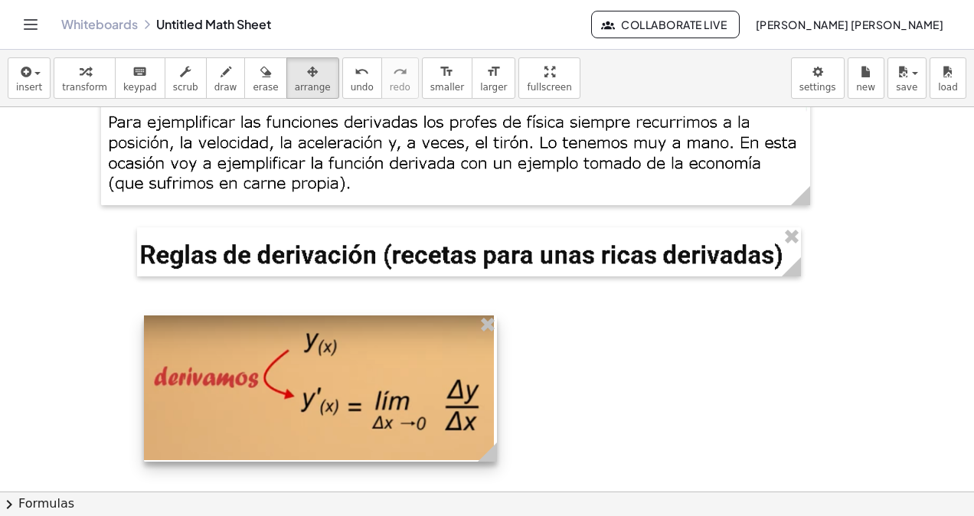
drag, startPoint x: 285, startPoint y: 374, endPoint x: 485, endPoint y: 389, distance: 200.3
click at [485, 389] on div at bounding box center [320, 388] width 353 height 146
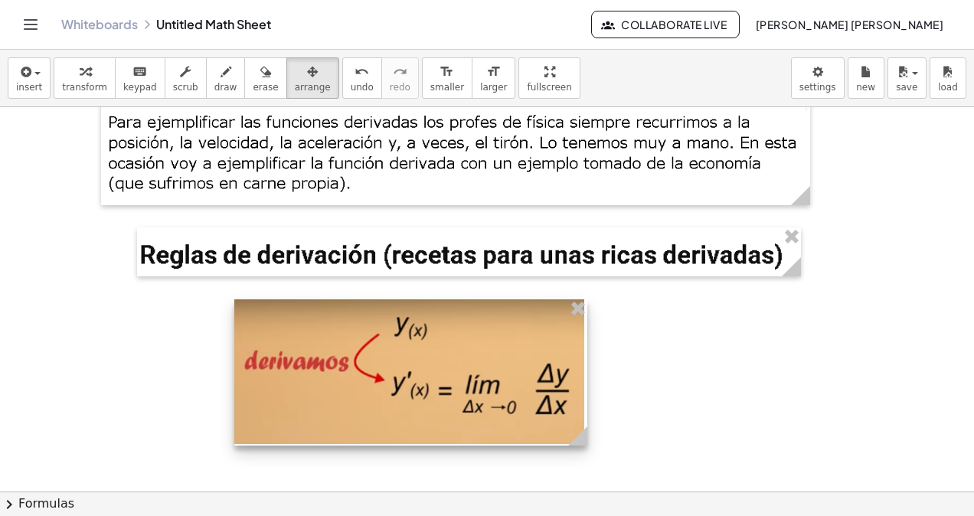
drag, startPoint x: 315, startPoint y: 393, endPoint x: 406, endPoint y: 377, distance: 91.9
click at [406, 377] on div at bounding box center [410, 372] width 353 height 146
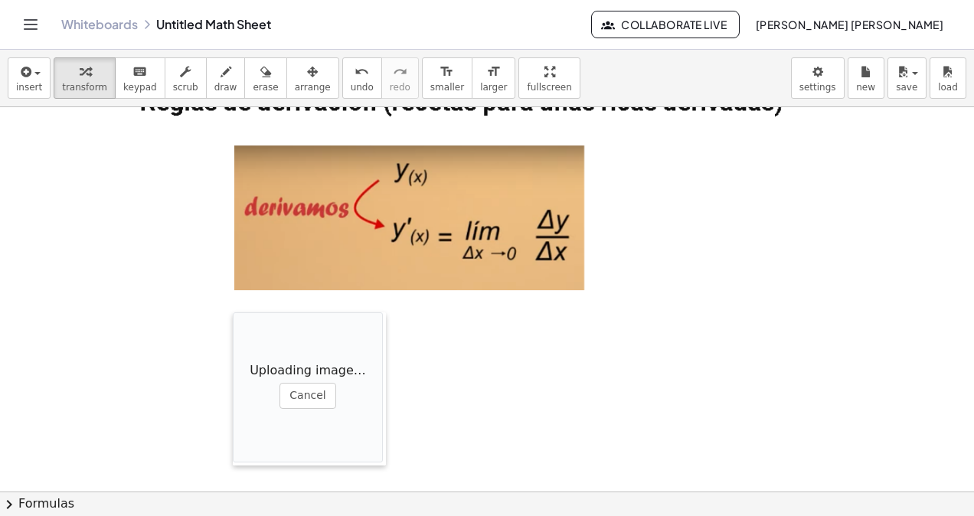
drag, startPoint x: 413, startPoint y: 431, endPoint x: 235, endPoint y: 311, distance: 214.4
click at [235, 312] on div at bounding box center [240, 388] width 15 height 153
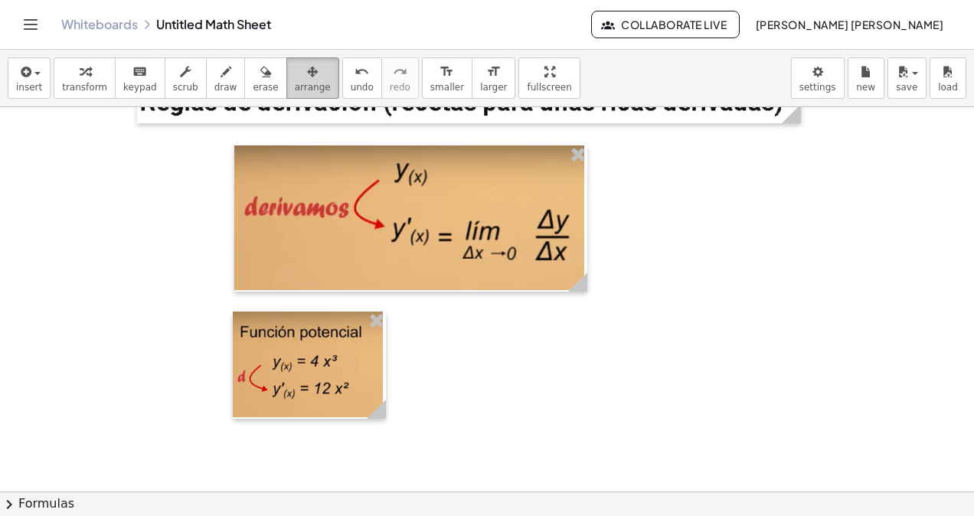
click at [295, 86] on span "arrange" at bounding box center [313, 87] width 36 height 11
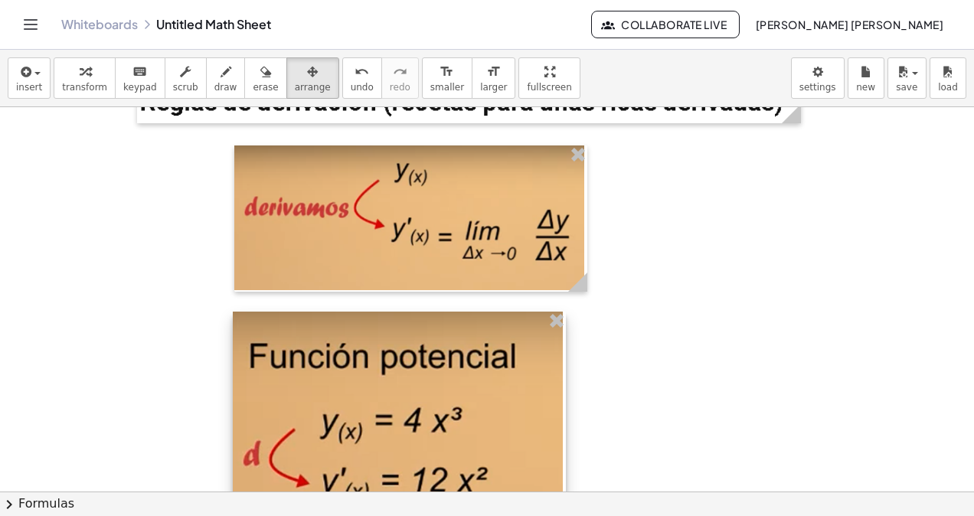
drag, startPoint x: 380, startPoint y: 415, endPoint x: 561, endPoint y: 436, distance: 182.7
click at [561, 436] on div at bounding box center [399, 429] width 333 height 234
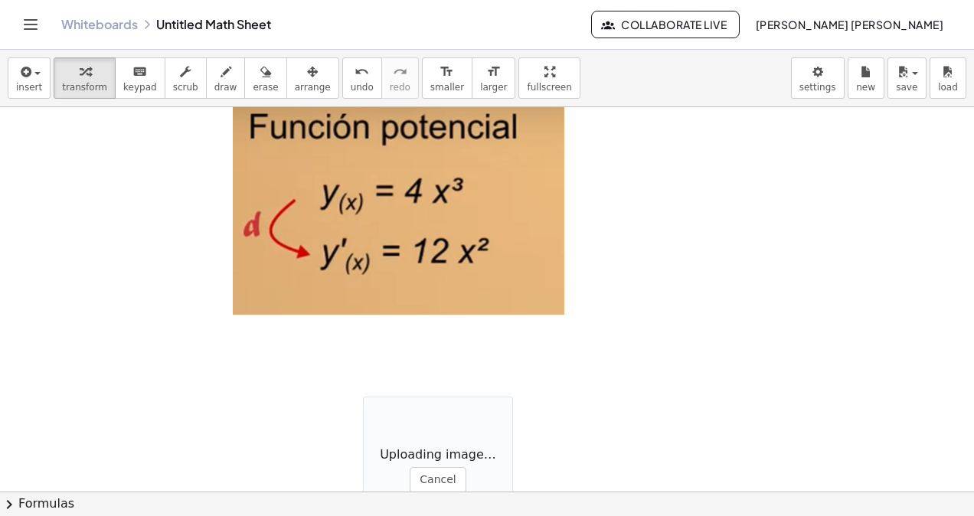
scroll to position [4926, 0]
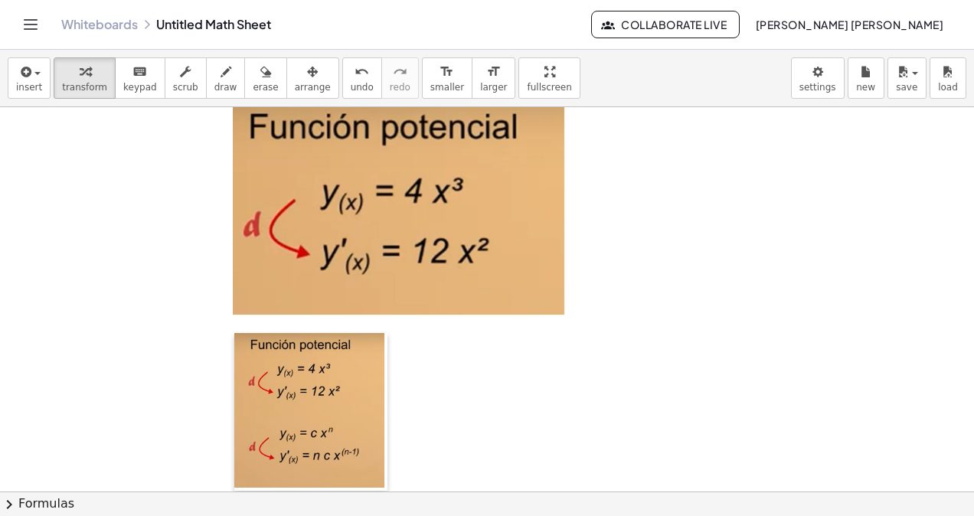
drag, startPoint x: 367, startPoint y: 404, endPoint x: 236, endPoint y: 338, distance: 146.5
click at [236, 338] on div at bounding box center [241, 412] width 15 height 158
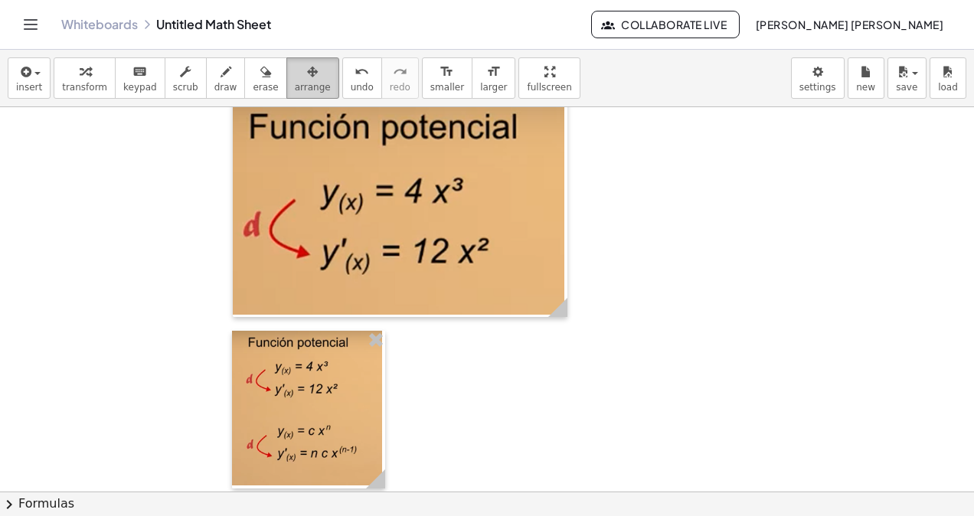
click at [286, 94] on button "arrange" at bounding box center [312, 77] width 53 height 41
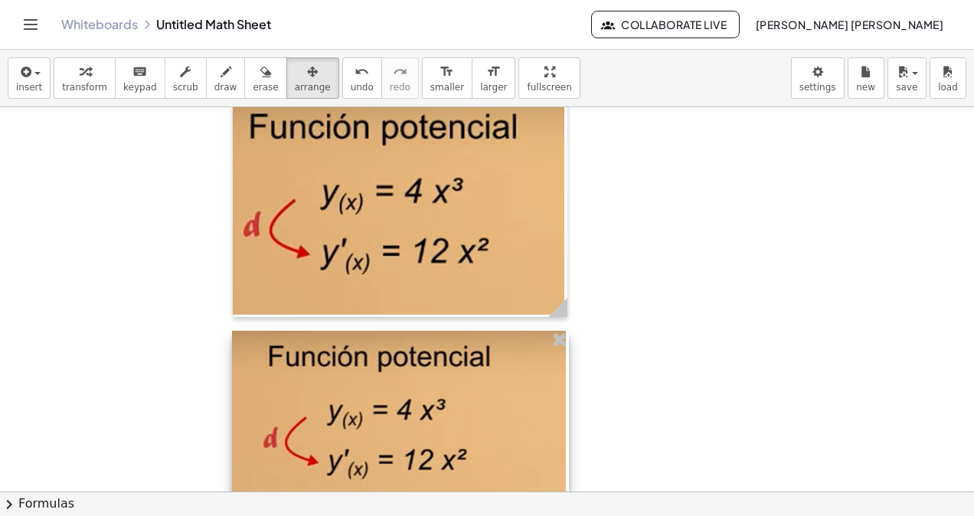
drag, startPoint x: 380, startPoint y: 484, endPoint x: 563, endPoint y: 461, distance: 185.1
click at [563, 461] on div at bounding box center [400, 504] width 337 height 347
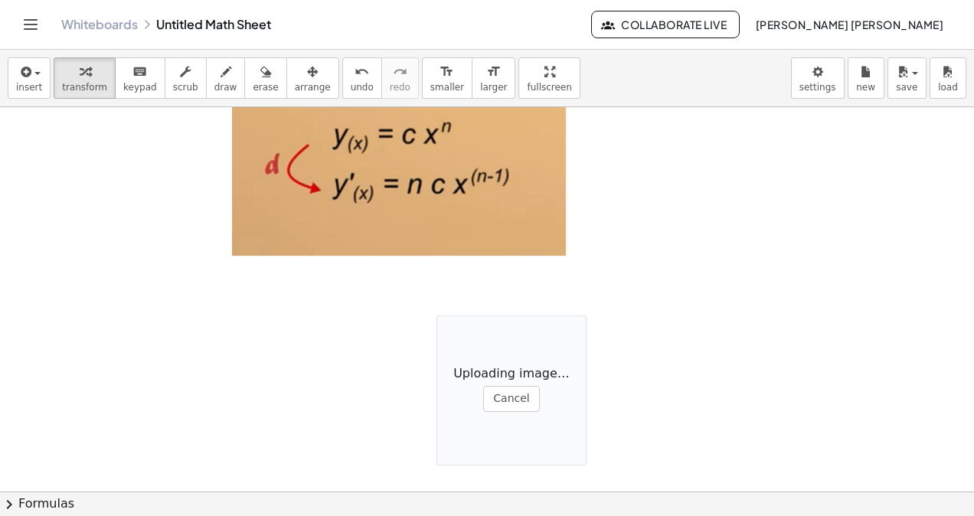
scroll to position [5393, 0]
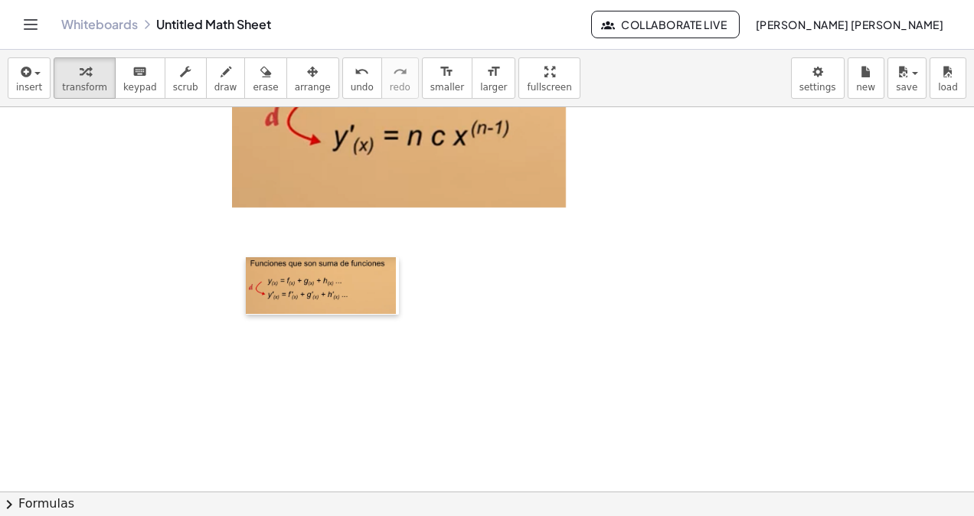
drag, startPoint x: 447, startPoint y: 284, endPoint x: 250, endPoint y: 266, distance: 197.6
click at [250, 266] on div at bounding box center [253, 285] width 15 height 57
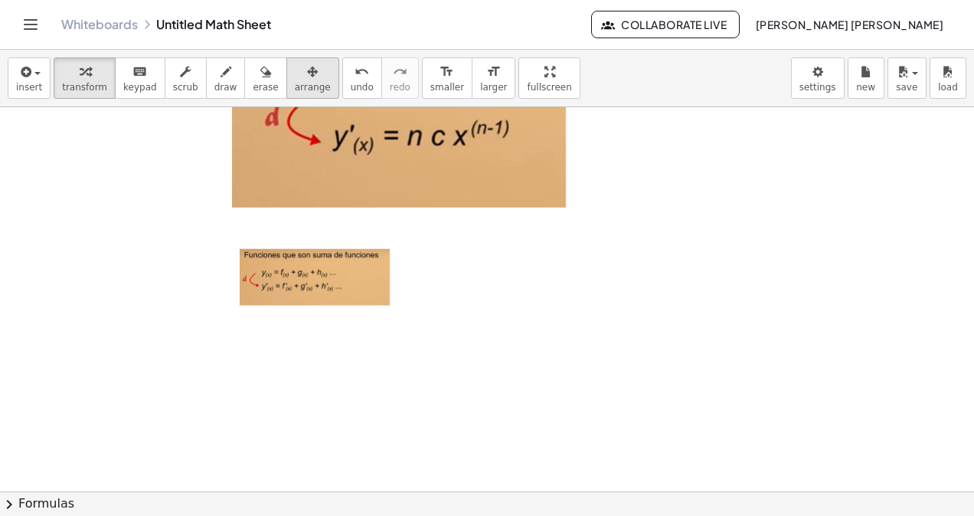
drag, startPoint x: 292, startPoint y: 50, endPoint x: 285, endPoint y: 81, distance: 32.1
click at [285, 81] on div "insert select one: Math Expression Function Text Youtube Video Graphing Geometr…" at bounding box center [487, 78] width 974 height 57
drag, startPoint x: 285, startPoint y: 81, endPoint x: 273, endPoint y: 91, distance: 15.8
click at [295, 91] on span "arrange" at bounding box center [313, 87] width 36 height 11
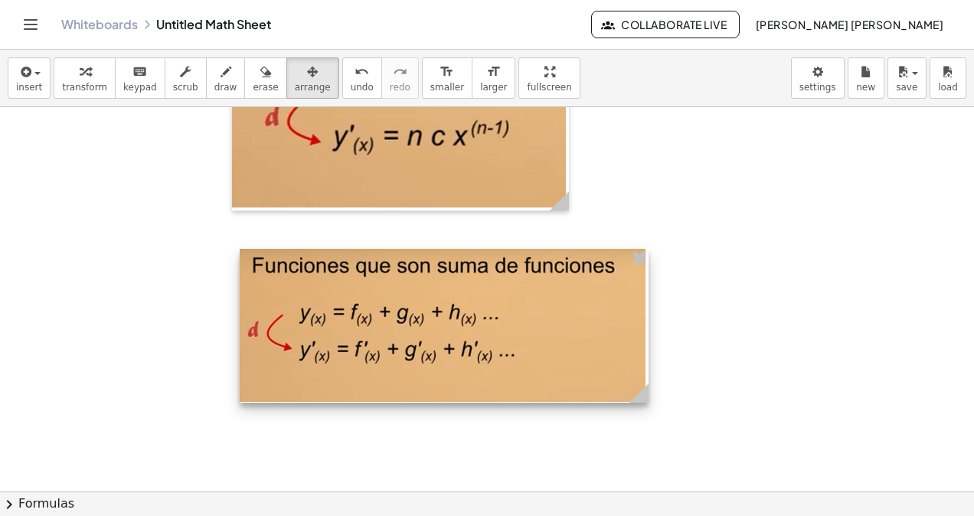
drag, startPoint x: 387, startPoint y: 300, endPoint x: 649, endPoint y: 355, distance: 267.5
click at [648, 355] on div at bounding box center [444, 326] width 409 height 154
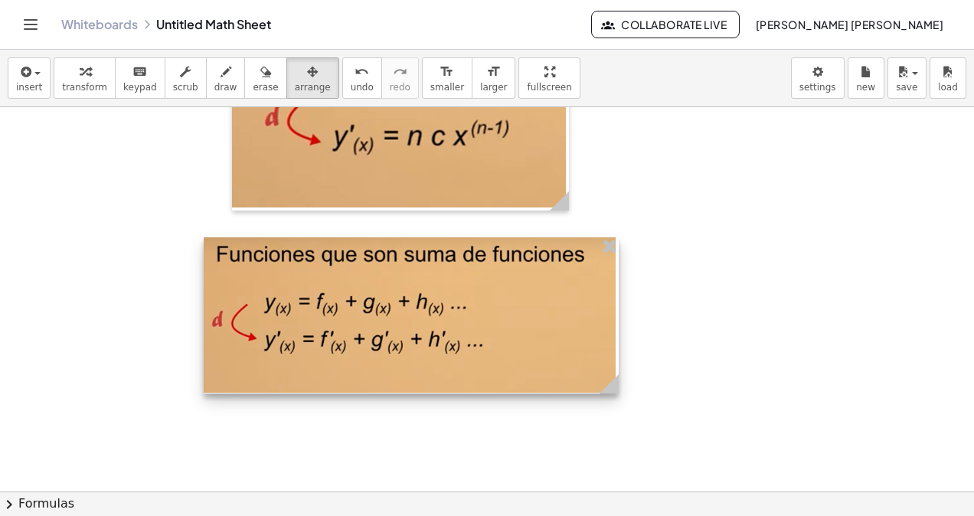
drag, startPoint x: 578, startPoint y: 357, endPoint x: 552, endPoint y: 346, distance: 28.1
click at [552, 346] on div at bounding box center [411, 315] width 415 height 156
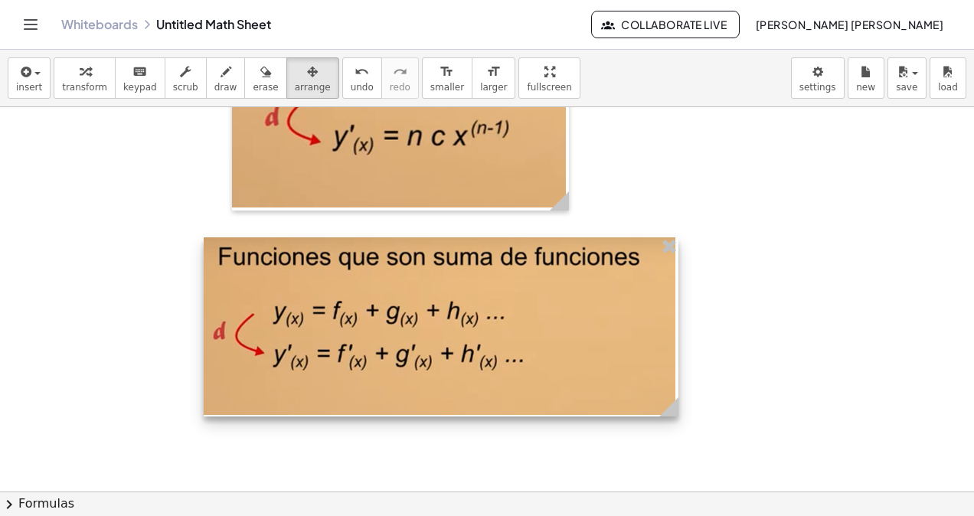
drag, startPoint x: 622, startPoint y: 381, endPoint x: 677, endPoint y: 387, distance: 54.7
click at [677, 387] on div at bounding box center [441, 326] width 475 height 179
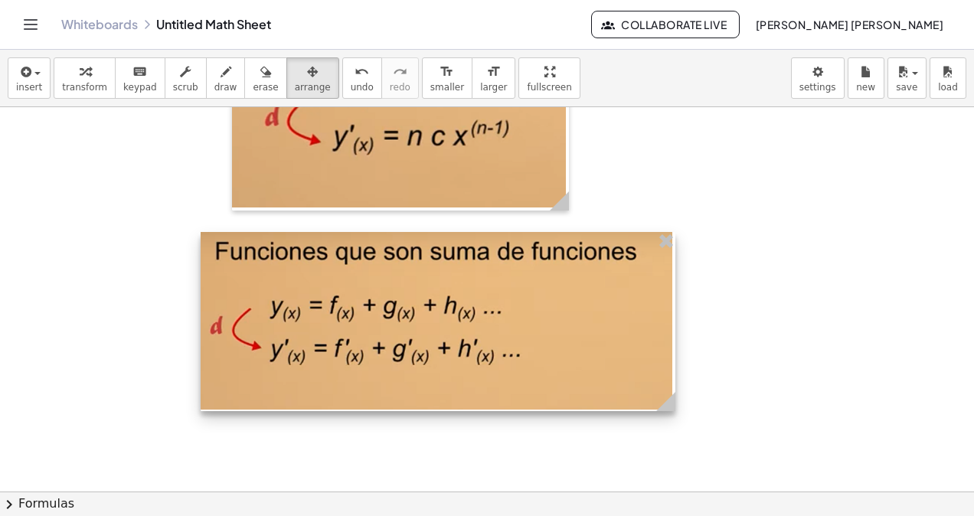
drag, startPoint x: 583, startPoint y: 383, endPoint x: 574, endPoint y: 370, distance: 15.9
click at [577, 374] on div at bounding box center [438, 321] width 475 height 179
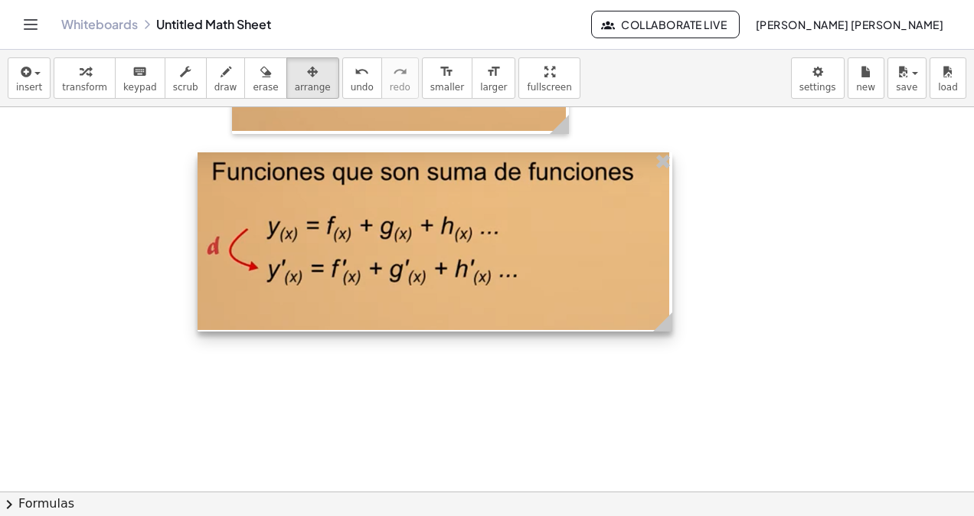
scroll to position [5546, 0]
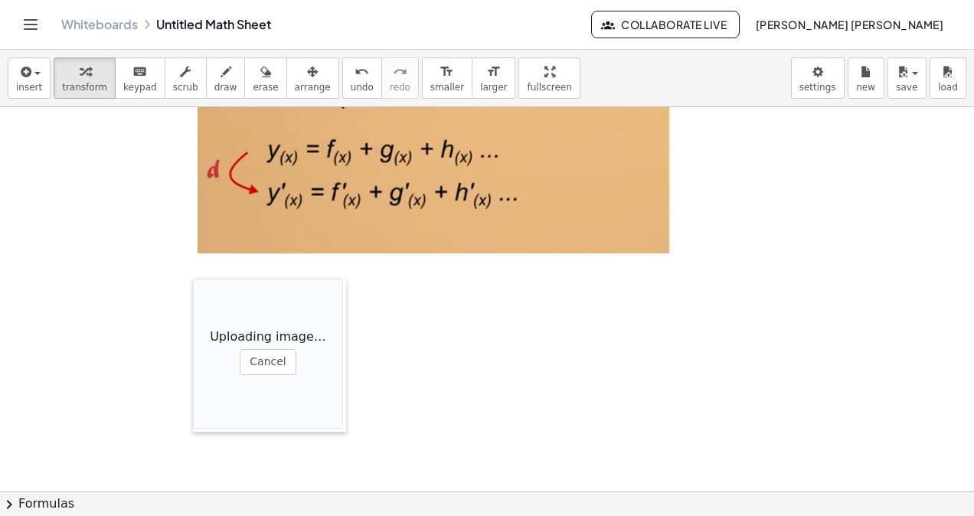
drag, startPoint x: 396, startPoint y: 419, endPoint x: 195, endPoint y: 286, distance: 240.3
click at [195, 286] on div at bounding box center [200, 355] width 15 height 153
click at [297, 84] on span "arrange" at bounding box center [313, 87] width 36 height 11
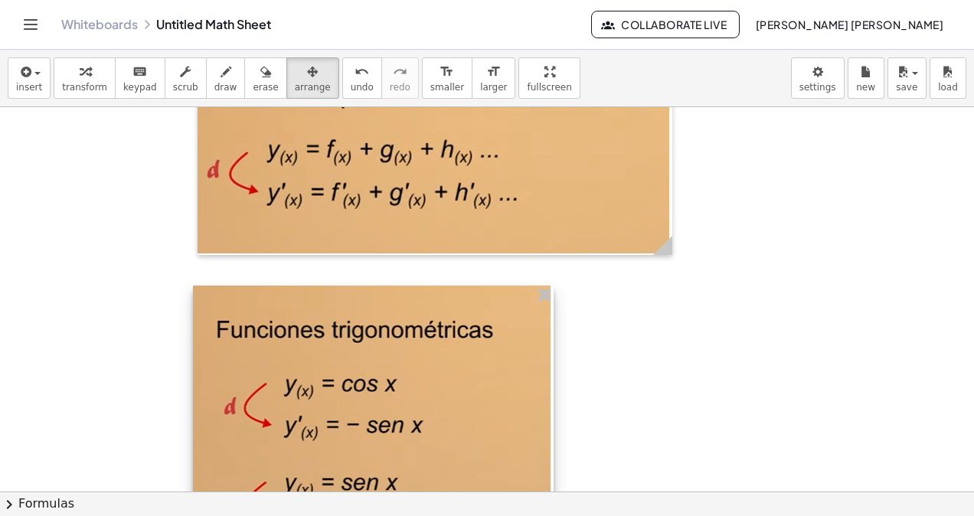
drag, startPoint x: 347, startPoint y: 413, endPoint x: 466, endPoint y: 403, distance: 119.8
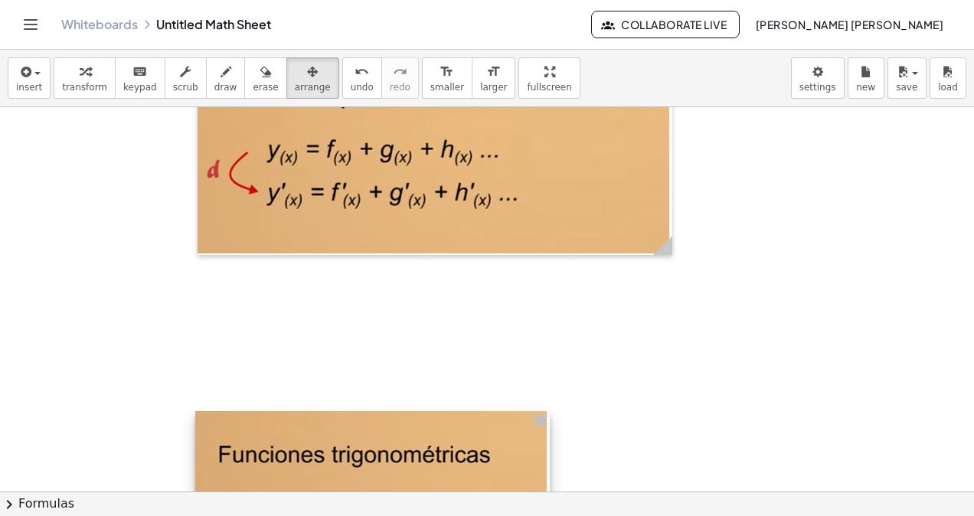
drag, startPoint x: 406, startPoint y: 418, endPoint x: 413, endPoint y: 531, distance: 113.5
click at [413, 515] on html "Graspable Math Activities Whiteboards Classes Account v1.30.2 | Privacy policy …" at bounding box center [487, 258] width 974 height 516
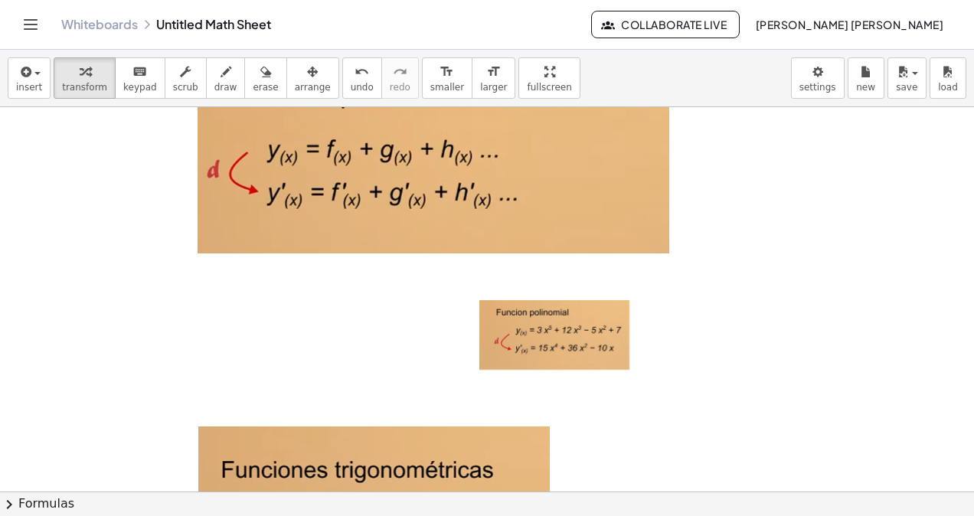
drag, startPoint x: 419, startPoint y: 390, endPoint x: 362, endPoint y: 371, distance: 59.5
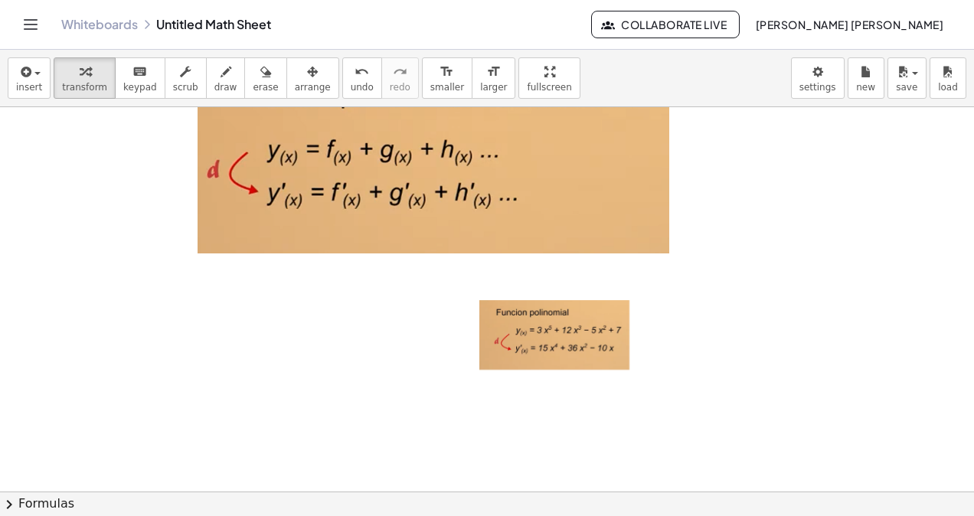
drag, startPoint x: 201, startPoint y: 432, endPoint x: 225, endPoint y: 492, distance: 65.2
click at [204, 515] on html "Graspable Math Activities Whiteboards Classes Account v1.30.2 | Privacy policy …" at bounding box center [487, 258] width 974 height 516
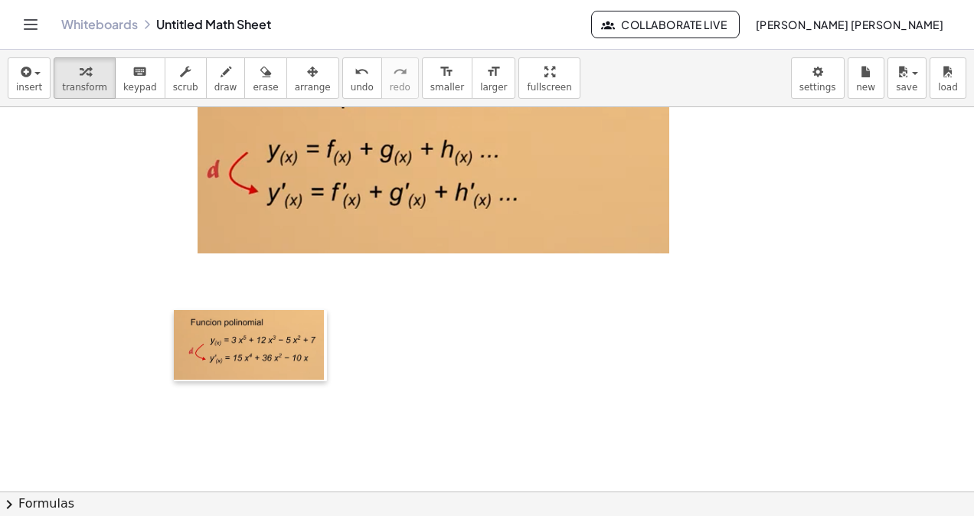
drag, startPoint x: 485, startPoint y: 312, endPoint x: 182, endPoint y: 316, distance: 303.1
click at [176, 320] on div at bounding box center [181, 345] width 15 height 71
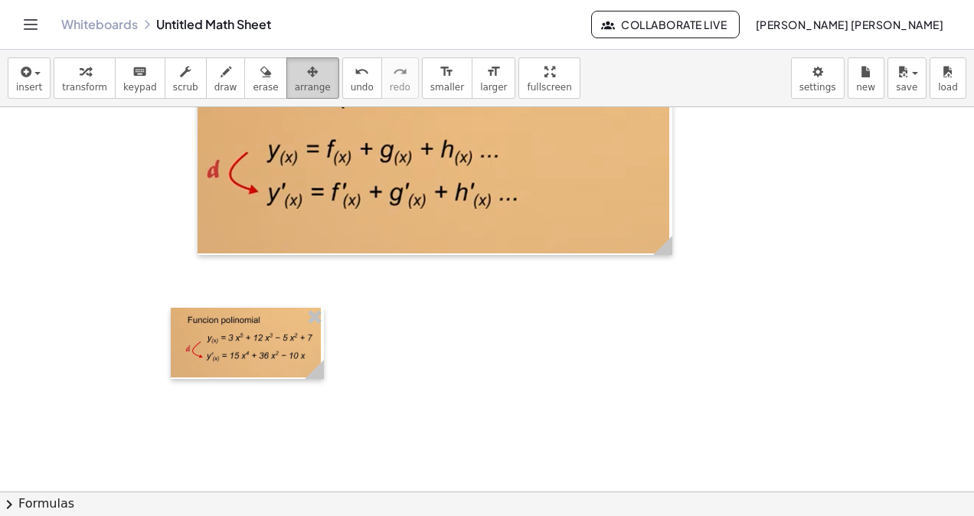
click at [295, 82] on span "arrange" at bounding box center [313, 87] width 36 height 11
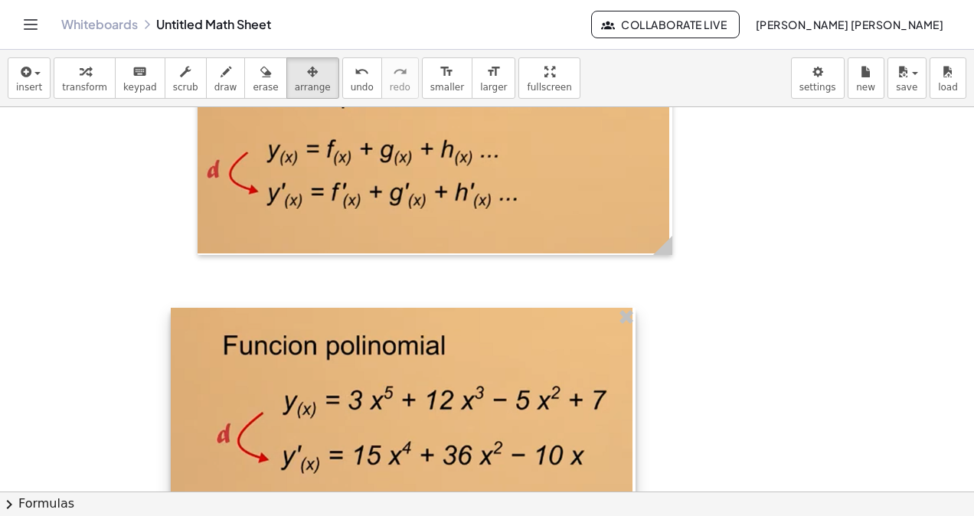
drag, startPoint x: 321, startPoint y: 367, endPoint x: 635, endPoint y: 415, distance: 317.5
click at [635, 415] on div at bounding box center [403, 416] width 465 height 217
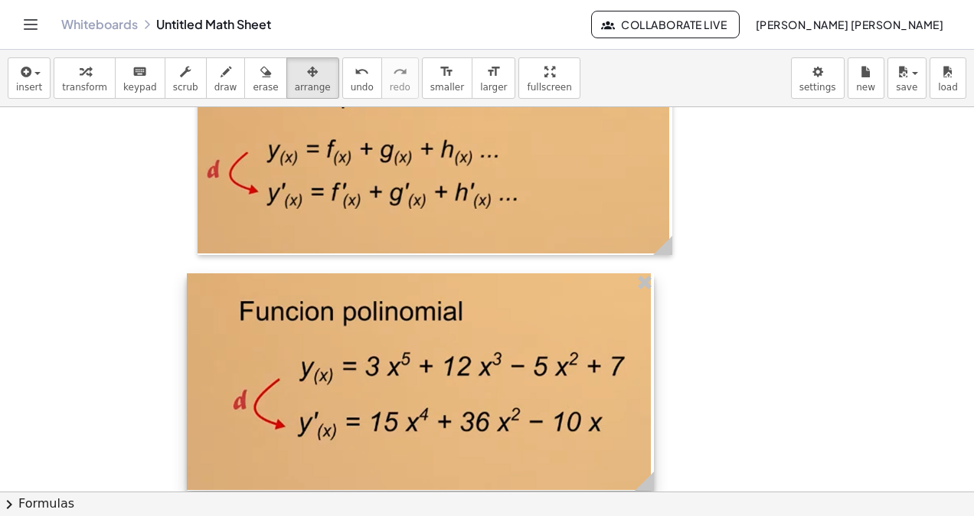
drag, startPoint x: 510, startPoint y: 404, endPoint x: 511, endPoint y: 395, distance: 9.3
click at [515, 393] on div at bounding box center [420, 382] width 467 height 218
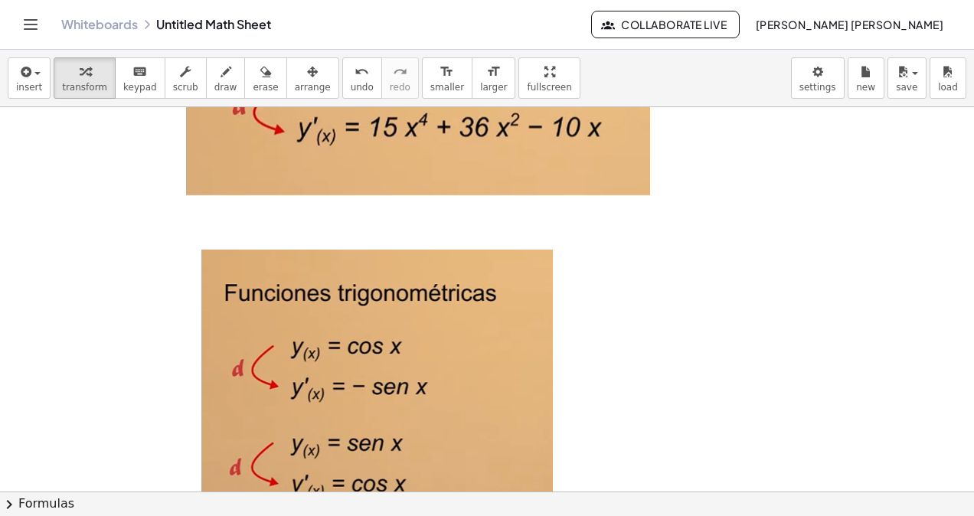
scroll to position [6070, 0]
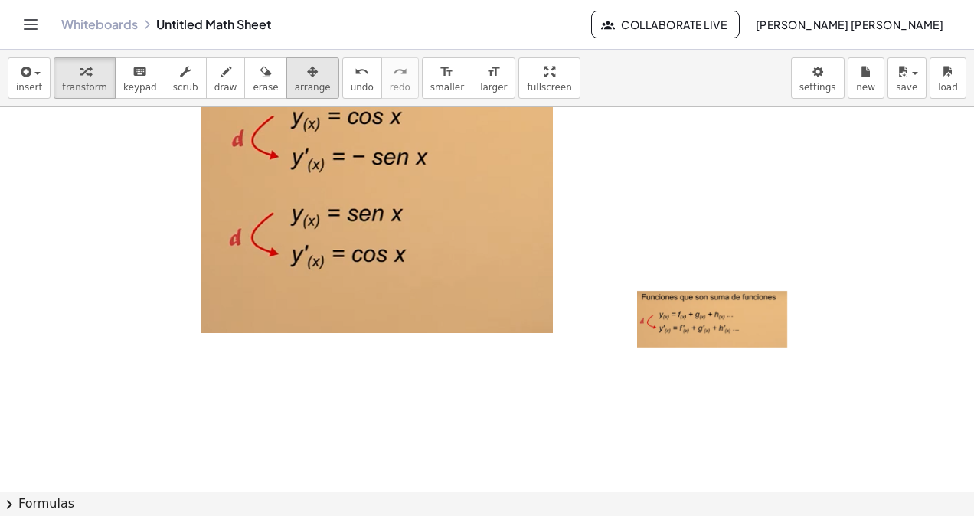
click at [295, 78] on div "button" at bounding box center [313, 71] width 36 height 18
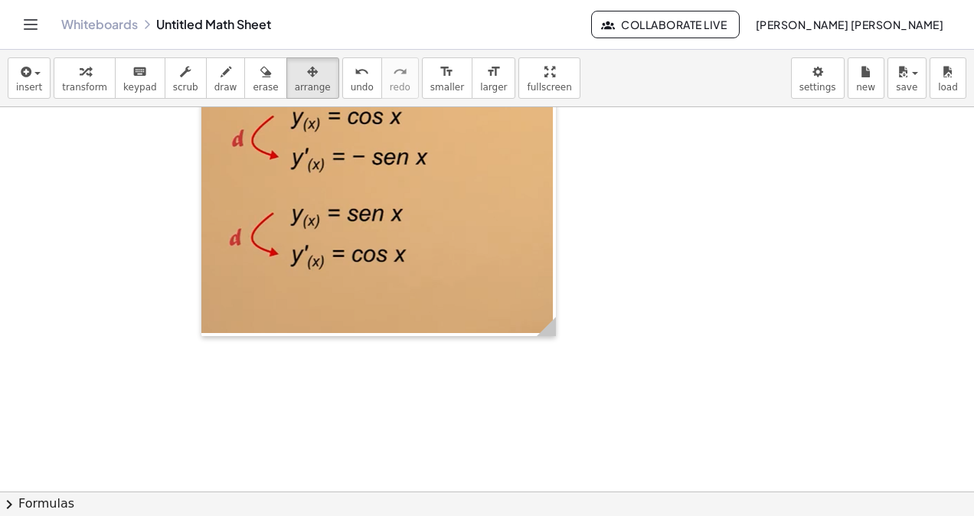
scroll to position [6147, 0]
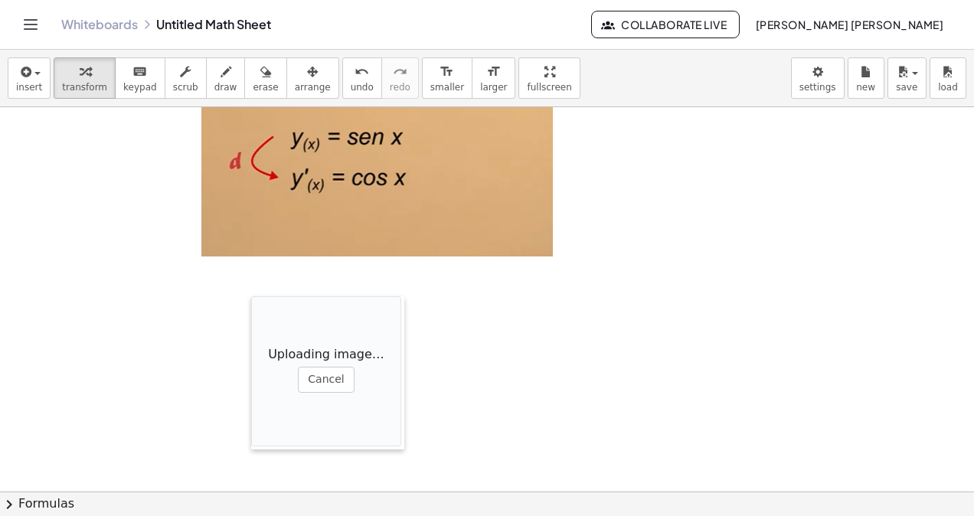
drag, startPoint x: 439, startPoint y: 410, endPoint x: 257, endPoint y: 308, distance: 209.0
click at [258, 308] on div at bounding box center [258, 372] width 15 height 153
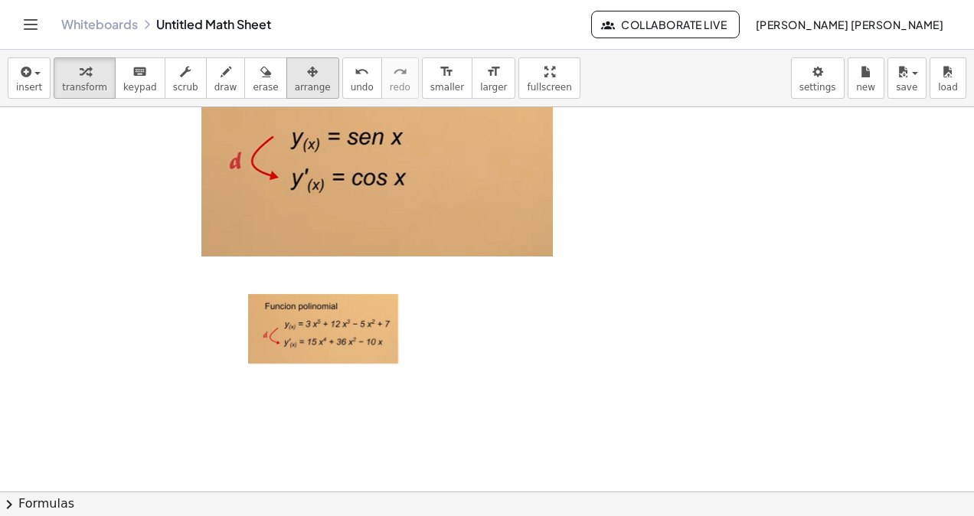
click at [295, 92] on span "arrange" at bounding box center [313, 87] width 36 height 11
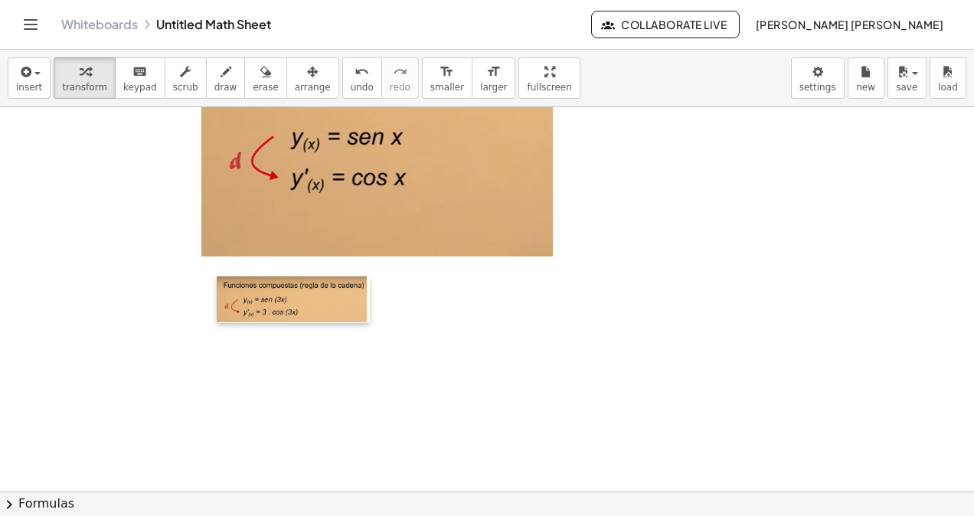
drag, startPoint x: 385, startPoint y: 357, endPoint x: 204, endPoint y: 274, distance: 198.6
click at [217, 276] on div at bounding box center [224, 299] width 15 height 47
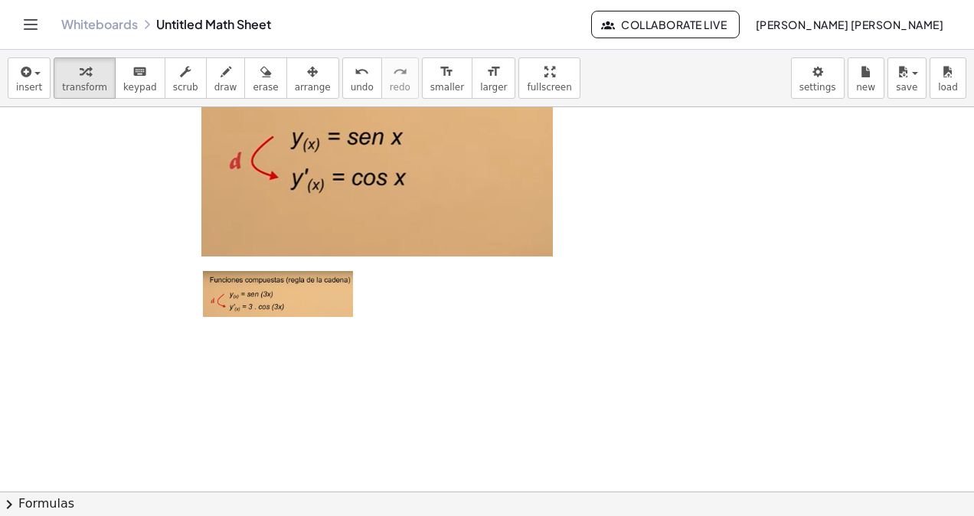
click at [286, 96] on button "arrange" at bounding box center [312, 77] width 53 height 41
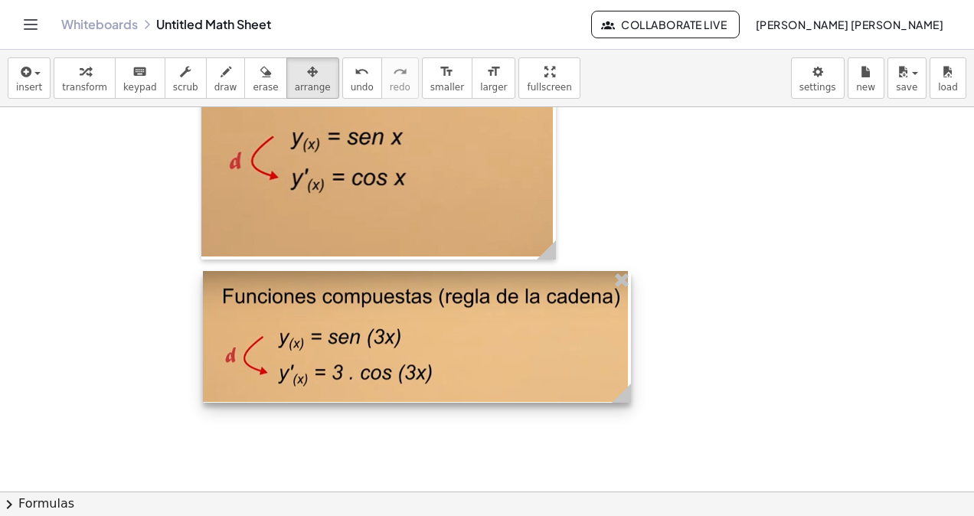
drag, startPoint x: 356, startPoint y: 312, endPoint x: 632, endPoint y: 384, distance: 285.5
click at [631, 384] on icon at bounding box center [621, 392] width 19 height 19
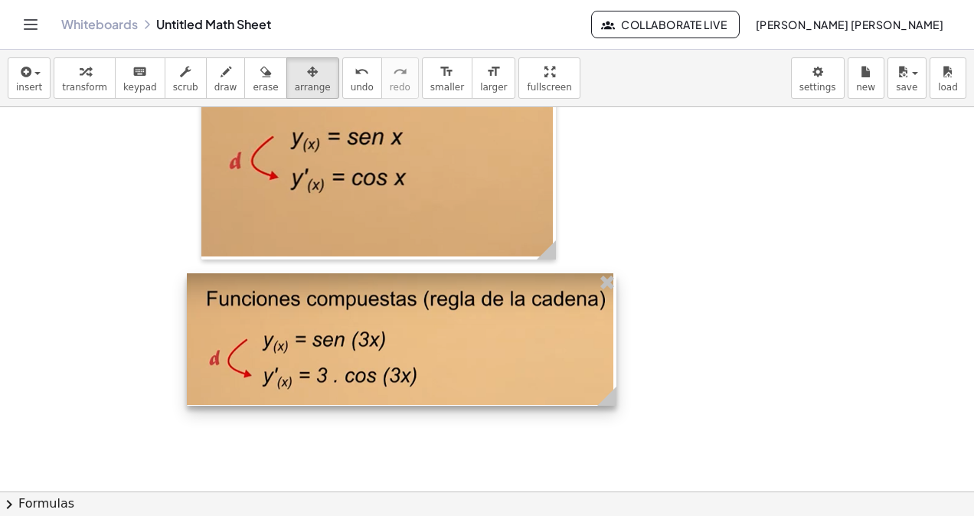
drag, startPoint x: 537, startPoint y: 370, endPoint x: 520, endPoint y: 373, distance: 16.2
click at [520, 373] on div at bounding box center [401, 339] width 429 height 132
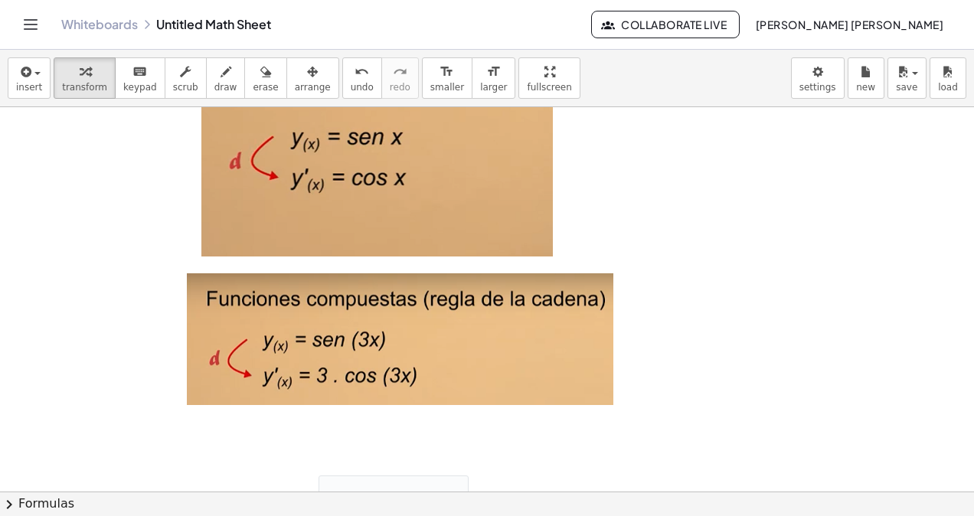
scroll to position [6223, 0]
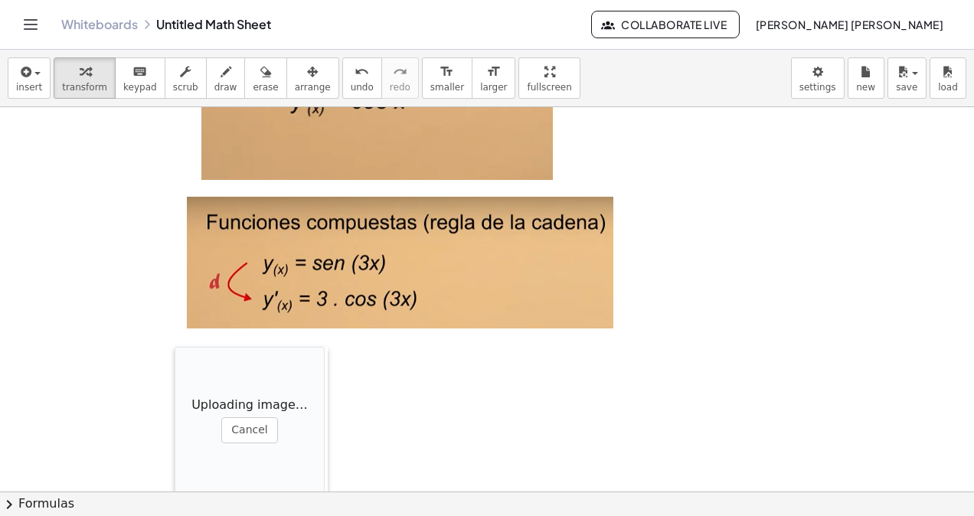
drag, startPoint x: 317, startPoint y: 403, endPoint x: 188, endPoint y: 309, distance: 159.5
click at [180, 347] on div at bounding box center [182, 423] width 15 height 153
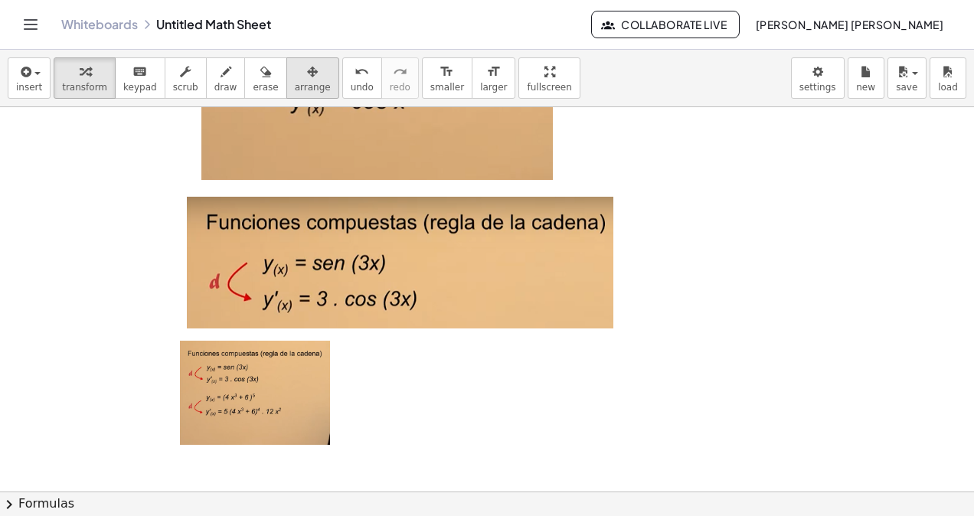
click at [295, 84] on span "arrange" at bounding box center [313, 87] width 36 height 11
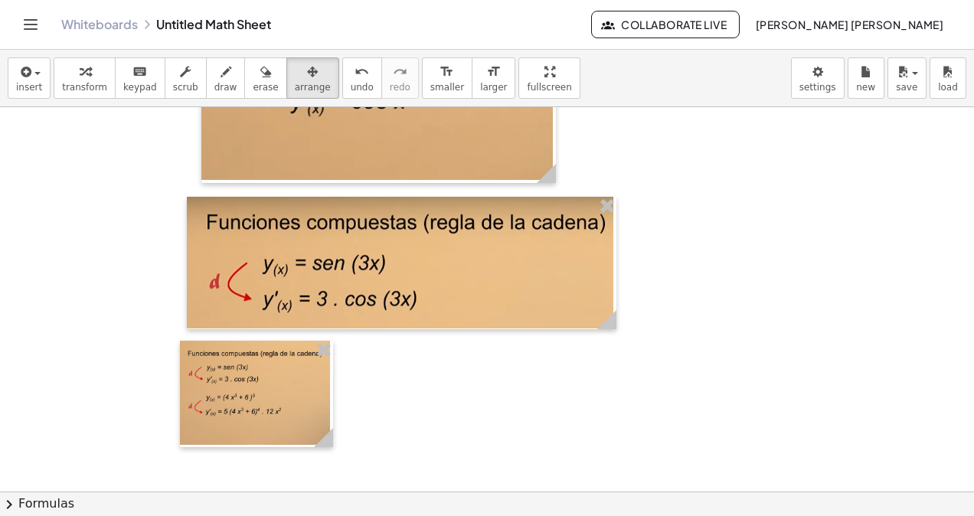
drag, startPoint x: 326, startPoint y: 450, endPoint x: 347, endPoint y: 450, distance: 21.4
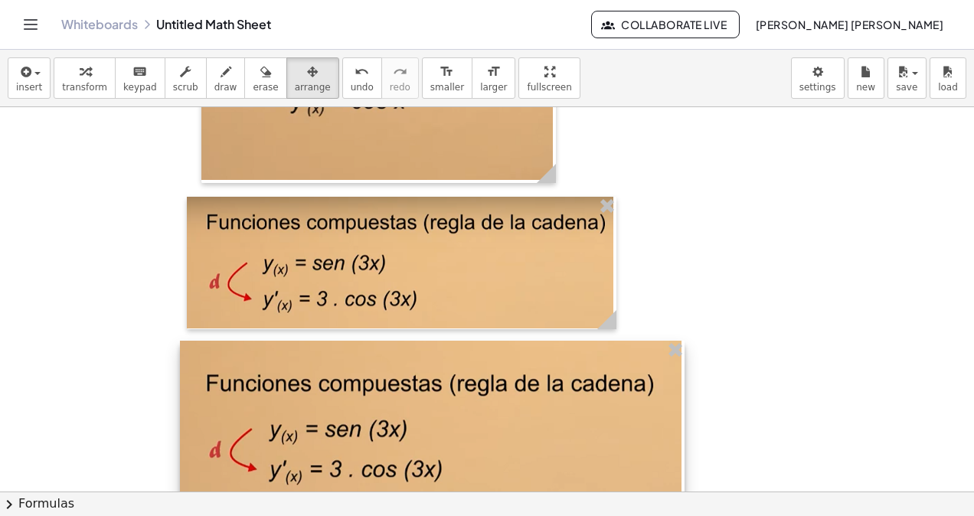
drag, startPoint x: 326, startPoint y: 435, endPoint x: 677, endPoint y: 458, distance: 352.1
click at [677, 458] on div at bounding box center [432, 516] width 504 height 351
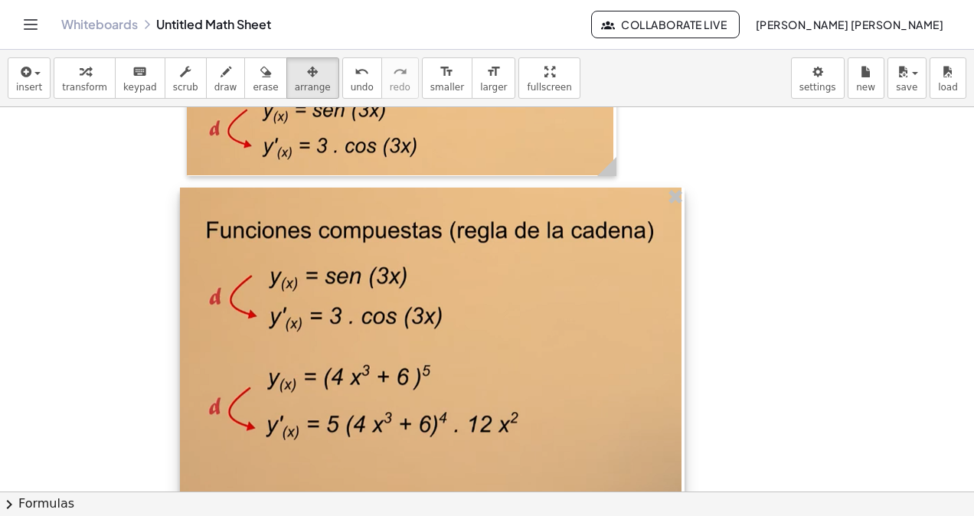
scroll to position [6579, 0]
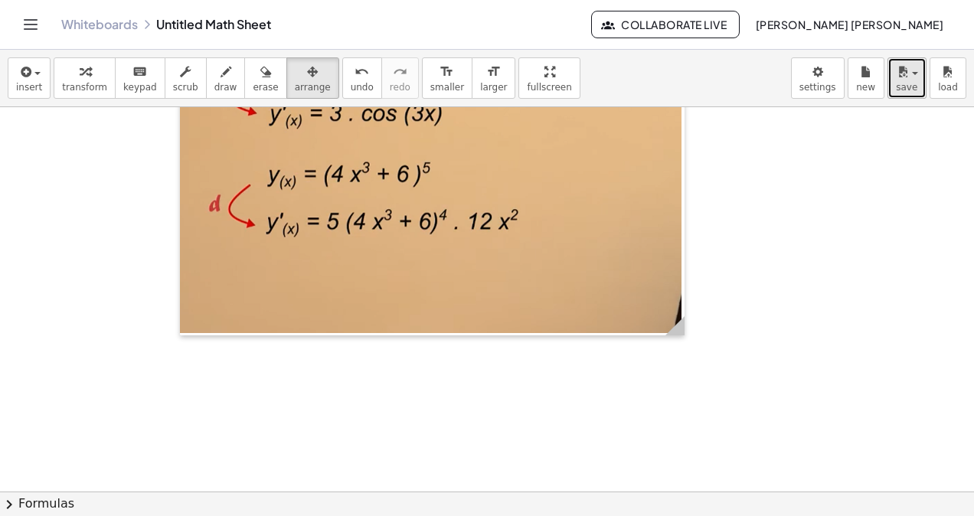
click at [914, 85] on span "save" at bounding box center [905, 87] width 21 height 11
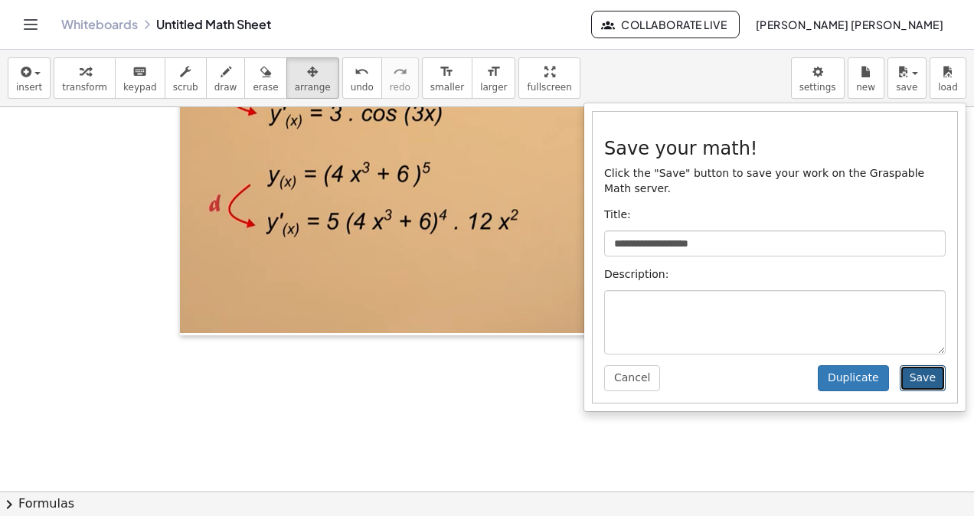
click at [919, 365] on button "Save" at bounding box center [922, 378] width 46 height 26
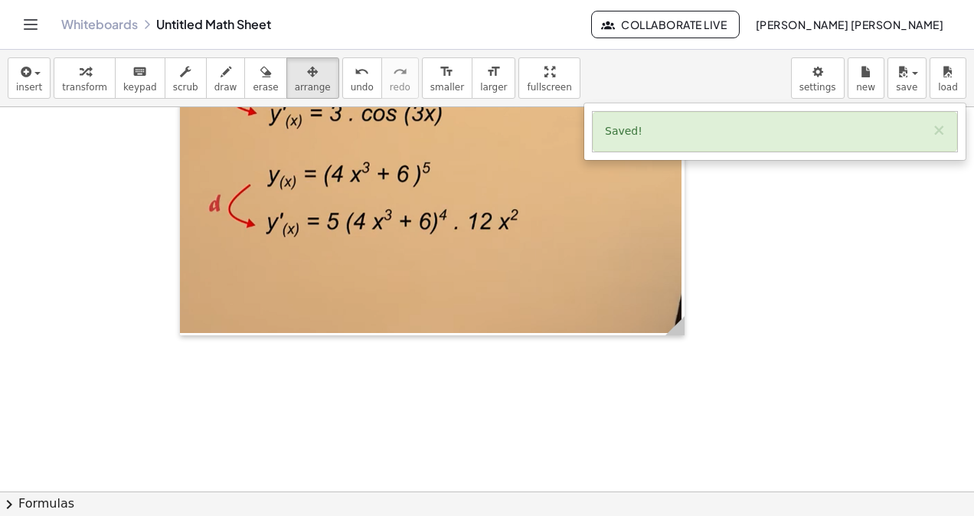
scroll to position [6584, 0]
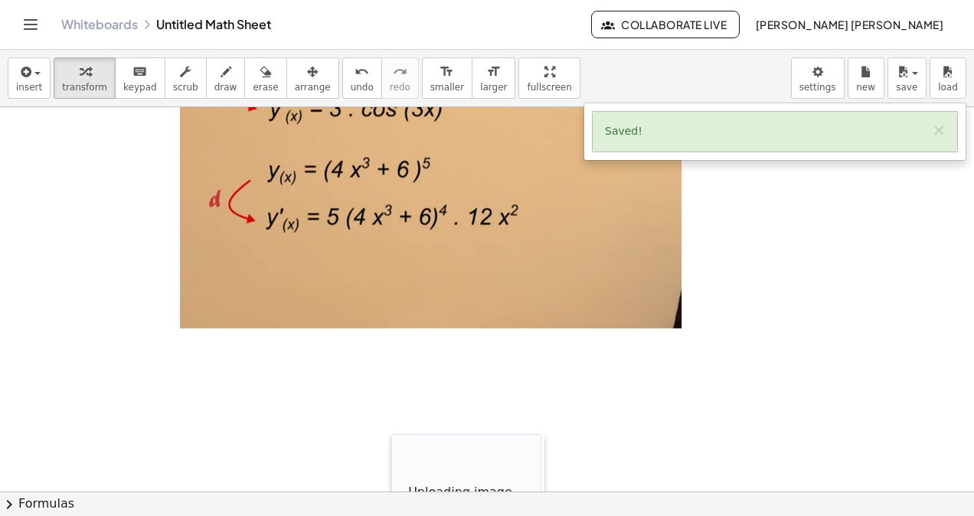
drag, startPoint x: 427, startPoint y: 460, endPoint x: 402, endPoint y: 446, distance: 28.8
click at [402, 446] on div at bounding box center [398, 510] width 15 height 153
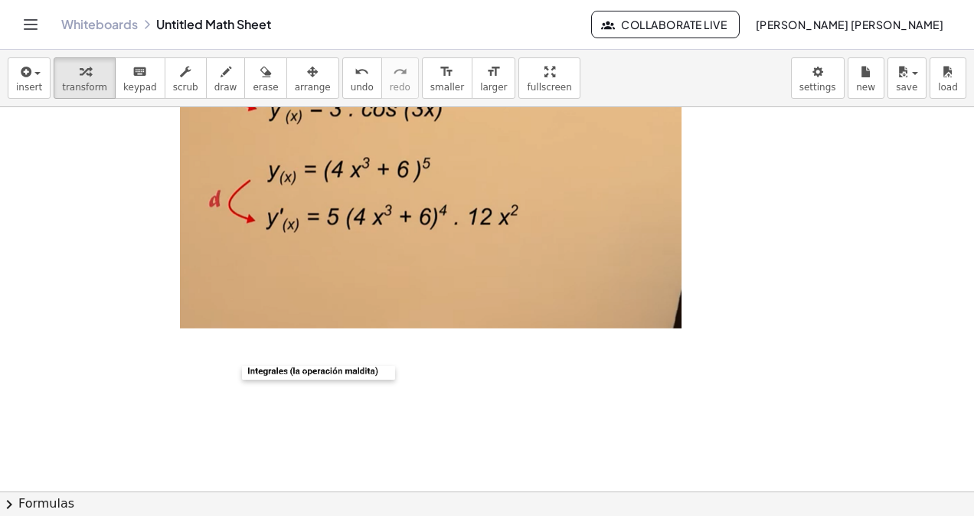
drag, startPoint x: 394, startPoint y: 439, endPoint x: 239, endPoint y: 372, distance: 169.3
click at [242, 372] on div at bounding box center [249, 373] width 15 height 14
drag, startPoint x: 321, startPoint y: 109, endPoint x: 306, endPoint y: 106, distance: 15.8
click at [309, 106] on div at bounding box center [432, 155] width 504 height 351
drag, startPoint x: 276, startPoint y: 41, endPoint x: 280, endPoint y: 69, distance: 27.9
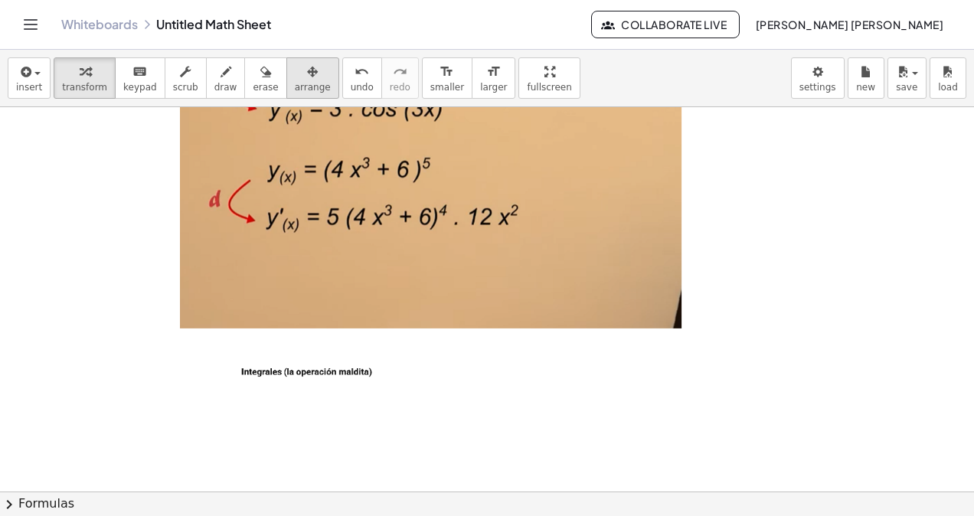
click at [280, 69] on div "Graspable Math Activities Whiteboards Classes Account v1.30.2 | Privacy policy …" at bounding box center [487, 258] width 974 height 516
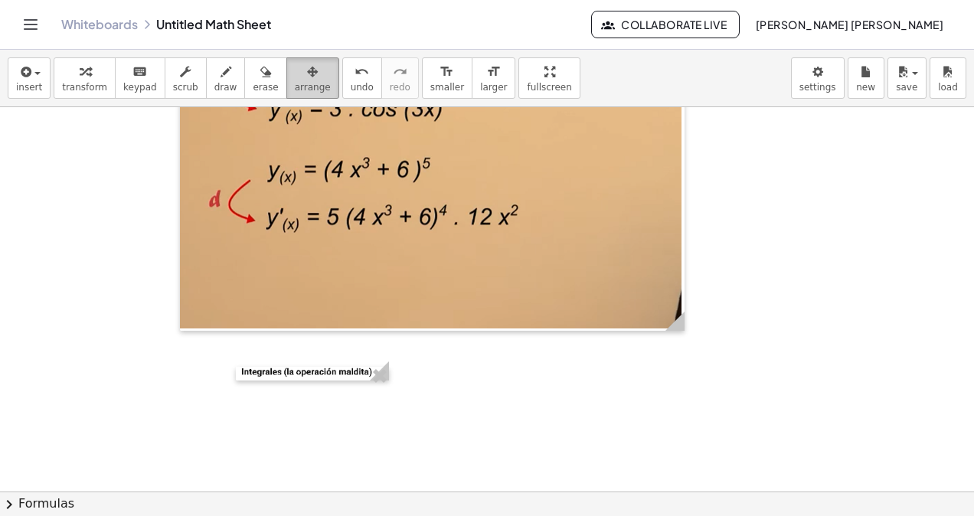
click at [307, 69] on icon "button" at bounding box center [312, 72] width 11 height 18
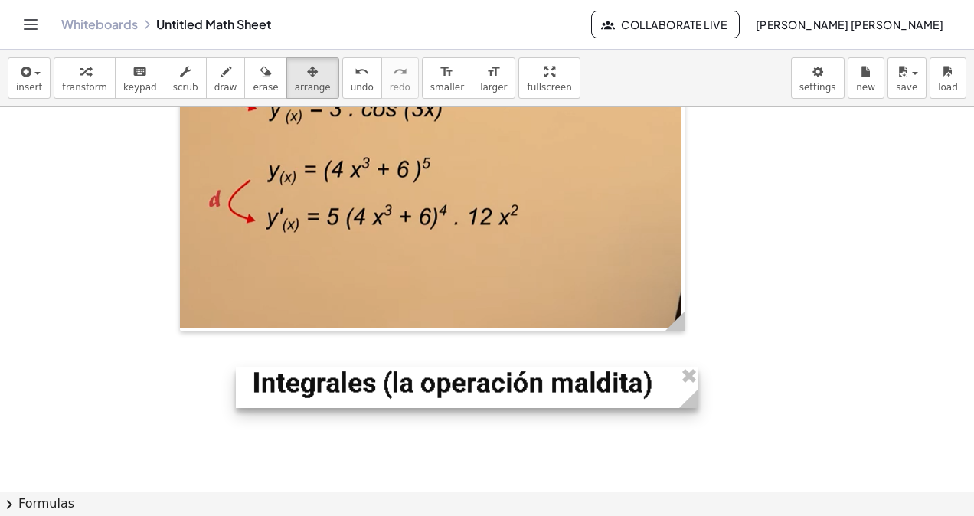
drag, startPoint x: 384, startPoint y: 361, endPoint x: 713, endPoint y: 393, distance: 329.8
click at [705, 393] on circle at bounding box center [691, 401] width 27 height 27
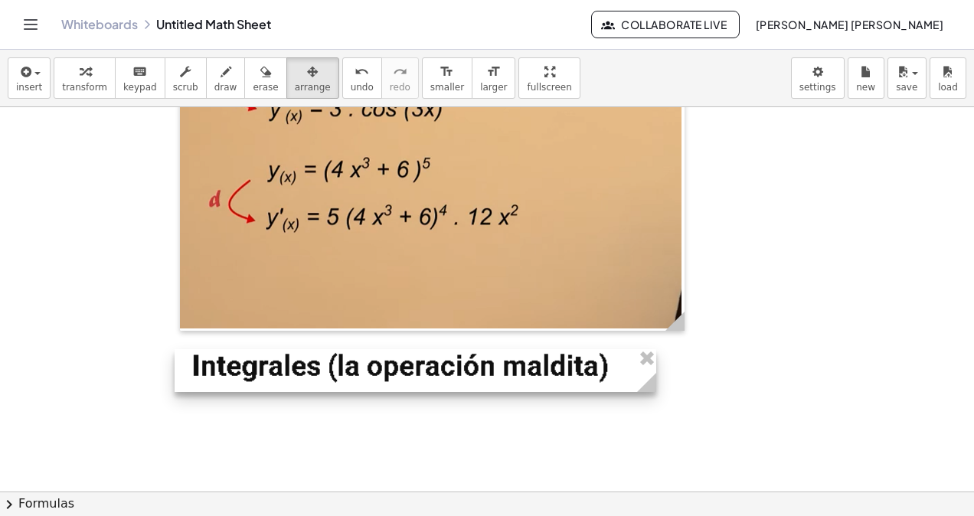
drag, startPoint x: 519, startPoint y: 387, endPoint x: 479, endPoint y: 372, distance: 42.6
click at [468, 370] on div at bounding box center [415, 370] width 481 height 43
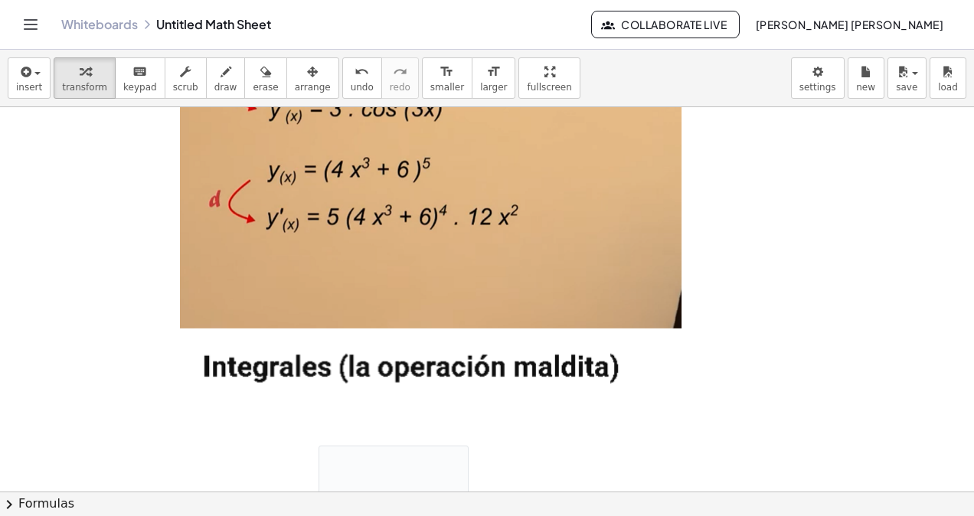
scroll to position [6660, 0]
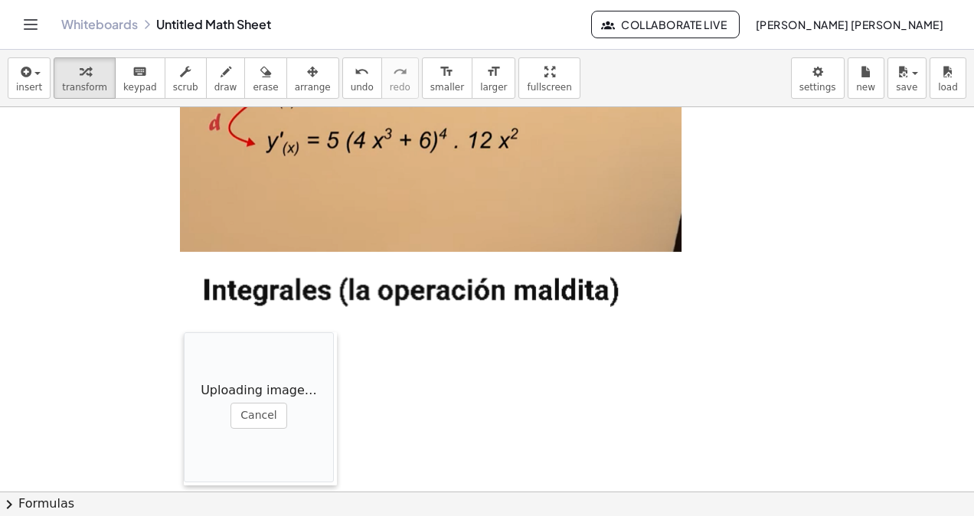
drag, startPoint x: 321, startPoint y: 370, endPoint x: 191, endPoint y: 333, distance: 135.4
click at [191, 333] on div at bounding box center [191, 408] width 15 height 153
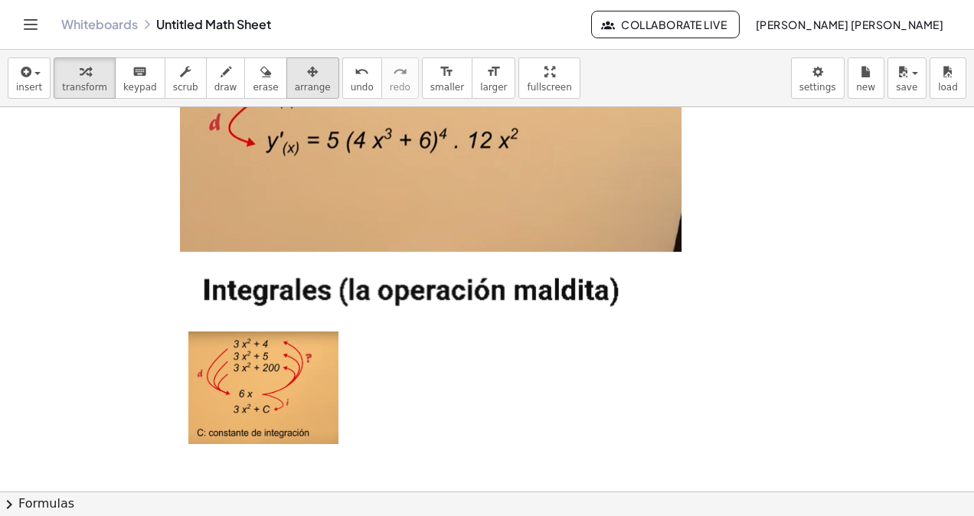
click at [295, 89] on span "arrange" at bounding box center [313, 87] width 36 height 11
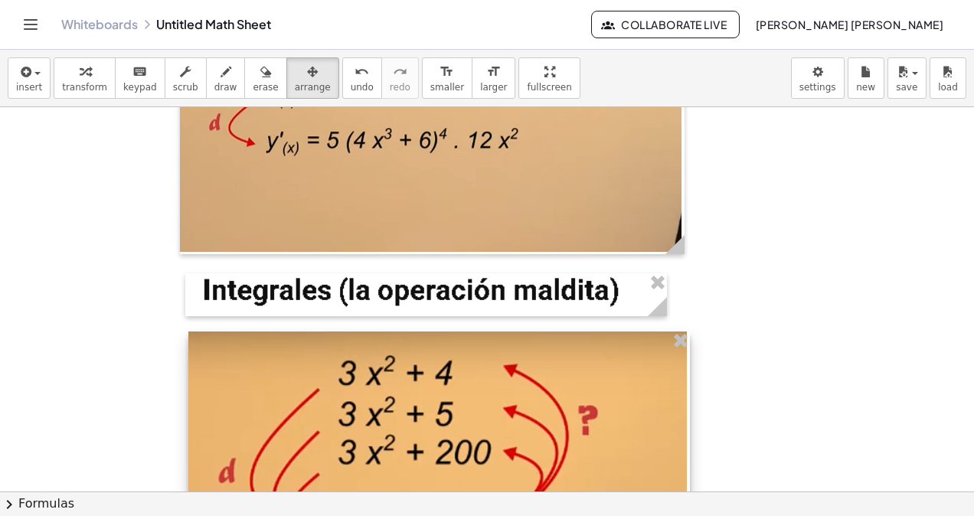
drag, startPoint x: 336, startPoint y: 445, endPoint x: 684, endPoint y: 406, distance: 350.3
click at [684, 406] on div at bounding box center [438, 520] width 501 height 378
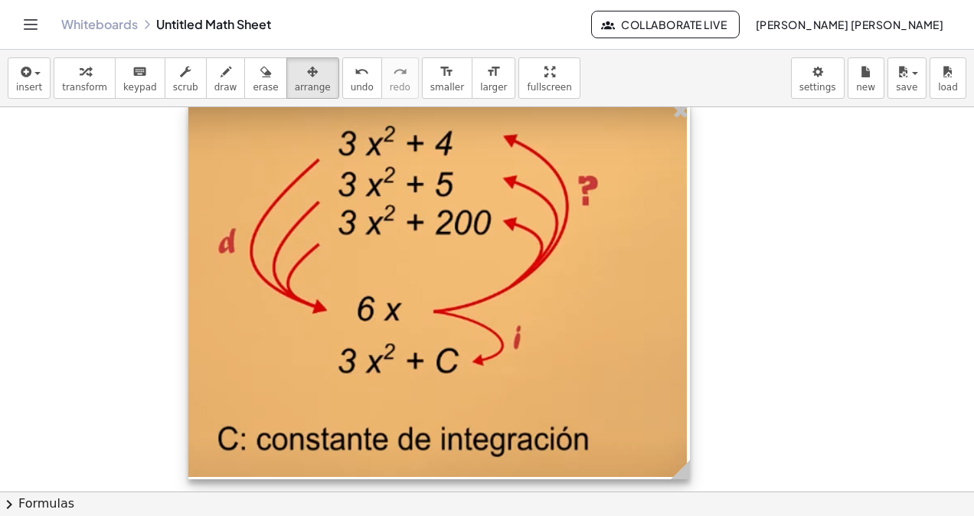
scroll to position [7011, 0]
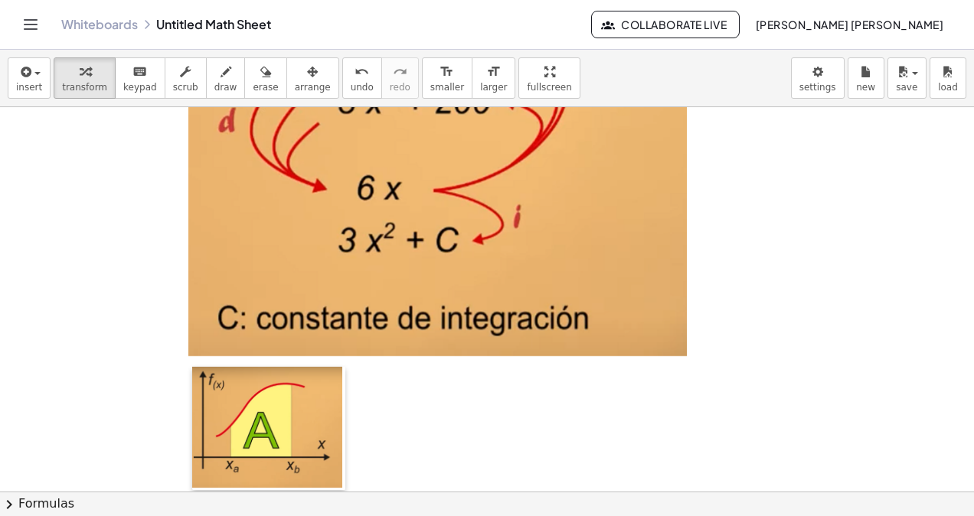
drag, startPoint x: 404, startPoint y: 434, endPoint x: 194, endPoint y: 377, distance: 217.4
click at [194, 377] on div at bounding box center [199, 429] width 15 height 124
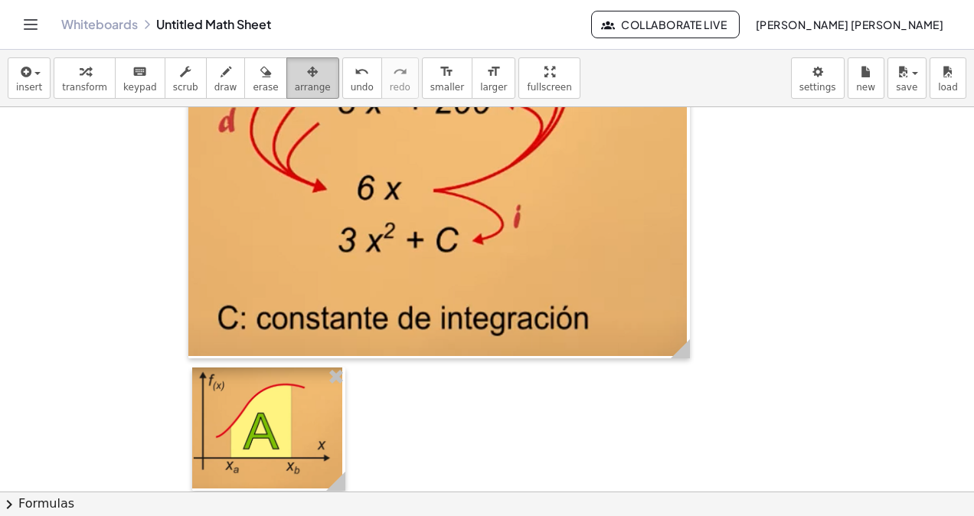
click at [297, 89] on span "arrange" at bounding box center [313, 87] width 36 height 11
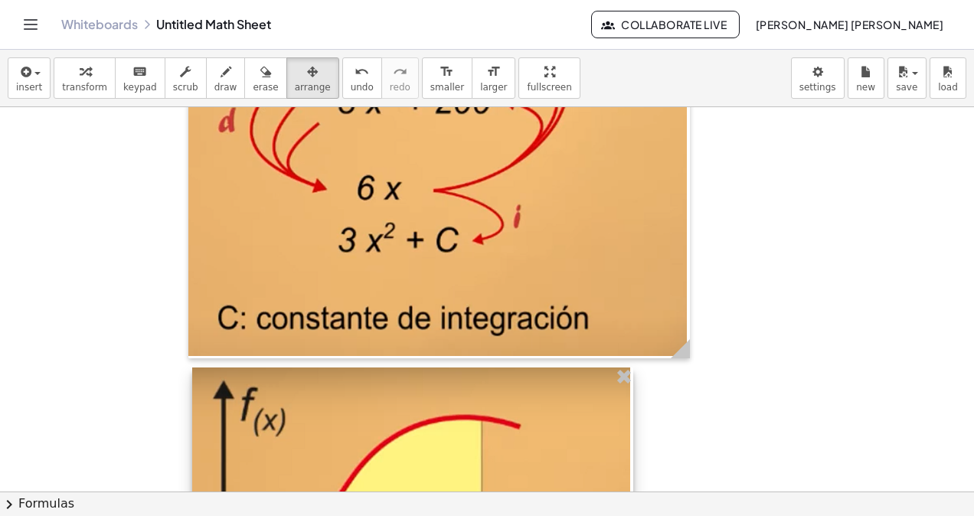
drag, startPoint x: 346, startPoint y: 476, endPoint x: 635, endPoint y: 487, distance: 289.5
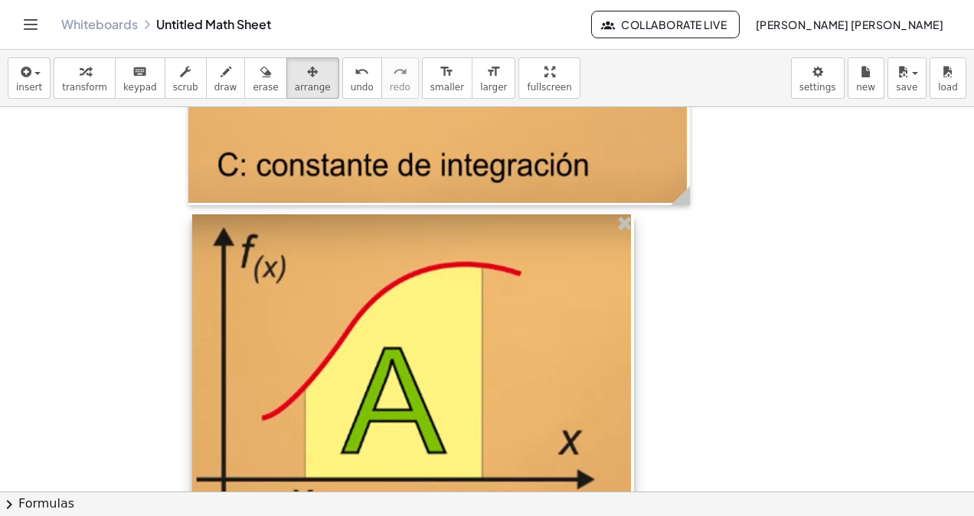
scroll to position [7317, 0]
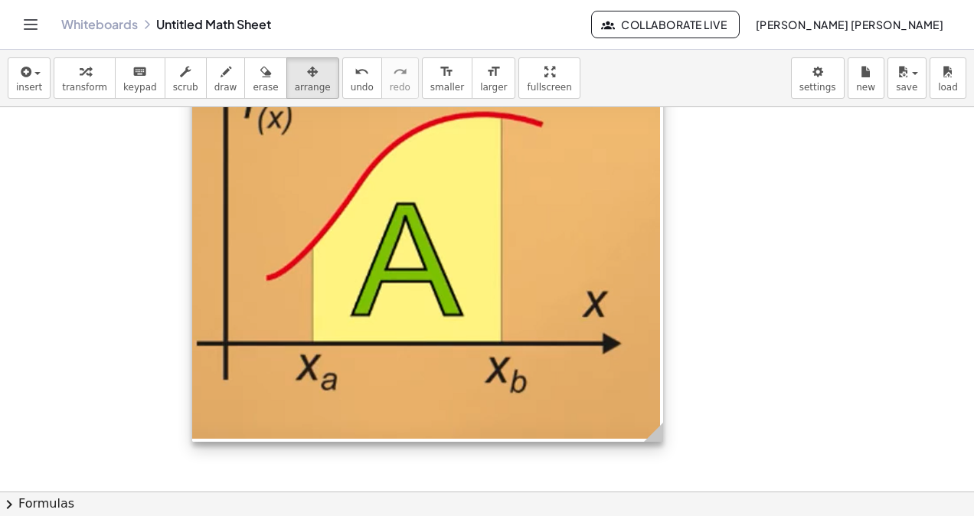
drag, startPoint x: 622, startPoint y: 412, endPoint x: 653, endPoint y: 415, distance: 30.8
click at [653, 415] on div at bounding box center [427, 251] width 471 height 380
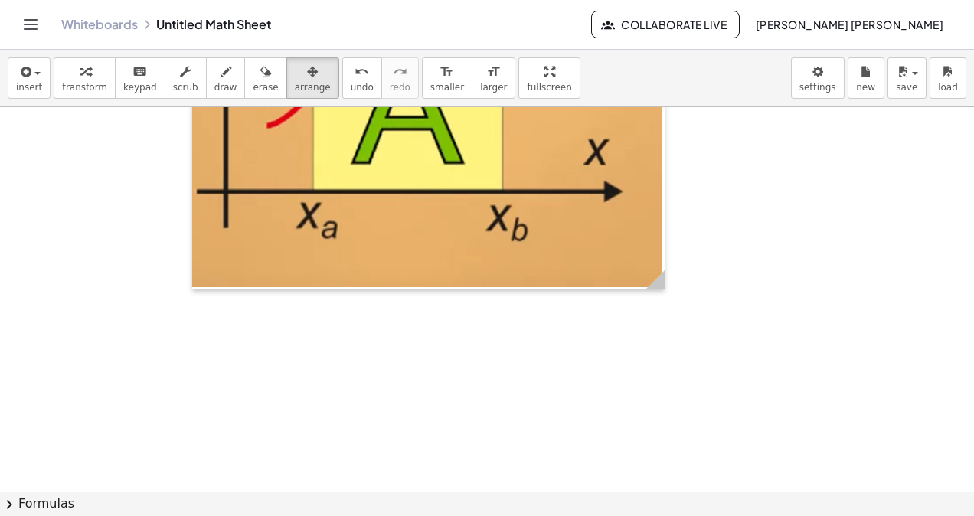
scroll to position [7546, 0]
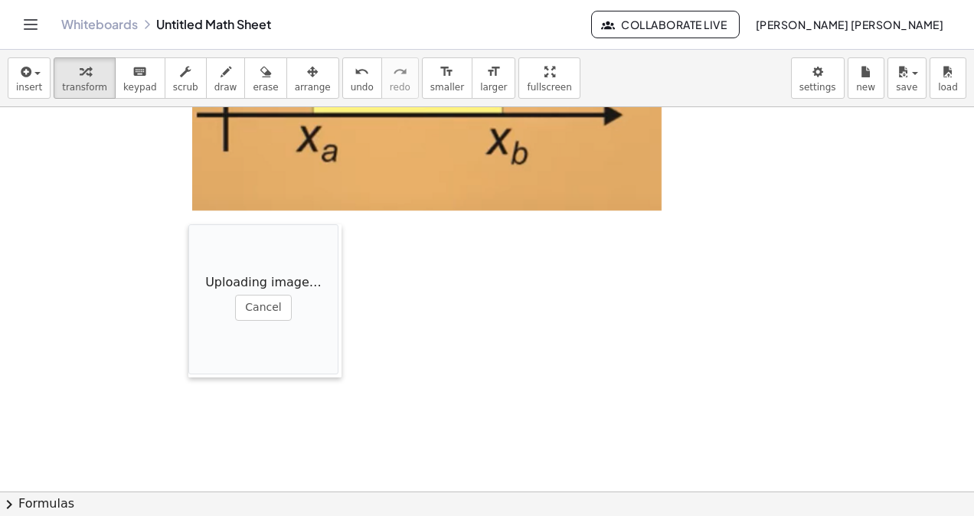
drag, startPoint x: 351, startPoint y: 323, endPoint x: 191, endPoint y: 223, distance: 187.7
click at [191, 224] on div at bounding box center [195, 300] width 15 height 153
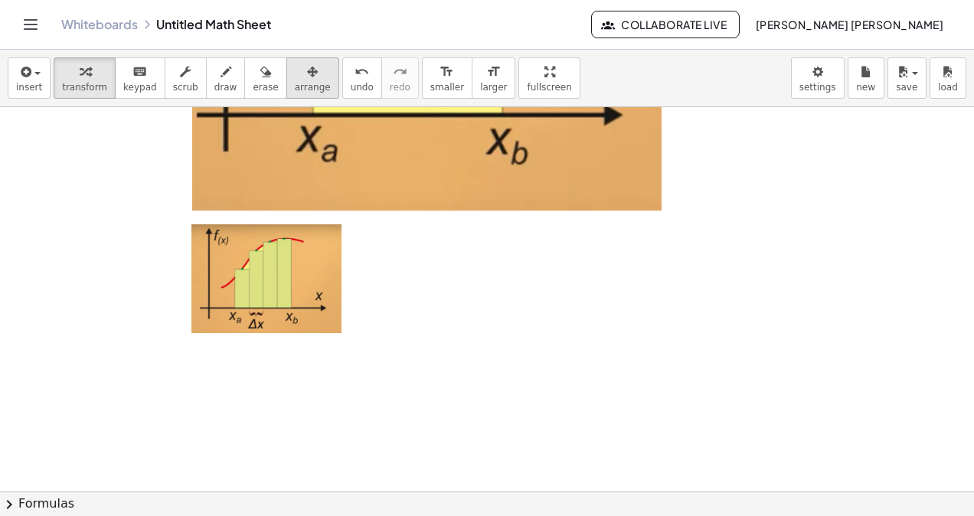
click at [295, 92] on span "arrange" at bounding box center [313, 87] width 36 height 11
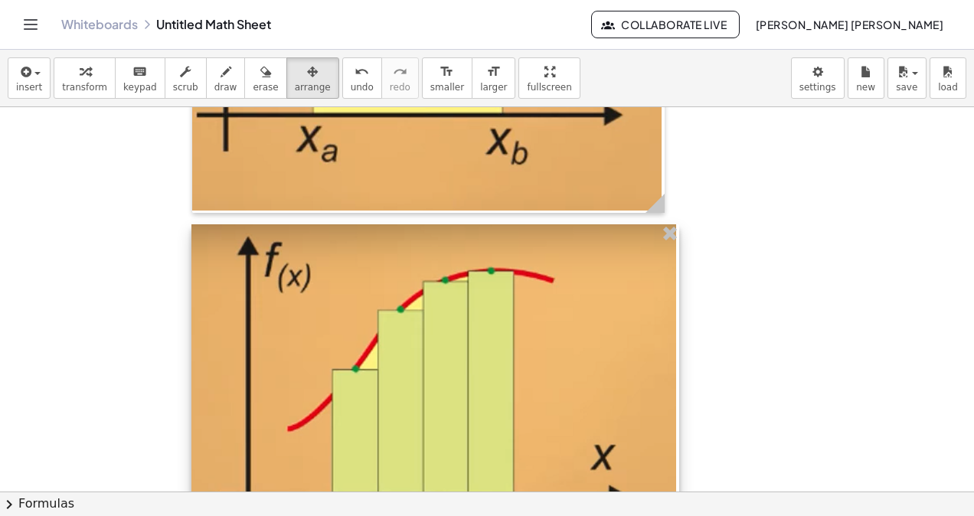
drag, startPoint x: 347, startPoint y: 325, endPoint x: 662, endPoint y: 369, distance: 317.7
click at [671, 364] on div at bounding box center [435, 401] width 488 height 354
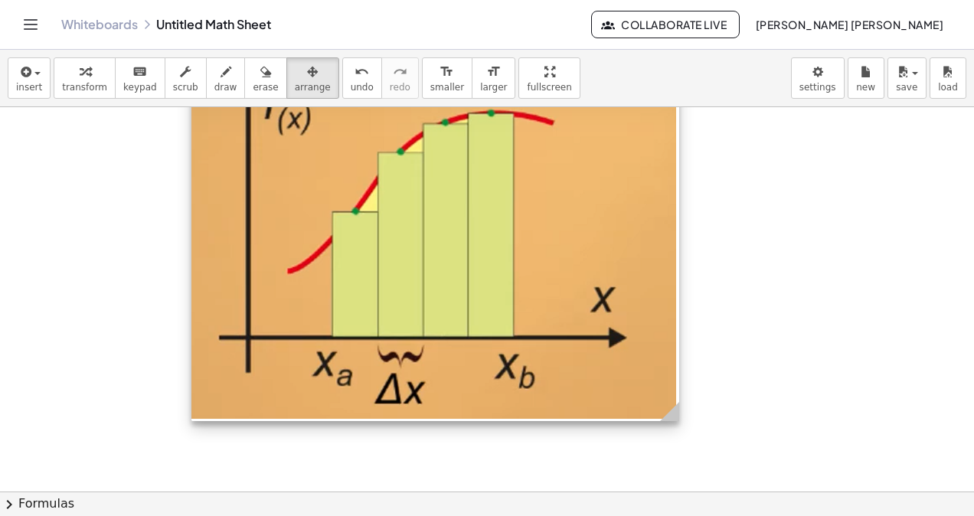
scroll to position [7781, 0]
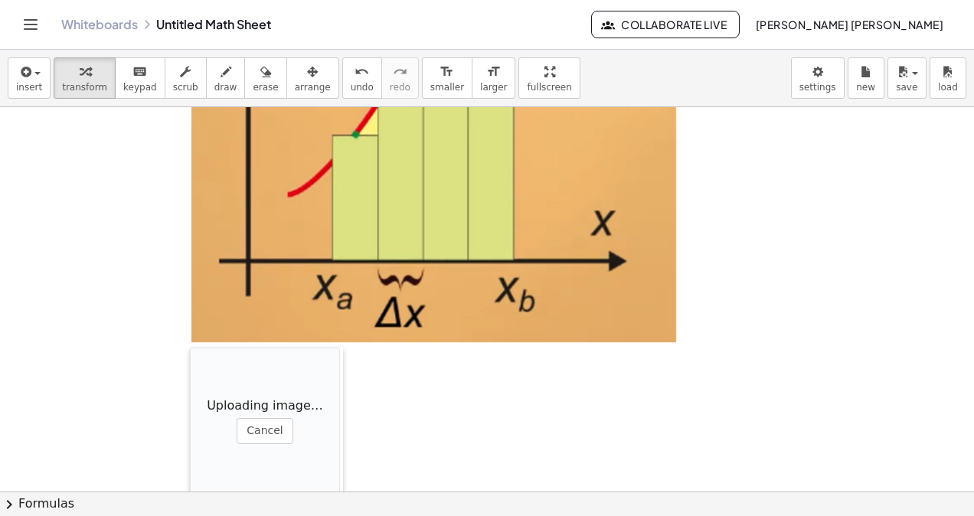
drag, startPoint x: 302, startPoint y: 324, endPoint x: 190, endPoint y: 346, distance: 113.9
click at [190, 347] on div at bounding box center [197, 423] width 15 height 153
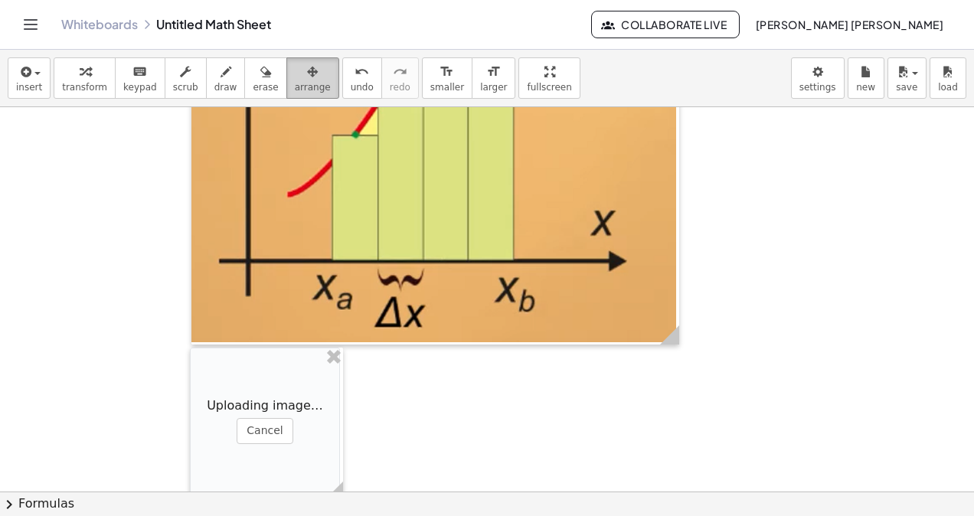
click at [295, 84] on span "arrange" at bounding box center [313, 87] width 36 height 11
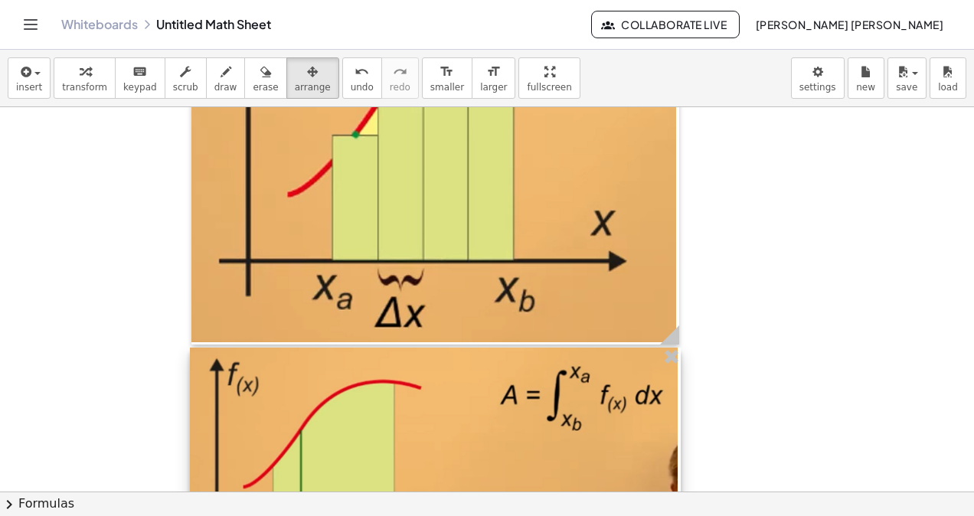
drag, startPoint x: 339, startPoint y: 450, endPoint x: 677, endPoint y: 488, distance: 339.6
click at [677, 488] on div at bounding box center [435, 512] width 491 height 331
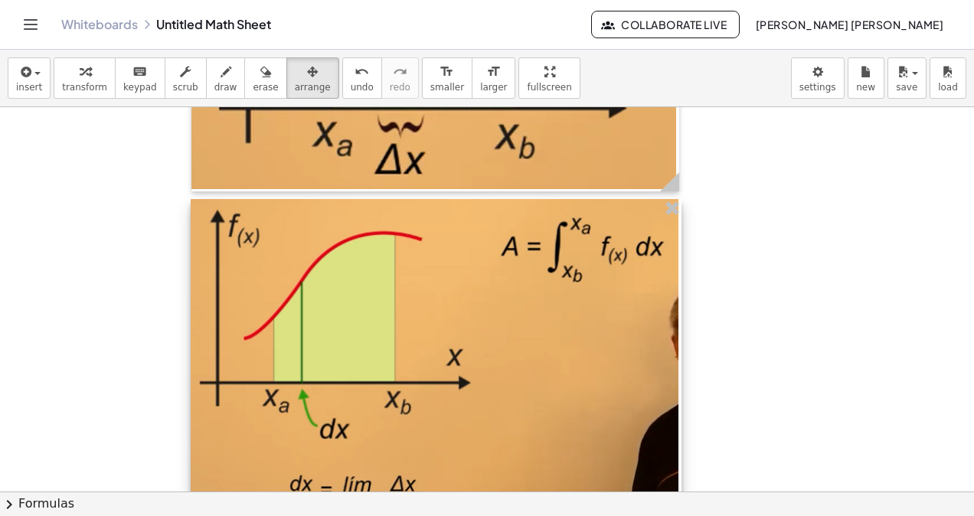
click at [442, 404] on div at bounding box center [436, 364] width 491 height 331
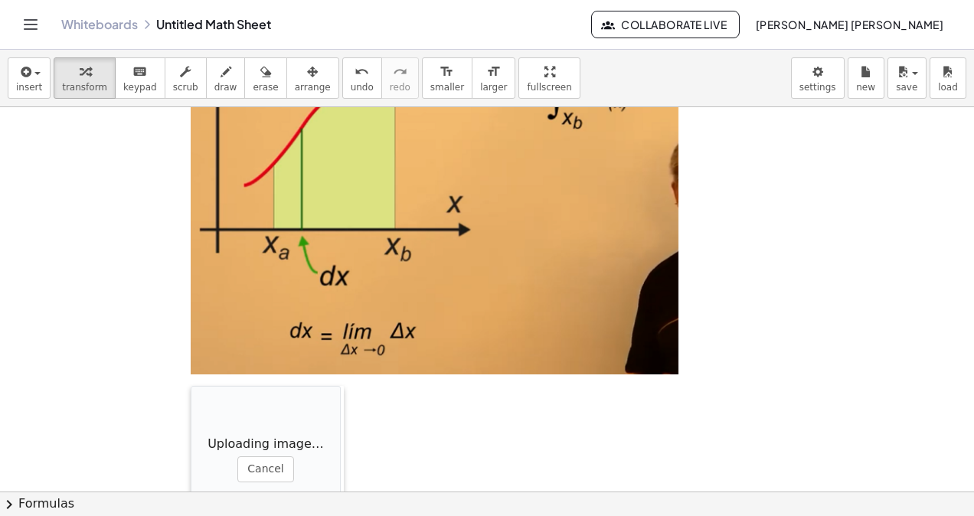
drag, startPoint x: 360, startPoint y: 458, endPoint x: 186, endPoint y: 383, distance: 189.2
click at [191, 386] on div at bounding box center [198, 462] width 15 height 153
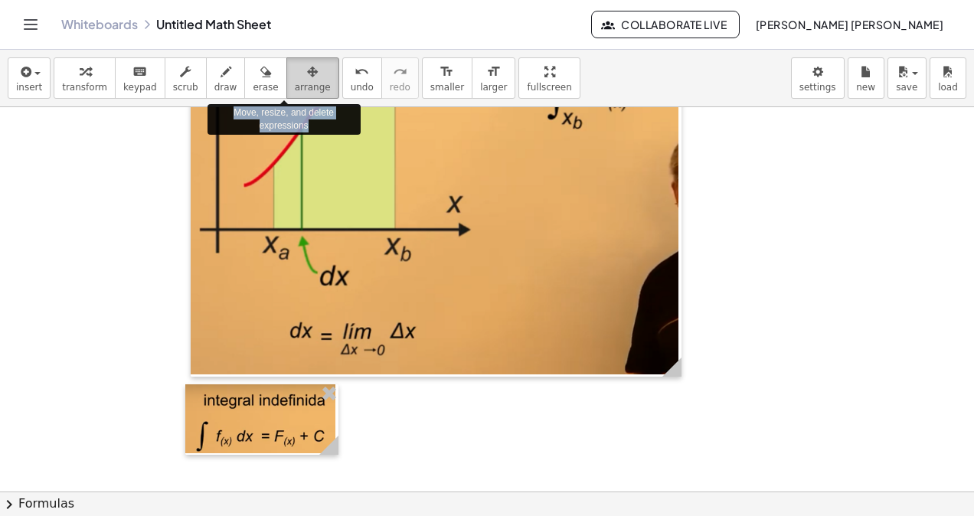
drag, startPoint x: 274, startPoint y: 84, endPoint x: 276, endPoint y: 106, distance: 21.5
click at [295, 84] on span "arrange" at bounding box center [313, 87] width 36 height 11
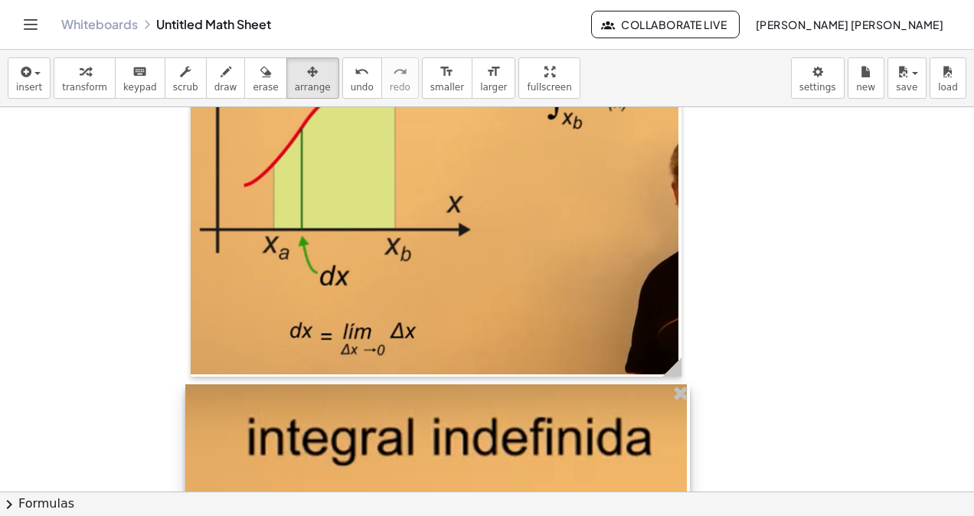
drag, startPoint x: 329, startPoint y: 452, endPoint x: 670, endPoint y: 456, distance: 341.4
click at [681, 469] on div at bounding box center [437, 500] width 504 height 232
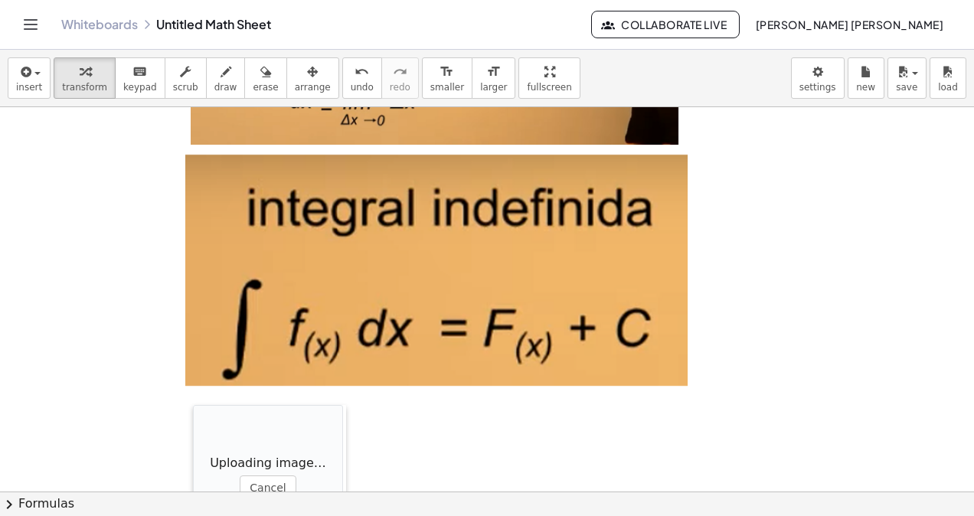
drag, startPoint x: 360, startPoint y: 445, endPoint x: 196, endPoint y: 415, distance: 167.4
click at [196, 415] on div at bounding box center [200, 481] width 15 height 153
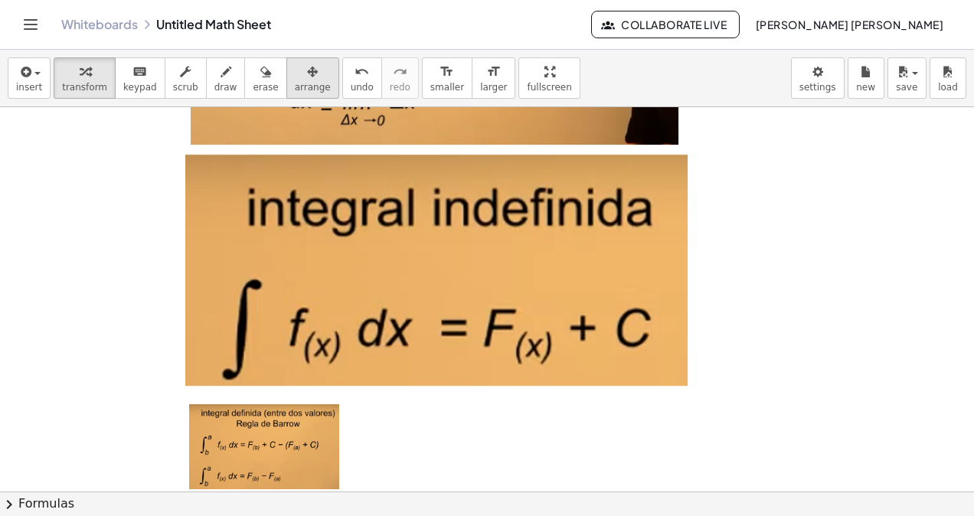
click at [295, 92] on span "arrange" at bounding box center [313, 87] width 36 height 11
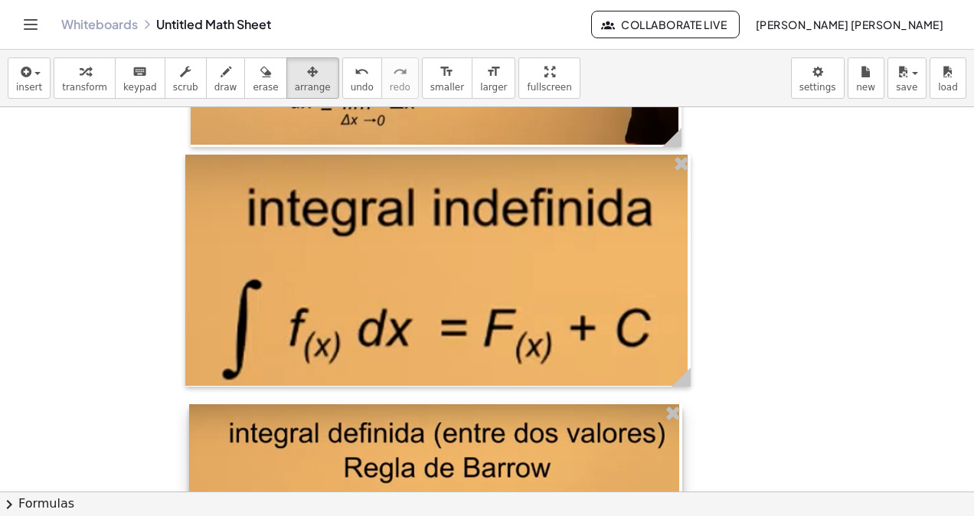
drag, startPoint x: 337, startPoint y: 482, endPoint x: 669, endPoint y: 432, distance: 336.0
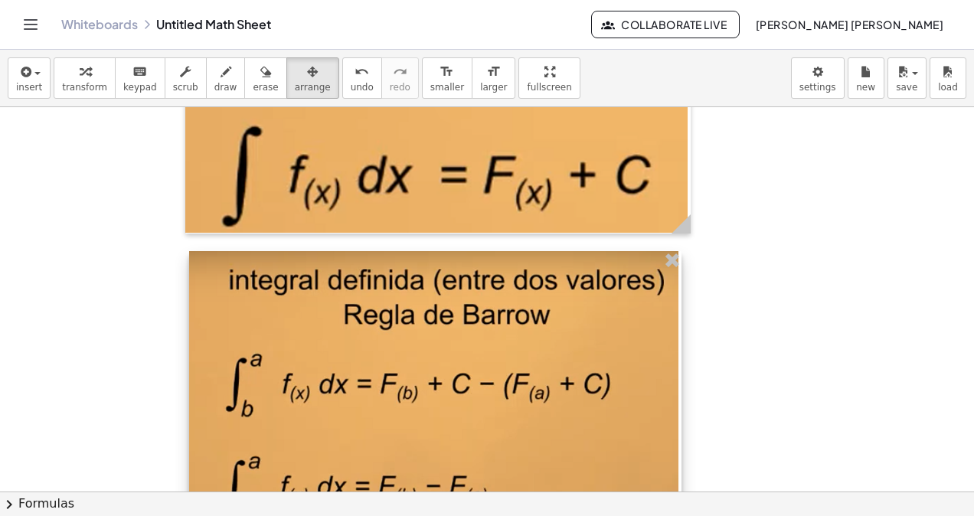
scroll to position [8665, 0]
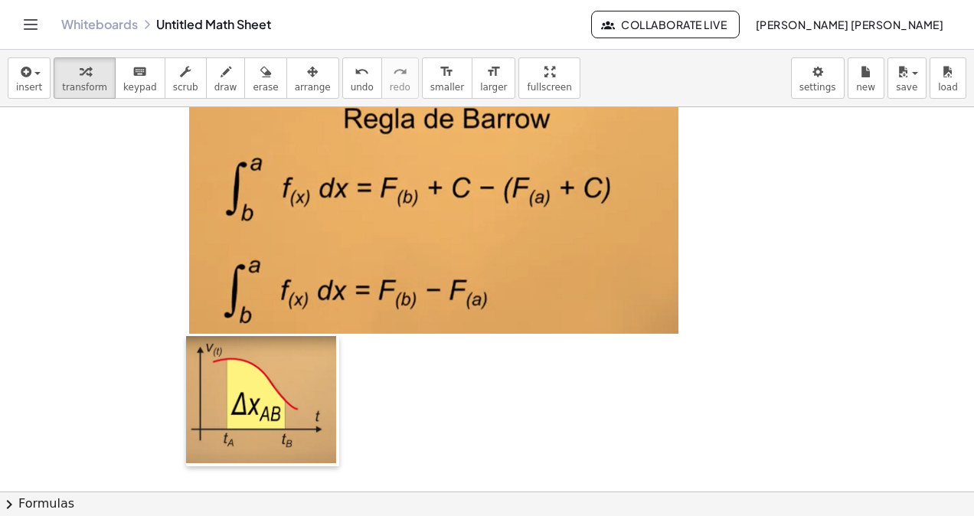
drag, startPoint x: 355, startPoint y: 426, endPoint x: 191, endPoint y: 346, distance: 182.8
click at [191, 346] on div at bounding box center [193, 401] width 15 height 130
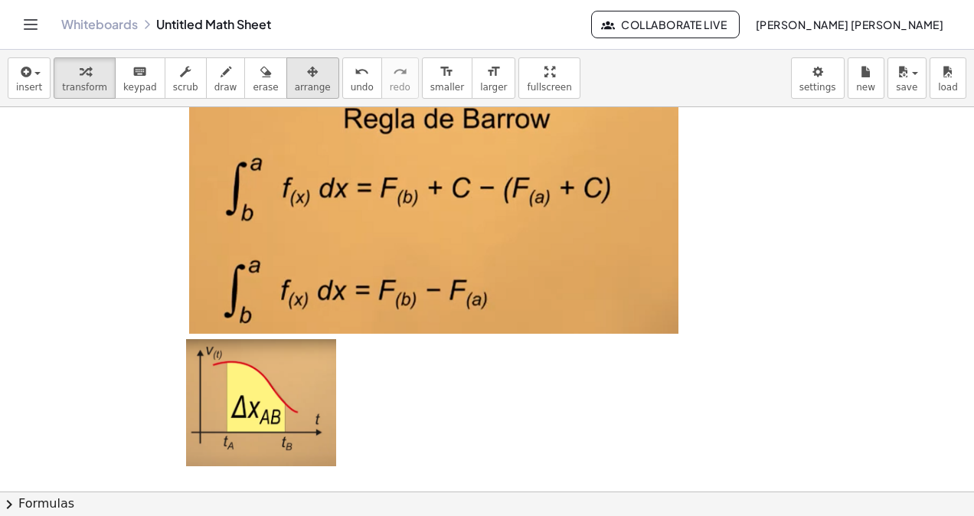
click at [298, 92] on button "arrange" at bounding box center [312, 77] width 53 height 41
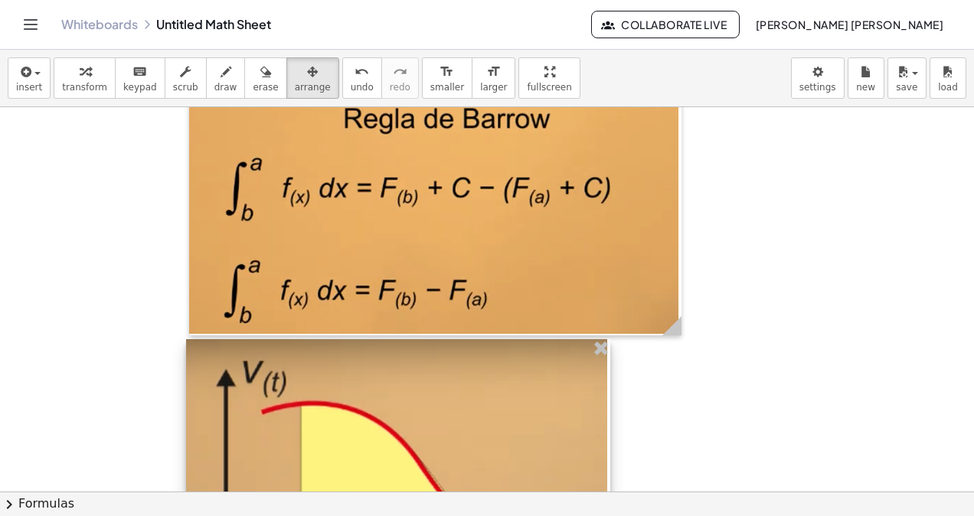
drag, startPoint x: 328, startPoint y: 469, endPoint x: 600, endPoint y: 540, distance: 281.4
click at [600, 515] on html "Graspable Math Activities Whiteboards Classes Account v1.30.2 | Privacy policy …" at bounding box center [487, 258] width 974 height 516
drag, startPoint x: 563, startPoint y: 505, endPoint x: 562, endPoint y: 478, distance: 26.8
click at [563, 480] on div "insert select one: Math Expression Function Text Youtube Video Graphing Geometr…" at bounding box center [487, 283] width 974 height 466
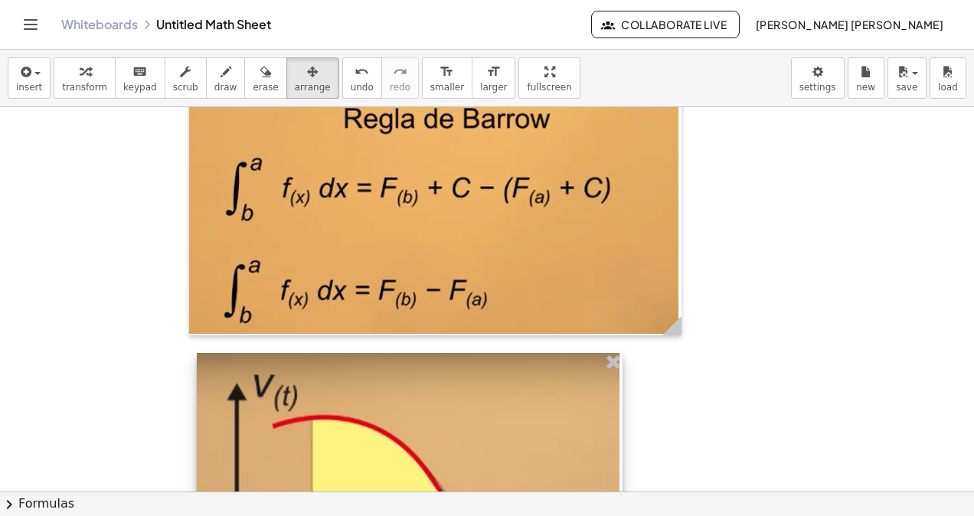
drag, startPoint x: 537, startPoint y: 441, endPoint x: 545, endPoint y: 451, distance: 12.6
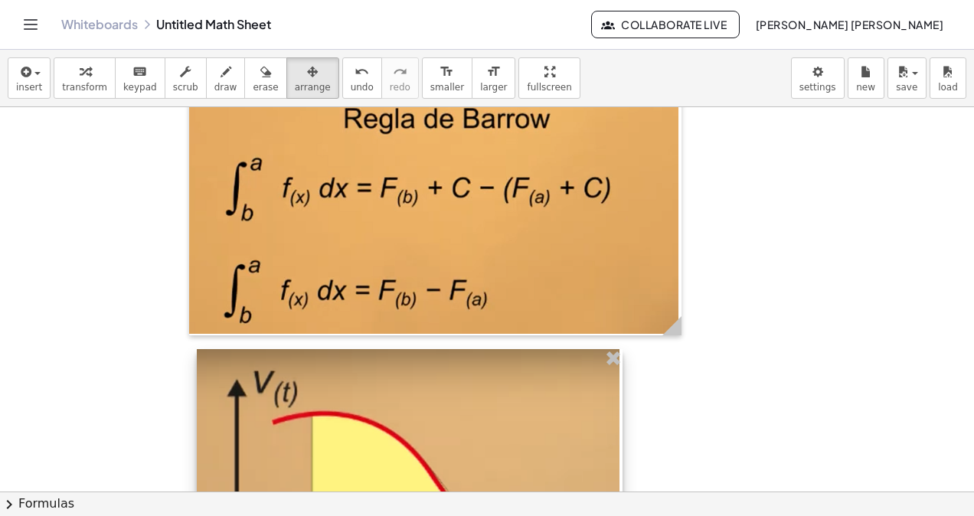
scroll to position [8742, 0]
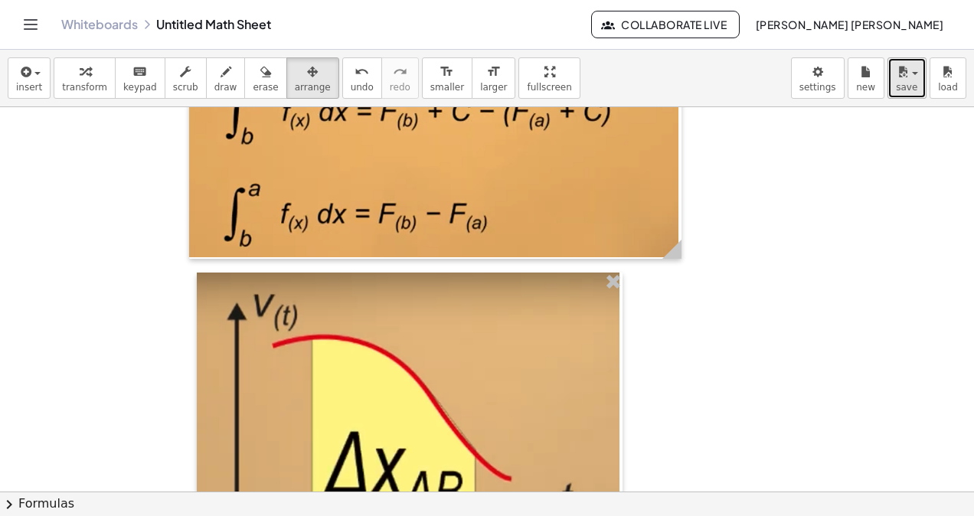
click at [905, 64] on icon "button" at bounding box center [902, 72] width 14 height 18
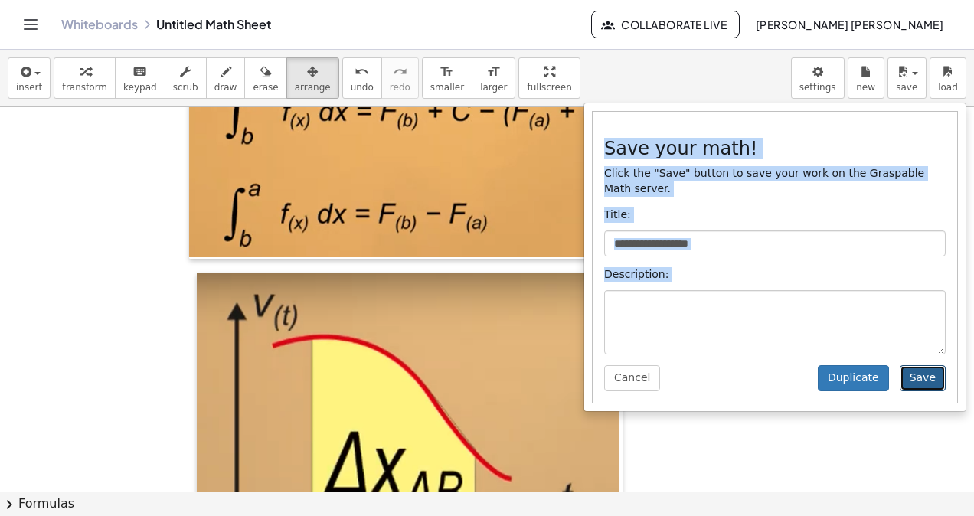
click at [915, 365] on button "Save" at bounding box center [922, 378] width 46 height 26
